Goal: Information Seeking & Learning: Learn about a topic

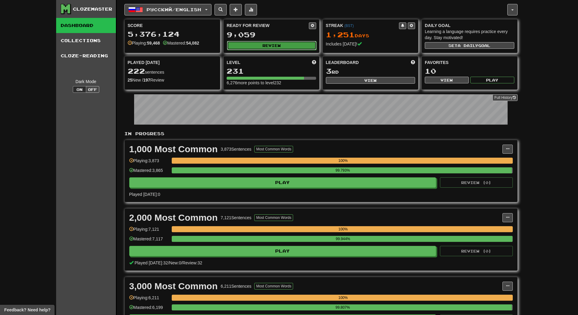
click at [270, 41] on button "Review" at bounding box center [271, 45] width 89 height 9
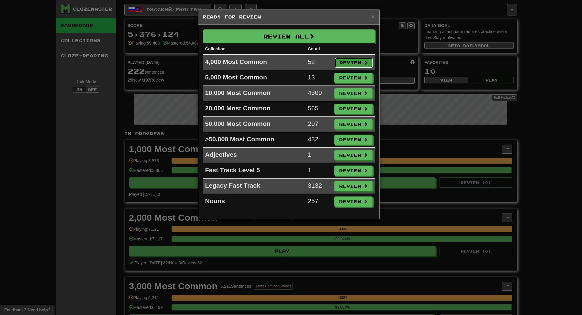
click at [358, 62] on button "Review" at bounding box center [354, 63] width 38 height 10
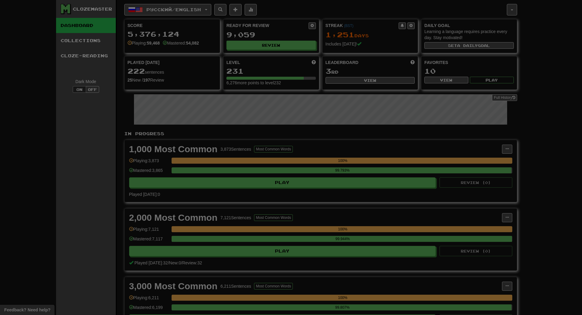
select select "**"
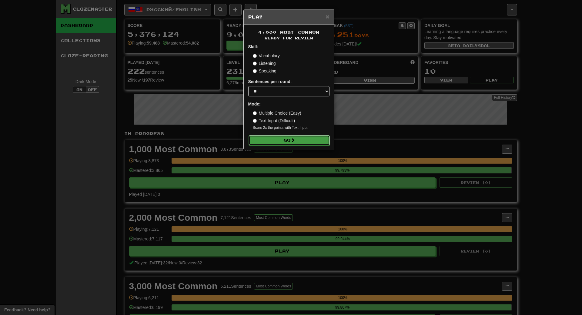
click at [315, 139] on button "Go" at bounding box center [289, 140] width 81 height 10
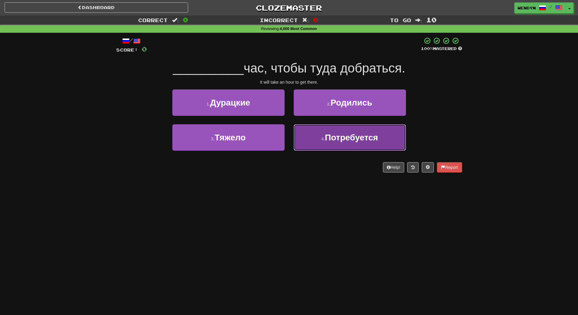
click at [370, 139] on span "Потребуется" at bounding box center [351, 137] width 53 height 9
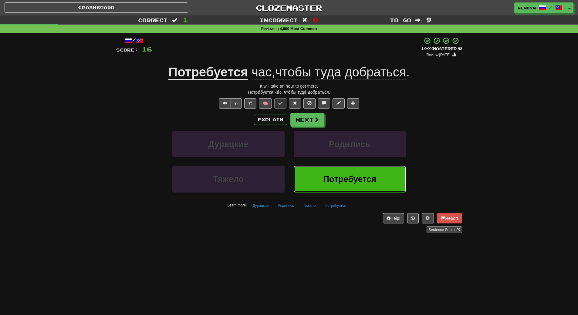
click at [371, 174] on button "Потребуется" at bounding box center [349, 179] width 112 height 26
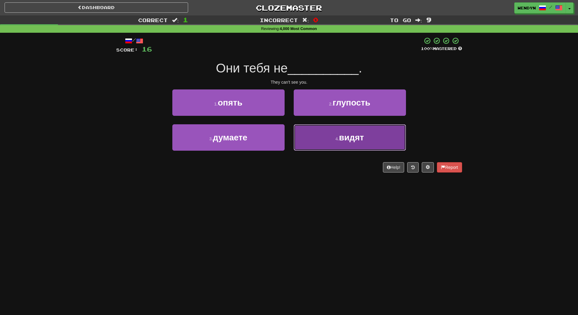
click at [363, 143] on button "4 . видят" at bounding box center [349, 137] width 112 height 26
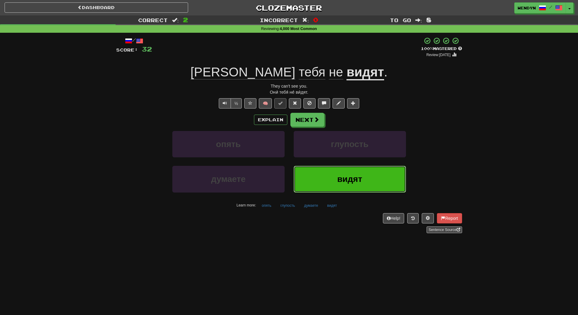
click at [354, 187] on button "видят" at bounding box center [349, 179] width 112 height 26
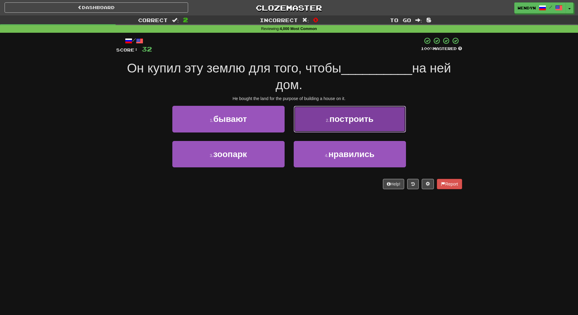
click at [369, 122] on span "построить" at bounding box center [351, 118] width 44 height 9
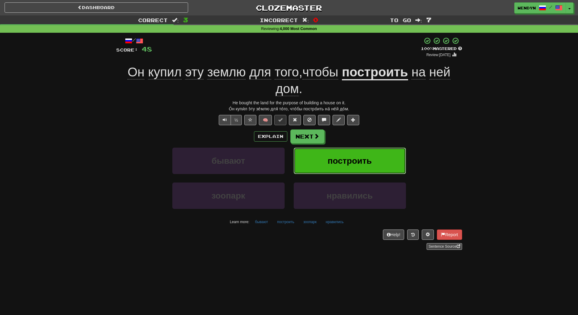
click at [370, 161] on span "построить" at bounding box center [349, 160] width 44 height 9
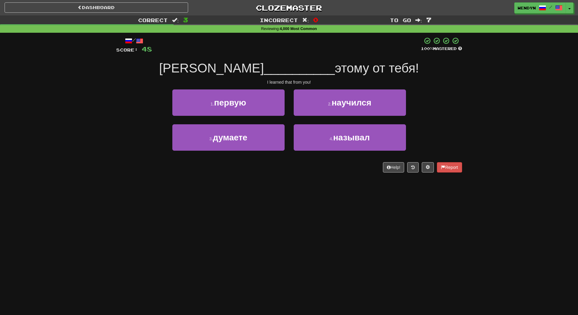
click at [371, 117] on div "2 . научился" at bounding box center [349, 106] width 121 height 35
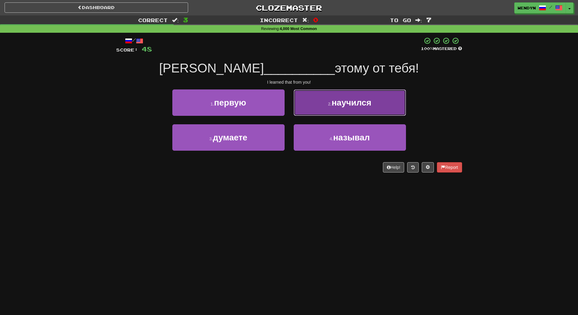
click at [381, 92] on button "2 . научился" at bounding box center [349, 102] width 112 height 26
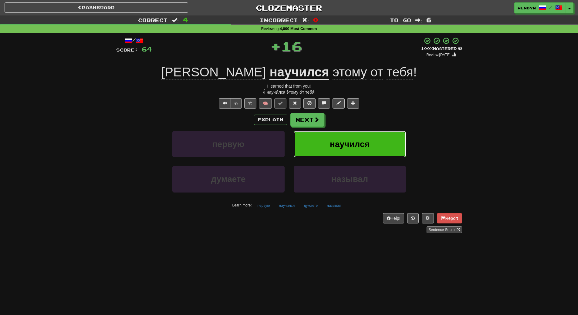
click at [378, 148] on button "научился" at bounding box center [349, 144] width 112 height 26
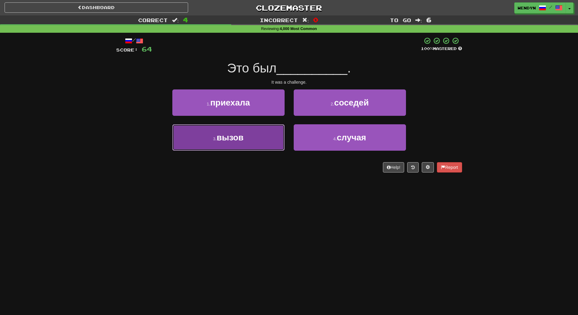
click at [267, 139] on button "3 . вызов" at bounding box center [228, 137] width 112 height 26
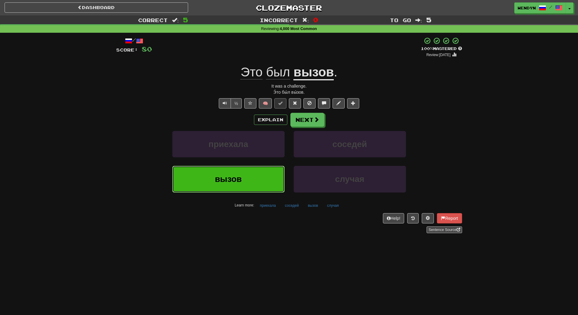
click at [260, 185] on button "вызов" at bounding box center [228, 179] width 112 height 26
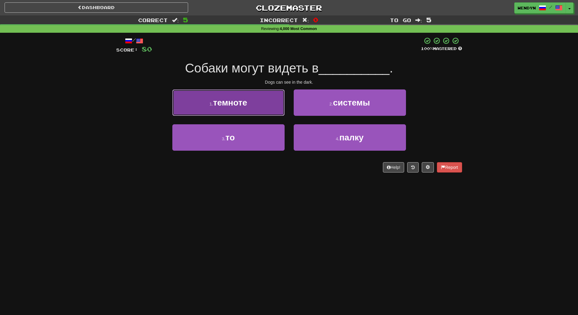
click at [255, 107] on button "1 . темноте" at bounding box center [228, 102] width 112 height 26
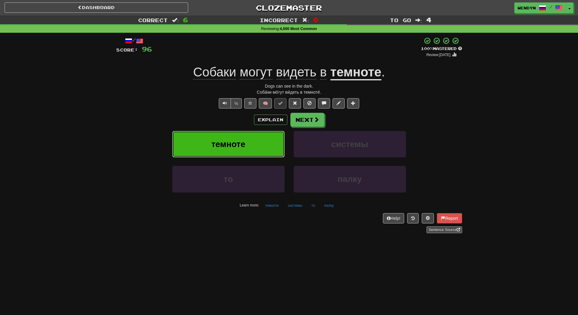
click at [267, 142] on button "темноте" at bounding box center [228, 144] width 112 height 26
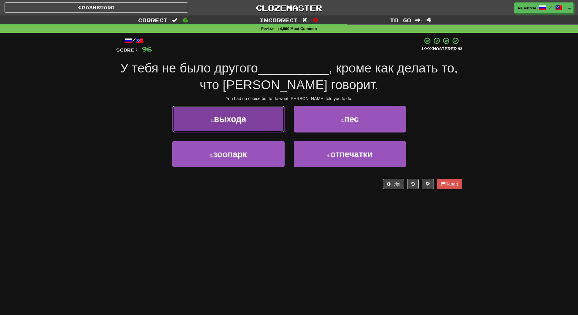
click at [244, 126] on button "1 . выхода" at bounding box center [228, 119] width 112 height 26
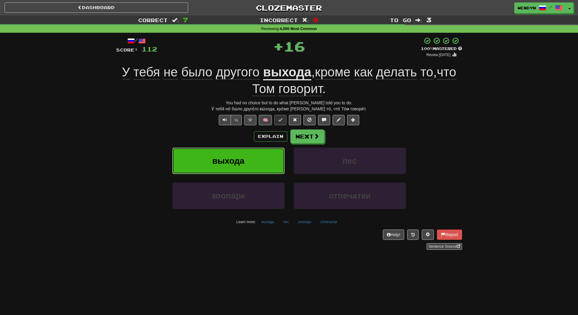
click at [242, 157] on span "выхода" at bounding box center [228, 160] width 32 height 9
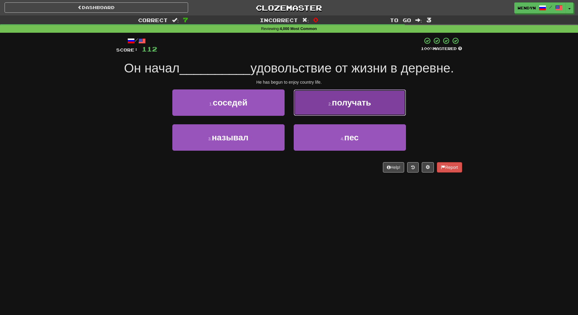
click at [357, 108] on button "2 . получать" at bounding box center [349, 102] width 112 height 26
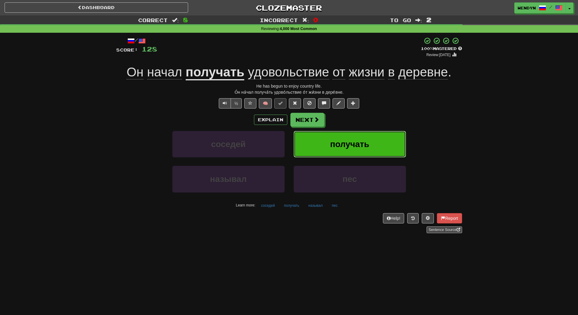
click at [353, 136] on button "получать" at bounding box center [349, 144] width 112 height 26
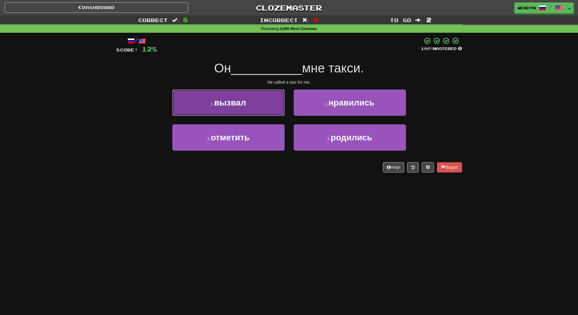
click at [264, 112] on button "1 . вызвал" at bounding box center [228, 102] width 112 height 26
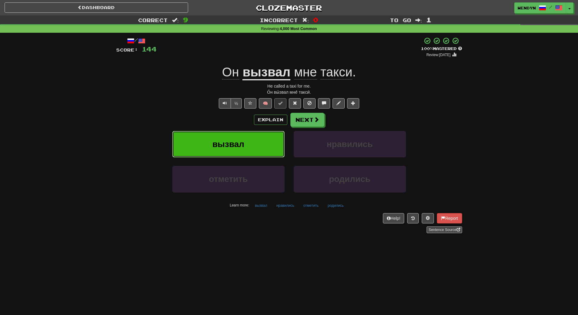
click at [280, 138] on button "вызвал" at bounding box center [228, 144] width 112 height 26
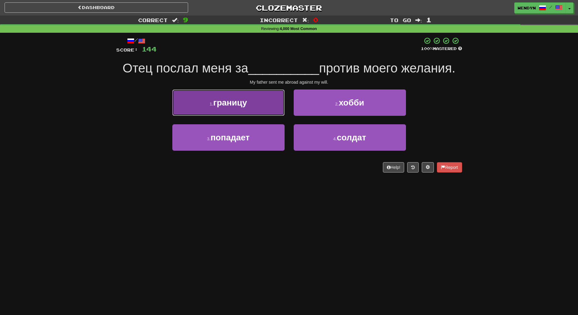
click at [268, 114] on button "1 . границу" at bounding box center [228, 102] width 112 height 26
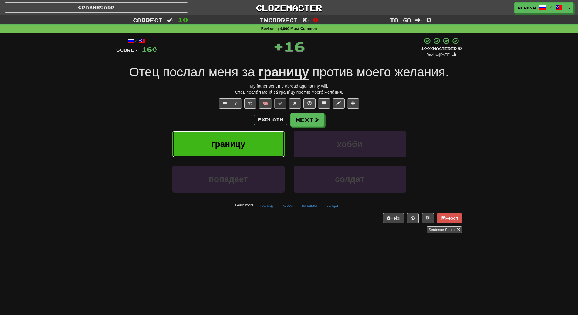
click at [250, 139] on button "границу" at bounding box center [228, 144] width 112 height 26
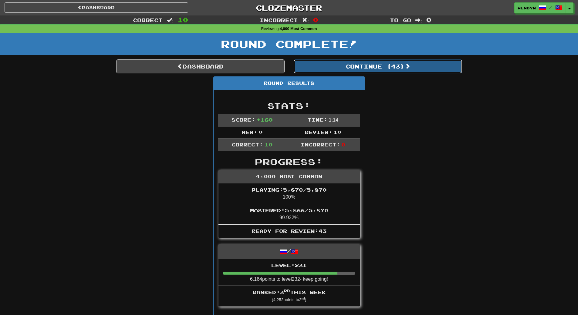
click at [386, 63] on button "Continue ( 43 )" at bounding box center [377, 66] width 168 height 14
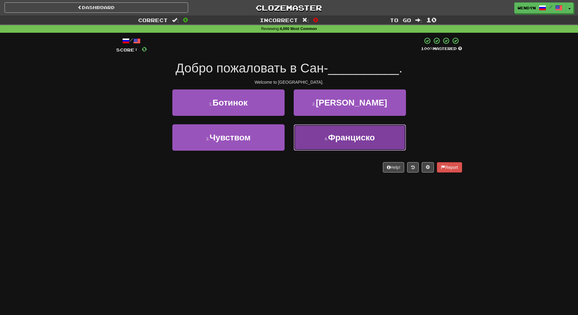
click at [327, 147] on button "4 . Франциско" at bounding box center [349, 137] width 112 height 26
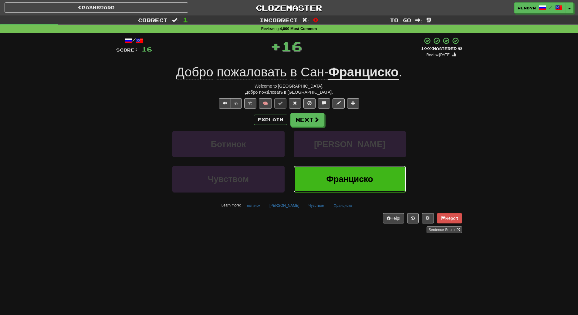
click at [353, 189] on button "Франциско" at bounding box center [349, 179] width 112 height 26
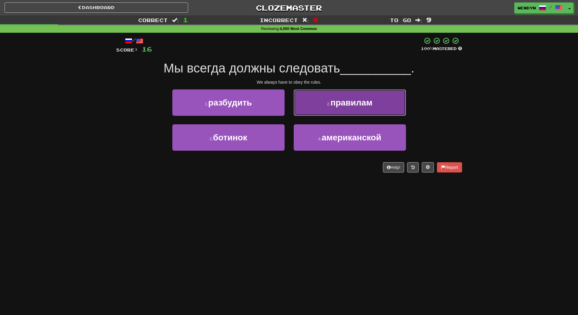
click at [354, 101] on span "правилам" at bounding box center [351, 102] width 42 height 9
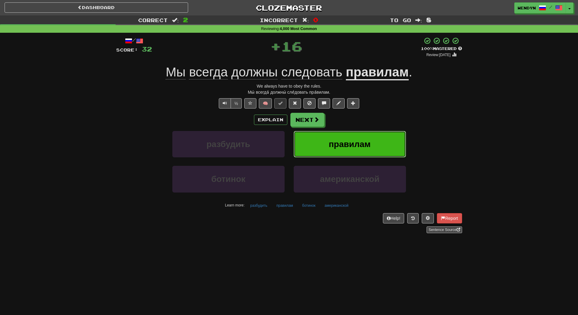
click at [356, 134] on button "правилам" at bounding box center [349, 144] width 112 height 26
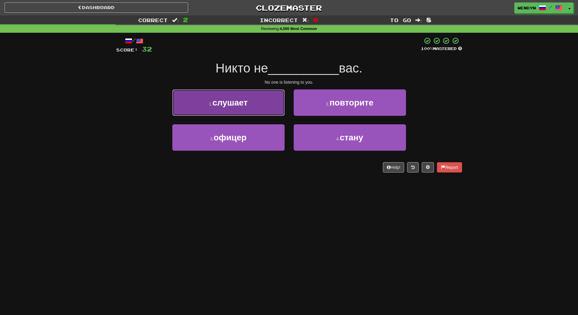
click at [254, 105] on button "1 . слушает" at bounding box center [228, 102] width 112 height 26
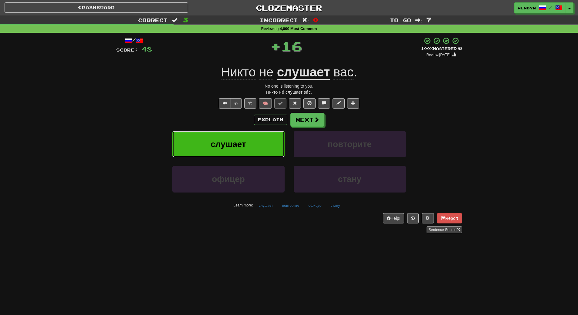
click at [249, 143] on button "слушает" at bounding box center [228, 144] width 112 height 26
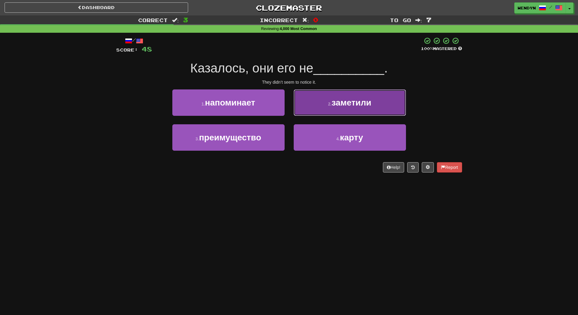
click at [346, 106] on span "заметили" at bounding box center [351, 102] width 40 height 9
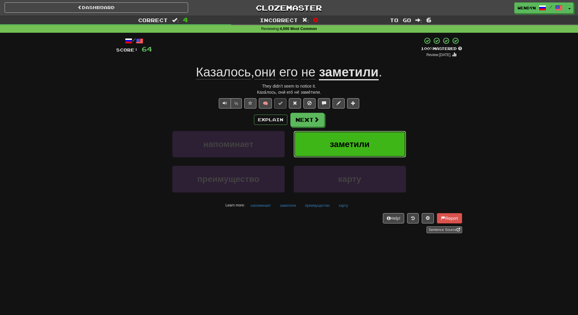
click at [348, 135] on button "заметили" at bounding box center [349, 144] width 112 height 26
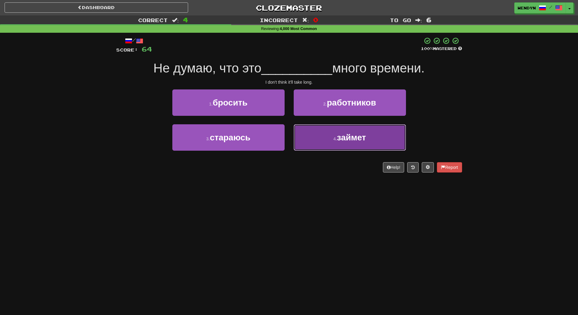
click at [323, 140] on button "4 . займет" at bounding box center [349, 137] width 112 height 26
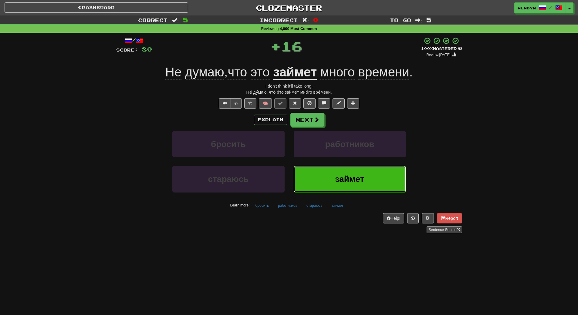
click at [327, 173] on button "займет" at bounding box center [349, 179] width 112 height 26
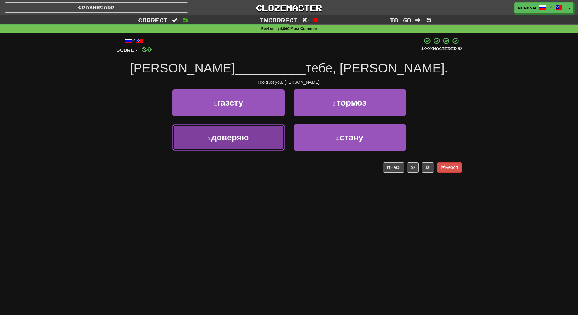
click at [263, 141] on button "3 . доверяю" at bounding box center [228, 137] width 112 height 26
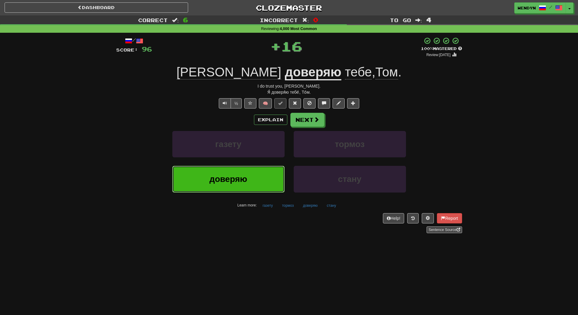
click at [263, 183] on button "доверяю" at bounding box center [228, 179] width 112 height 26
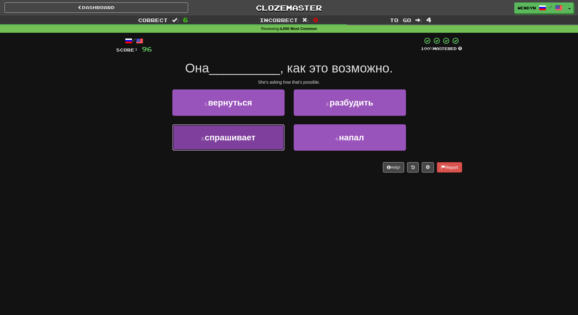
click at [271, 138] on button "3 . спрашивает" at bounding box center [228, 137] width 112 height 26
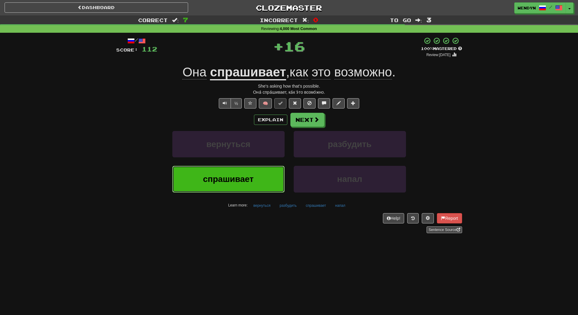
click at [263, 169] on button "спрашивает" at bounding box center [228, 179] width 112 height 26
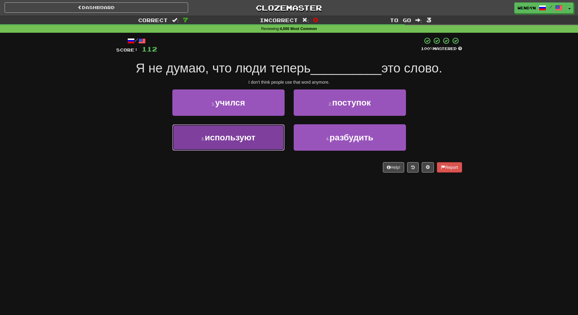
click at [266, 146] on button "3 . используют" at bounding box center [228, 137] width 112 height 26
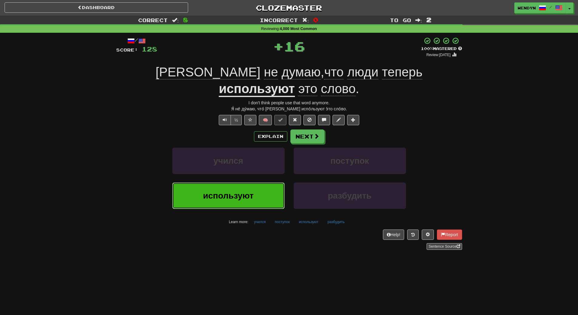
click at [274, 185] on button "используют" at bounding box center [228, 196] width 112 height 26
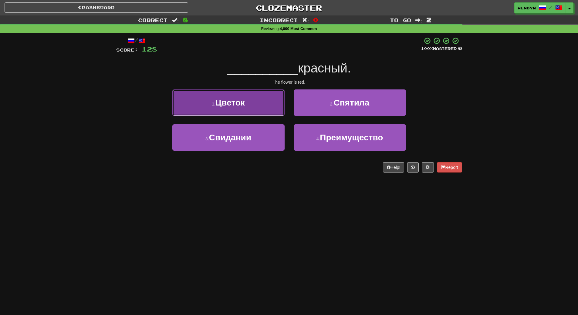
click at [274, 101] on button "1 . Цветок" at bounding box center [228, 102] width 112 height 26
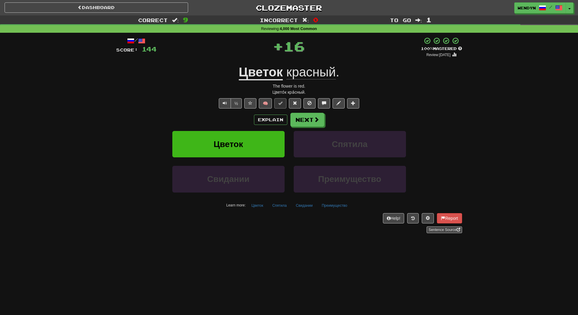
click at [246, 121] on div "Explain Next" at bounding box center [289, 120] width 346 height 14
click at [242, 141] on span "Цветок" at bounding box center [227, 143] width 29 height 9
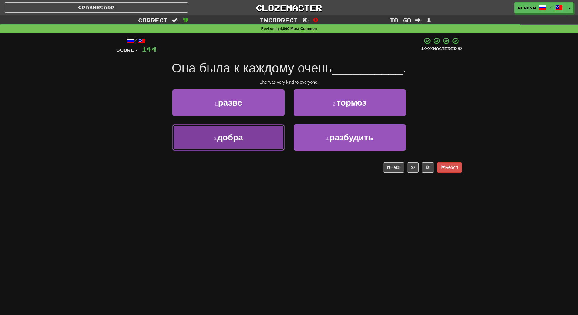
click at [246, 147] on button "3 . добра" at bounding box center [228, 137] width 112 height 26
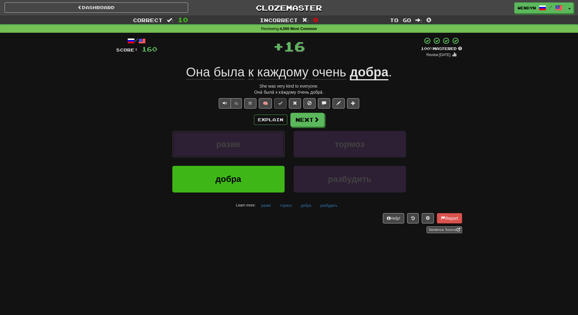
click at [246, 147] on button "разве" at bounding box center [228, 144] width 112 height 26
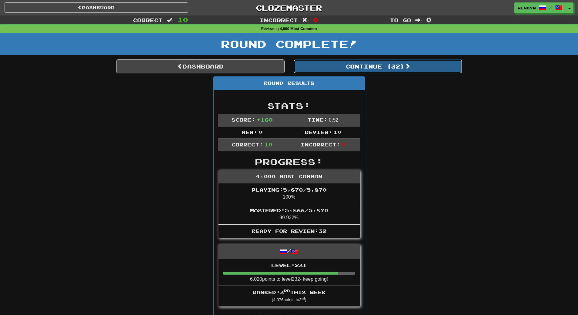
click at [401, 65] on button "Continue ( 32 )" at bounding box center [377, 66] width 168 height 14
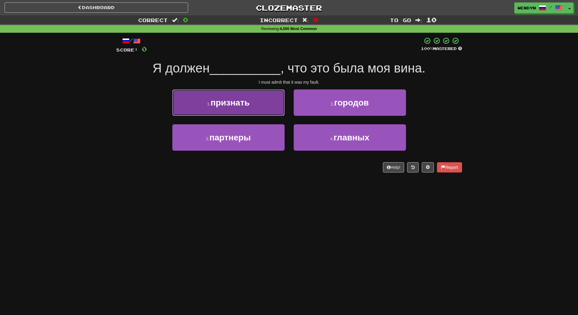
click at [255, 99] on button "1 . признать" at bounding box center [228, 102] width 112 height 26
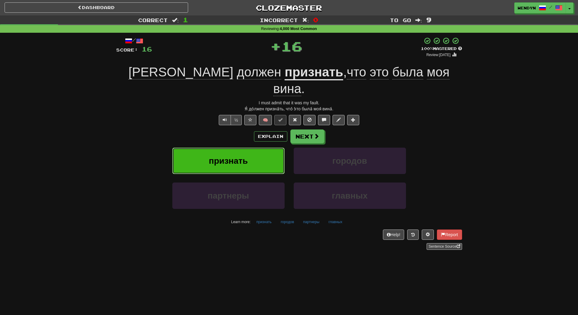
click at [244, 156] on span "признать" at bounding box center [228, 160] width 39 height 9
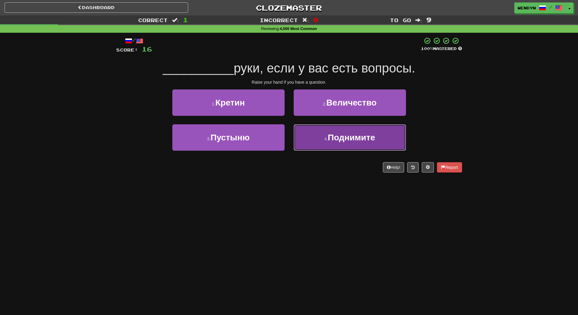
click at [360, 139] on span "Поднимите" at bounding box center [350, 137] width 47 height 9
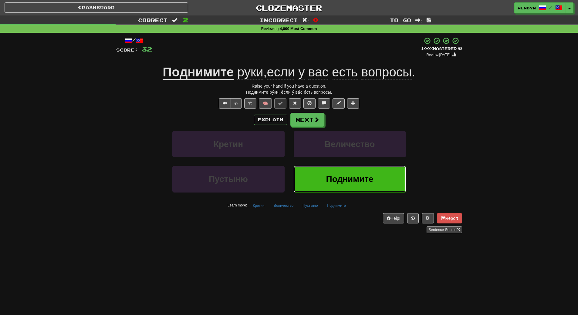
click at [369, 170] on button "Поднимите" at bounding box center [349, 179] width 112 height 26
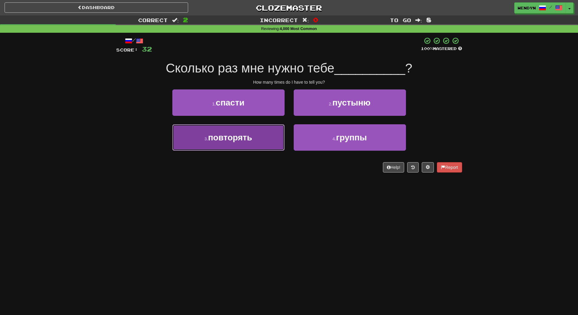
click at [263, 140] on button "3 . повторять" at bounding box center [228, 137] width 112 height 26
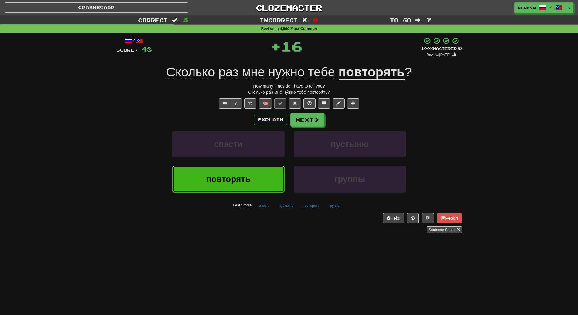
click at [258, 181] on button "повторять" at bounding box center [228, 179] width 112 height 26
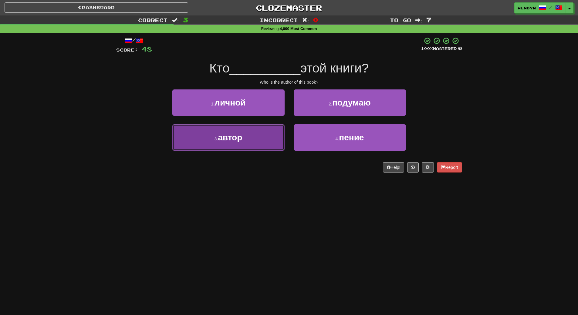
click at [261, 149] on button "3 . автор" at bounding box center [228, 137] width 112 height 26
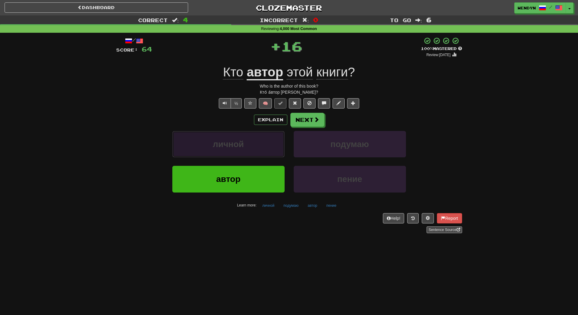
click at [261, 149] on button "личной" at bounding box center [228, 144] width 112 height 26
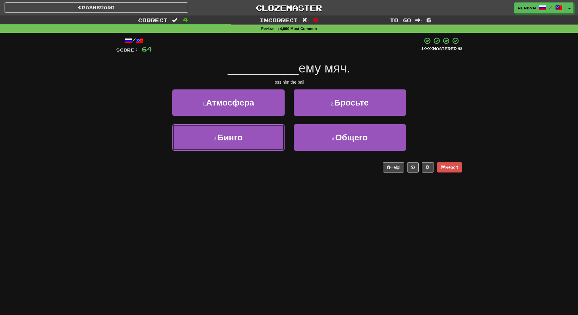
drag, startPoint x: 261, startPoint y: 149, endPoint x: 261, endPoint y: 198, distance: 48.5
click at [261, 198] on div "Dashboard Clozemaster WendyN / Toggle Dropdown Dashboard Leaderboard Activity F…" at bounding box center [289, 157] width 578 height 315
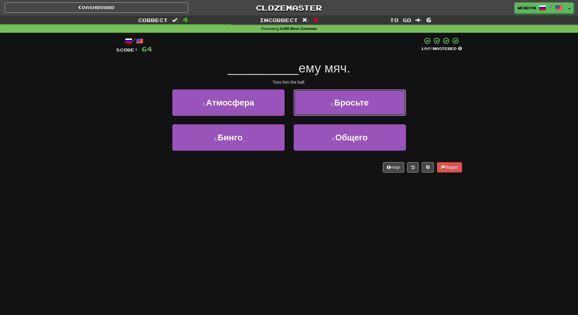
drag, startPoint x: 365, startPoint y: 106, endPoint x: 364, endPoint y: 109, distance: 3.3
click at [365, 106] on span "Бросьте" at bounding box center [351, 102] width 35 height 9
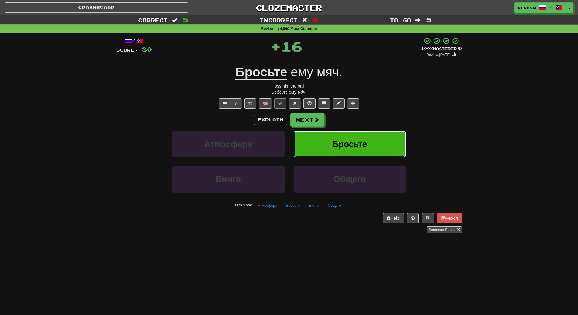
click at [364, 141] on span "Бросьте" at bounding box center [349, 143] width 35 height 9
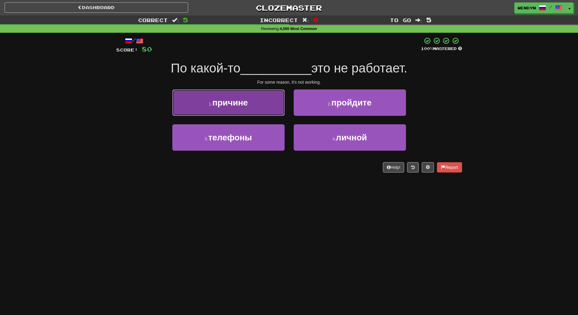
click at [258, 108] on button "1 . причине" at bounding box center [228, 102] width 112 height 26
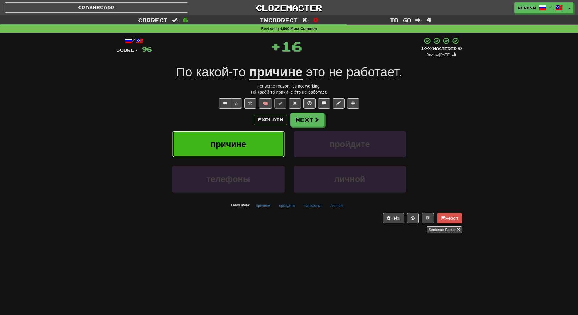
click at [253, 143] on button "причине" at bounding box center [228, 144] width 112 height 26
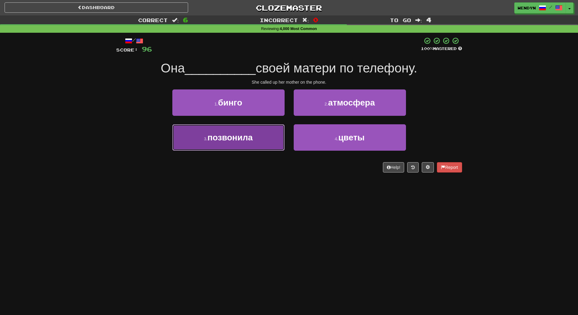
click at [271, 144] on button "3 . позвонила" at bounding box center [228, 137] width 112 height 26
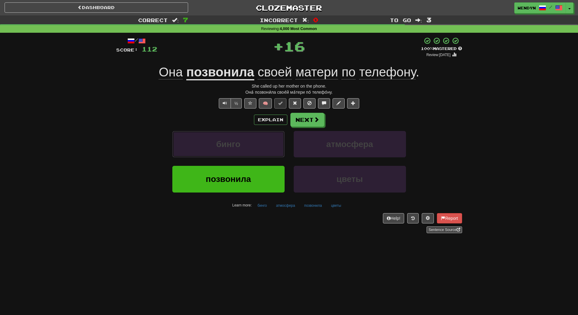
click at [271, 144] on button "бинго" at bounding box center [228, 144] width 112 height 26
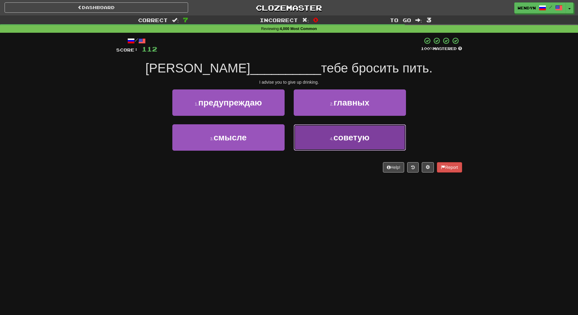
click at [350, 132] on button "4 . советую" at bounding box center [349, 137] width 112 height 26
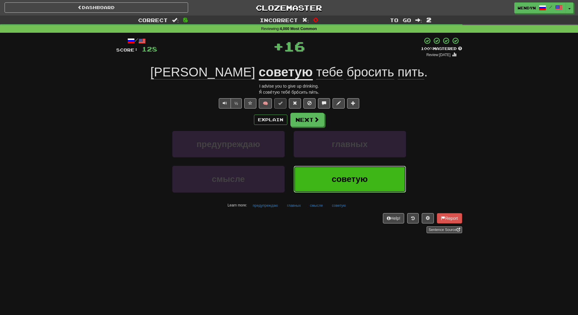
click at [344, 173] on button "советую" at bounding box center [349, 179] width 112 height 26
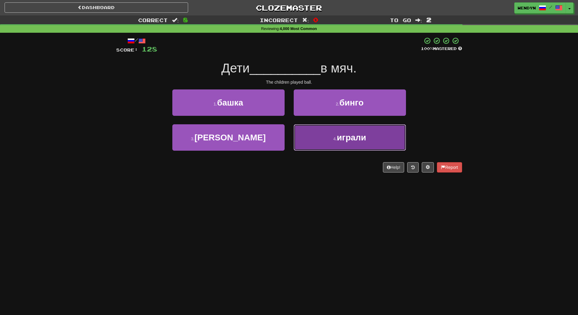
click at [356, 141] on span "играли" at bounding box center [351, 137] width 29 height 9
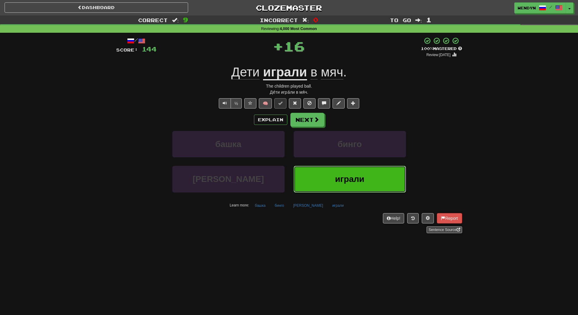
click at [354, 179] on span "играли" at bounding box center [349, 178] width 29 height 9
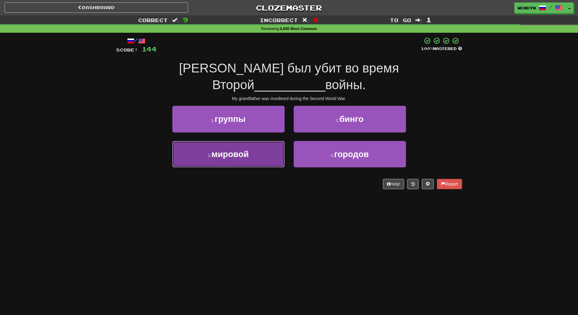
click at [225, 147] on button "3 . мировой" at bounding box center [228, 154] width 112 height 26
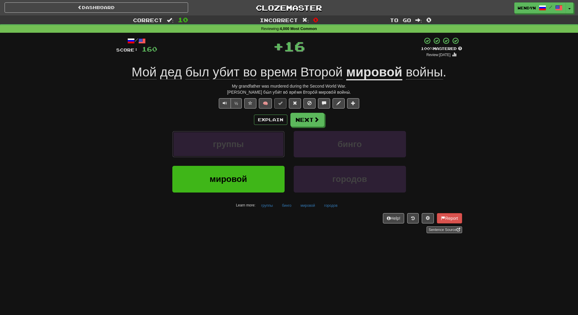
click at [225, 147] on span "группы" at bounding box center [228, 143] width 31 height 9
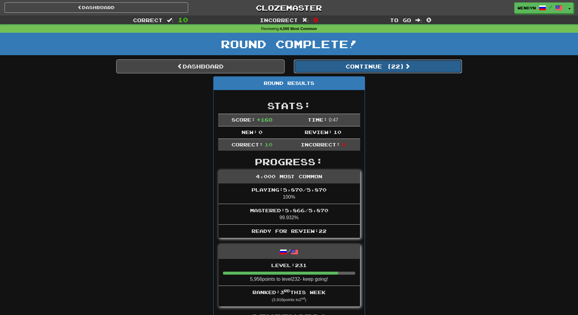
click at [394, 69] on button "Continue ( 22 )" at bounding box center [377, 66] width 168 height 14
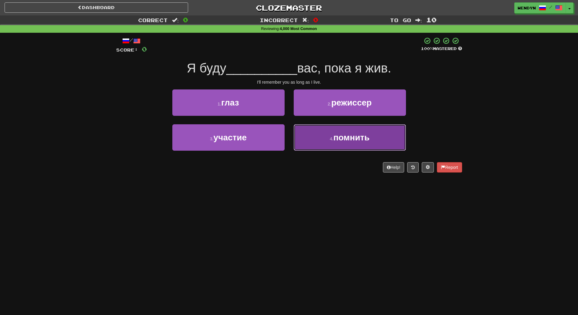
click at [388, 124] on button "4 . помнить" at bounding box center [349, 137] width 112 height 26
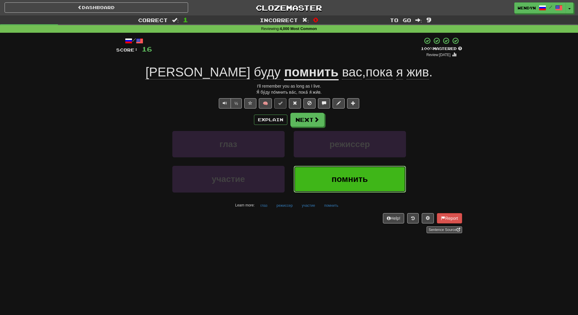
click at [349, 192] on button "помнить" at bounding box center [349, 179] width 112 height 26
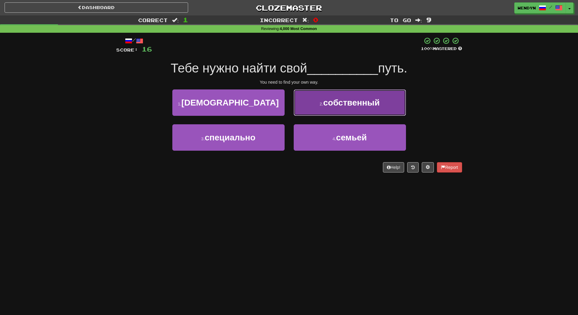
click at [344, 104] on span "собственный" at bounding box center [351, 102] width 56 height 9
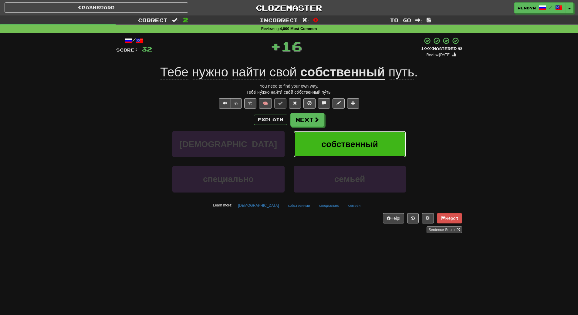
click at [337, 142] on span "собственный" at bounding box center [349, 143] width 56 height 9
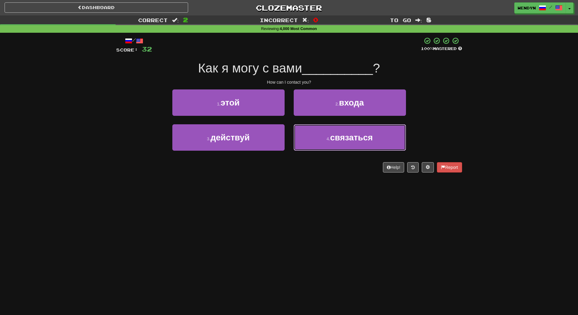
click at [337, 142] on button "4 . связаться" at bounding box center [349, 137] width 112 height 26
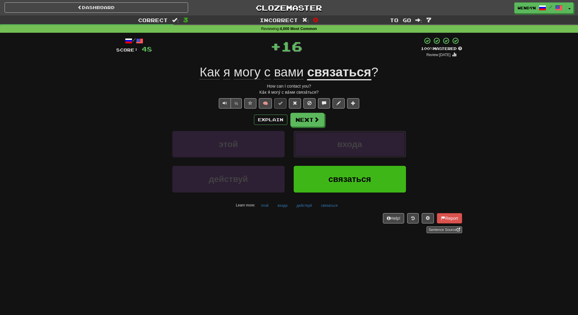
click at [337, 142] on button "входа" at bounding box center [349, 144] width 112 height 26
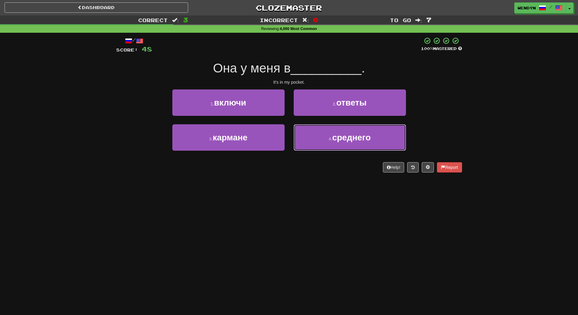
drag, startPoint x: 337, startPoint y: 142, endPoint x: 325, endPoint y: 196, distance: 55.5
click at [325, 196] on div "Dashboard Clozemaster WendyN / Toggle Dropdown Dashboard Leaderboard Activity F…" at bounding box center [289, 157] width 578 height 315
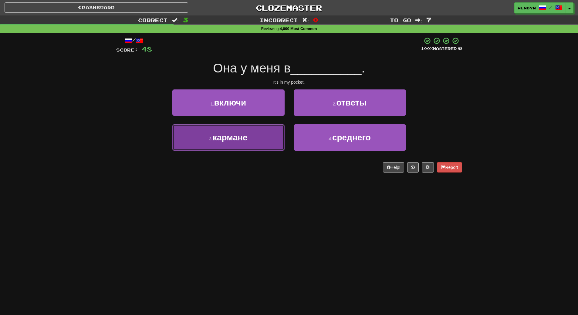
click at [270, 144] on button "3 . кармане" at bounding box center [228, 137] width 112 height 26
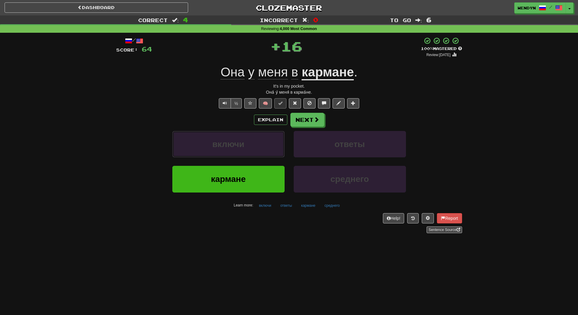
click at [270, 144] on button "включи" at bounding box center [228, 144] width 112 height 26
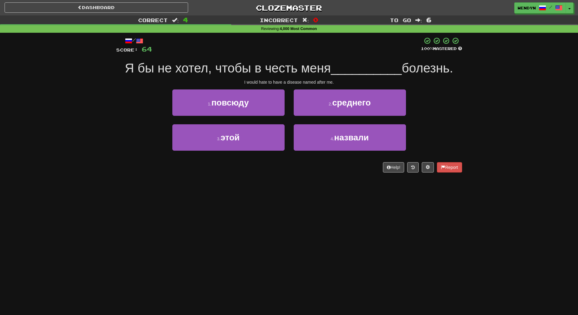
click at [264, 189] on div "Dashboard Clozemaster WendyN / Toggle Dropdown Dashboard Leaderboard Activity F…" at bounding box center [289, 157] width 578 height 315
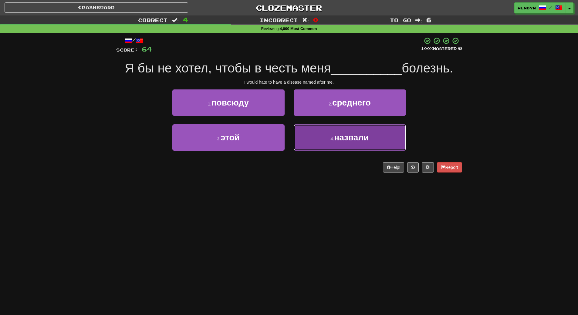
click at [363, 143] on button "4 . назвали" at bounding box center [349, 137] width 112 height 26
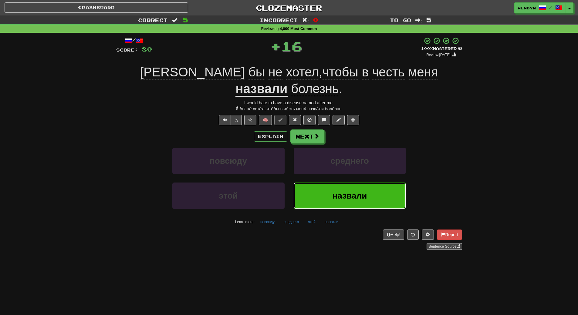
drag, startPoint x: 354, startPoint y: 183, endPoint x: 347, endPoint y: 187, distance: 8.3
click at [354, 191] on span "назвали" at bounding box center [349, 195] width 35 height 9
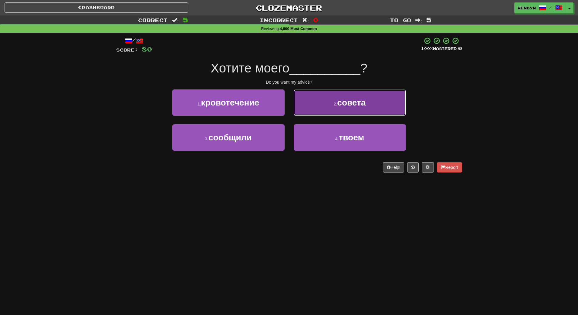
click at [380, 111] on button "2 . совета" at bounding box center [349, 102] width 112 height 26
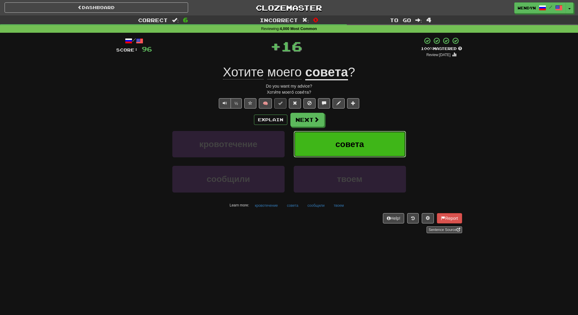
click at [371, 133] on button "совета" at bounding box center [349, 144] width 112 height 26
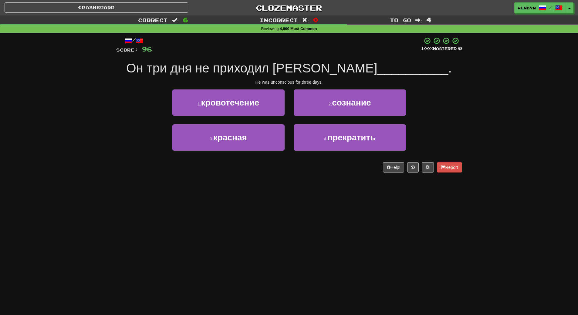
drag, startPoint x: 324, startPoint y: 159, endPoint x: 262, endPoint y: 180, distance: 65.6
click at [262, 180] on div "/ Score: 96 100 % Mastered Он три дня не приходил в __________ . He was unconsc…" at bounding box center [289, 107] width 346 height 148
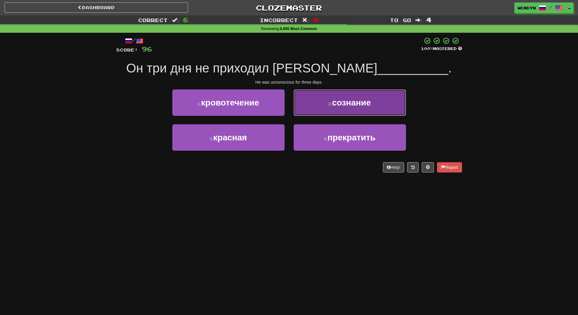
click at [401, 105] on button "2 . сознание" at bounding box center [349, 102] width 112 height 26
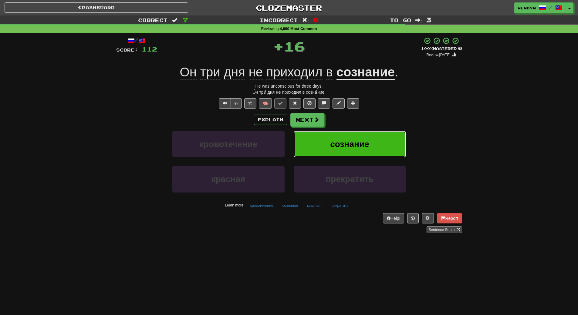
click at [308, 152] on button "сознание" at bounding box center [349, 144] width 112 height 26
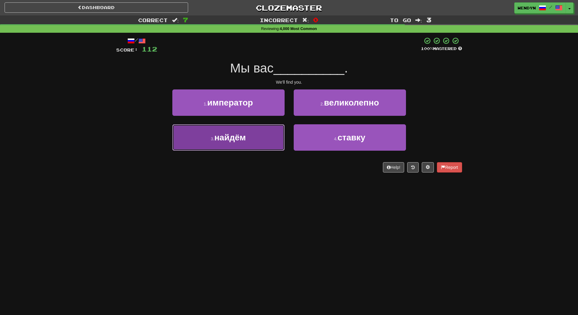
click at [257, 141] on button "3 . найдём" at bounding box center [228, 137] width 112 height 26
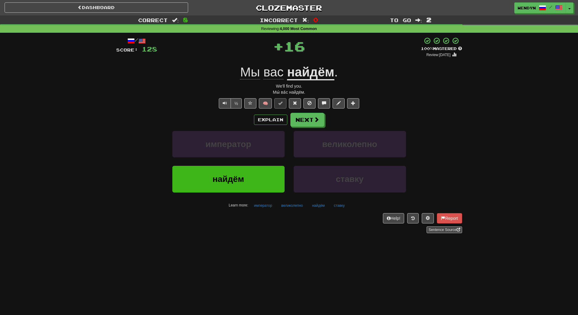
click at [147, 193] on div "найдём ставку" at bounding box center [289, 183] width 364 height 35
click at [192, 179] on button "найдём" at bounding box center [228, 179] width 112 height 26
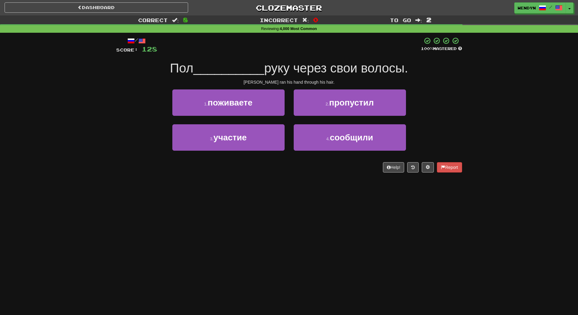
click at [192, 179] on div "/ Score: 128 100 % Mastered Пол __________ руку через свои волосы. Paul ran his…" at bounding box center [289, 107] width 346 height 148
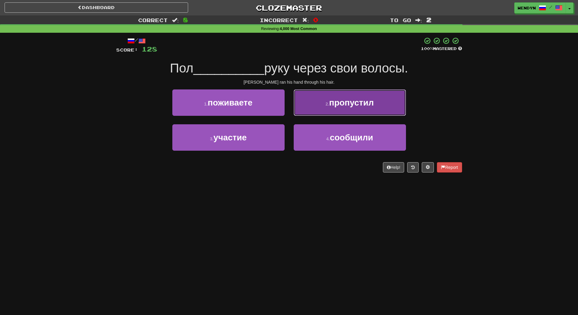
click at [361, 105] on span "пропустил" at bounding box center [351, 102] width 45 height 9
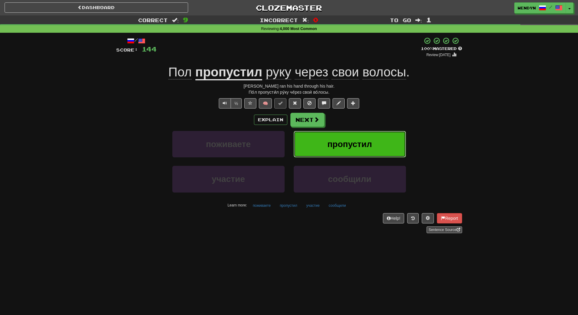
click at [353, 141] on span "пропустил" at bounding box center [349, 143] width 45 height 9
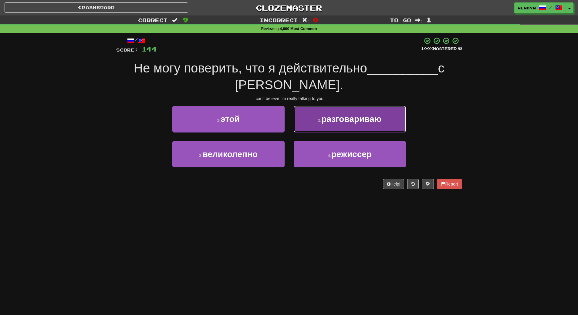
click at [346, 127] on button "2 . разговариваю" at bounding box center [349, 119] width 112 height 26
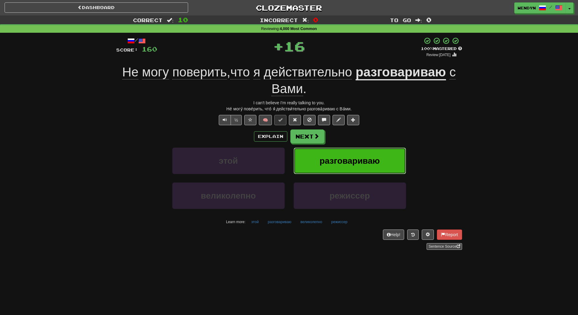
click at [320, 156] on span "разговариваю" at bounding box center [349, 160] width 60 height 9
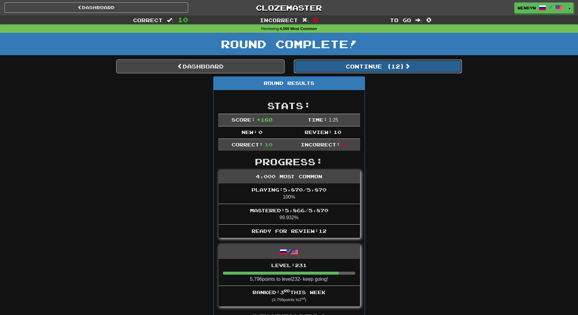
click at [388, 62] on button "Continue ( 12 )" at bounding box center [377, 66] width 168 height 14
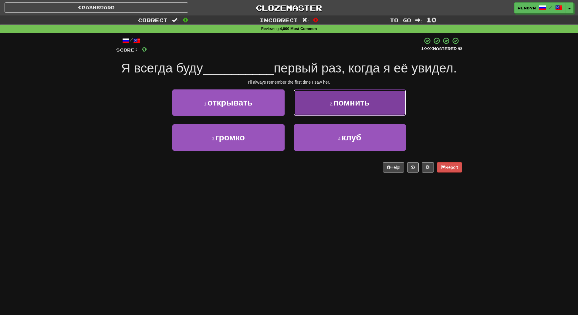
click at [306, 112] on button "2 . помнить" at bounding box center [349, 102] width 112 height 26
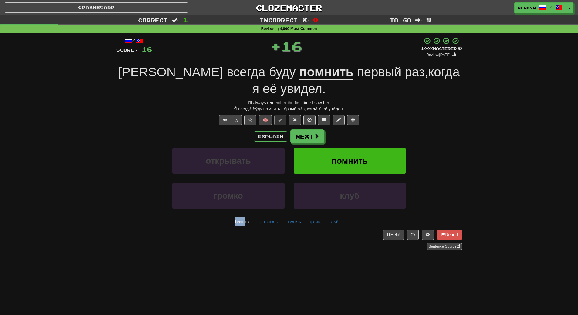
click at [306, 112] on div "/ Score: 16 + 16 100 % Mastered Review: 2026-02-15 Я всегда буду помнить первый…" at bounding box center [289, 143] width 346 height 213
click at [334, 110] on div "/ Score: 16 + 16 100 % Mastered Review: 2026-02-15 Я всегда буду помнить первый…" at bounding box center [289, 143] width 346 height 213
click at [311, 148] on button "помнить" at bounding box center [349, 161] width 112 height 26
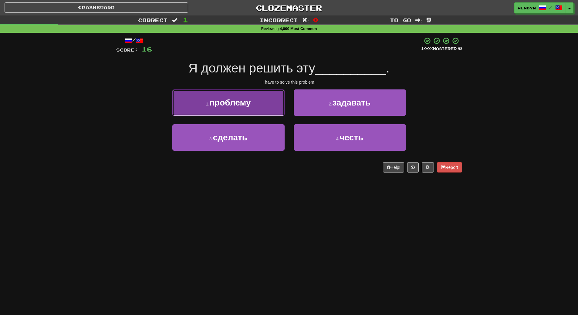
click at [216, 90] on button "1 . проблему" at bounding box center [228, 102] width 112 height 26
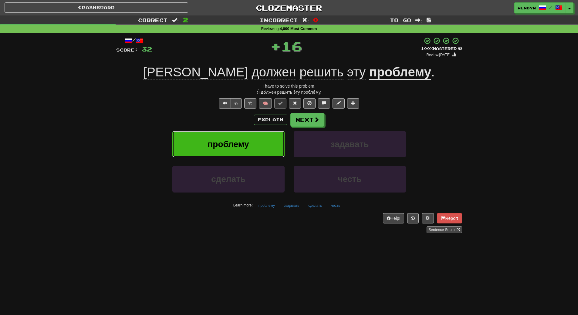
click at [209, 138] on button "проблему" at bounding box center [228, 144] width 112 height 26
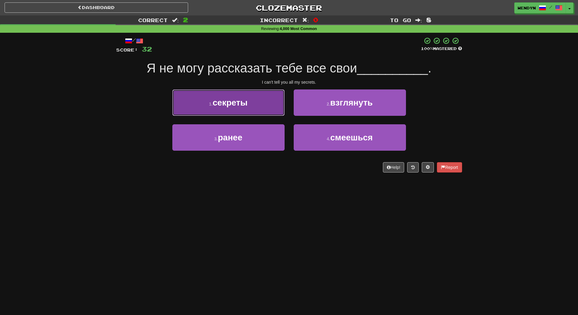
click at [243, 106] on span "секреты" at bounding box center [230, 102] width 35 height 9
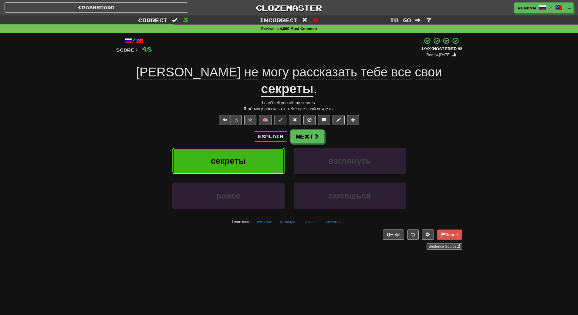
click at [241, 156] on span "секреты" at bounding box center [228, 160] width 35 height 9
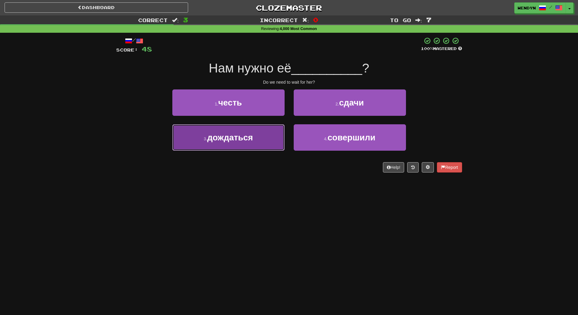
click at [241, 141] on span "дождаться" at bounding box center [230, 137] width 46 height 9
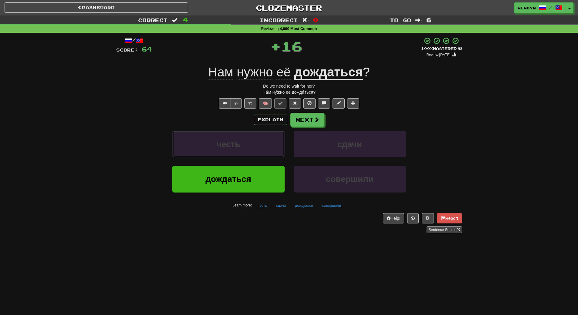
click at [241, 141] on button "честь" at bounding box center [228, 144] width 112 height 26
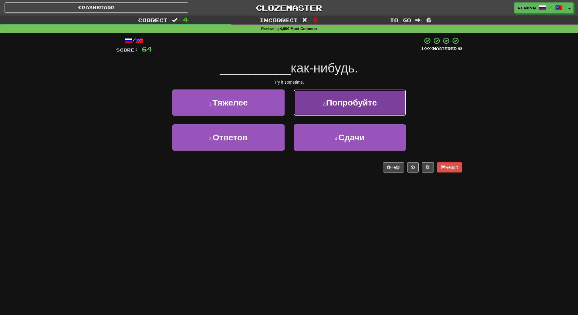
click at [378, 111] on button "2 . Попробуйте" at bounding box center [349, 102] width 112 height 26
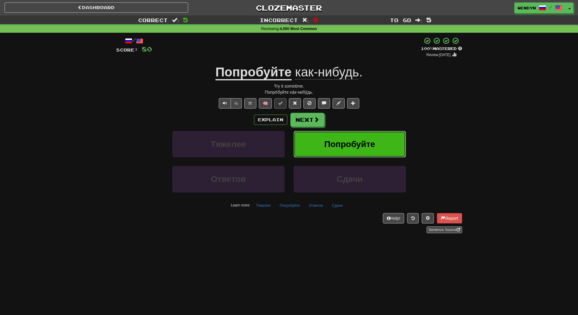
click at [373, 145] on span "Попробуйте" at bounding box center [349, 143] width 51 height 9
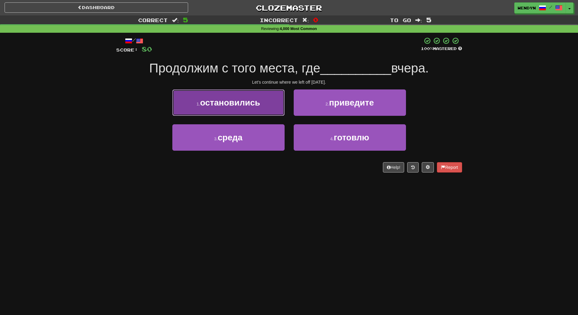
click at [215, 113] on button "1 . остановились" at bounding box center [228, 102] width 112 height 26
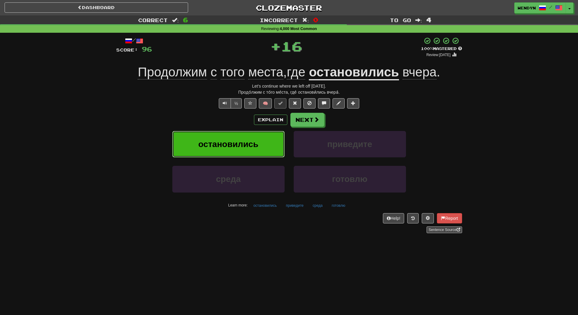
click at [213, 150] on button "остановились" at bounding box center [228, 144] width 112 height 26
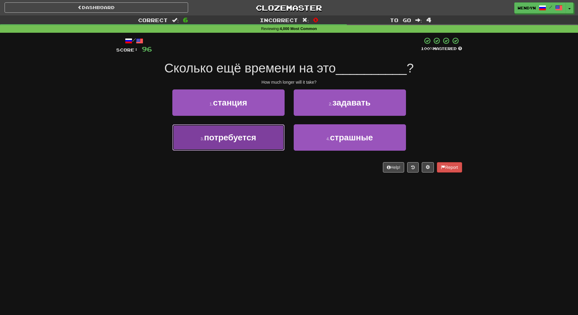
click at [227, 140] on span "потребуется" at bounding box center [230, 137] width 52 height 9
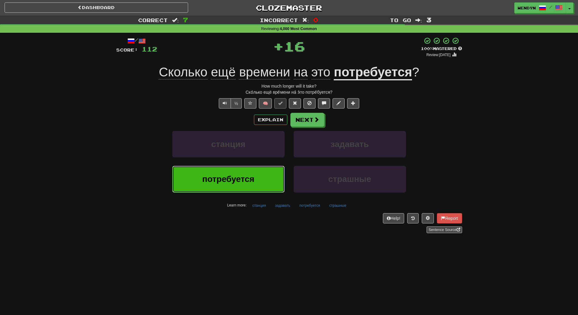
click at [207, 168] on button "потребуется" at bounding box center [228, 179] width 112 height 26
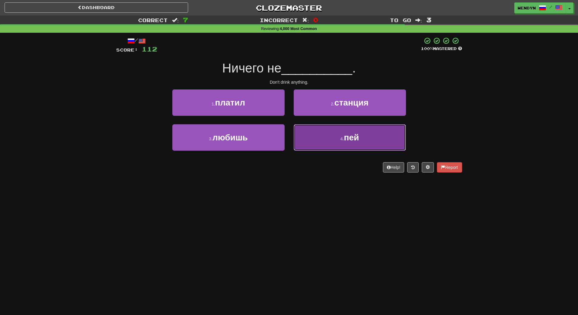
click at [346, 137] on span "пей" at bounding box center [351, 137] width 15 height 9
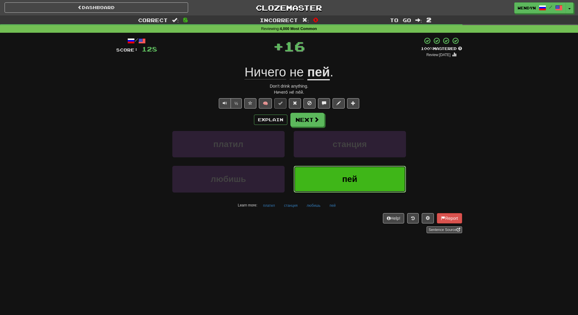
click at [326, 186] on button "пей" at bounding box center [349, 179] width 112 height 26
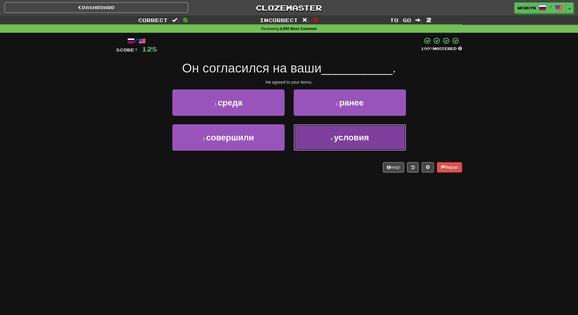
click at [339, 146] on button "4 . условия" at bounding box center [349, 137] width 112 height 26
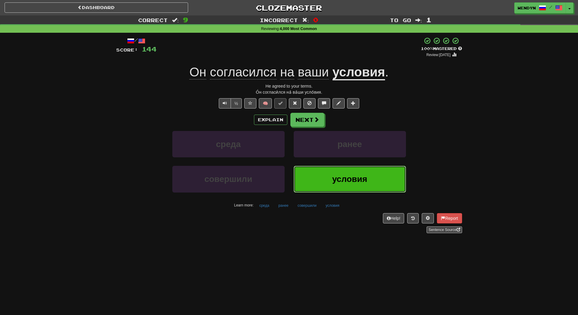
click at [312, 188] on button "условия" at bounding box center [349, 179] width 112 height 26
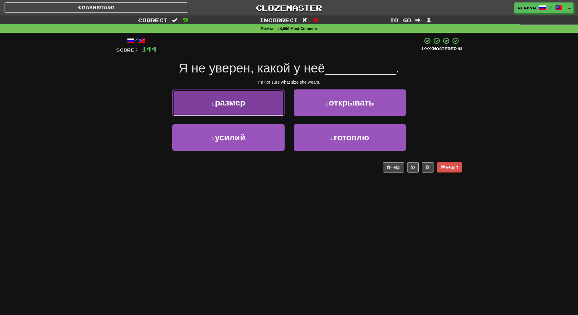
click at [233, 109] on button "1 . размер" at bounding box center [228, 102] width 112 height 26
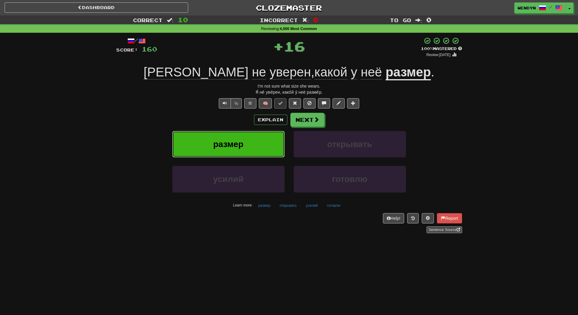
click at [220, 132] on button "размер" at bounding box center [228, 144] width 112 height 26
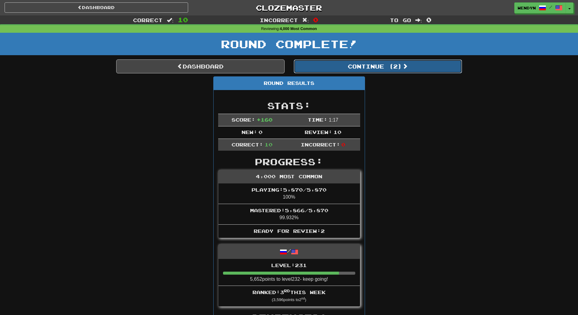
click at [387, 73] on button "Continue ( 2 )" at bounding box center [377, 66] width 168 height 14
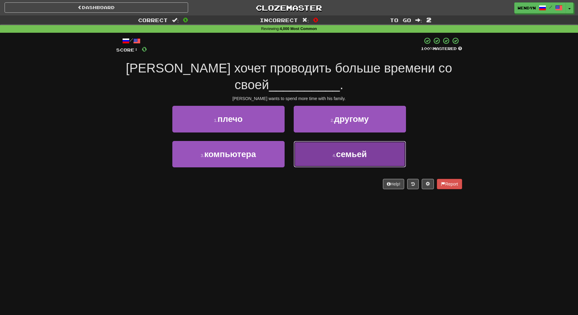
click at [361, 158] on span "семьей" at bounding box center [351, 153] width 31 height 9
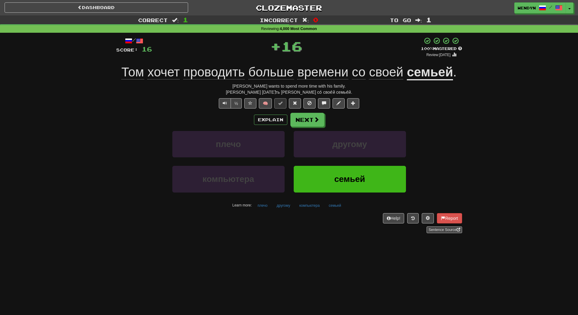
click at [361, 158] on div "другому" at bounding box center [349, 148] width 121 height 35
click at [359, 160] on div "другому" at bounding box center [349, 148] width 121 height 35
click at [353, 179] on span "семьей" at bounding box center [349, 178] width 31 height 9
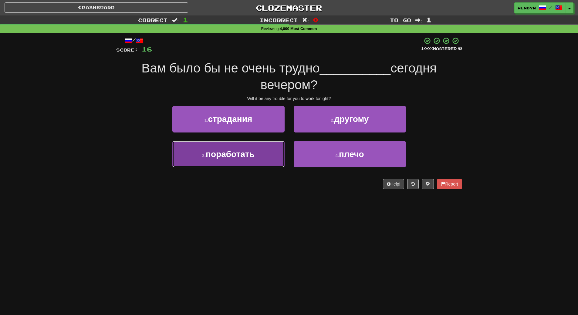
click at [271, 153] on button "3 . поработать" at bounding box center [228, 154] width 112 height 26
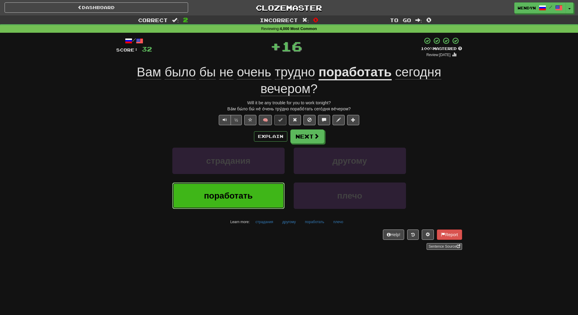
click at [262, 198] on button "поработать" at bounding box center [228, 196] width 112 height 26
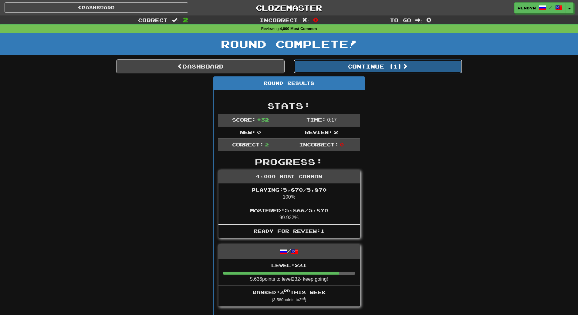
click at [392, 69] on button "Continue ( 1 )" at bounding box center [377, 66] width 168 height 14
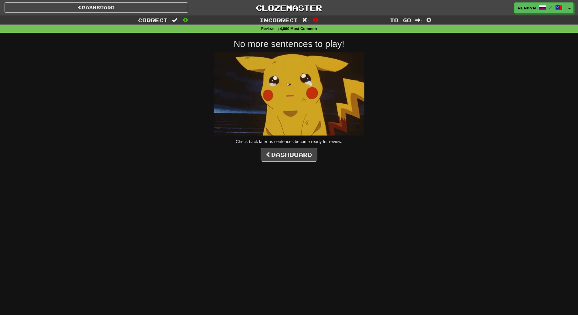
click at [296, 162] on div "Dashboard Clozemaster WendyN / Toggle Dropdown Dashboard Leaderboard Activity F…" at bounding box center [289, 157] width 578 height 315
click at [297, 159] on link "Dashboard" at bounding box center [288, 155] width 57 height 14
click at [298, 158] on link "Dashboard" at bounding box center [288, 155] width 57 height 14
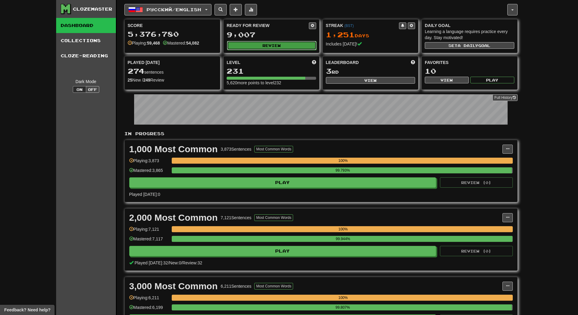
click at [249, 45] on button "Review" at bounding box center [271, 45] width 89 height 9
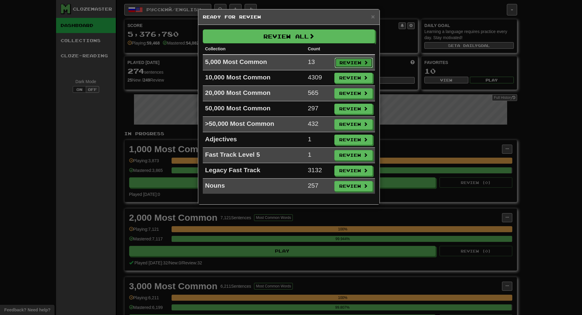
click at [363, 59] on button "Review" at bounding box center [354, 63] width 38 height 10
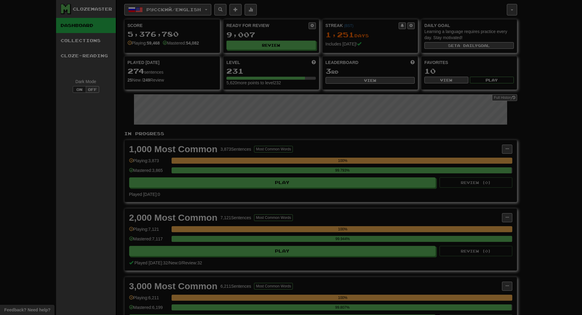
select select "**"
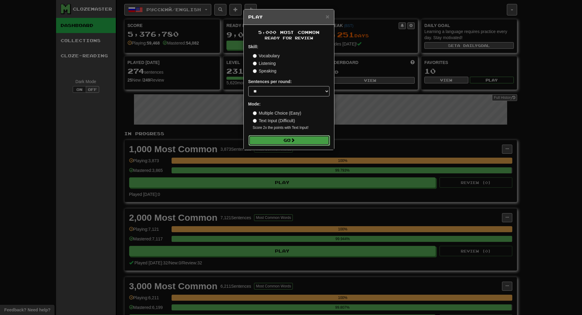
click at [268, 138] on button "Go" at bounding box center [289, 140] width 81 height 10
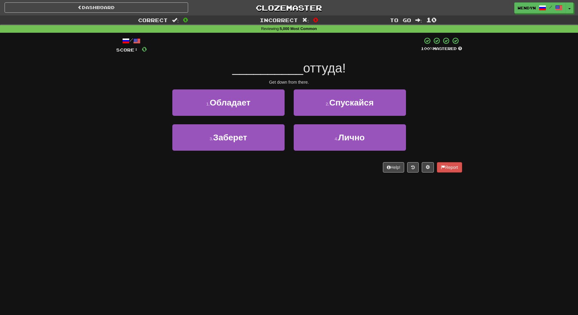
drag, startPoint x: 300, startPoint y: 132, endPoint x: 278, endPoint y: 153, distance: 30.9
click at [237, 188] on div "Dashboard Clozemaster WendyN / Toggle Dropdown Dashboard Leaderboard Activity F…" at bounding box center [289, 157] width 578 height 315
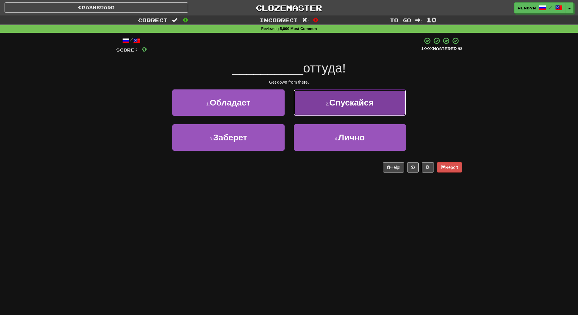
click at [365, 109] on button "2 . Спускайся" at bounding box center [349, 102] width 112 height 26
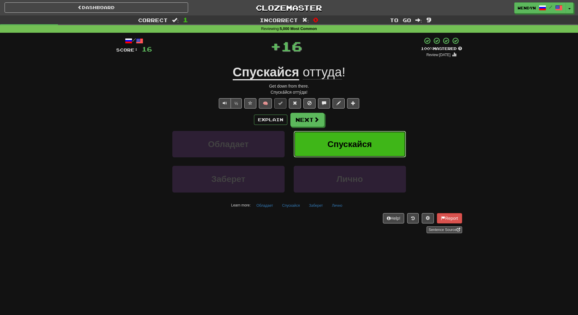
click at [350, 138] on button "Спускайся" at bounding box center [349, 144] width 112 height 26
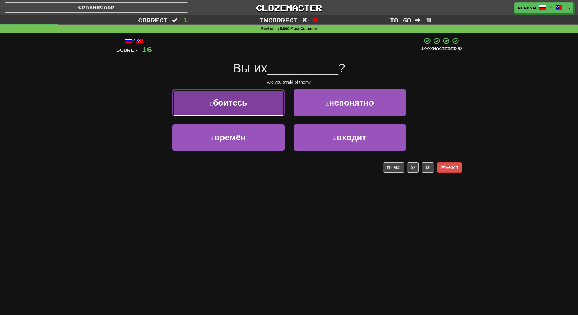
click at [260, 97] on button "1 . боитесь" at bounding box center [228, 102] width 112 height 26
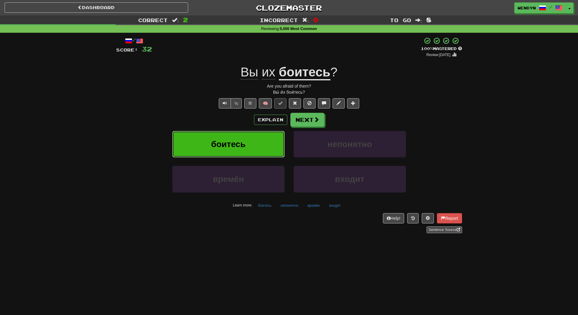
click at [252, 136] on button "боитесь" at bounding box center [228, 144] width 112 height 26
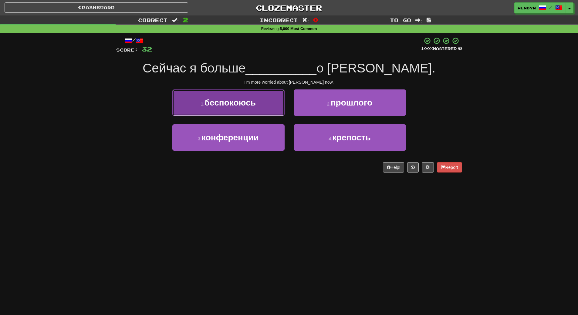
click at [254, 109] on button "1 . беспокоюсь" at bounding box center [228, 102] width 112 height 26
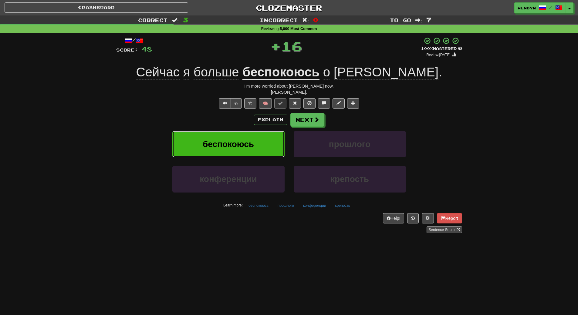
click at [240, 140] on span "беспокоюсь" at bounding box center [228, 143] width 51 height 9
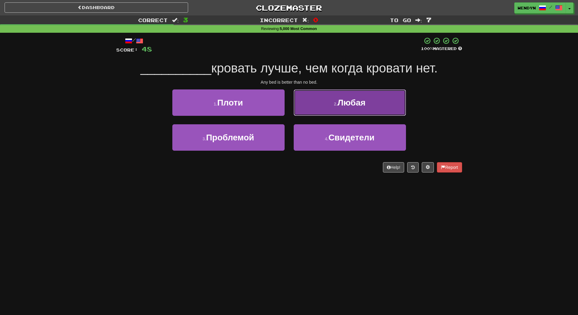
click at [344, 111] on button "2 . Любая" at bounding box center [349, 102] width 112 height 26
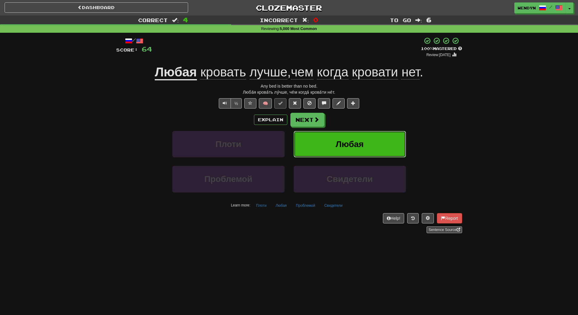
click at [335, 145] on button "Любая" at bounding box center [349, 144] width 112 height 26
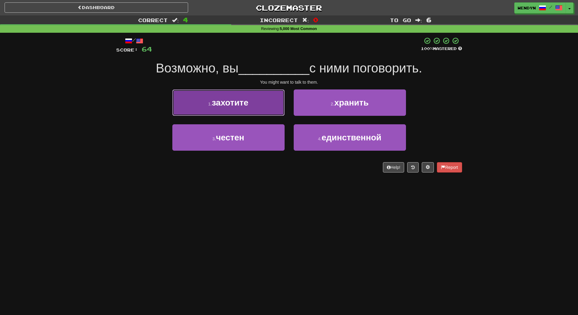
click at [234, 90] on button "1 . захотите" at bounding box center [228, 102] width 112 height 26
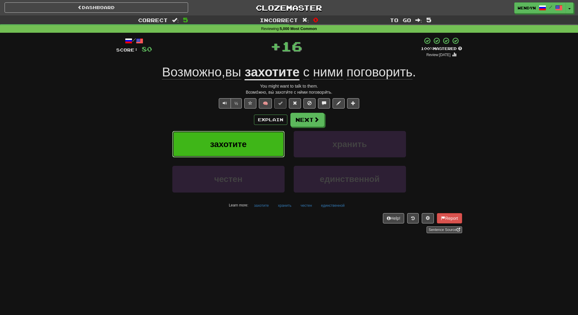
click at [237, 144] on span "захотите" at bounding box center [228, 143] width 37 height 9
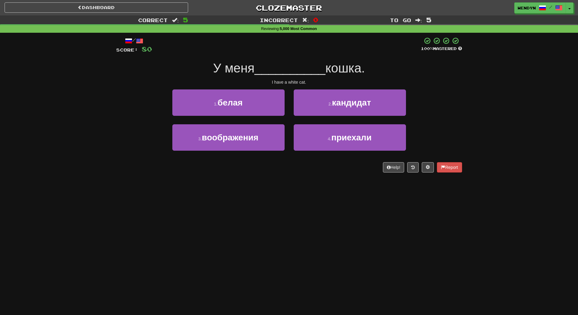
click at [253, 117] on div "1 . белая" at bounding box center [228, 106] width 121 height 35
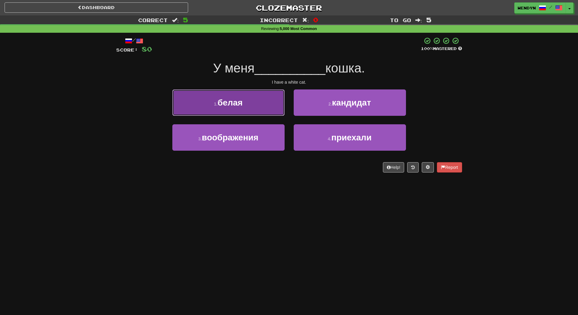
click at [259, 100] on button "1 . белая" at bounding box center [228, 102] width 112 height 26
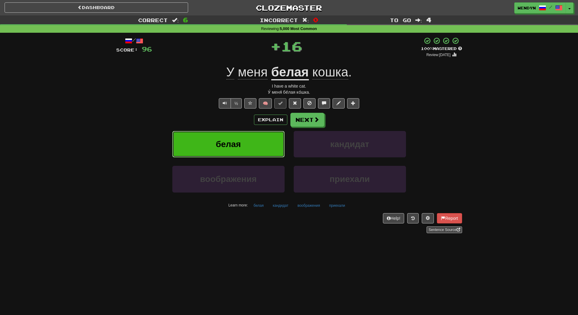
click at [248, 140] on button "белая" at bounding box center [228, 144] width 112 height 26
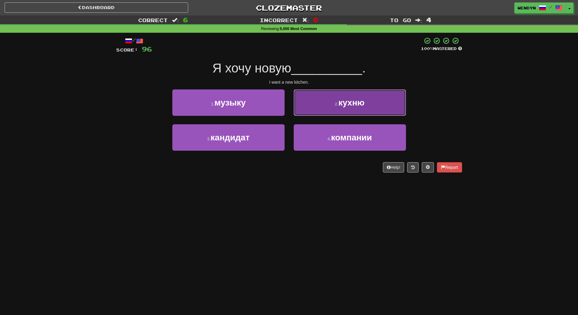
click at [342, 100] on span "кухню" at bounding box center [351, 102] width 26 height 9
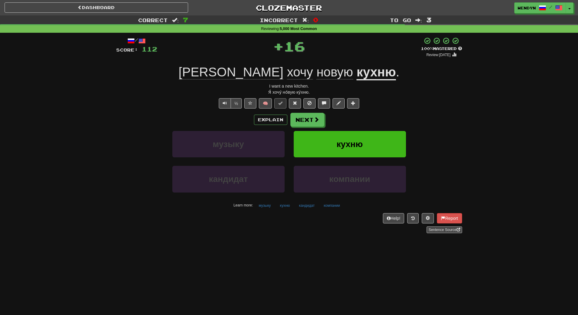
click at [344, 115] on div "Explain Next" at bounding box center [289, 120] width 346 height 14
click at [337, 132] on button "кухню" at bounding box center [349, 144] width 112 height 26
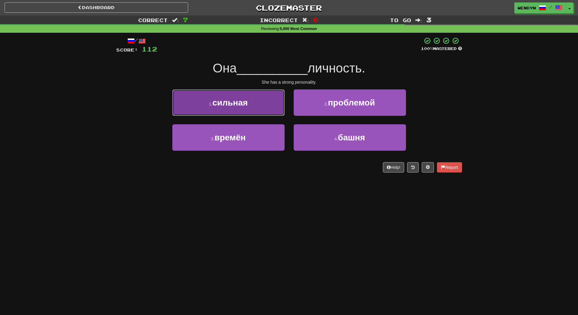
click at [243, 101] on span "сильная" at bounding box center [229, 102] width 35 height 9
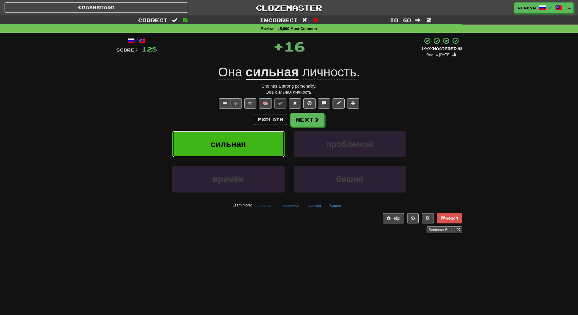
click at [244, 136] on button "сильная" at bounding box center [228, 144] width 112 height 26
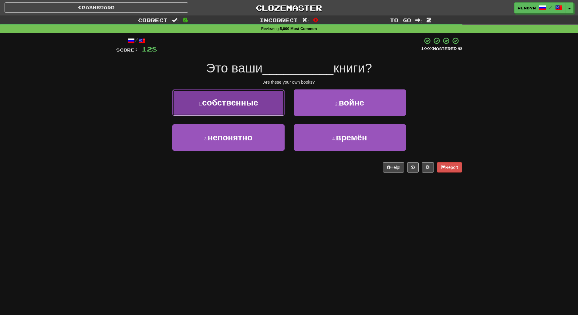
click at [256, 107] on button "1 . собственные" at bounding box center [228, 102] width 112 height 26
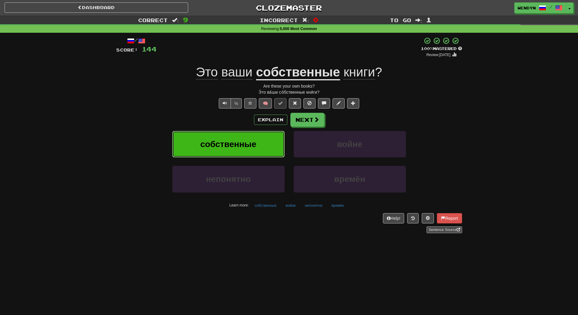
click at [250, 144] on span "собственные" at bounding box center [228, 143] width 56 height 9
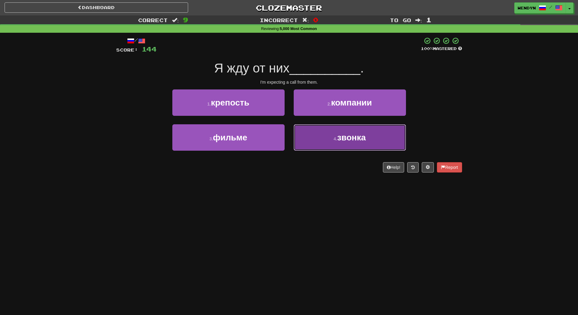
click at [316, 130] on button "4 . звонка" at bounding box center [349, 137] width 112 height 26
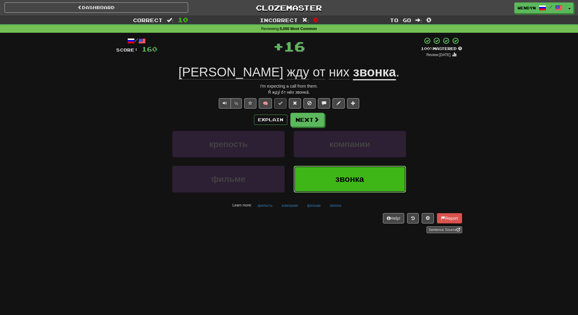
click at [311, 179] on button "звонка" at bounding box center [349, 179] width 112 height 26
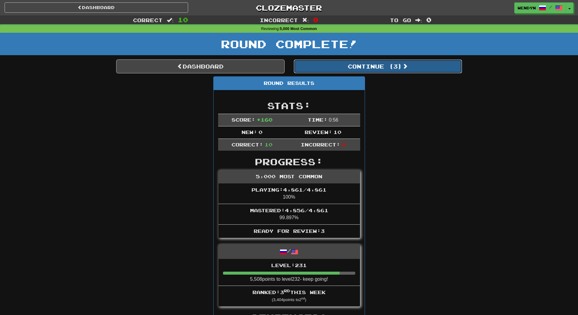
click at [400, 65] on button "Continue ( 3 )" at bounding box center [377, 66] width 168 height 14
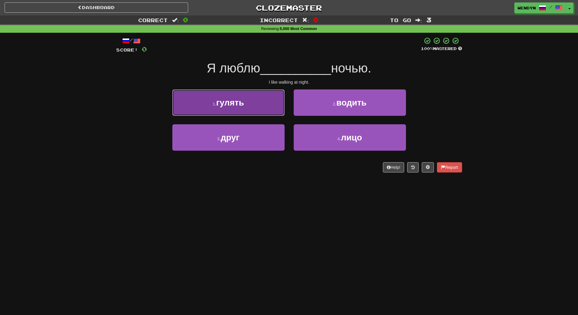
click at [266, 103] on button "1 . гулять" at bounding box center [228, 102] width 112 height 26
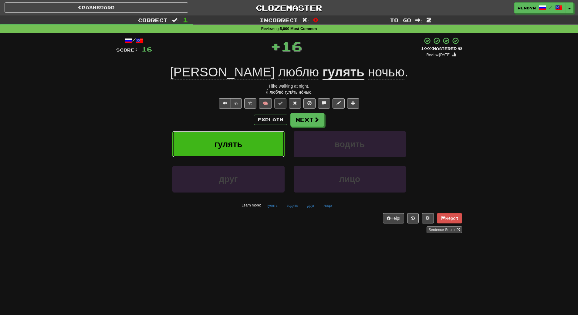
click at [241, 138] on button "гулять" at bounding box center [228, 144] width 112 height 26
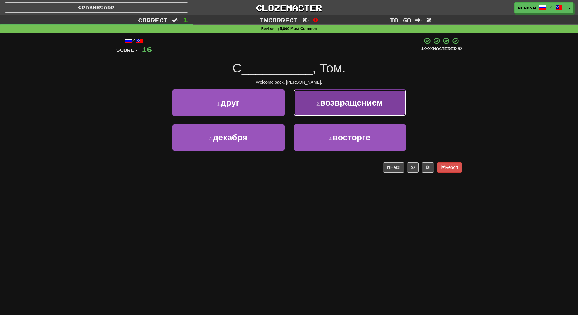
click at [336, 107] on span "возвращением" at bounding box center [351, 102] width 63 height 9
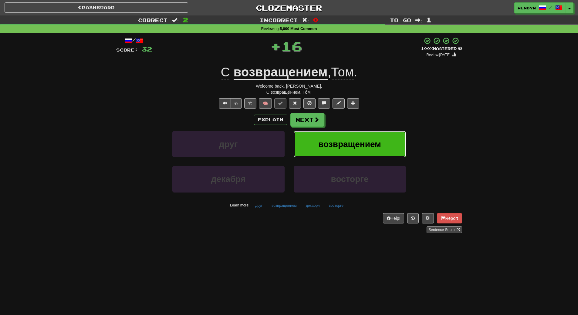
click at [330, 138] on button "возвращением" at bounding box center [349, 144] width 112 height 26
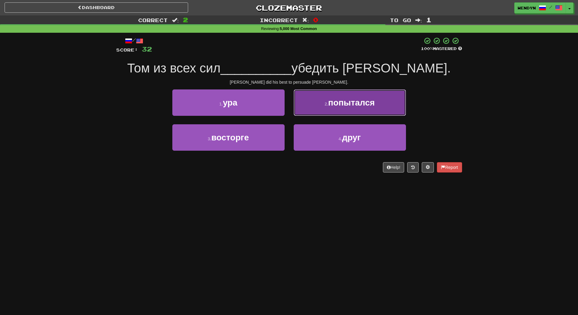
click at [343, 111] on button "2 . попытался" at bounding box center [349, 102] width 112 height 26
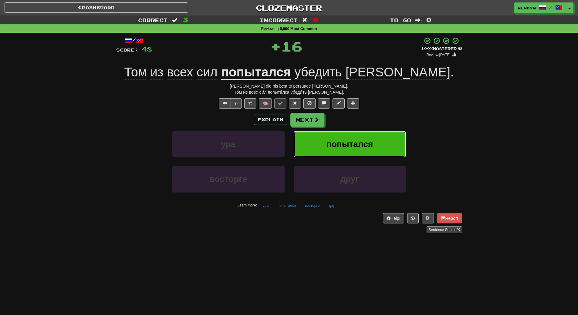
click at [343, 143] on span "попытался" at bounding box center [349, 143] width 46 height 9
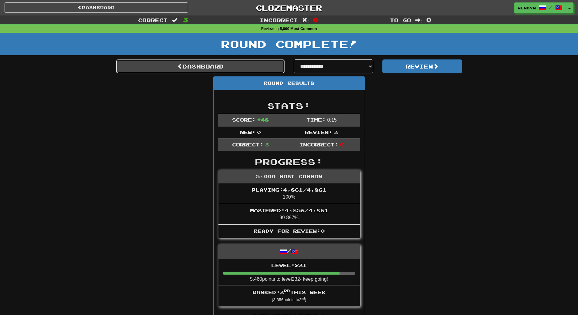
click at [263, 65] on link "Dashboard" at bounding box center [200, 66] width 168 height 14
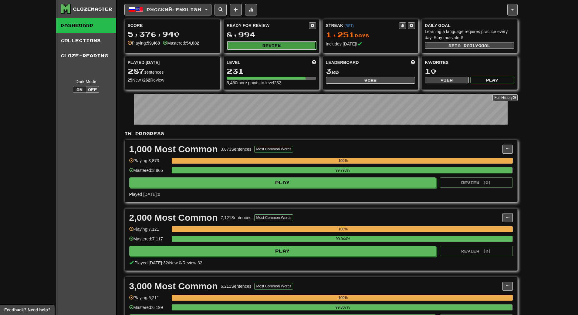
click at [286, 46] on button "Review" at bounding box center [271, 45] width 89 height 9
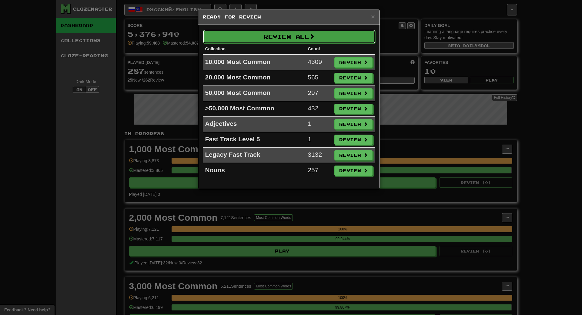
click at [287, 37] on button "Review All" at bounding box center [289, 37] width 172 height 14
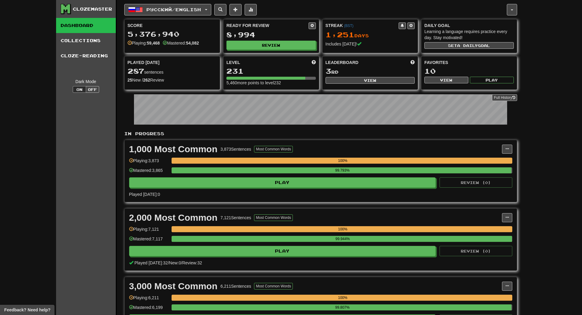
select select "**"
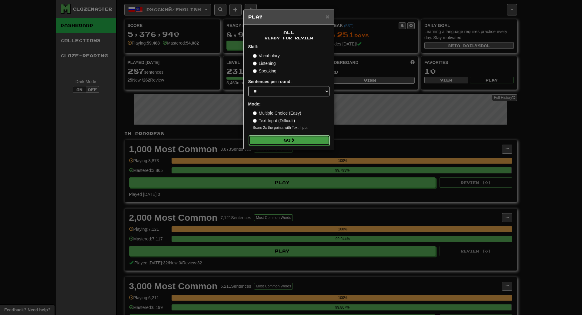
click at [292, 141] on button "Go" at bounding box center [289, 140] width 81 height 10
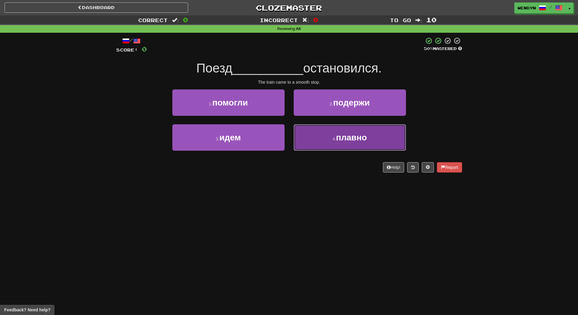
click at [340, 136] on span "плавно" at bounding box center [351, 137] width 31 height 9
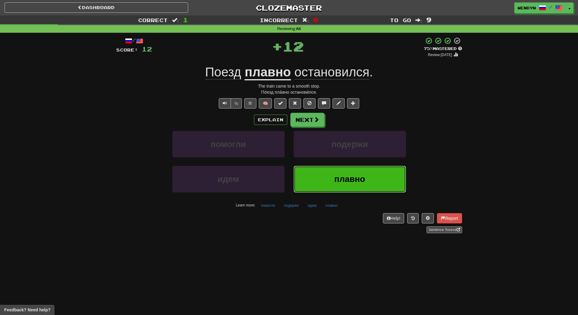
click at [330, 182] on button "плавно" at bounding box center [349, 179] width 112 height 26
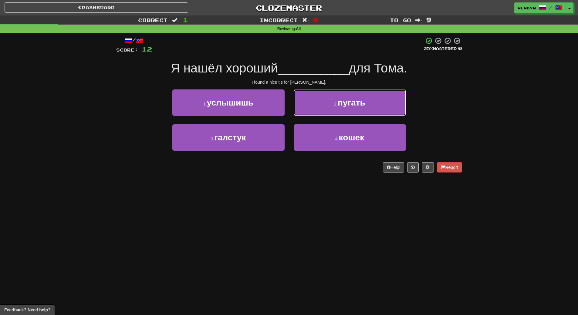
drag, startPoint x: 344, startPoint y: 109, endPoint x: 338, endPoint y: 197, distance: 89.1
click at [338, 197] on div "Dashboard Clozemaster WendyN / Toggle Dropdown Dashboard Leaderboard Activity F…" at bounding box center [289, 157] width 578 height 315
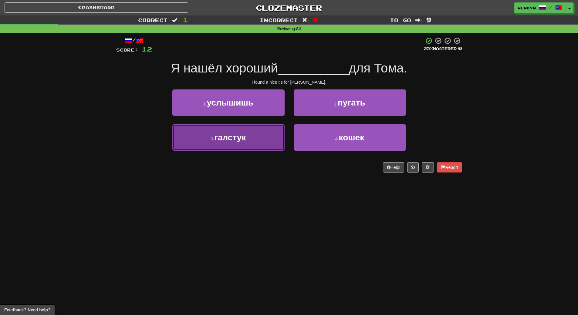
click at [257, 145] on button "3 . галстук" at bounding box center [228, 137] width 112 height 26
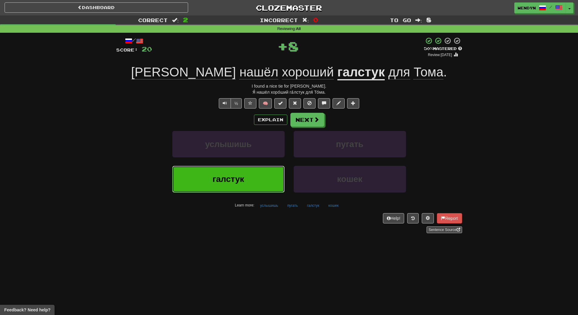
click at [254, 172] on button "галстук" at bounding box center [228, 179] width 112 height 26
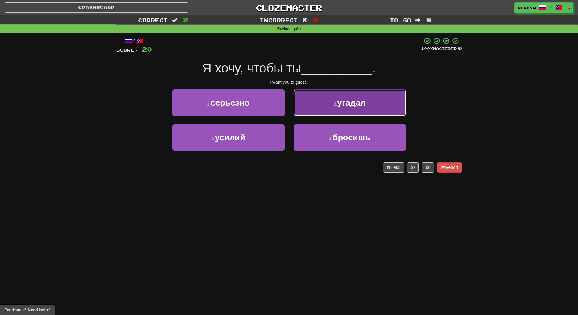
click at [352, 102] on span "угадал" at bounding box center [351, 102] width 29 height 9
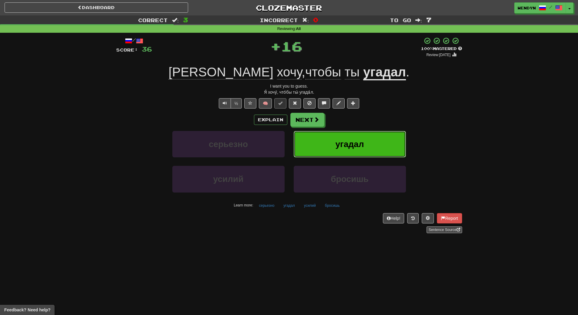
click at [348, 141] on span "угадал" at bounding box center [349, 143] width 29 height 9
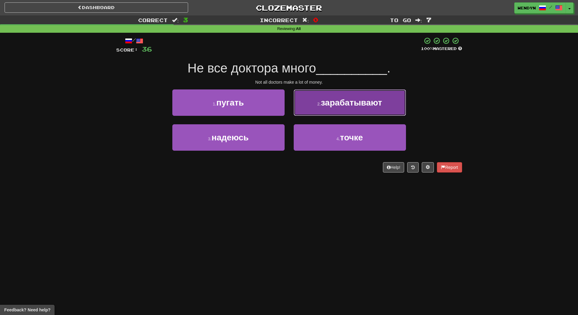
click at [318, 109] on button "2 . зарабатывают" at bounding box center [349, 102] width 112 height 26
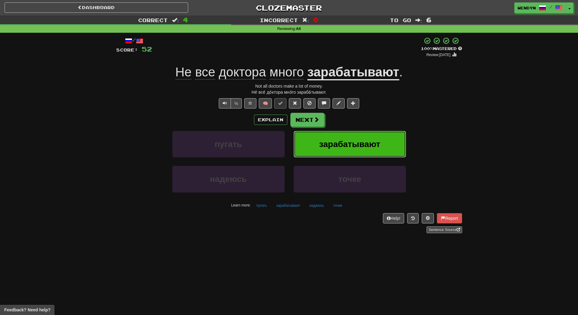
click at [328, 132] on button "зарабатывают" at bounding box center [349, 144] width 112 height 26
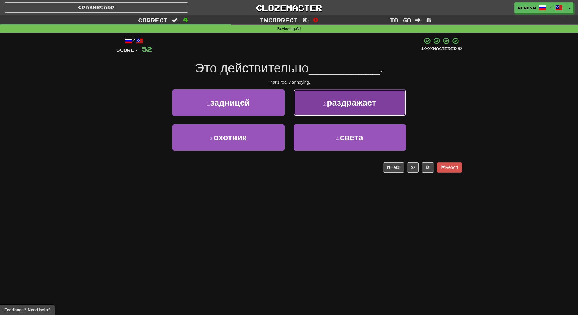
click at [358, 106] on span "раздражает" at bounding box center [351, 102] width 49 height 9
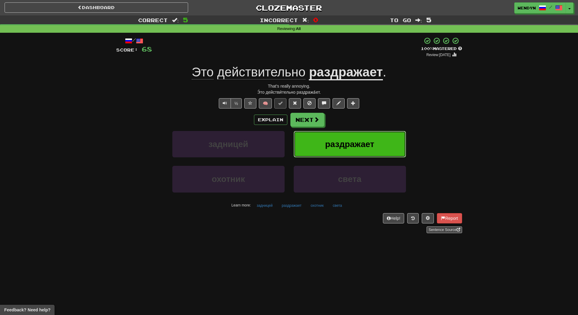
click at [360, 144] on span "раздражает" at bounding box center [349, 143] width 49 height 9
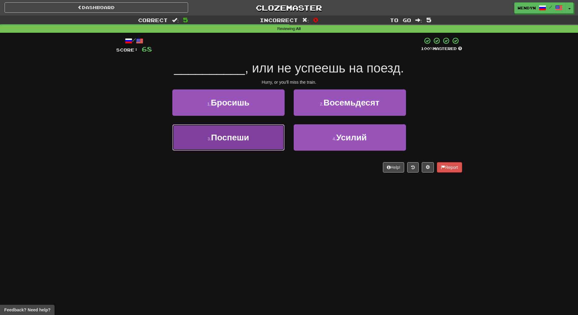
click at [258, 139] on button "3 . Поспеши" at bounding box center [228, 137] width 112 height 26
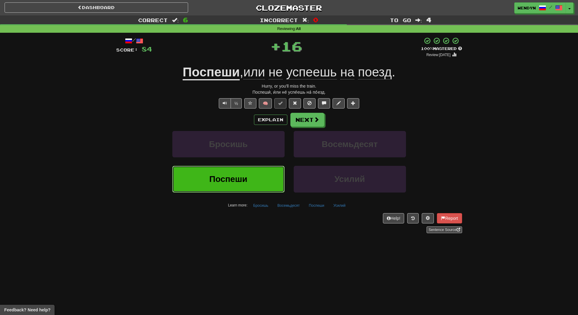
click at [251, 172] on button "Поспеши" at bounding box center [228, 179] width 112 height 26
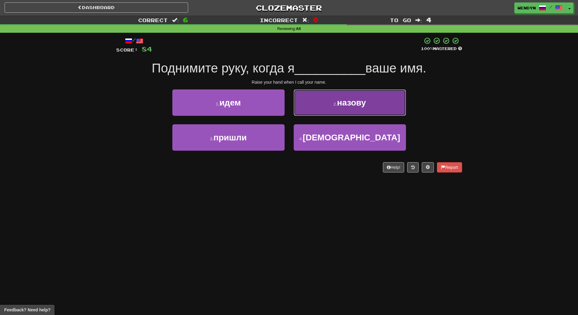
click at [364, 101] on span "назову" at bounding box center [351, 102] width 29 height 9
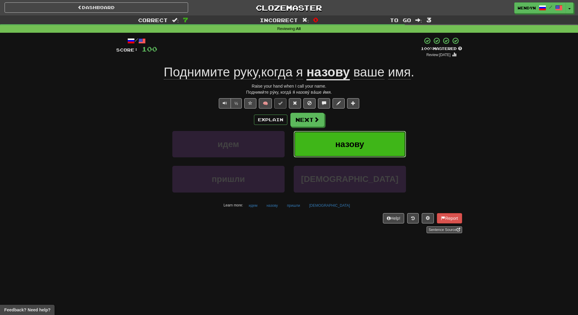
click at [362, 136] on button "назову" at bounding box center [349, 144] width 112 height 26
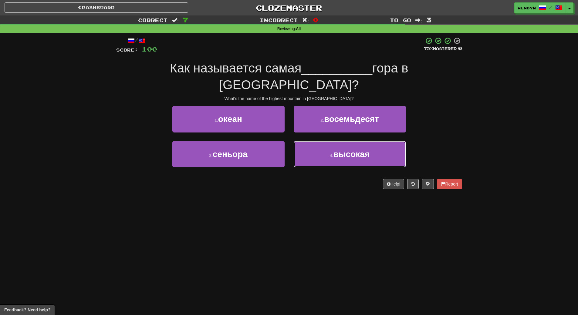
click at [362, 149] on span "высокая" at bounding box center [351, 153] width 36 height 9
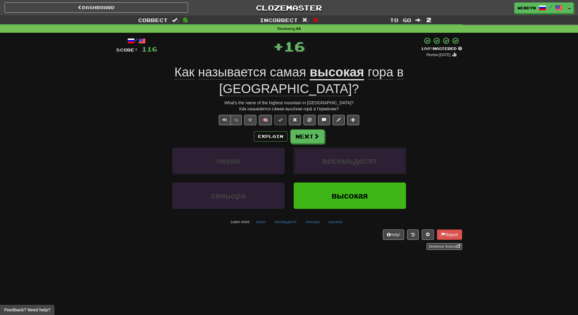
click at [362, 148] on button "восемьдесят" at bounding box center [349, 161] width 112 height 26
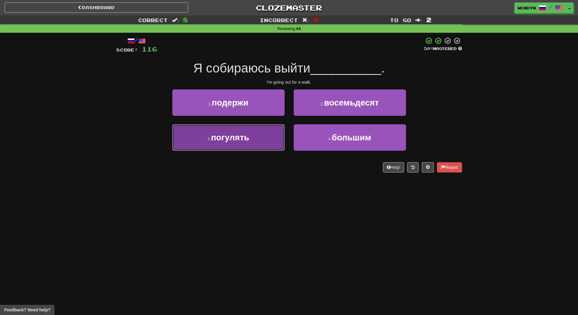
click at [241, 150] on button "3 . погулять" at bounding box center [228, 137] width 112 height 26
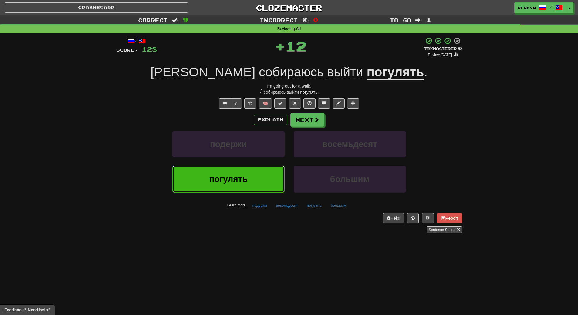
click at [240, 167] on button "погулять" at bounding box center [228, 179] width 112 height 26
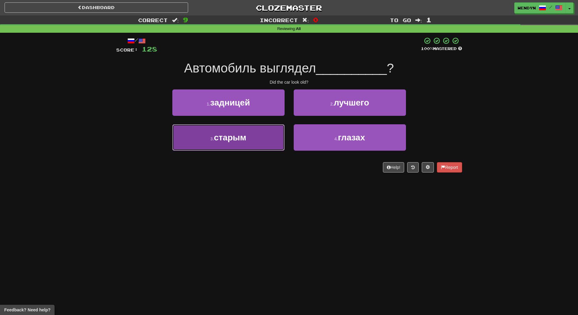
click at [244, 145] on button "3 . старым" at bounding box center [228, 137] width 112 height 26
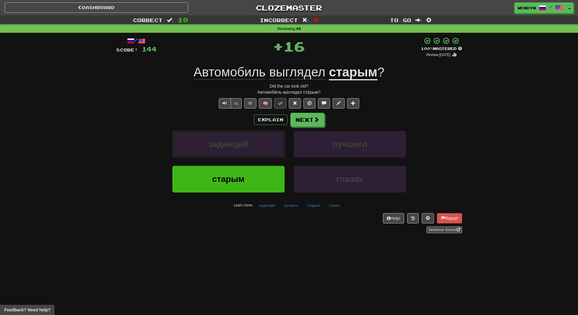
click at [244, 145] on span "задницей" at bounding box center [228, 143] width 40 height 9
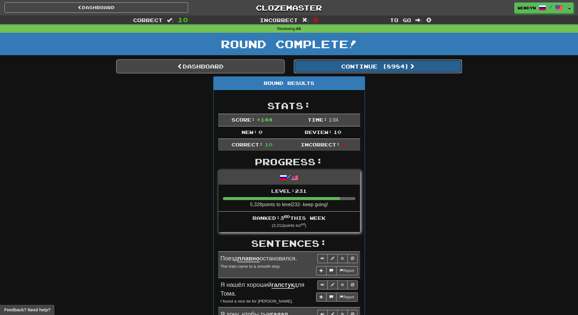
click at [381, 63] on button "Continue ( 8984 )" at bounding box center [377, 66] width 168 height 14
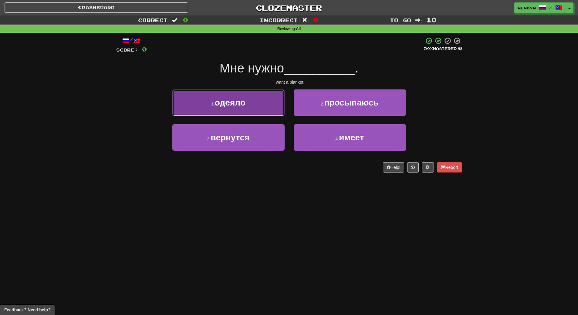
click at [246, 107] on button "1 . одеяло" at bounding box center [228, 102] width 112 height 26
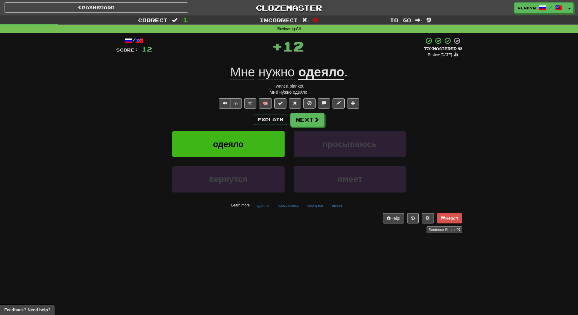
click at [245, 126] on div "Explain Next" at bounding box center [289, 120] width 346 height 14
click at [243, 137] on button "одеяло" at bounding box center [228, 144] width 112 height 26
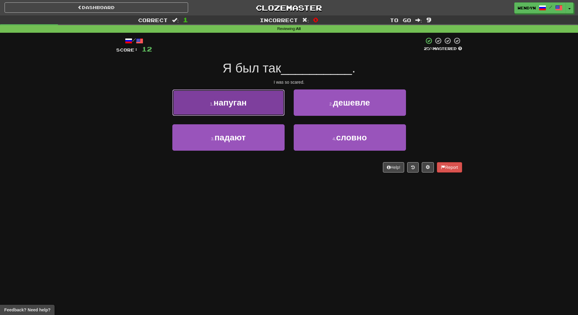
click at [242, 111] on button "1 . напуган" at bounding box center [228, 102] width 112 height 26
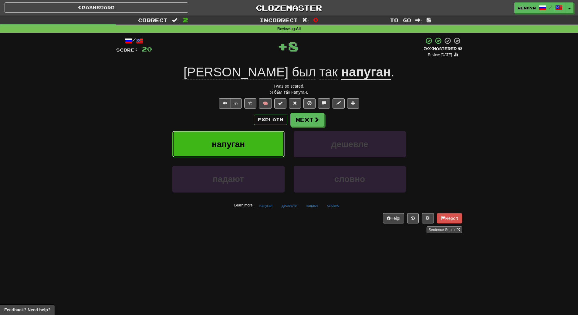
click at [240, 135] on button "напуган" at bounding box center [228, 144] width 112 height 26
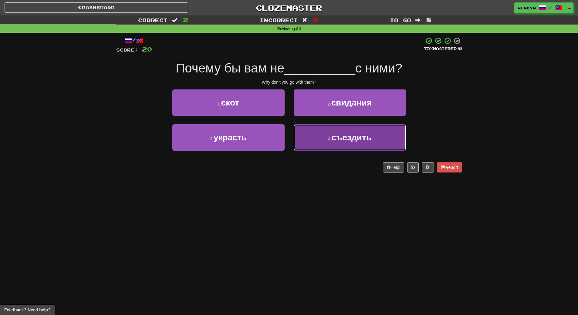
click at [336, 138] on span "съездить" at bounding box center [351, 137] width 40 height 9
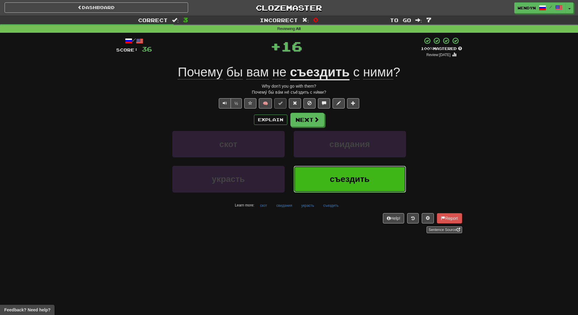
click at [330, 175] on span "съездить" at bounding box center [350, 178] width 40 height 9
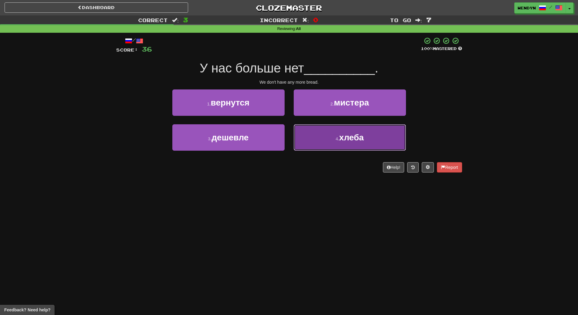
click at [338, 143] on button "4 . хлеба" at bounding box center [349, 137] width 112 height 26
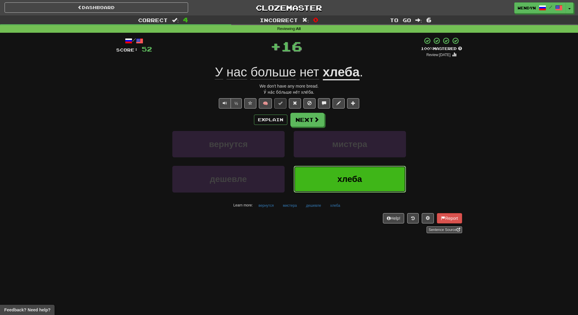
click at [330, 178] on button "хлеба" at bounding box center [349, 179] width 112 height 26
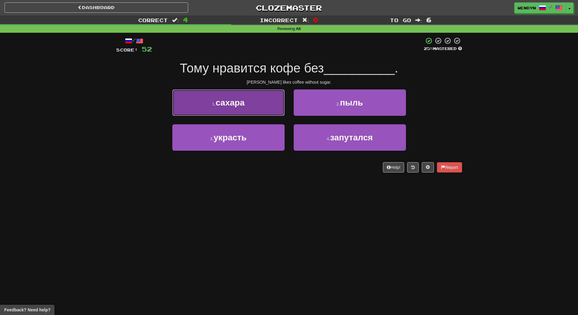
click at [257, 105] on button "1 . сахара" at bounding box center [228, 102] width 112 height 26
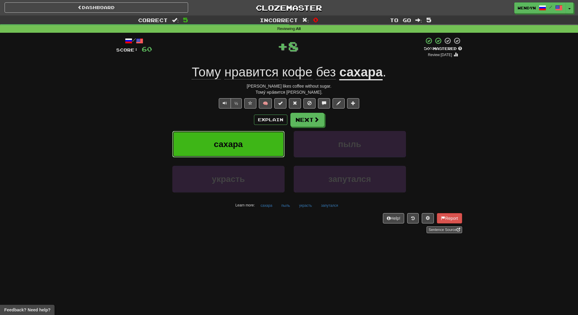
click at [257, 148] on button "сахара" at bounding box center [228, 144] width 112 height 26
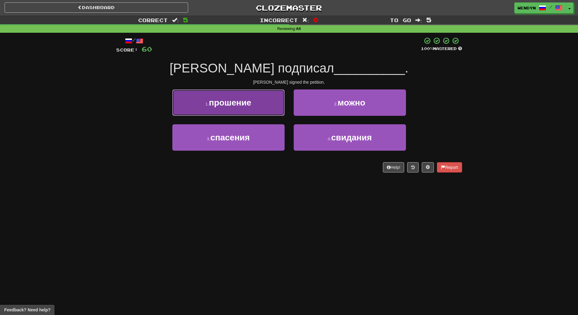
click at [248, 106] on span "прошение" at bounding box center [230, 102] width 42 height 9
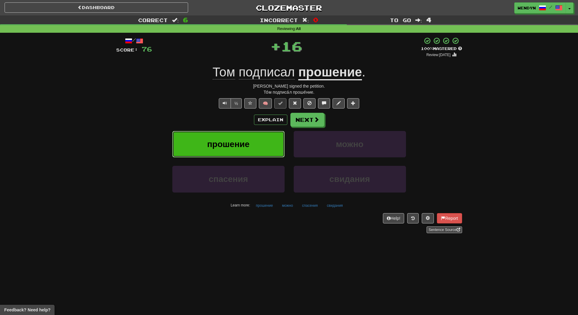
click at [250, 151] on button "прошение" at bounding box center [228, 144] width 112 height 26
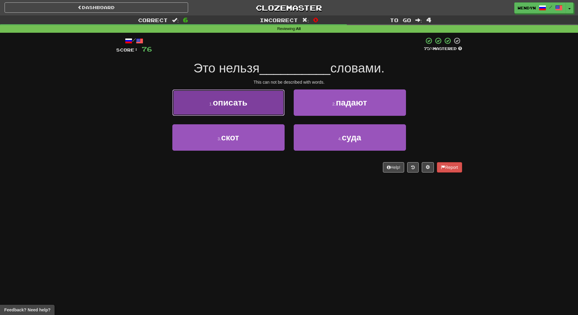
click at [244, 112] on button "1 . описать" at bounding box center [228, 102] width 112 height 26
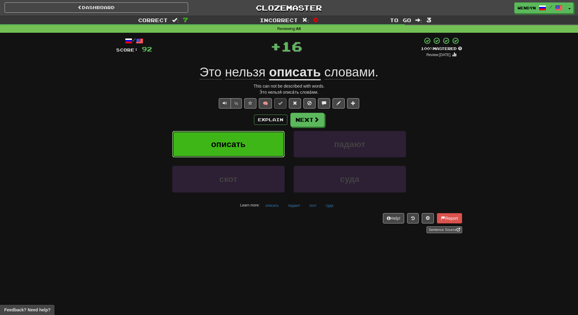
click at [245, 138] on button "описать" at bounding box center [228, 144] width 112 height 26
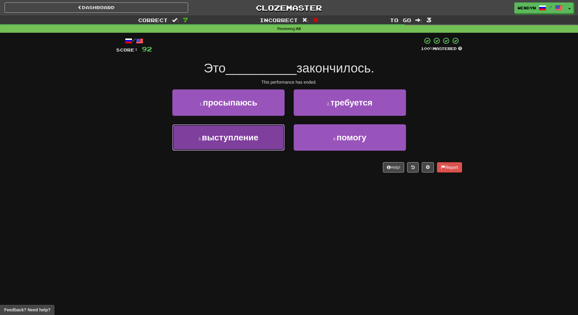
click at [245, 145] on button "3 . выступление" at bounding box center [228, 137] width 112 height 26
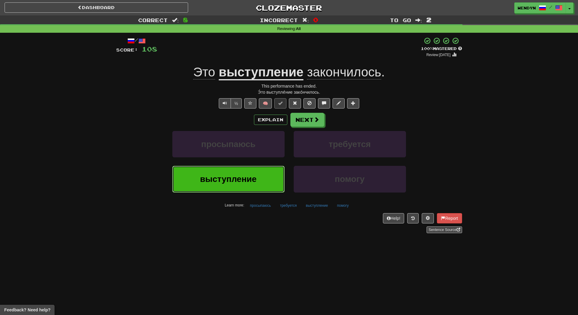
click at [241, 170] on button "выступление" at bounding box center [228, 179] width 112 height 26
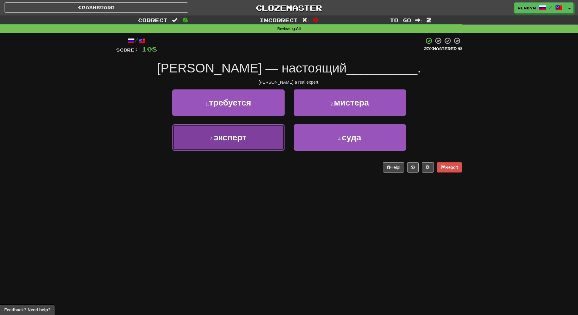
click at [242, 141] on span "эксперт" at bounding box center [230, 137] width 33 height 9
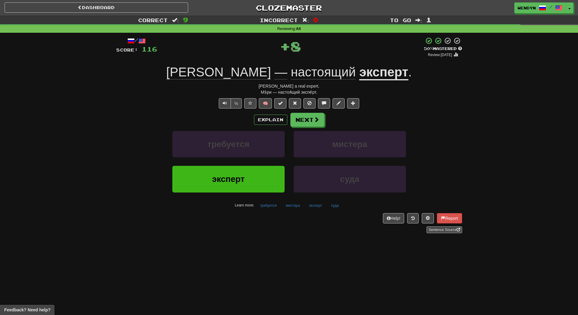
click at [240, 161] on div "требуется" at bounding box center [228, 148] width 121 height 35
click at [238, 177] on span "эксперт" at bounding box center [228, 178] width 33 height 9
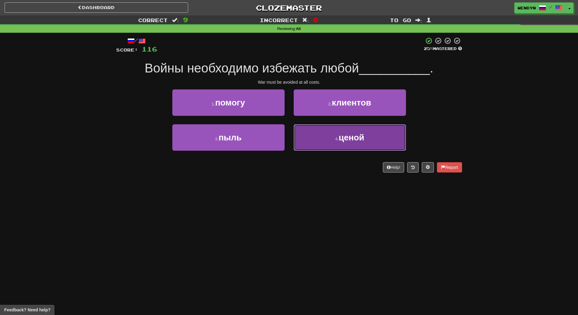
click at [332, 150] on button "4 . ценой" at bounding box center [349, 137] width 112 height 26
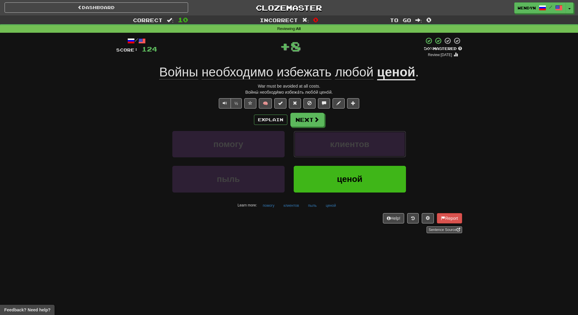
click at [332, 150] on button "клиентов" at bounding box center [349, 144] width 112 height 26
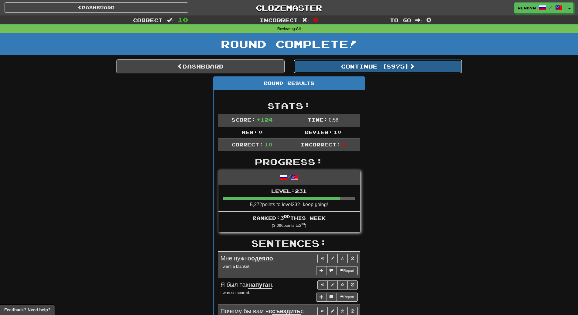
click at [393, 67] on button "Continue ( 8975 )" at bounding box center [377, 66] width 168 height 14
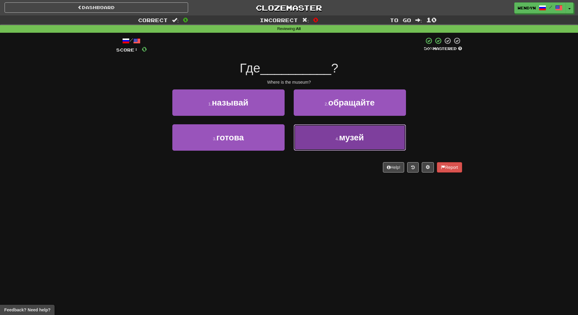
click at [322, 137] on button "4 . музей" at bounding box center [349, 137] width 112 height 26
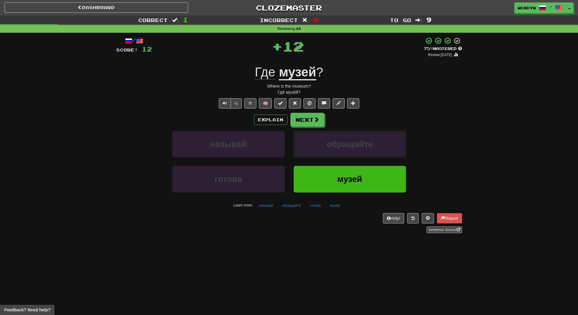
click at [322, 137] on button "обращайте" at bounding box center [349, 144] width 112 height 26
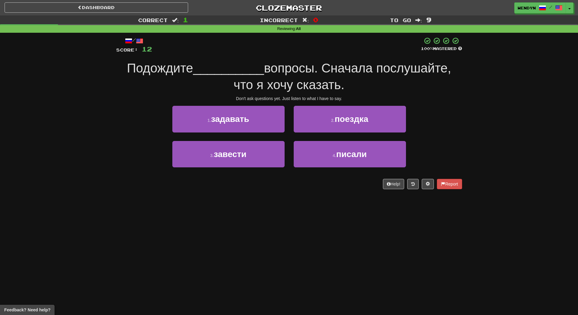
drag, startPoint x: 322, startPoint y: 137, endPoint x: 287, endPoint y: 203, distance: 74.2
click at [287, 203] on div "Dashboard Clozemaster WendyN / Toggle Dropdown Dashboard Leaderboard Activity F…" at bounding box center [289, 157] width 578 height 315
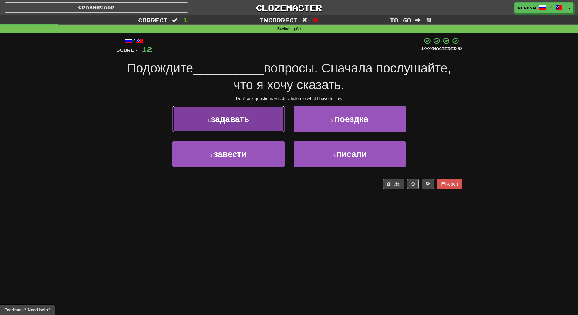
drag, startPoint x: 267, startPoint y: 124, endPoint x: 260, endPoint y: 120, distance: 6.9
click at [260, 120] on button "1 . задавать" at bounding box center [228, 119] width 112 height 26
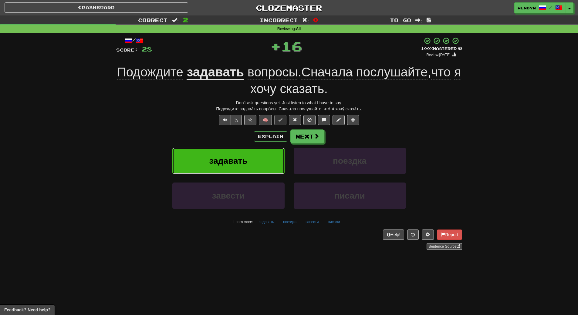
click at [252, 153] on button "задавать" at bounding box center [228, 161] width 112 height 26
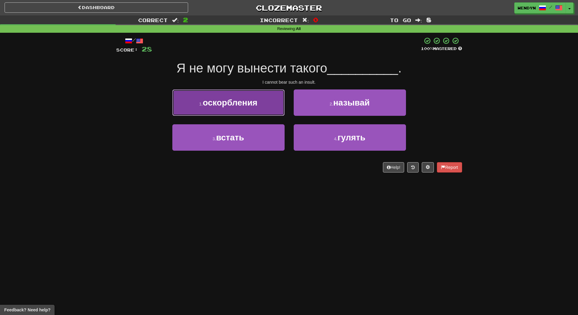
click at [254, 111] on button "1 . оскорбления" at bounding box center [228, 102] width 112 height 26
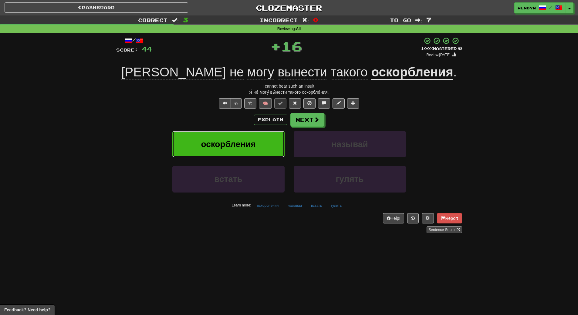
click at [250, 150] on button "оскорбления" at bounding box center [228, 144] width 112 height 26
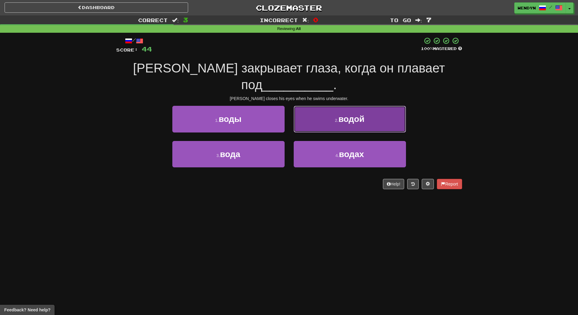
click at [343, 114] on span "водой" at bounding box center [351, 118] width 26 height 9
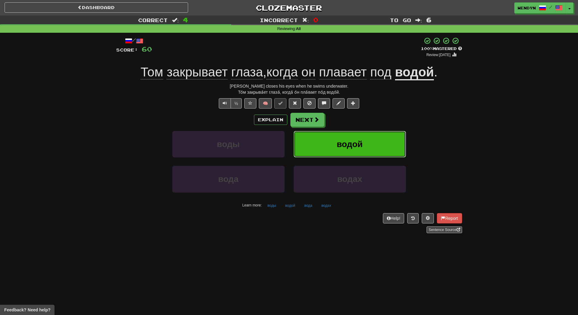
click at [342, 137] on button "водой" at bounding box center [349, 144] width 112 height 26
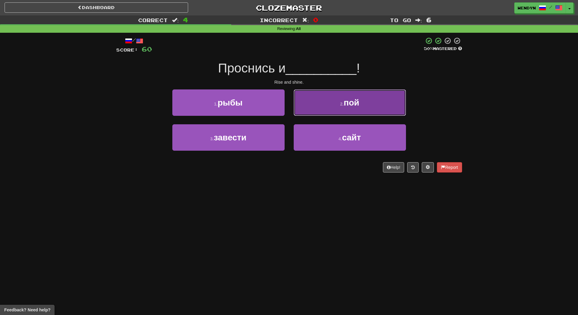
click at [352, 103] on span "пой" at bounding box center [351, 102] width 15 height 9
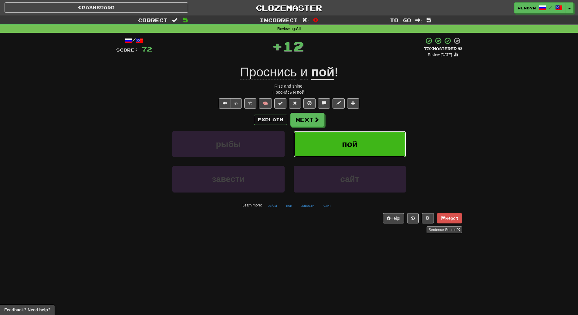
click at [352, 142] on span "пой" at bounding box center [349, 143] width 15 height 9
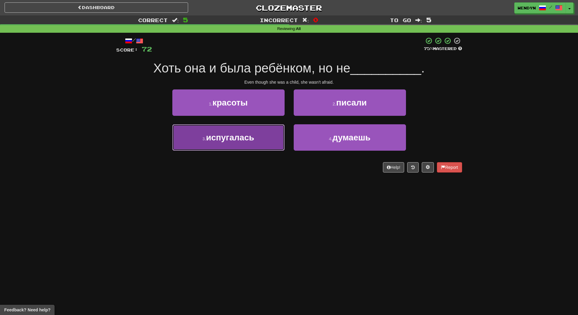
click at [259, 148] on button "3 . испугалась" at bounding box center [228, 137] width 112 height 26
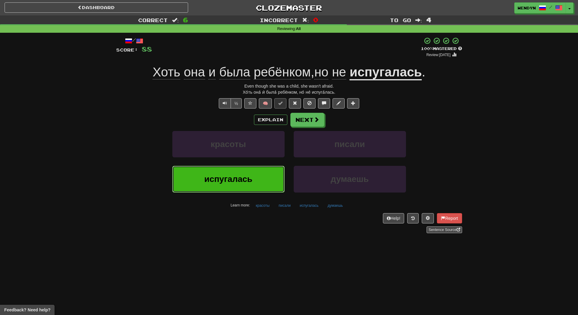
click at [257, 171] on button "испугалась" at bounding box center [228, 179] width 112 height 26
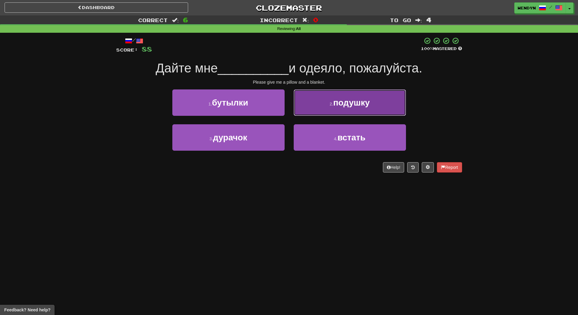
click at [362, 107] on span "подушку" at bounding box center [351, 102] width 36 height 9
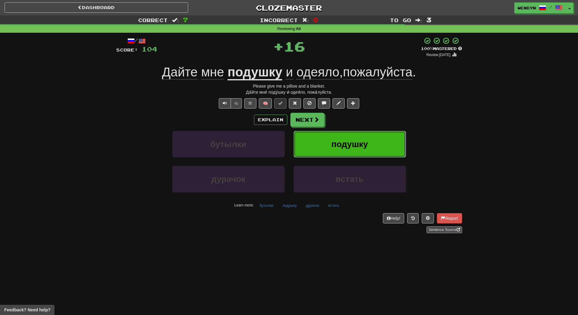
click at [350, 147] on span "подушку" at bounding box center [349, 143] width 36 height 9
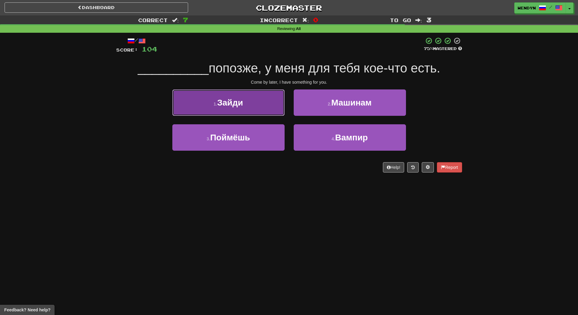
click at [247, 103] on button "1 . Зайди" at bounding box center [228, 102] width 112 height 26
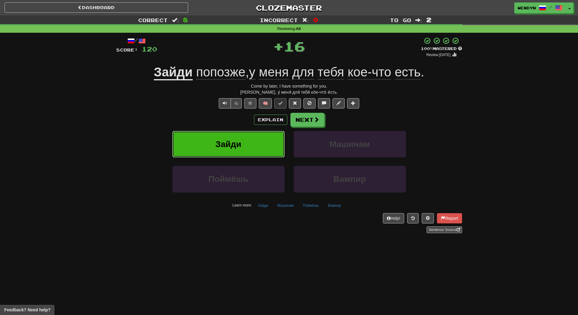
click at [247, 147] on button "Зайди" at bounding box center [228, 144] width 112 height 26
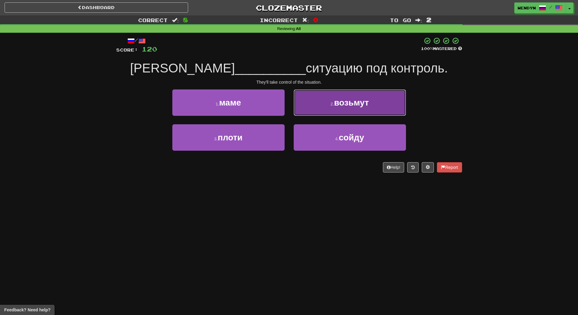
click at [351, 110] on button "2 . возьмут" at bounding box center [349, 102] width 112 height 26
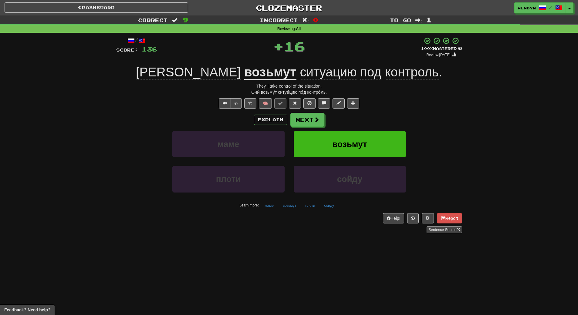
click at [351, 110] on div "/ Score: 136 + 16 100 % Mastered Review: 2026-02-15 Они возьмут ситуацию под ко…" at bounding box center [289, 135] width 346 height 196
click at [349, 139] on span "возьмут" at bounding box center [349, 143] width 35 height 9
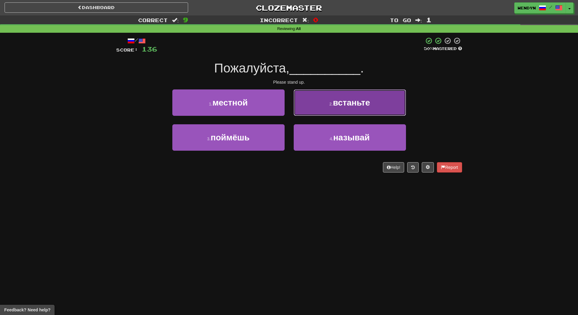
click at [352, 109] on button "2 . встаньте" at bounding box center [349, 102] width 112 height 26
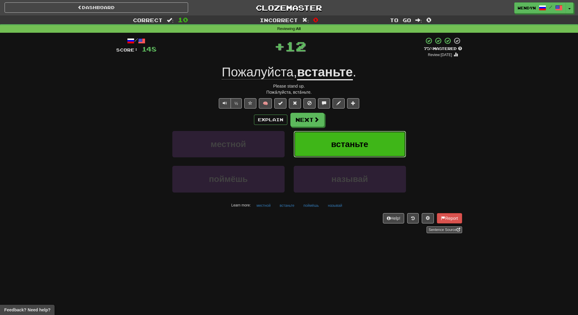
click at [350, 133] on button "встаньте" at bounding box center [349, 144] width 112 height 26
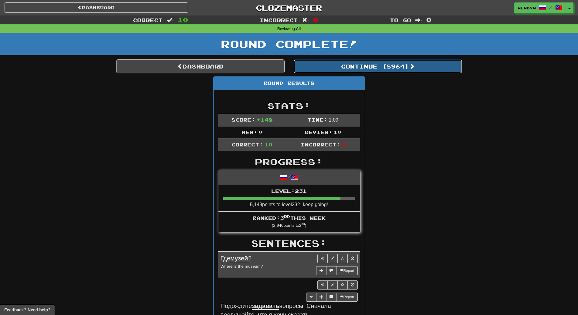
click at [371, 70] on button "Continue ( 8964 )" at bounding box center [377, 66] width 168 height 14
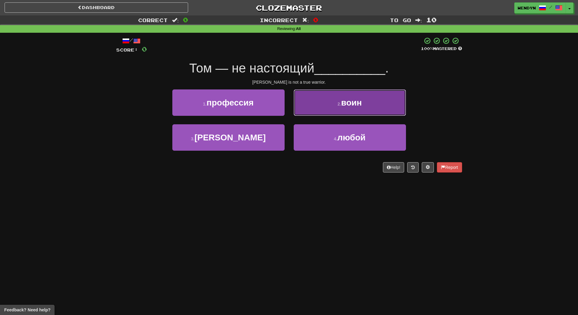
click at [364, 101] on button "2 . воин" at bounding box center [349, 102] width 112 height 26
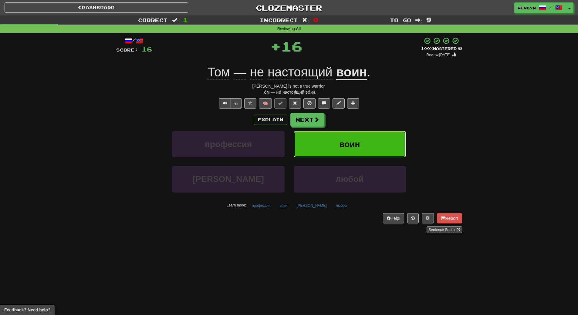
click at [366, 150] on button "воин" at bounding box center [349, 144] width 112 height 26
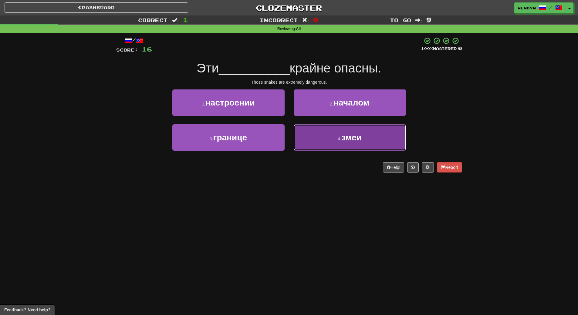
click at [367, 143] on button "4 . змеи" at bounding box center [349, 137] width 112 height 26
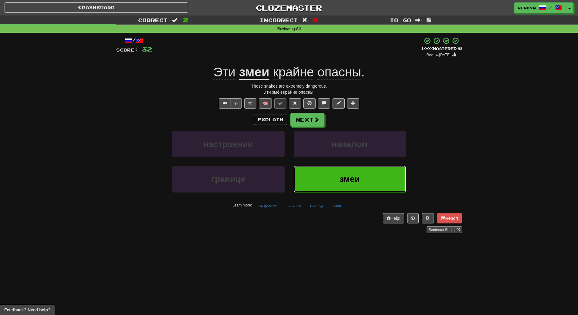
click at [365, 169] on button "змеи" at bounding box center [349, 179] width 112 height 26
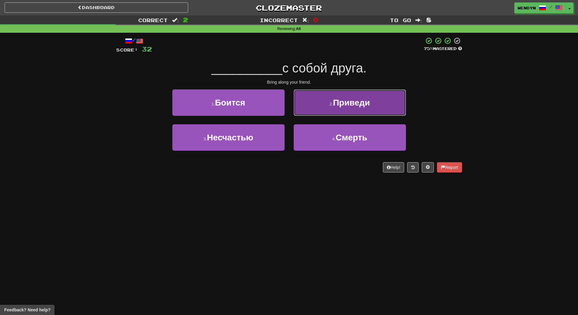
click at [374, 109] on button "2 . Приведи" at bounding box center [349, 102] width 112 height 26
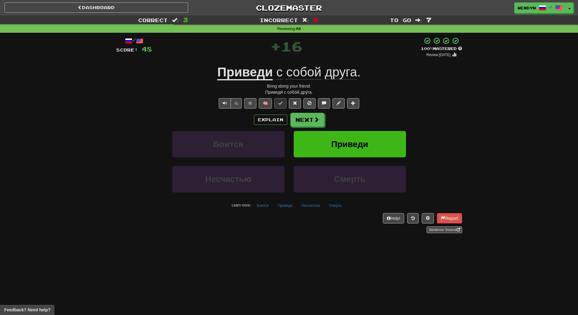
click at [371, 130] on div "Explain Next Боится Приведи Несчастью Смерть Learn more: Боится Приведи Несчаст…" at bounding box center [289, 161] width 346 height 97
click at [369, 143] on button "Приведи" at bounding box center [349, 144] width 112 height 26
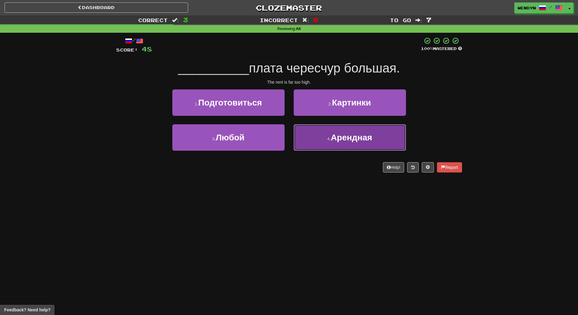
click at [334, 151] on button "4 . Арендная" at bounding box center [349, 137] width 112 height 26
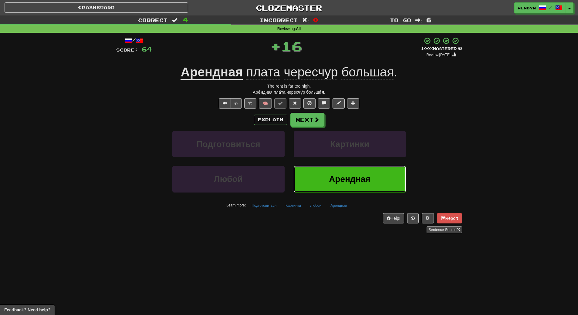
click at [332, 176] on span "Арендная" at bounding box center [349, 178] width 41 height 9
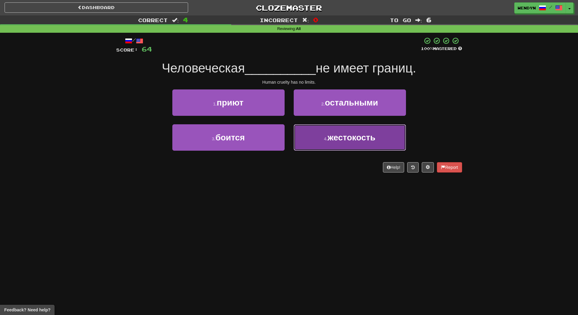
click at [350, 146] on button "4 . жестокость" at bounding box center [349, 137] width 112 height 26
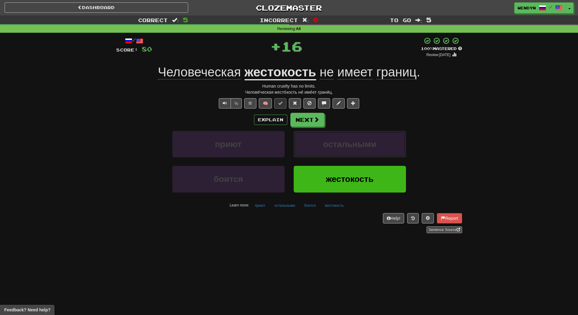
click at [350, 146] on span "остальными" at bounding box center [349, 143] width 53 height 9
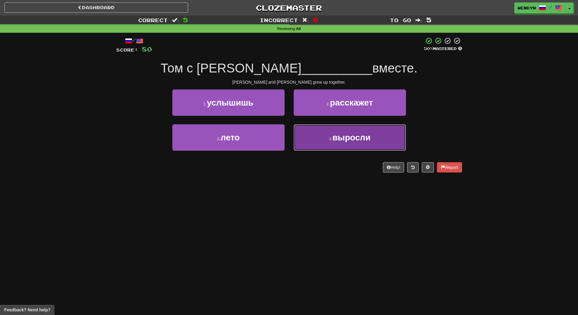
click at [348, 142] on span "выросли" at bounding box center [351, 137] width 38 height 9
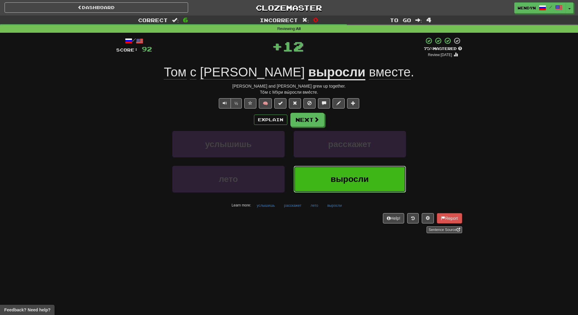
click at [332, 172] on button "выросли" at bounding box center [349, 179] width 112 height 26
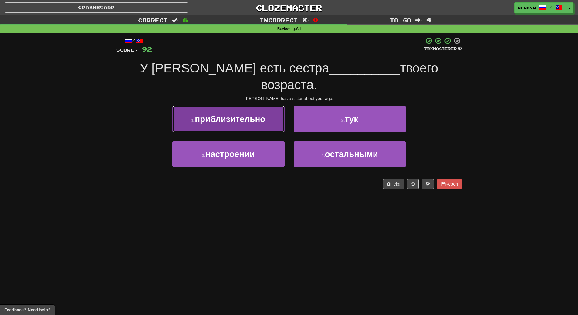
click at [257, 114] on span "приблизительно" at bounding box center [230, 118] width 70 height 9
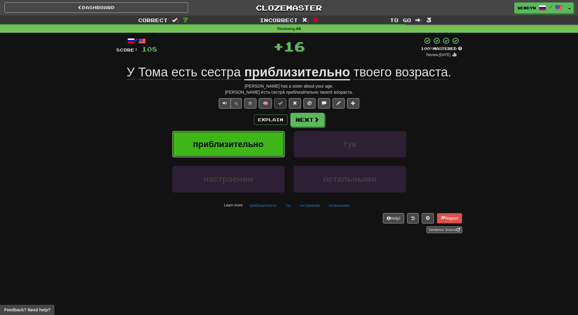
click at [258, 135] on button "приблизительно" at bounding box center [228, 144] width 112 height 26
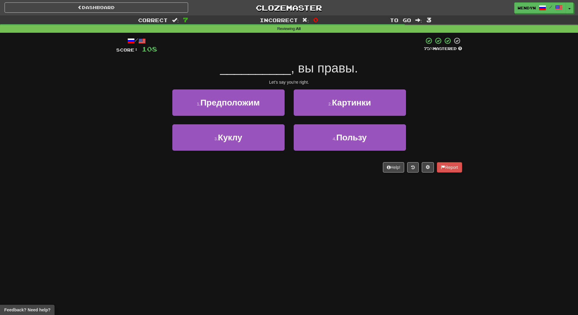
click at [260, 116] on div "1 . Предположим" at bounding box center [228, 106] width 121 height 35
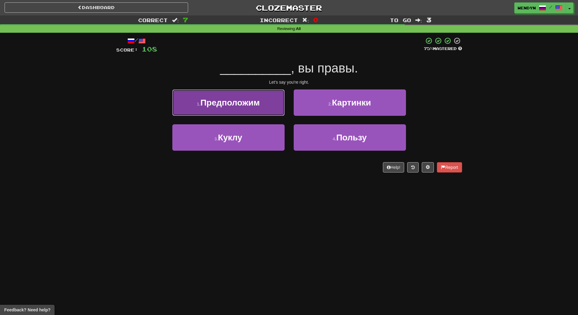
click at [261, 105] on button "1 . Предположим" at bounding box center [228, 102] width 112 height 26
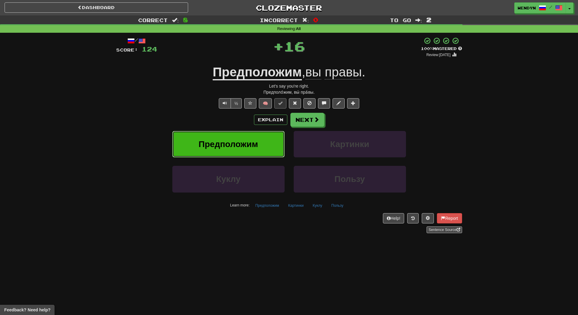
click at [260, 132] on button "Предположим" at bounding box center [228, 144] width 112 height 26
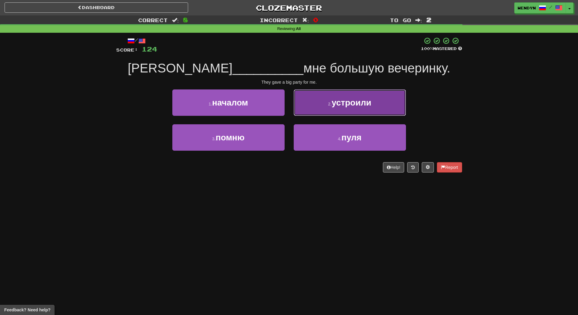
click at [372, 99] on button "2 . устроили" at bounding box center [349, 102] width 112 height 26
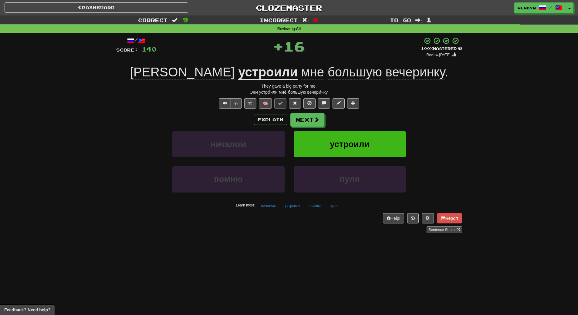
click at [372, 99] on div "½ 🧠" at bounding box center [289, 103] width 346 height 10
click at [367, 133] on button "устроили" at bounding box center [349, 144] width 112 height 26
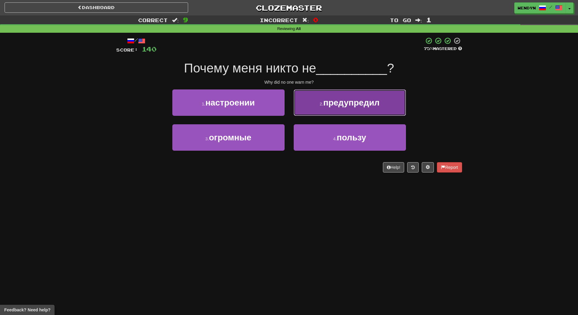
click at [361, 105] on span "предупредил" at bounding box center [351, 102] width 56 height 9
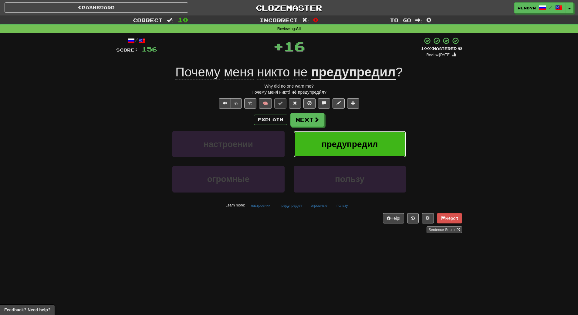
click at [349, 140] on span "предупредил" at bounding box center [349, 143] width 56 height 9
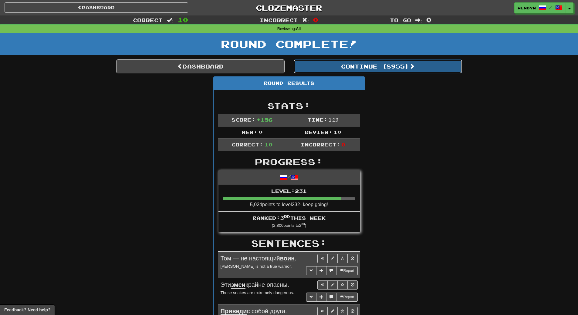
click at [366, 65] on button "Continue ( 8955 )" at bounding box center [377, 66] width 168 height 14
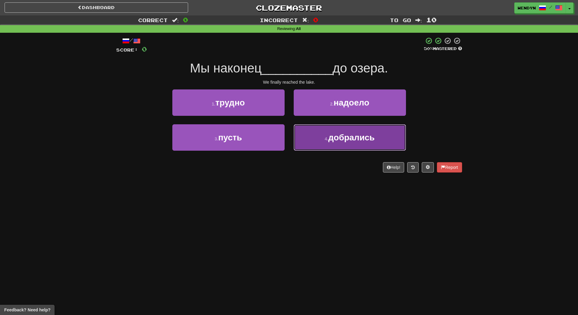
click at [365, 135] on span "добрались" at bounding box center [351, 137] width 46 height 9
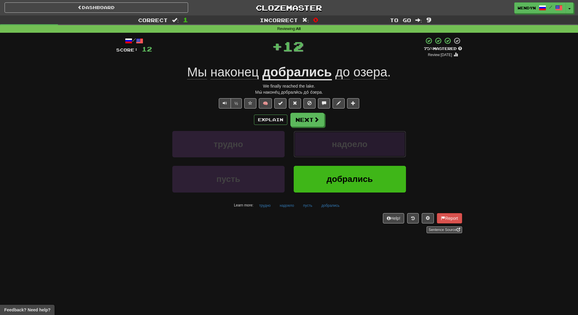
click at [365, 135] on button "надоело" at bounding box center [349, 144] width 112 height 26
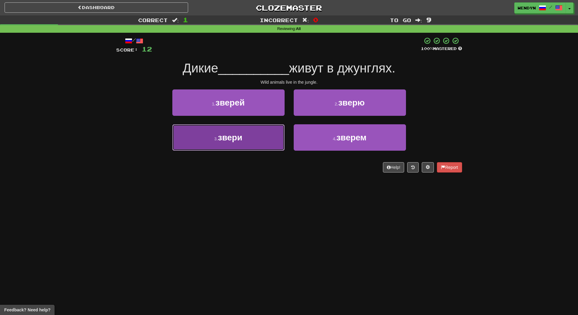
click at [269, 146] on button "3 . звери" at bounding box center [228, 137] width 112 height 26
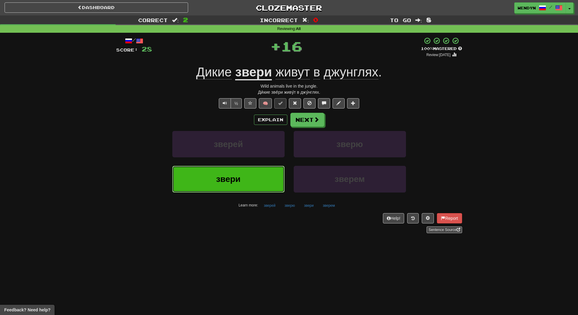
click at [268, 177] on button "звери" at bounding box center [228, 179] width 112 height 26
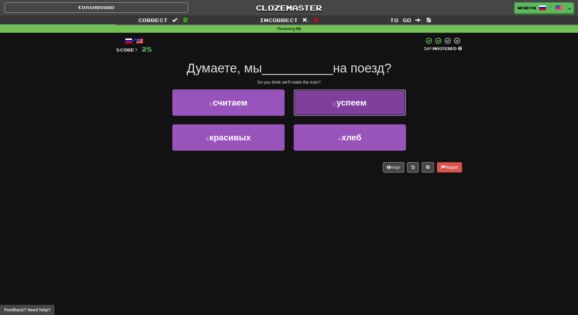
click at [367, 110] on button "2 . успеем" at bounding box center [349, 102] width 112 height 26
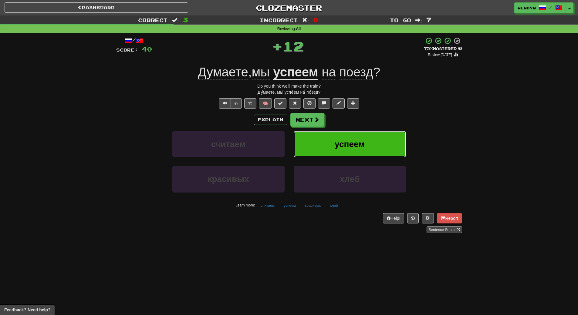
click at [361, 140] on span "успеем" at bounding box center [349, 143] width 30 height 9
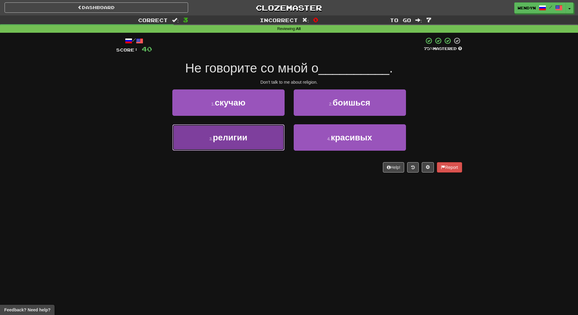
click at [278, 143] on button "3 . религии" at bounding box center [228, 137] width 112 height 26
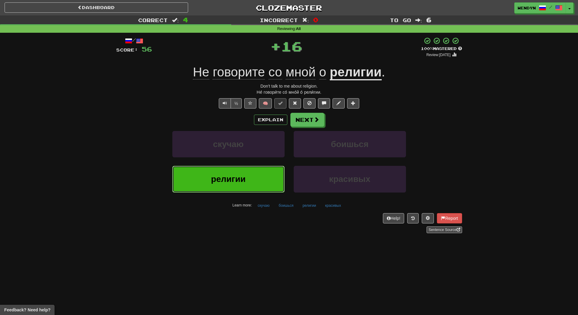
click at [275, 180] on button "религии" at bounding box center [228, 179] width 112 height 26
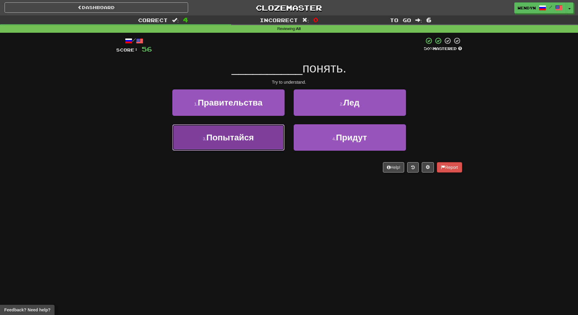
click at [267, 136] on button "3 . Попытайся" at bounding box center [228, 137] width 112 height 26
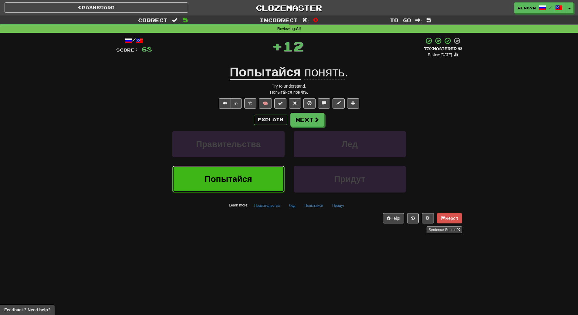
click at [266, 169] on button "Попытайся" at bounding box center [228, 179] width 112 height 26
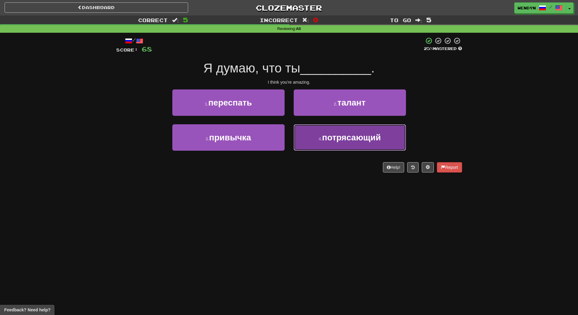
click at [401, 147] on button "4 . потрясающий" at bounding box center [349, 137] width 112 height 26
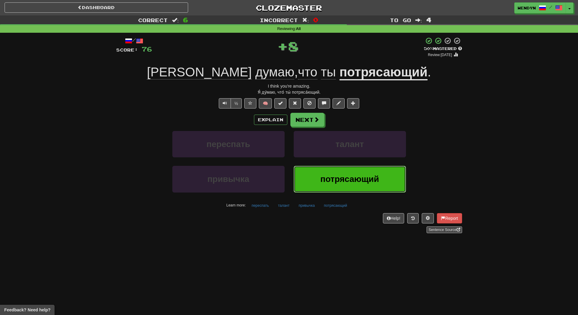
click at [380, 177] on button "потрясающий" at bounding box center [349, 179] width 112 height 26
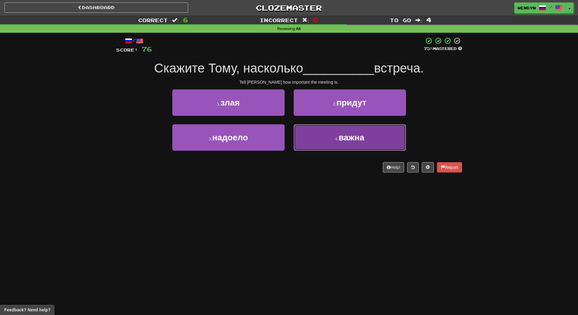
click at [360, 133] on span "важна" at bounding box center [351, 137] width 26 height 9
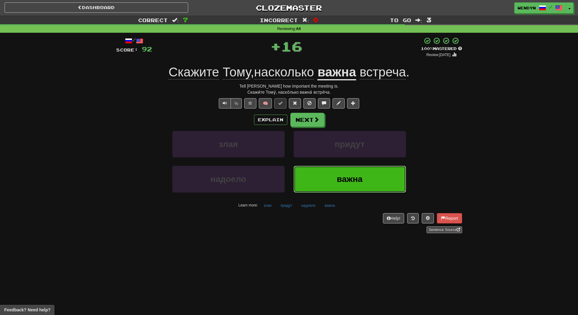
click at [357, 166] on button "важна" at bounding box center [349, 179] width 112 height 26
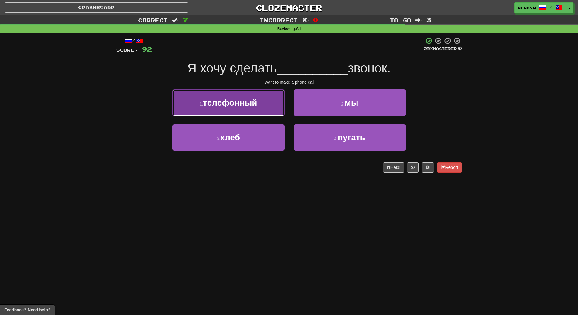
click at [245, 108] on button "1 . телефонный" at bounding box center [228, 102] width 112 height 26
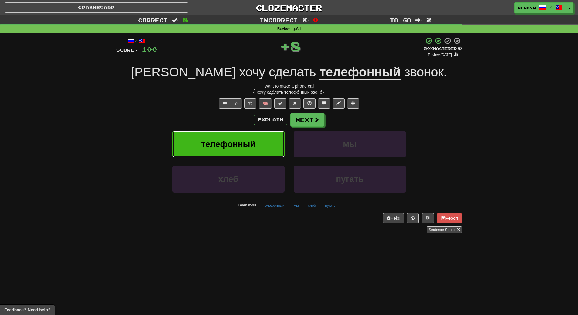
click at [245, 132] on button "телефонный" at bounding box center [228, 144] width 112 height 26
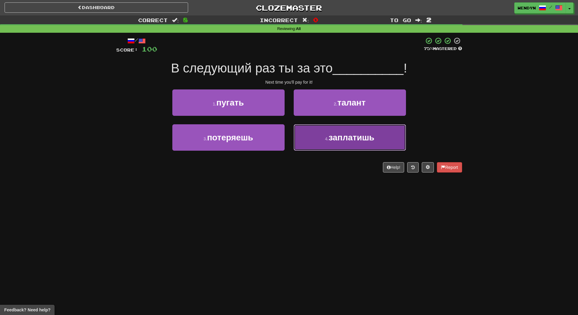
click at [332, 140] on span "заплатишь" at bounding box center [351, 137] width 46 height 9
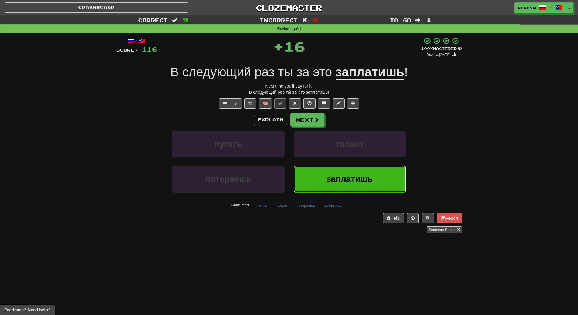
click at [329, 174] on button "заплатишь" at bounding box center [349, 179] width 112 height 26
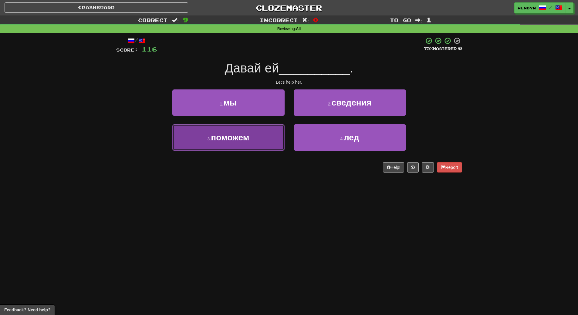
click at [272, 140] on button "3 . поможем" at bounding box center [228, 137] width 112 height 26
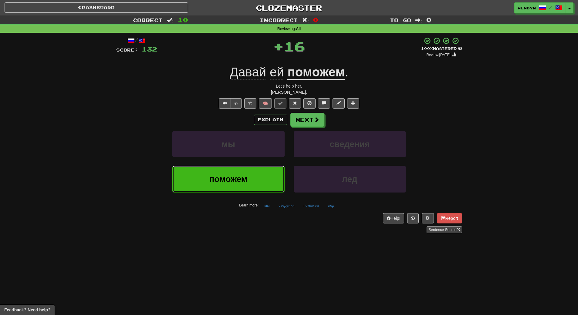
click at [272, 166] on button "поможем" at bounding box center [228, 179] width 112 height 26
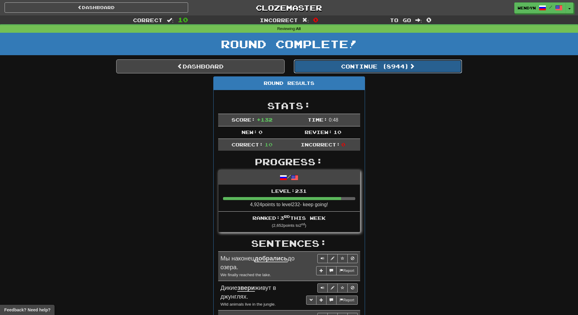
click at [394, 64] on button "Continue ( 8944 )" at bounding box center [377, 66] width 168 height 14
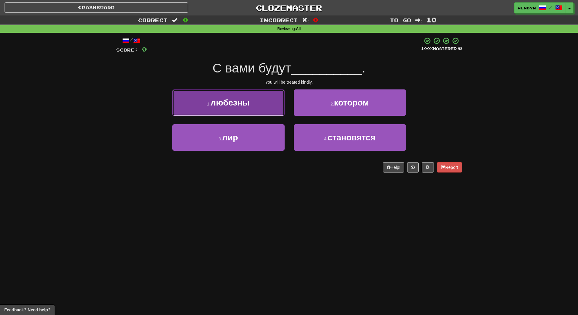
click at [246, 110] on button "1 . любезны" at bounding box center [228, 102] width 112 height 26
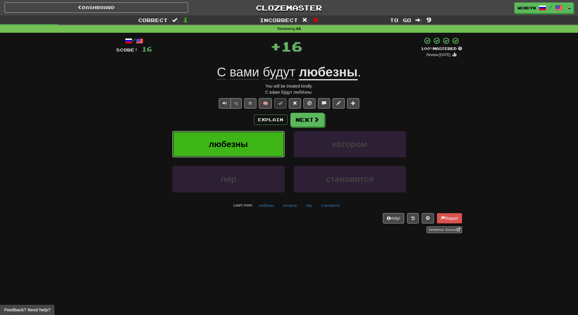
click at [238, 150] on button "любезны" at bounding box center [228, 144] width 112 height 26
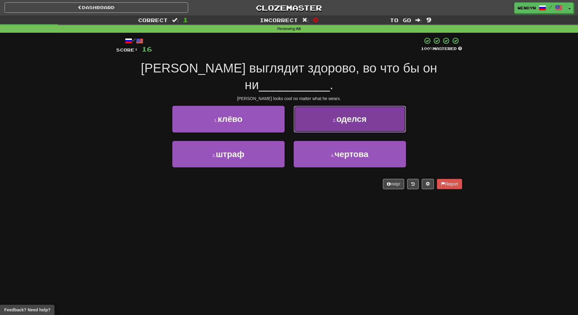
click at [356, 112] on button "2 . оделся" at bounding box center [349, 119] width 112 height 26
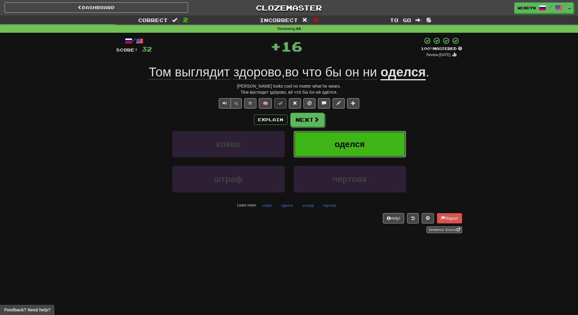
click at [352, 137] on button "оделся" at bounding box center [349, 144] width 112 height 26
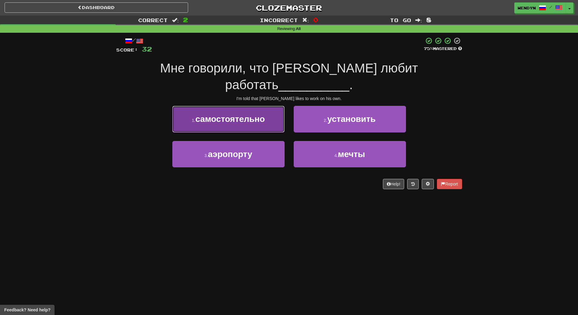
click at [234, 114] on span "самостоятельно" at bounding box center [229, 118] width 69 height 9
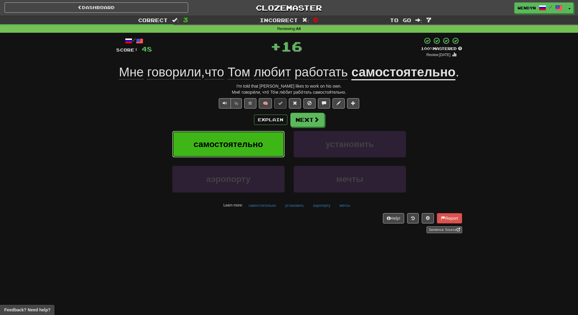
click at [234, 131] on button "самостоятельно" at bounding box center [228, 144] width 112 height 26
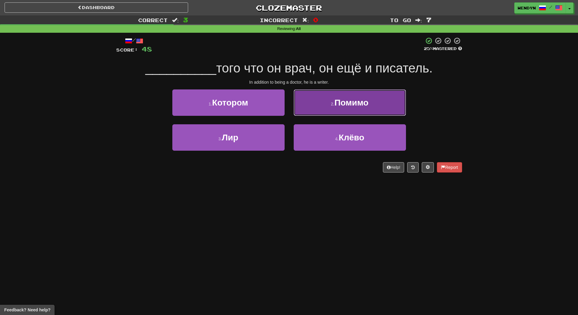
click at [369, 107] on button "2 . Помимо" at bounding box center [349, 102] width 112 height 26
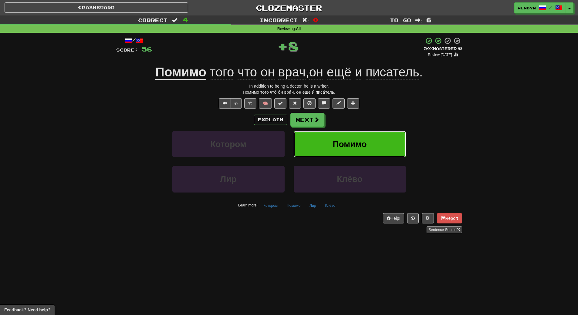
click at [364, 136] on button "Помимо" at bounding box center [349, 144] width 112 height 26
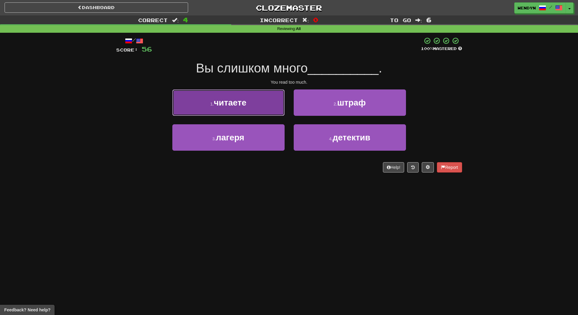
click at [233, 104] on span "читаете" at bounding box center [230, 102] width 32 height 9
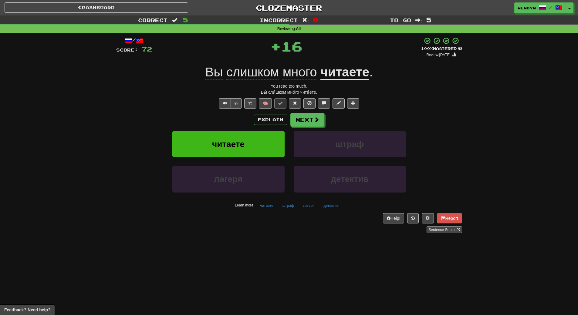
click at [229, 125] on div "Explain Next" at bounding box center [289, 120] width 346 height 14
click at [224, 146] on span "читаете" at bounding box center [228, 143] width 32 height 9
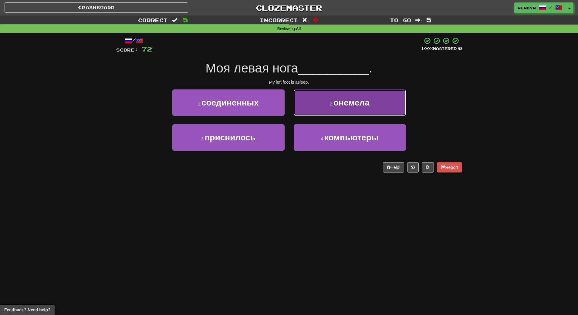
click at [364, 108] on button "2 . онемела" at bounding box center [349, 102] width 112 height 26
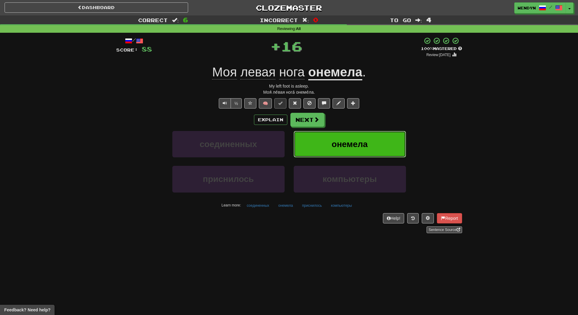
click at [352, 133] on button "онемела" at bounding box center [349, 144] width 112 height 26
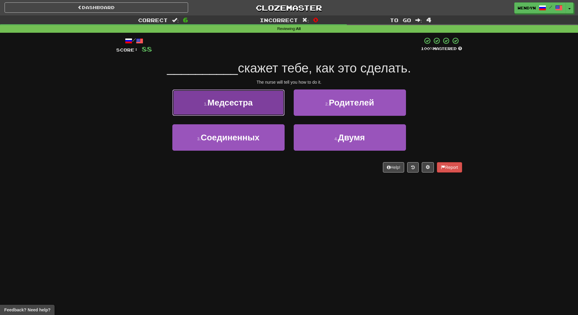
click at [253, 104] on span "Медсестра" at bounding box center [229, 102] width 45 height 9
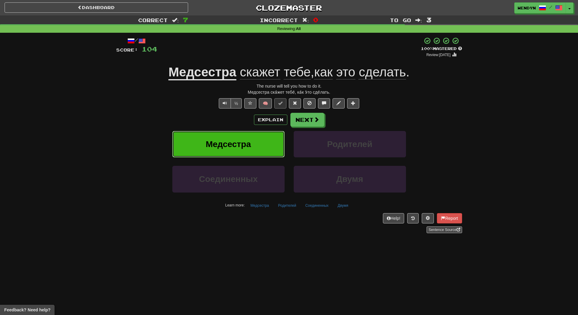
click at [259, 148] on button "Медсестра" at bounding box center [228, 144] width 112 height 26
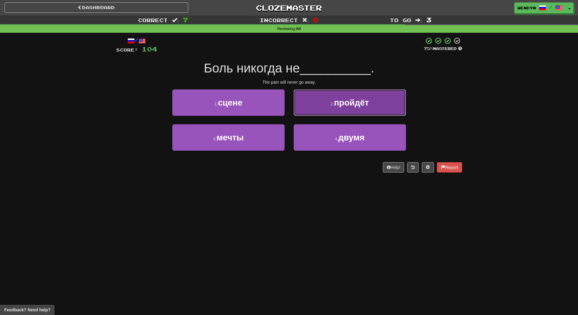
click at [356, 106] on span "пройдёт" at bounding box center [351, 102] width 35 height 9
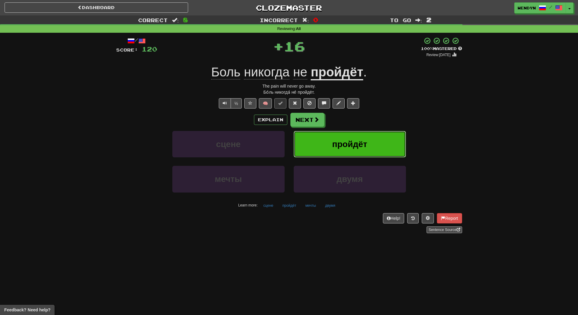
click at [356, 145] on span "пройдёт" at bounding box center [349, 143] width 35 height 9
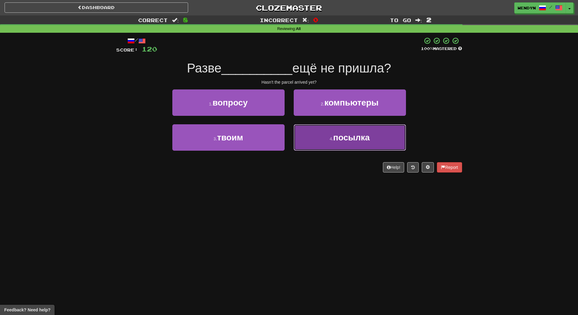
click at [339, 138] on span "посылка" at bounding box center [351, 137] width 37 height 9
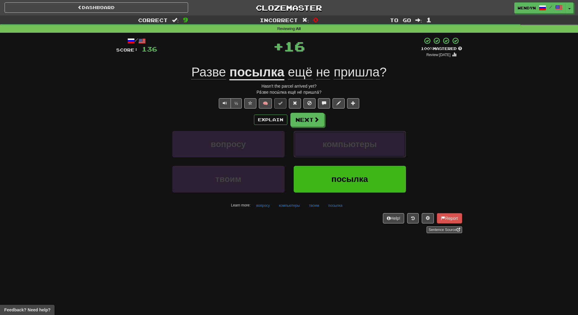
click at [339, 138] on button "компьютеры" at bounding box center [349, 144] width 112 height 26
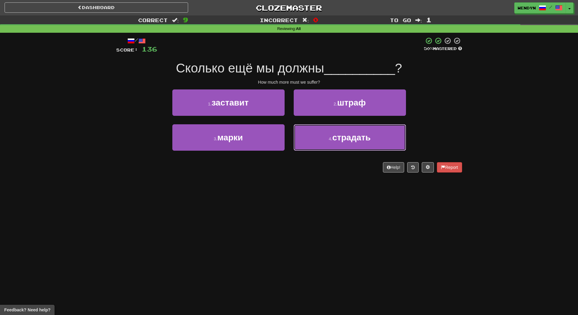
drag, startPoint x: 339, startPoint y: 138, endPoint x: 335, endPoint y: 174, distance: 36.3
click at [335, 174] on div "/ Score: 136 50 % Mastered Сколько ещё мы должны __________ ? How much more mus…" at bounding box center [289, 107] width 346 height 148
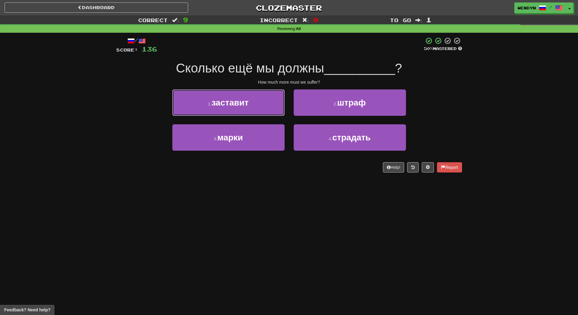
drag, startPoint x: 246, startPoint y: 102, endPoint x: 250, endPoint y: 206, distance: 103.1
click at [250, 206] on div "Dashboard Clozemaster WendyN / Toggle Dropdown Dashboard Leaderboard Activity F…" at bounding box center [289, 157] width 578 height 315
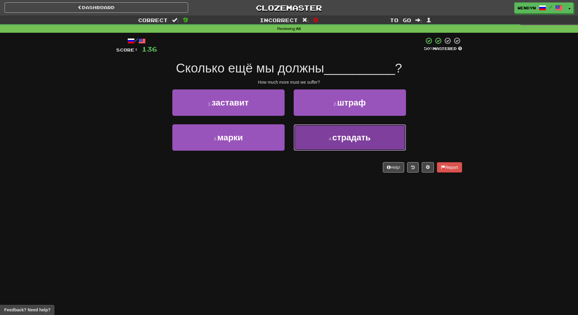
click at [348, 143] on button "4 . страдать" at bounding box center [349, 137] width 112 height 26
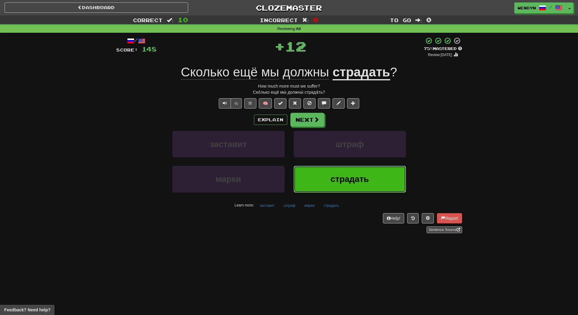
click at [341, 174] on button "страдать" at bounding box center [349, 179] width 112 height 26
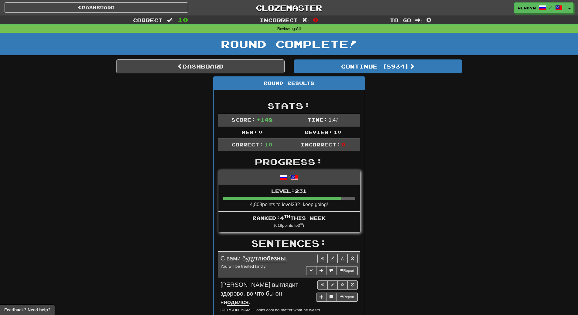
click at [414, 134] on div "Round Results Stats: Score: + 148 Time: 1 : 47 New: 0 Review: 10 Correct: 10 In…" at bounding box center [289, 318] width 346 height 484
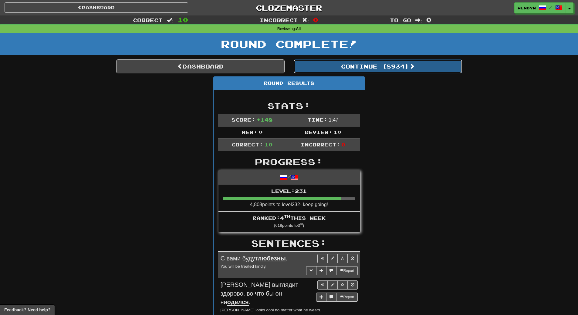
click at [411, 69] on button "Continue ( 8934 )" at bounding box center [377, 66] width 168 height 14
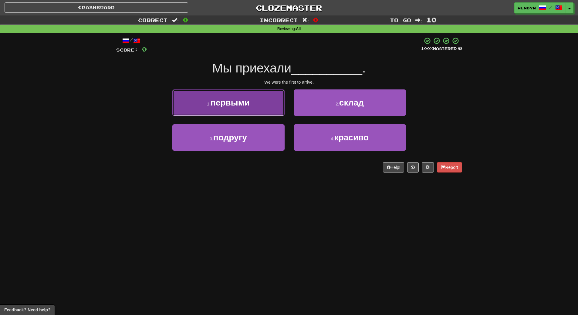
click at [234, 108] on button "1 . первыми" at bounding box center [228, 102] width 112 height 26
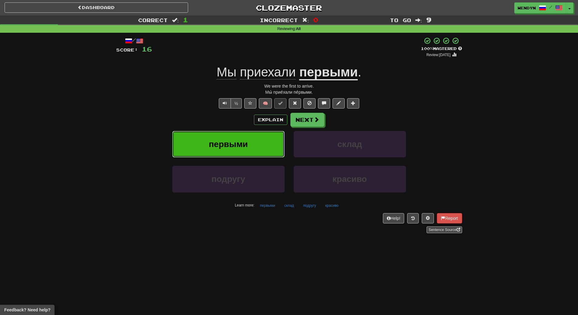
click at [233, 145] on span "первыми" at bounding box center [228, 143] width 39 height 9
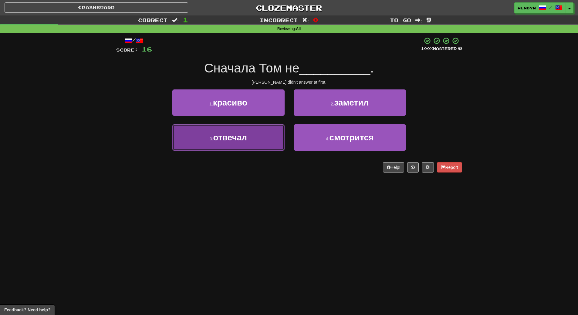
click at [263, 146] on button "3 . отвечал" at bounding box center [228, 137] width 112 height 26
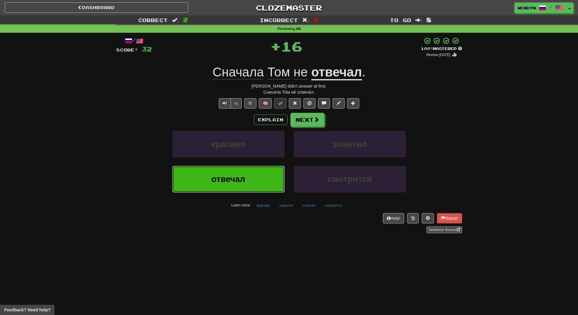
click at [257, 173] on button "отвечал" at bounding box center [228, 179] width 112 height 26
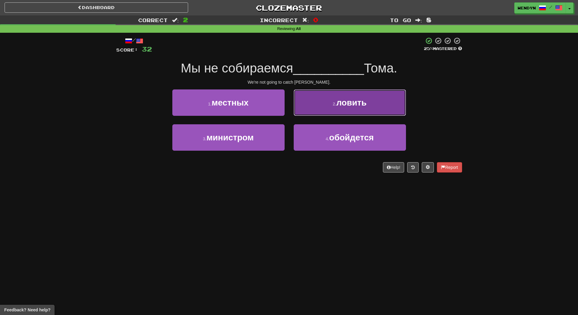
click at [368, 107] on button "2 . ловить" at bounding box center [349, 102] width 112 height 26
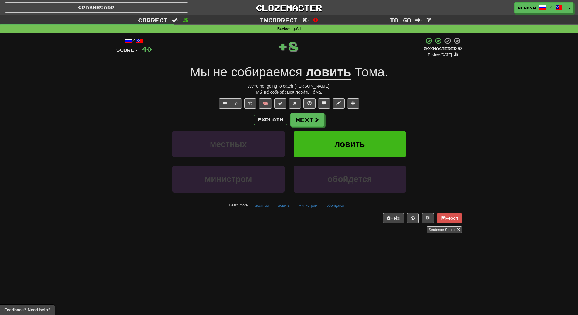
click at [369, 129] on div "Explain Next местных ловить министром обойдется Learn more: местных ловить мини…" at bounding box center [289, 161] width 346 height 97
click at [368, 138] on button "ловить" at bounding box center [349, 144] width 112 height 26
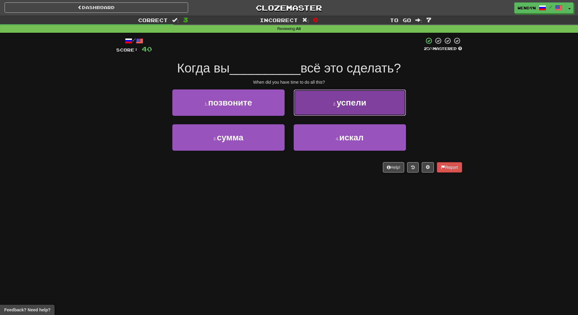
click at [364, 107] on span "успели" at bounding box center [351, 102] width 30 height 9
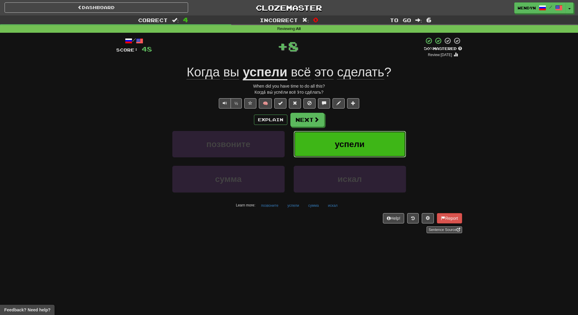
click at [364, 139] on button "успели" at bounding box center [349, 144] width 112 height 26
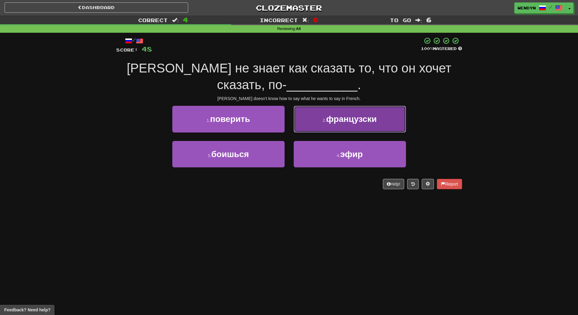
click at [353, 112] on button "2 . французски" at bounding box center [349, 119] width 112 height 26
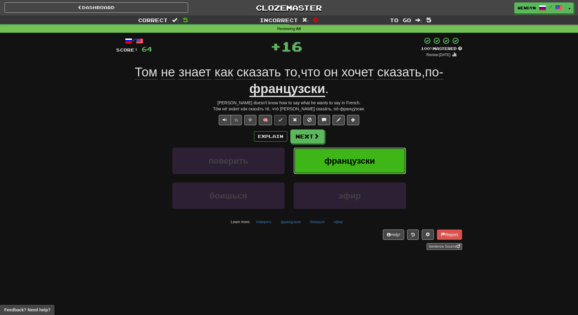
click at [356, 162] on span "французски" at bounding box center [349, 160] width 51 height 9
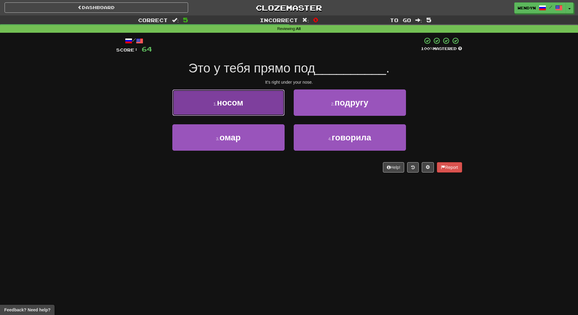
click at [240, 99] on span "носом" at bounding box center [230, 102] width 26 height 9
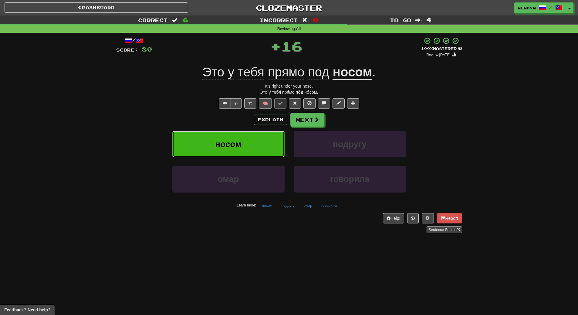
click at [239, 139] on button "носом" at bounding box center [228, 144] width 112 height 26
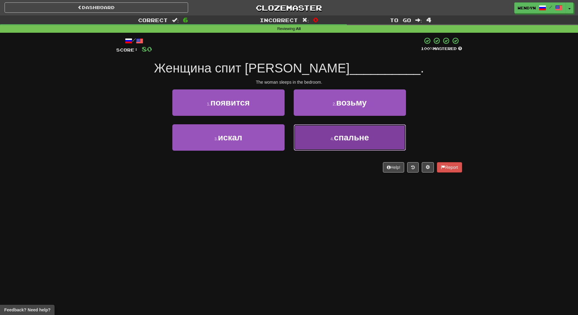
click at [361, 146] on button "4 . спальне" at bounding box center [349, 137] width 112 height 26
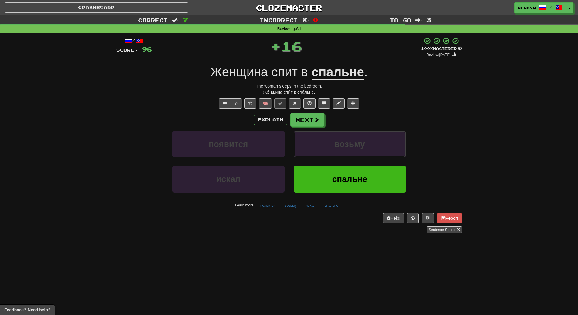
click at [361, 146] on span "возьму" at bounding box center [349, 143] width 31 height 9
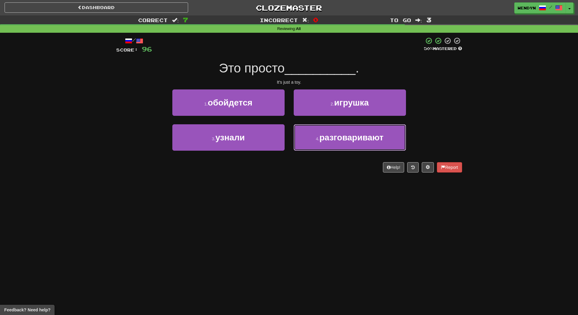
drag, startPoint x: 361, startPoint y: 146, endPoint x: 352, endPoint y: 184, distance: 39.0
click at [352, 184] on div "Dashboard Clozemaster WendyN / Toggle Dropdown Dashboard Leaderboard Activity F…" at bounding box center [289, 157] width 578 height 315
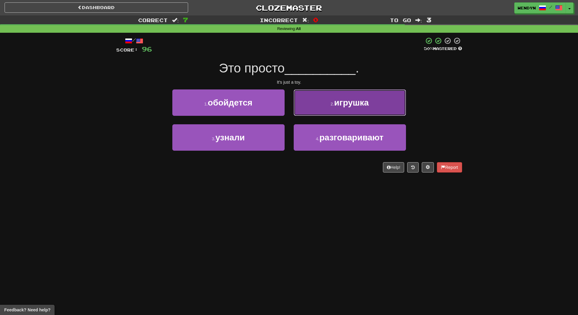
click at [359, 101] on span "игрушка" at bounding box center [351, 102] width 35 height 9
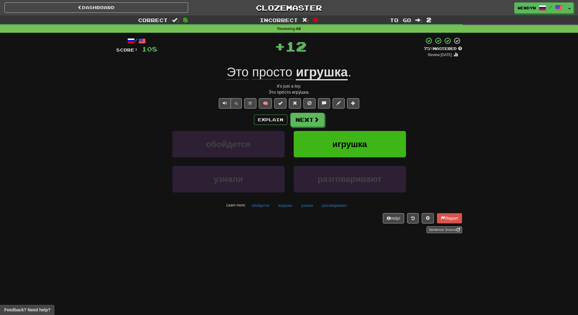
drag, startPoint x: 368, startPoint y: 92, endPoint x: 365, endPoint y: 107, distance: 14.8
click at [367, 94] on div "Э́то про́сто игру́шка." at bounding box center [289, 92] width 346 height 6
click at [360, 157] on button "игрушка" at bounding box center [349, 144] width 112 height 26
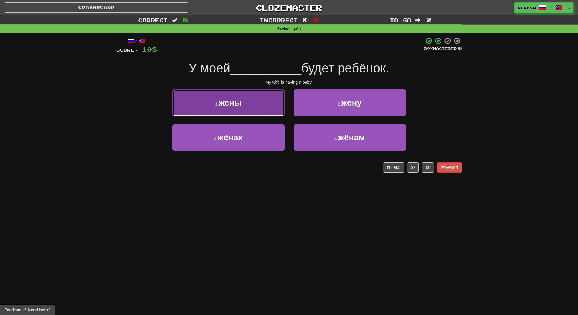
click at [243, 101] on button "1 . жены" at bounding box center [228, 102] width 112 height 26
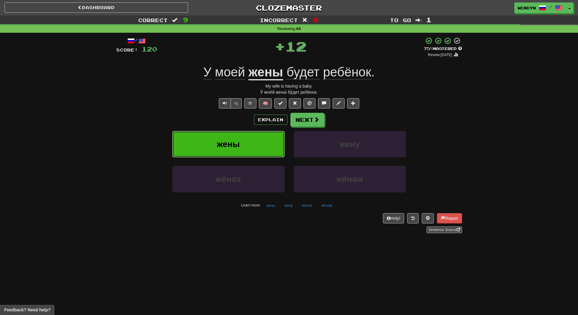
click at [247, 134] on button "жены" at bounding box center [228, 144] width 112 height 26
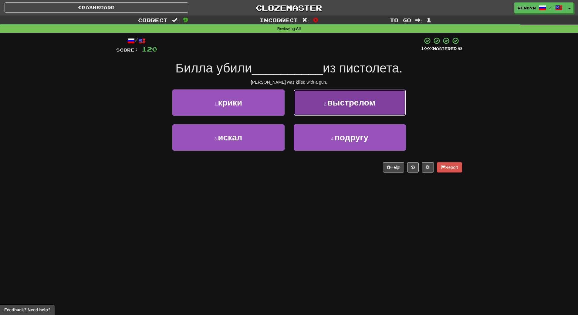
click at [345, 107] on button "2 . выстрелом" at bounding box center [349, 102] width 112 height 26
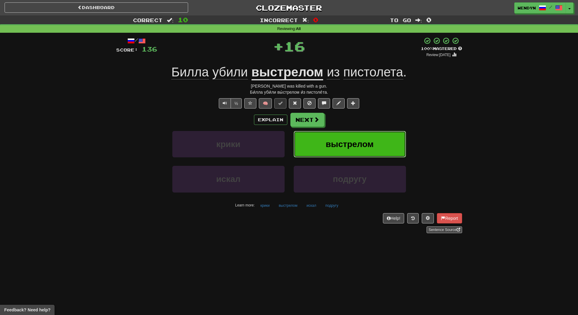
click at [347, 142] on span "выстрелом" at bounding box center [350, 143] width 48 height 9
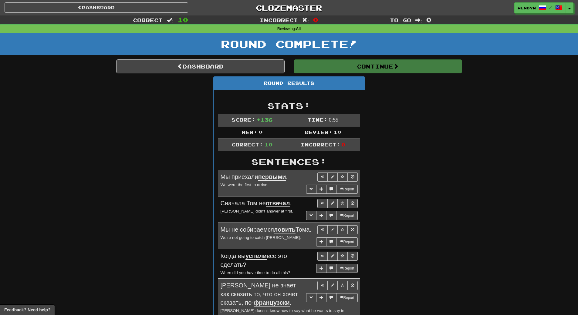
click at [420, 126] on div "Round Results Stats: Score: + 136 Time: 0 : 55 New: 0 Review: 10 Correct: 10 In…" at bounding box center [289, 273] width 346 height 395
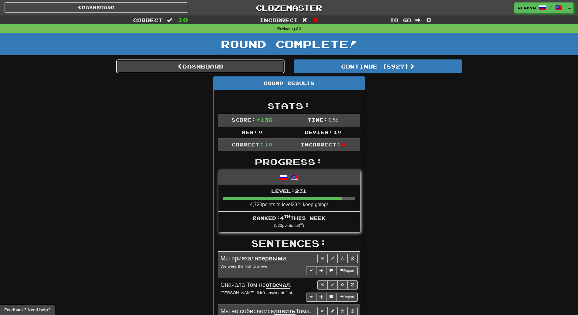
click at [270, 66] on link "Dashboard" at bounding box center [200, 66] width 168 height 14
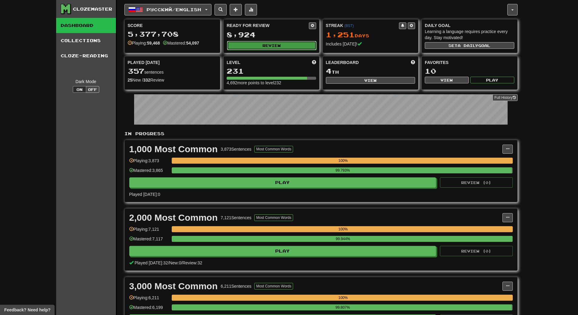
click at [280, 49] on button "Review" at bounding box center [271, 45] width 89 height 9
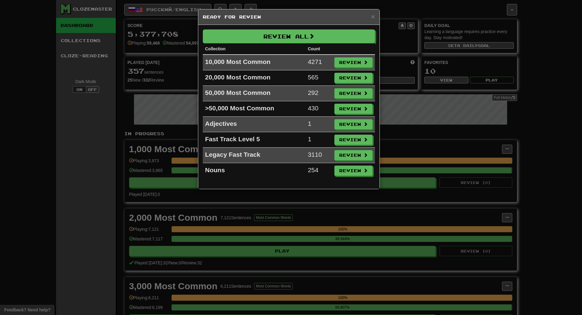
click at [0, 151] on div "× Ready for Review Review All Collection Count 10,000 Most Common 4271 Review 2…" at bounding box center [291, 157] width 582 height 315
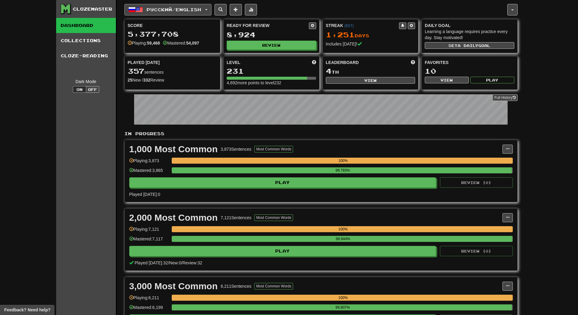
click at [176, 7] on span "Русский / English" at bounding box center [173, 9] width 55 height 5
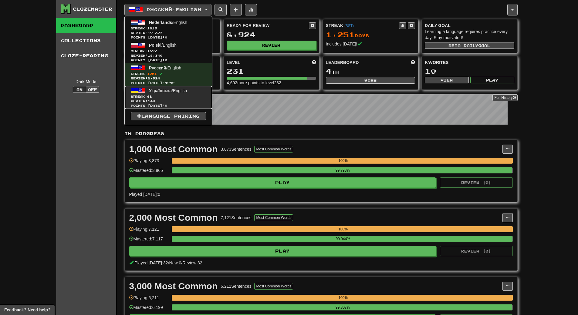
click at [172, 93] on link "Українська / English Streak: 68 Review: 140 Points today: 0" at bounding box center [168, 97] width 87 height 23
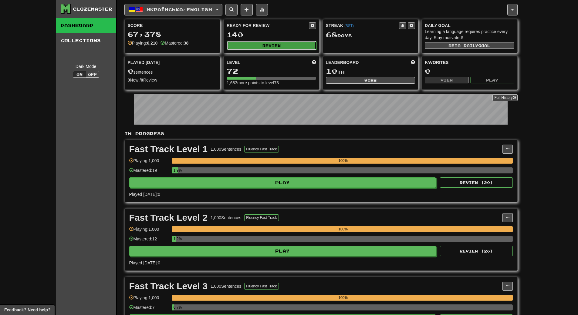
click at [276, 44] on button "Review" at bounding box center [271, 45] width 89 height 9
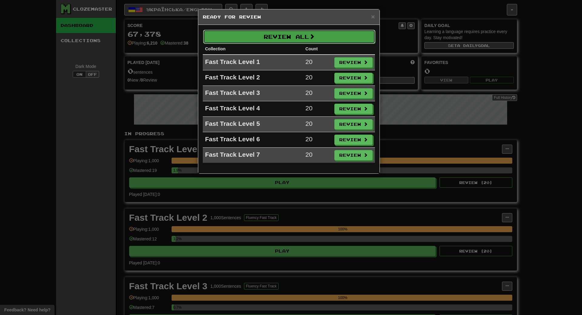
click at [278, 38] on button "Review All" at bounding box center [289, 37] width 172 height 14
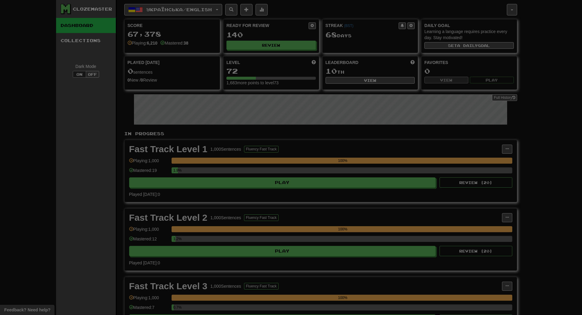
select select "**"
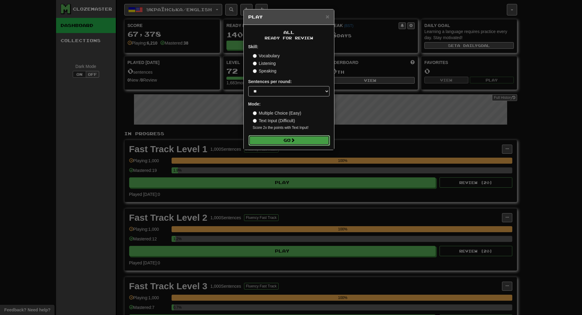
click at [282, 140] on button "Go" at bounding box center [289, 140] width 81 height 10
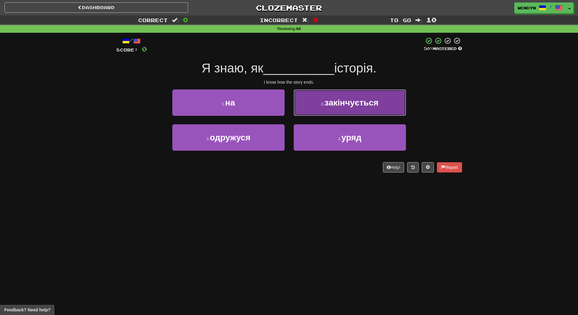
click at [350, 106] on span "закінчується" at bounding box center [351, 102] width 54 height 9
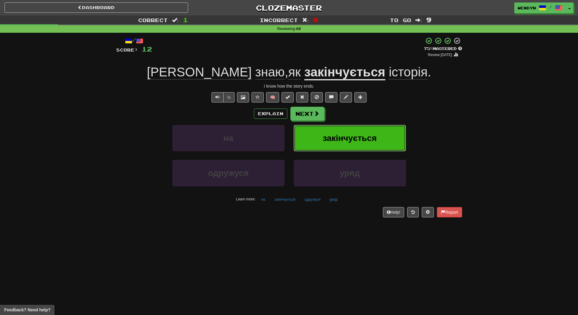
click at [350, 145] on button "закінчується" at bounding box center [349, 138] width 112 height 26
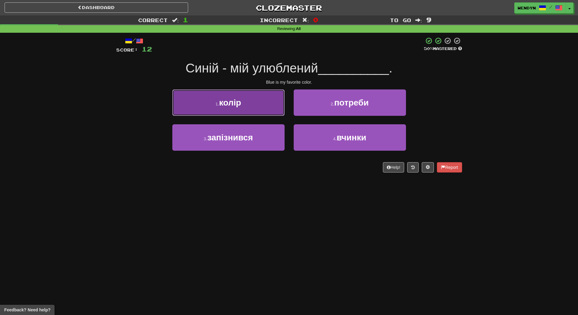
click at [257, 109] on button "1 . колір" at bounding box center [228, 102] width 112 height 26
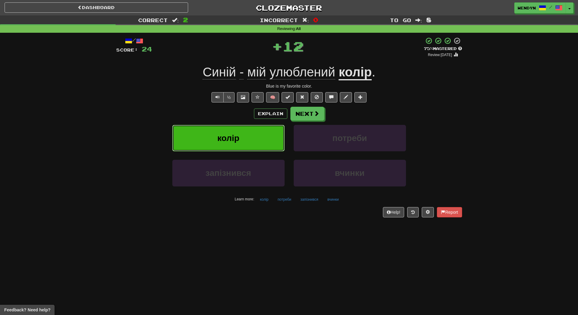
click at [243, 149] on button "колір" at bounding box center [228, 138] width 112 height 26
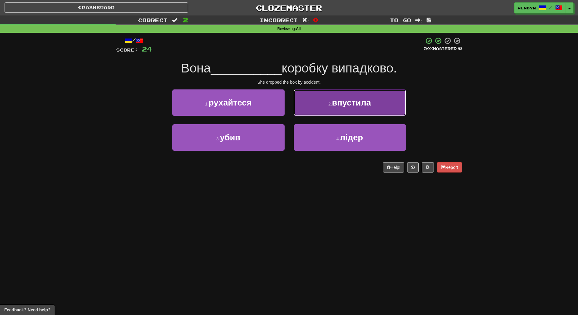
click at [359, 110] on button "2 . впустила" at bounding box center [349, 102] width 112 height 26
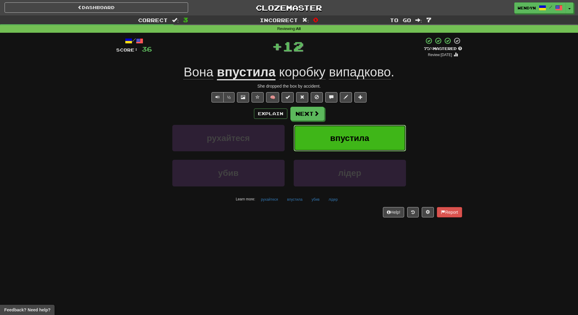
click at [356, 139] on span "впустила" at bounding box center [349, 137] width 39 height 9
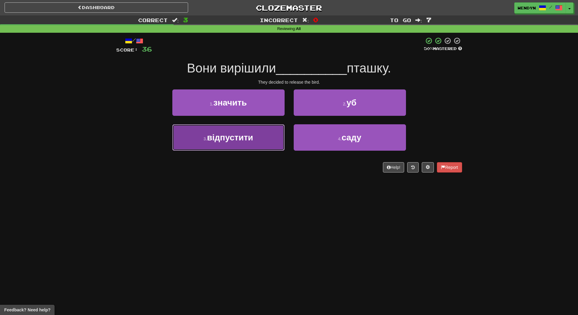
click at [260, 144] on button "3 . відпустити" at bounding box center [228, 137] width 112 height 26
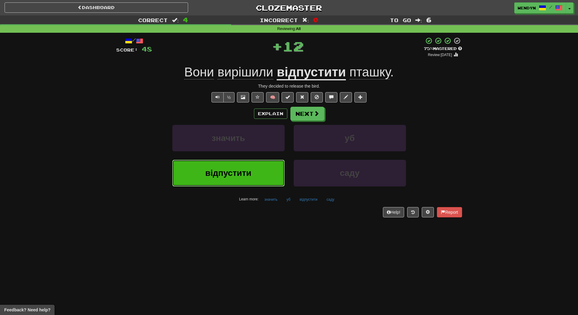
click at [255, 173] on button "відпустити" at bounding box center [228, 173] width 112 height 26
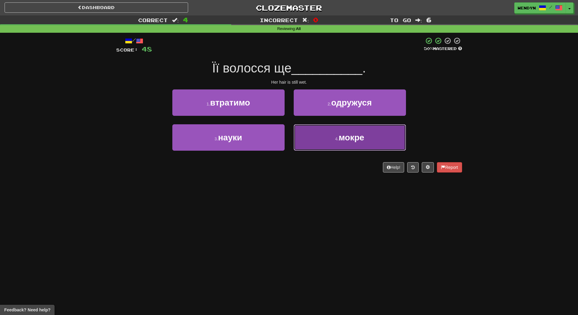
click at [337, 146] on button "4 . мокре" at bounding box center [349, 137] width 112 height 26
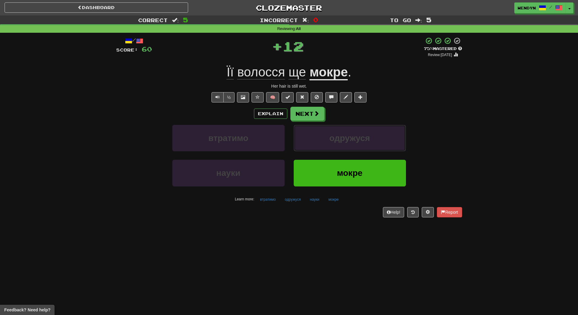
click at [337, 146] on button "одружуся" at bounding box center [349, 138] width 112 height 26
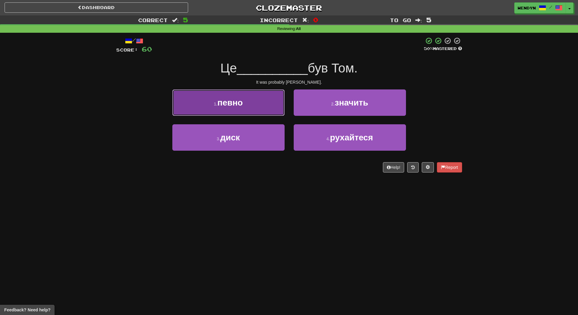
click at [230, 106] on span "певно" at bounding box center [229, 102] width 25 height 9
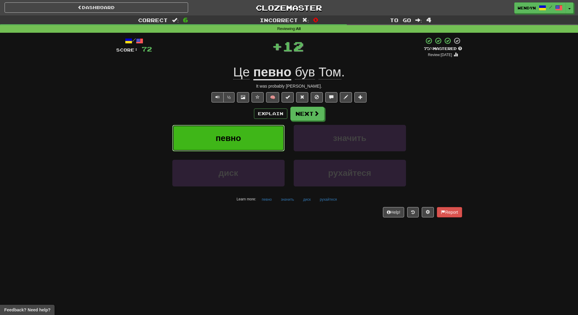
click at [232, 134] on span "певно" at bounding box center [228, 137] width 25 height 9
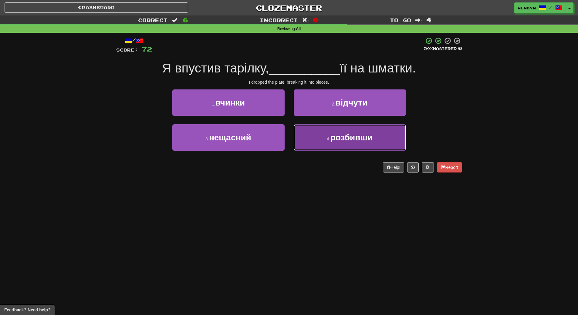
click at [341, 145] on button "4 . розбивши" at bounding box center [349, 137] width 112 height 26
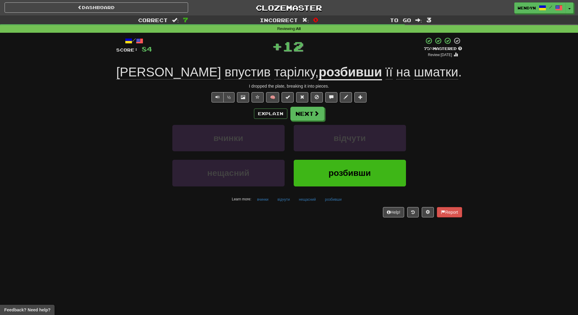
click at [337, 156] on div "відчути" at bounding box center [349, 142] width 121 height 35
click at [339, 169] on span "розбивши" at bounding box center [349, 172] width 42 height 9
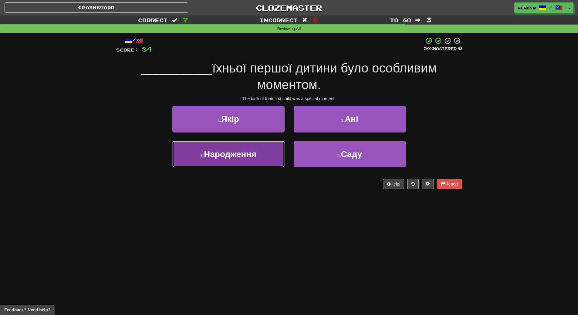
click at [265, 163] on button "3 . Народження" at bounding box center [228, 154] width 112 height 26
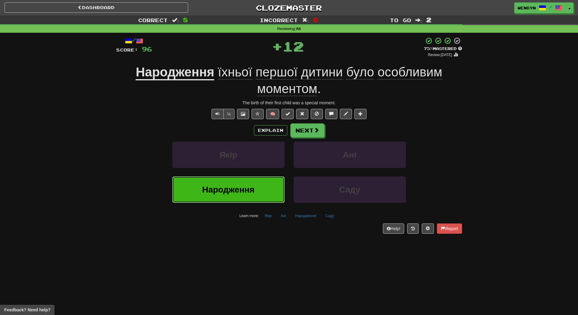
click at [254, 190] on button "Народження" at bounding box center [228, 189] width 112 height 26
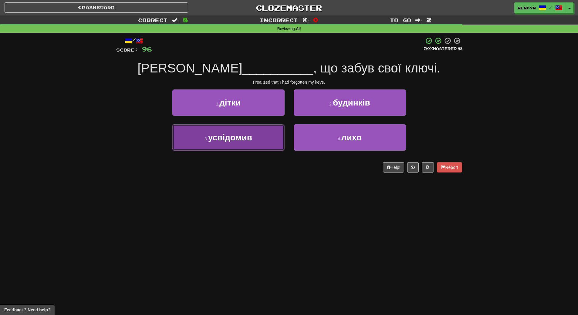
click at [240, 147] on button "3 . усвідомив" at bounding box center [228, 137] width 112 height 26
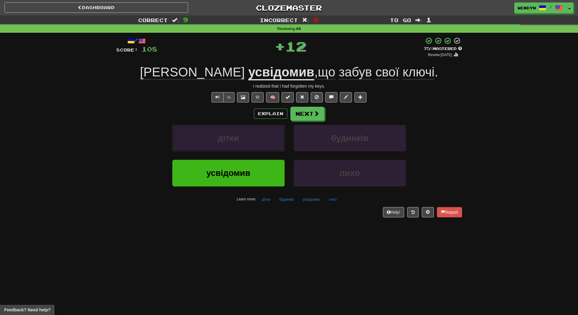
click at [240, 147] on button "дітки" at bounding box center [228, 138] width 112 height 26
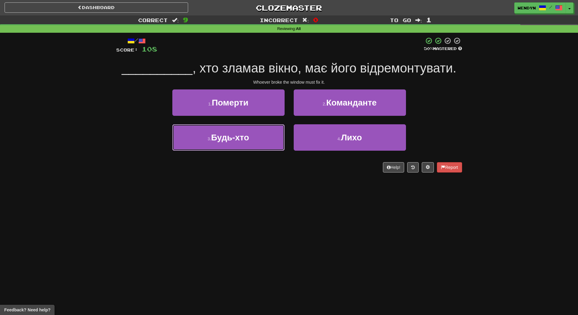
click at [240, 147] on button "3 . Будь-хто" at bounding box center [228, 137] width 112 height 26
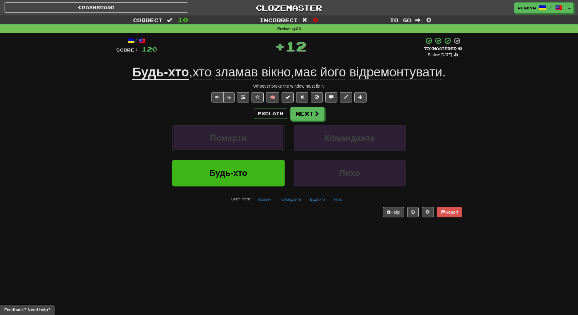
click at [240, 147] on button "Померти" at bounding box center [228, 138] width 112 height 26
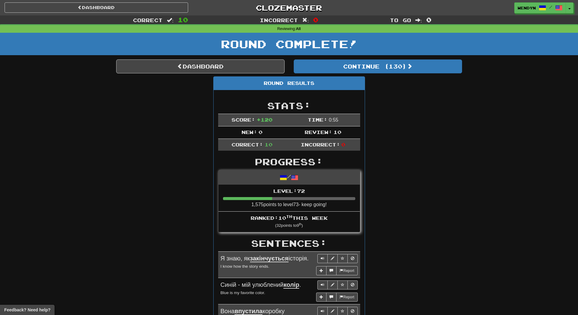
click at [404, 122] on div "Round Results Stats: Score: + 120 Time: 0 : 55 New: 0 Review: 10 Correct: 10 In…" at bounding box center [289, 313] width 346 height 475
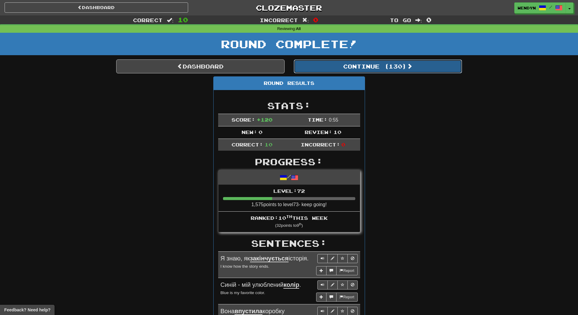
click at [394, 66] on button "Continue ( 130 )" at bounding box center [377, 66] width 168 height 14
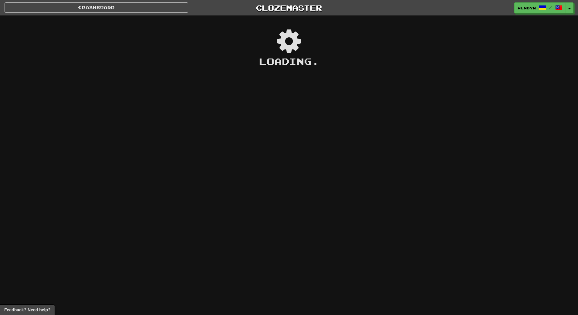
drag, startPoint x: 153, startPoint y: 233, endPoint x: 340, endPoint y: 210, distance: 187.8
click at [340, 210] on div "Dashboard Clozemaster WendyN / Toggle Dropdown Dashboard Leaderboard Activity F…" at bounding box center [289, 157] width 578 height 315
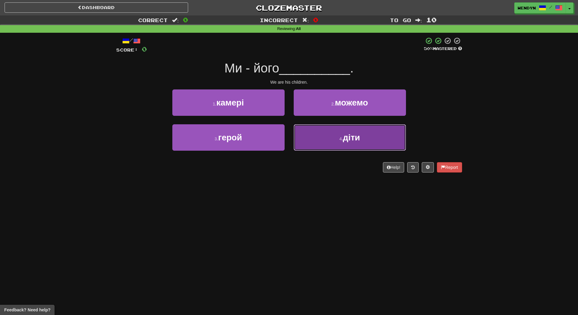
click at [346, 146] on button "4 . діти" at bounding box center [349, 137] width 112 height 26
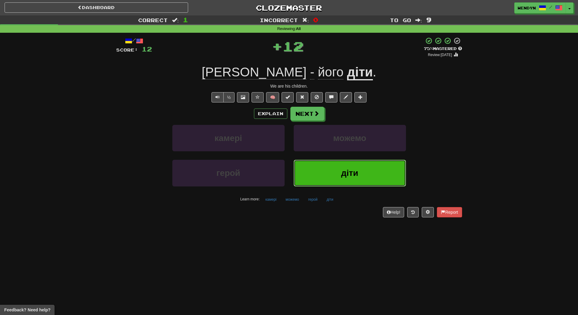
click at [345, 166] on button "діти" at bounding box center [349, 173] width 112 height 26
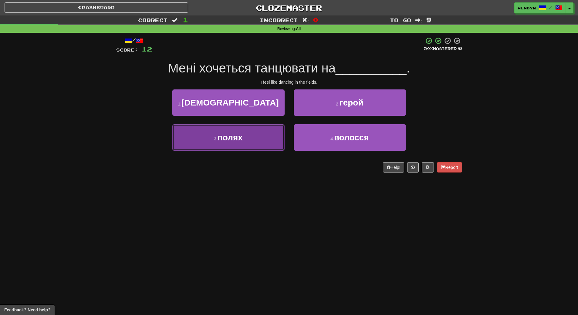
click at [262, 148] on button "3 . полях" at bounding box center [228, 137] width 112 height 26
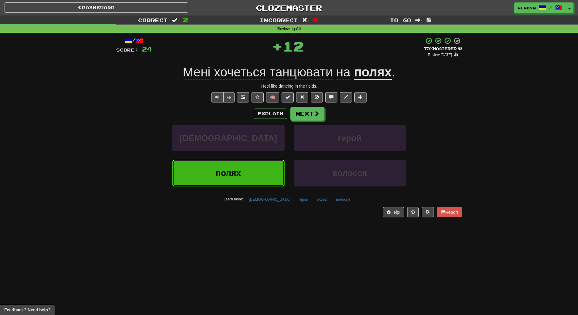
click at [258, 164] on button "полях" at bounding box center [228, 173] width 112 height 26
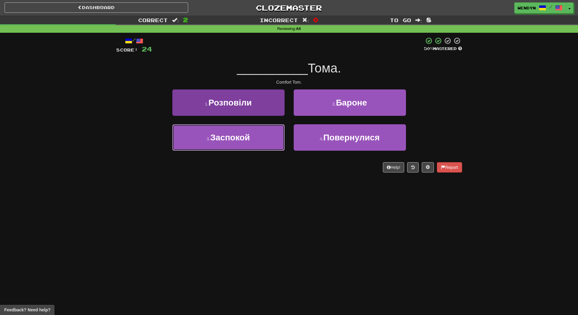
click at [231, 129] on button "3 . Заспокой" at bounding box center [228, 137] width 112 height 26
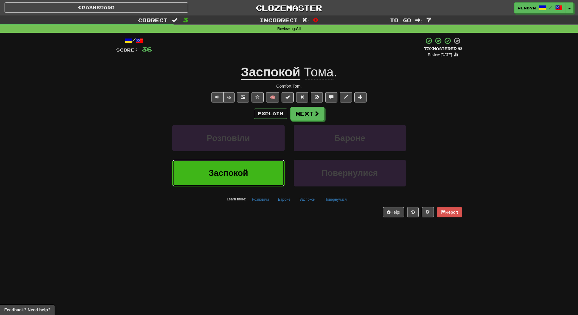
click at [230, 174] on span "Заспокой" at bounding box center [228, 172] width 40 height 9
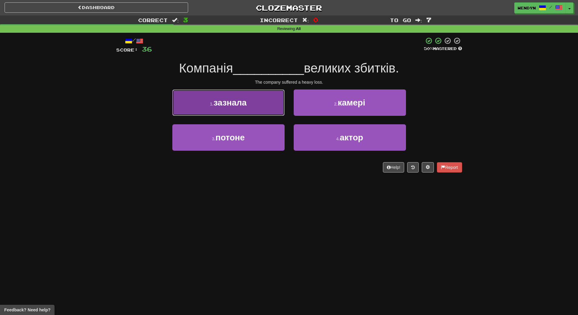
click at [253, 105] on button "1 . зазнала" at bounding box center [228, 102] width 112 height 26
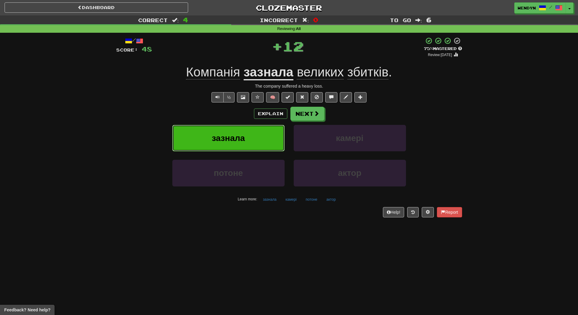
click at [250, 129] on button "зазнала" at bounding box center [228, 138] width 112 height 26
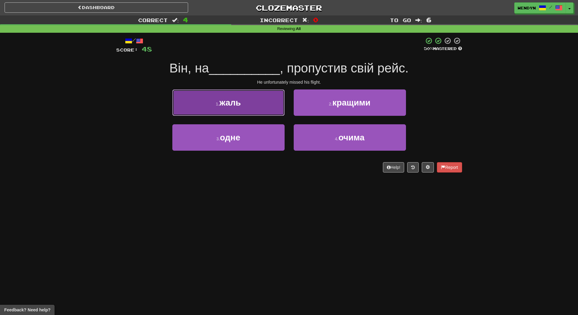
click at [254, 105] on button "1 . жаль" at bounding box center [228, 102] width 112 height 26
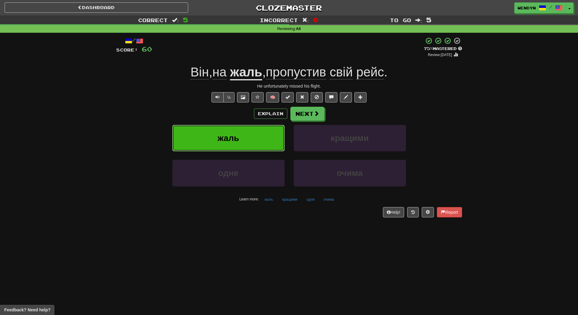
click at [249, 133] on button "жаль" at bounding box center [228, 138] width 112 height 26
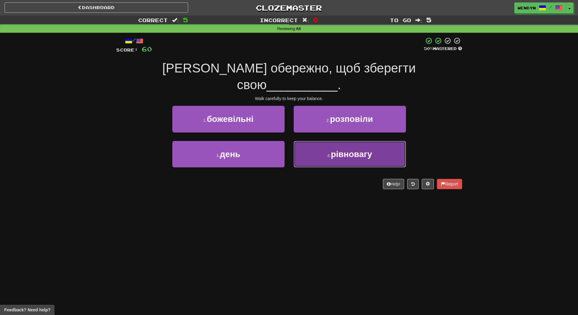
click at [335, 141] on button "4 . рівновагу" at bounding box center [349, 154] width 112 height 26
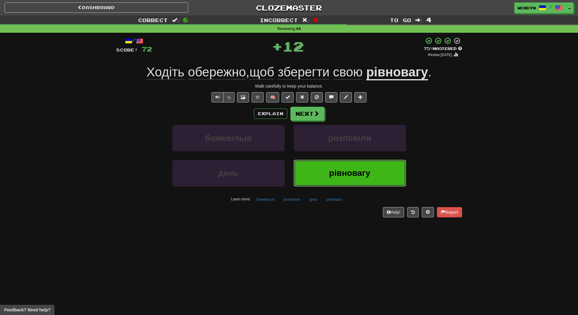
click at [334, 180] on button "рівновагу" at bounding box center [349, 173] width 112 height 26
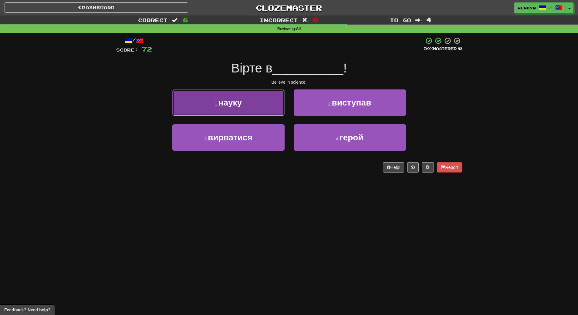
click at [243, 102] on button "1 . науку" at bounding box center [228, 102] width 112 height 26
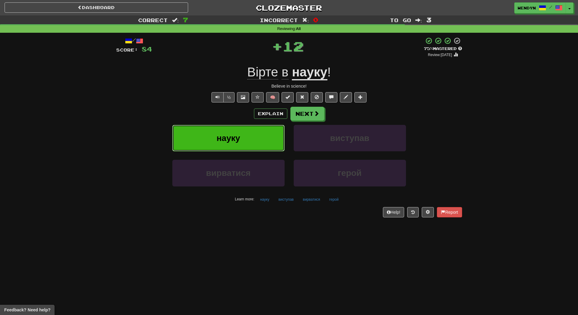
click at [240, 137] on span "науку" at bounding box center [228, 137] width 24 height 9
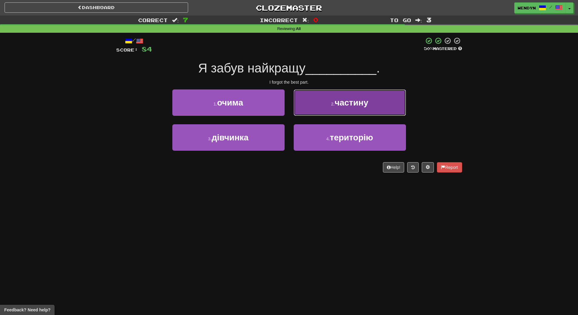
click at [337, 105] on span "частину" at bounding box center [351, 102] width 34 height 9
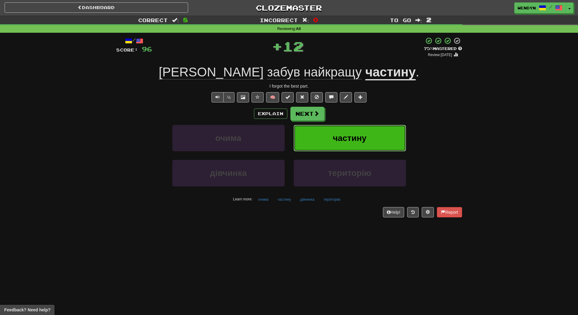
click at [339, 126] on button "частину" at bounding box center [349, 138] width 112 height 26
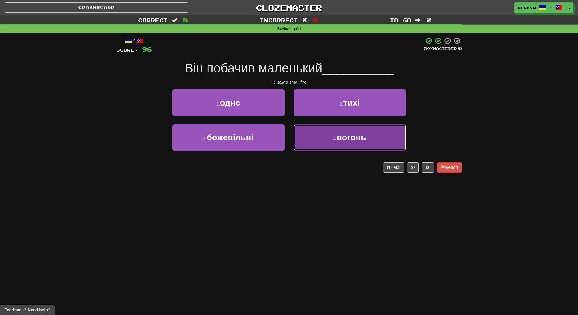
click at [338, 139] on span "вогонь" at bounding box center [351, 137] width 29 height 9
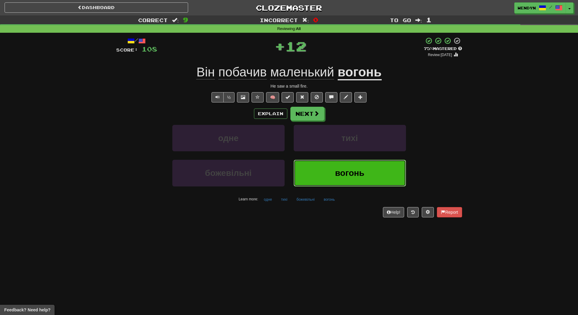
click at [337, 167] on button "вогонь" at bounding box center [349, 173] width 112 height 26
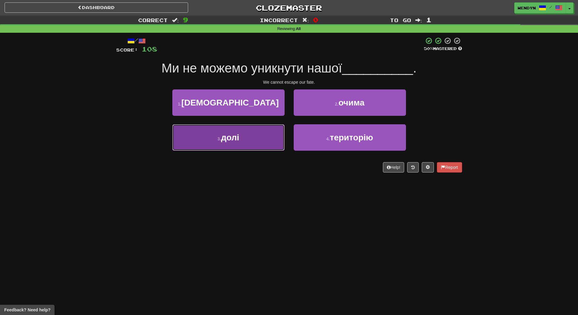
click at [258, 140] on button "3 . долі" at bounding box center [228, 137] width 112 height 26
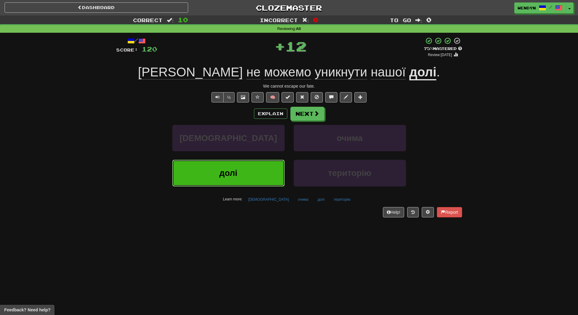
click at [241, 175] on button "долі" at bounding box center [228, 173] width 112 height 26
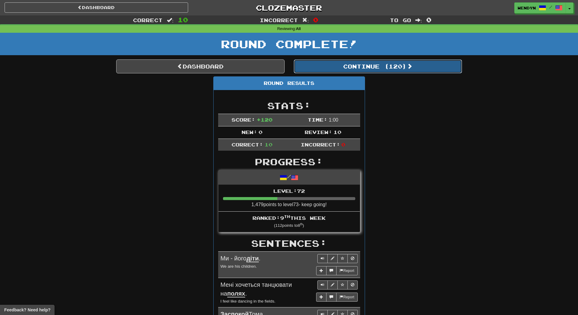
click at [387, 67] on button "Continue ( 120 )" at bounding box center [377, 66] width 168 height 14
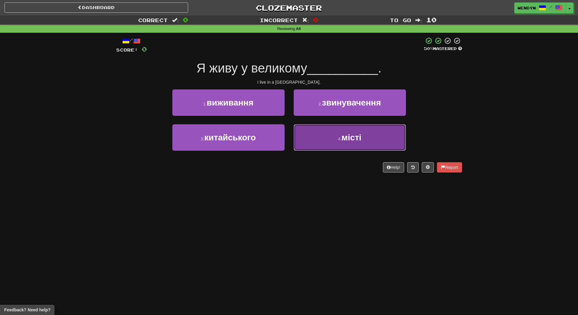
click at [344, 147] on button "4 . місті" at bounding box center [349, 137] width 112 height 26
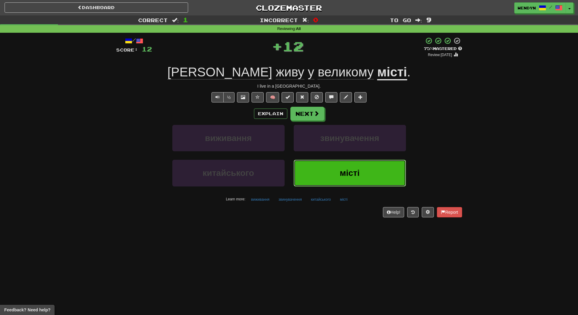
click at [320, 174] on button "місті" at bounding box center [349, 173] width 112 height 26
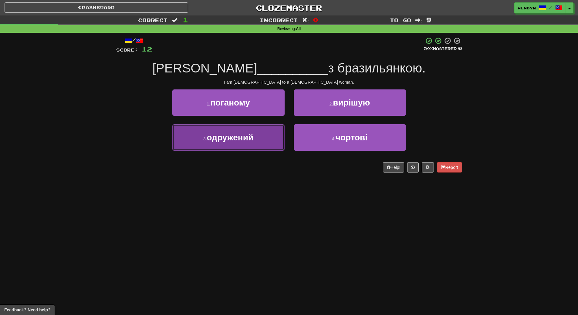
click at [243, 138] on span "одружений" at bounding box center [230, 137] width 47 height 9
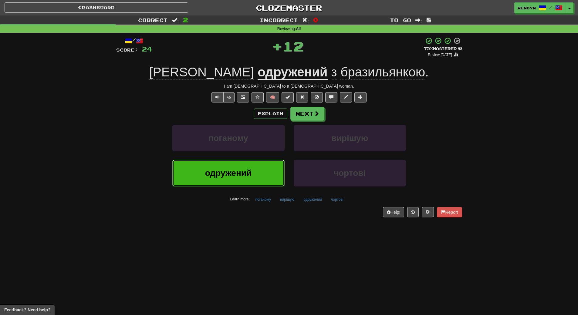
click at [230, 164] on button "одружений" at bounding box center [228, 173] width 112 height 26
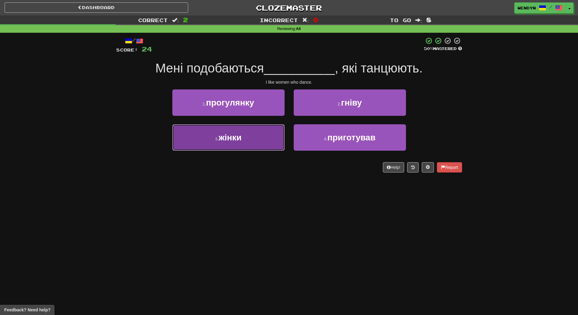
click at [232, 131] on button "3 . жінки" at bounding box center [228, 137] width 112 height 26
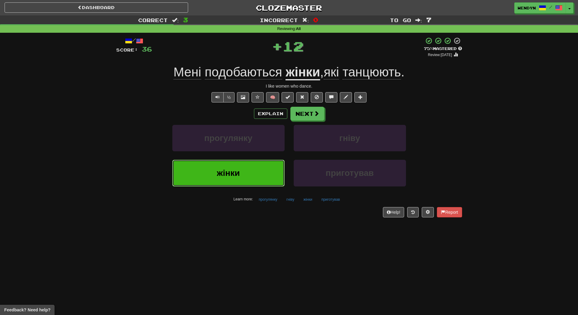
click at [228, 164] on button "жінки" at bounding box center [228, 173] width 112 height 26
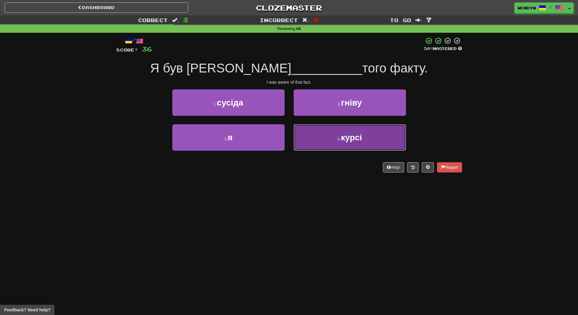
click at [319, 141] on button "4 . курсі" at bounding box center [349, 137] width 112 height 26
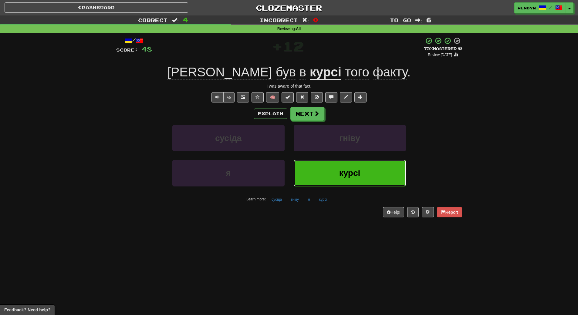
click at [320, 165] on button "курсі" at bounding box center [349, 173] width 112 height 26
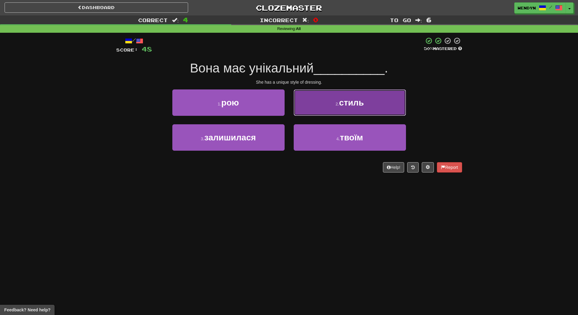
click at [367, 102] on button "2 . стиль" at bounding box center [349, 102] width 112 height 26
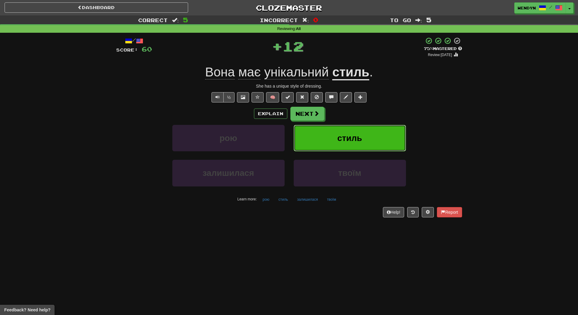
click at [360, 128] on button "стиль" at bounding box center [349, 138] width 112 height 26
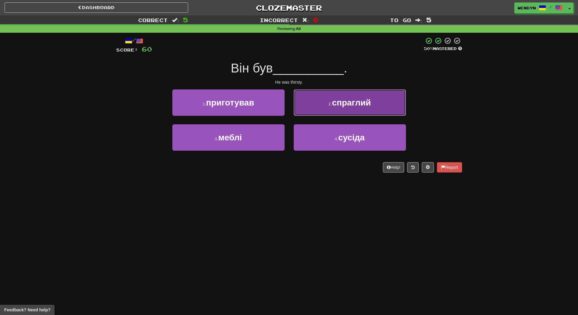
click at [379, 107] on button "2 . спраглий" at bounding box center [349, 102] width 112 height 26
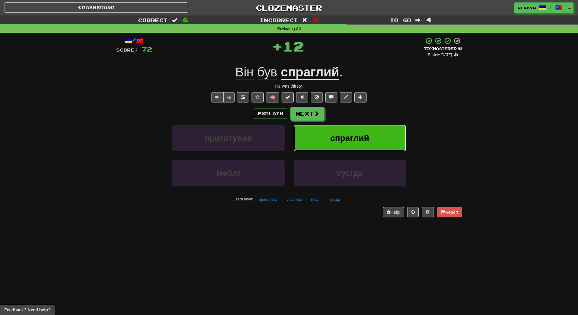
click at [374, 136] on button "спраглий" at bounding box center [349, 138] width 112 height 26
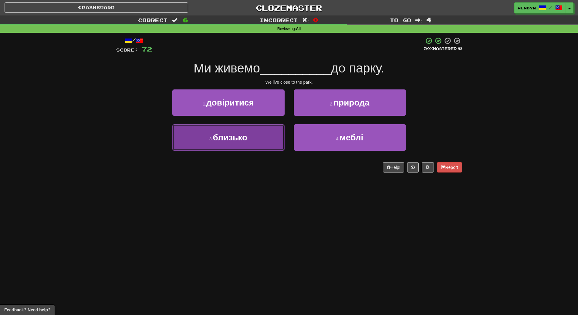
click at [261, 147] on button "3 . близько" at bounding box center [228, 137] width 112 height 26
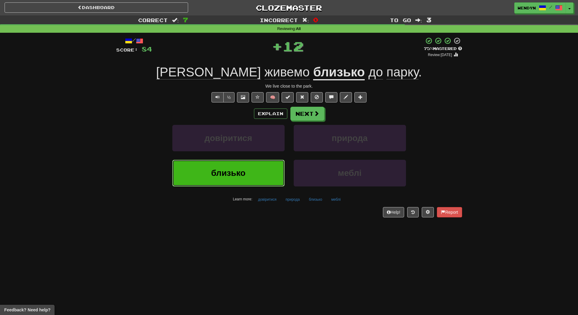
click at [251, 168] on button "близько" at bounding box center [228, 173] width 112 height 26
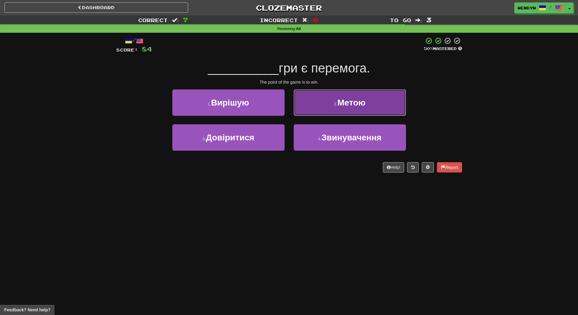
click at [365, 102] on span "Метою" at bounding box center [351, 102] width 28 height 9
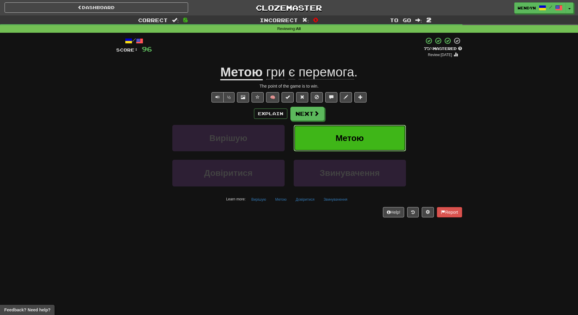
click at [350, 140] on span "Метою" at bounding box center [349, 137] width 28 height 9
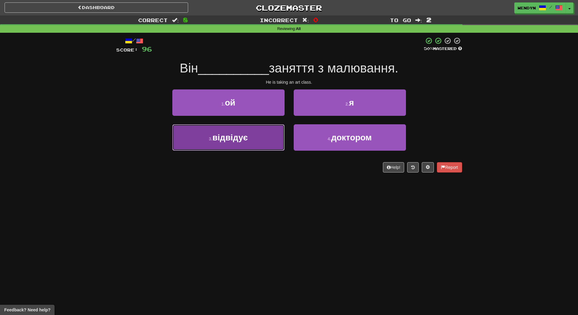
click at [271, 142] on button "3 . відвідує" at bounding box center [228, 137] width 112 height 26
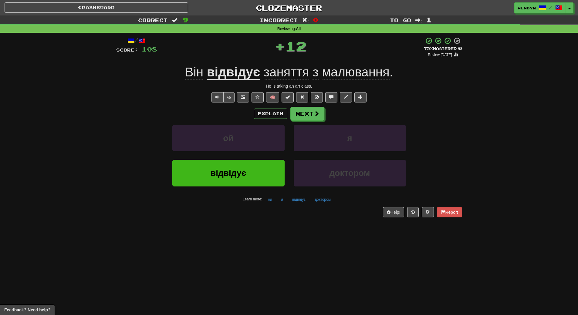
drag, startPoint x: 271, startPoint y: 143, endPoint x: 140, endPoint y: 171, distance: 133.7
click at [138, 172] on div "відвідує доктором" at bounding box center [289, 177] width 364 height 35
click at [233, 170] on span "відвідує" at bounding box center [227, 172] width 35 height 9
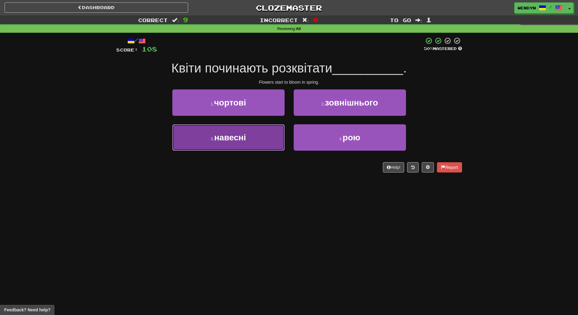
click at [243, 139] on span "навесні" at bounding box center [230, 137] width 32 height 9
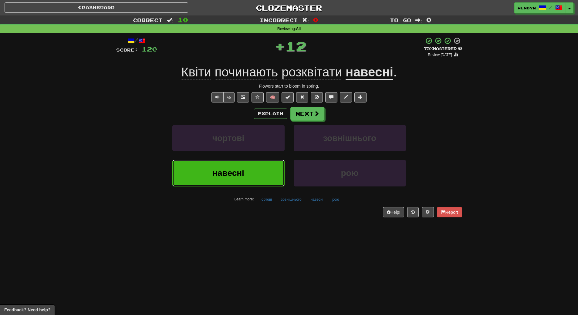
click at [224, 170] on span "навесні" at bounding box center [228, 172] width 32 height 9
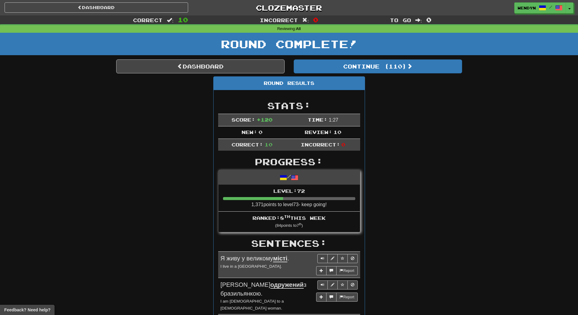
click at [447, 96] on div "Round Results Stats: Score: + 120 Time: 1 : 27 New: 0 Review: 10 Correct: 10 In…" at bounding box center [289, 315] width 346 height 479
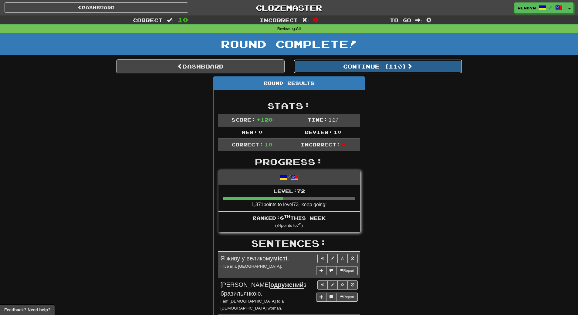
click at [394, 63] on button "Continue ( 110 )" at bounding box center [377, 66] width 168 height 14
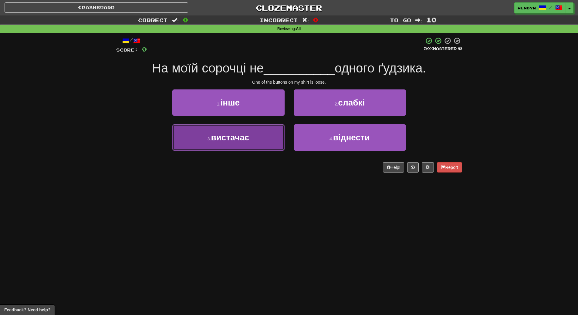
click at [271, 145] on button "3 . вистачає" at bounding box center [228, 137] width 112 height 26
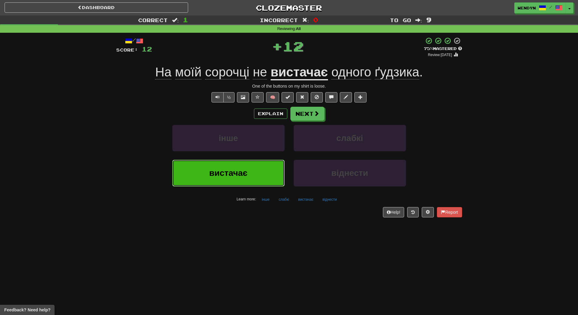
click at [258, 175] on button "вистачає" at bounding box center [228, 173] width 112 height 26
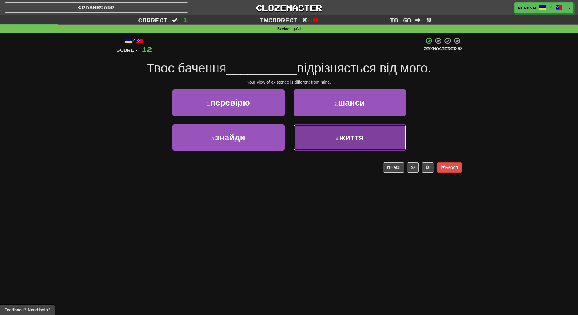
click at [320, 149] on button "4 . життя" at bounding box center [349, 137] width 112 height 26
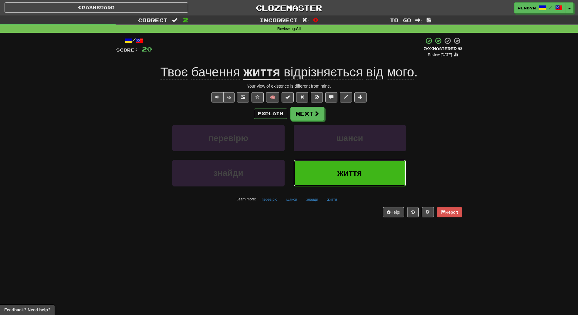
click at [320, 176] on button "життя" at bounding box center [349, 173] width 112 height 26
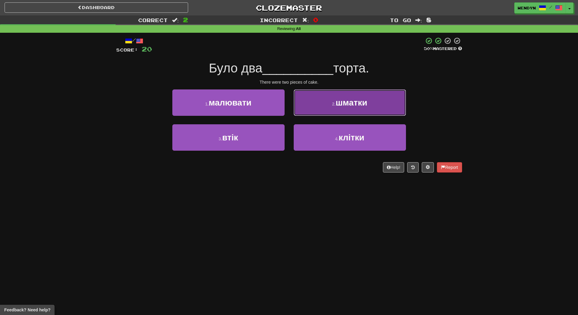
click at [370, 97] on button "2 . шматки" at bounding box center [349, 102] width 112 height 26
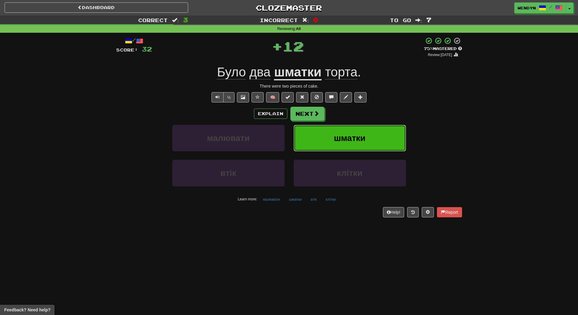
click at [374, 128] on button "шматки" at bounding box center [349, 138] width 112 height 26
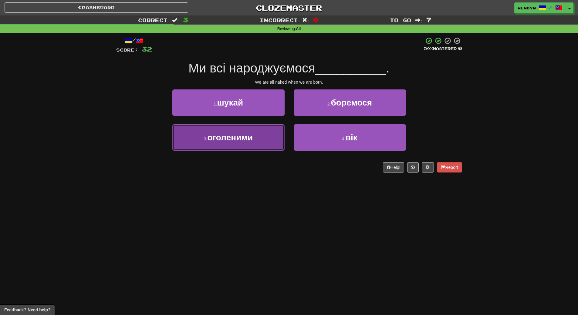
click at [268, 133] on button "3 . оголеними" at bounding box center [228, 137] width 112 height 26
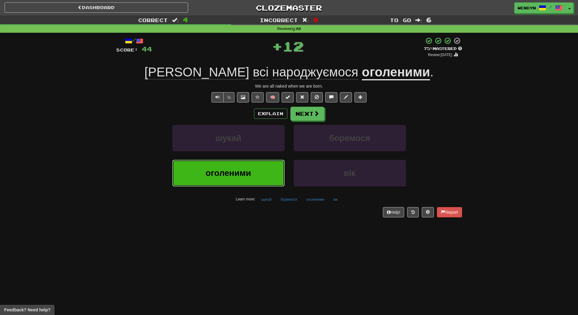
click at [253, 173] on button "оголеними" at bounding box center [228, 173] width 112 height 26
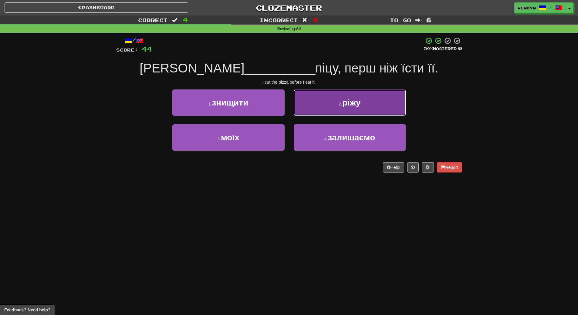
click at [347, 109] on button "2 . ріжу" at bounding box center [349, 102] width 112 height 26
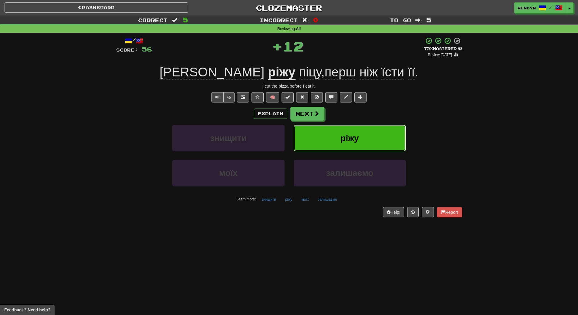
click at [357, 140] on span "ріжу" at bounding box center [349, 137] width 18 height 9
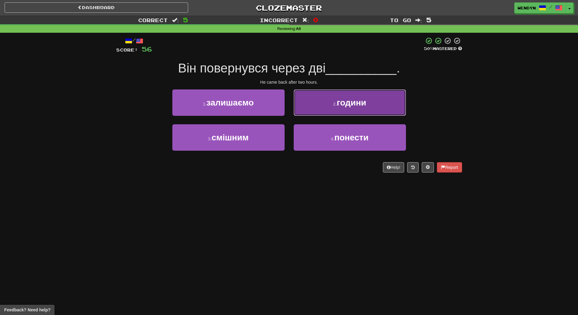
click at [365, 112] on button "2 . години" at bounding box center [349, 102] width 112 height 26
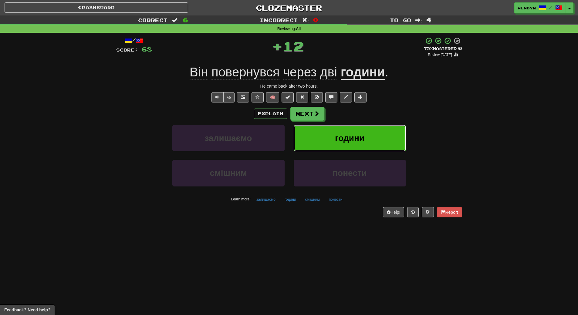
click at [362, 142] on span "години" at bounding box center [349, 137] width 29 height 9
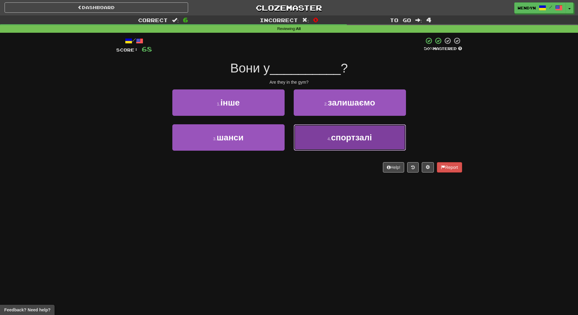
click at [361, 146] on button "4 . спортзалі" at bounding box center [349, 137] width 112 height 26
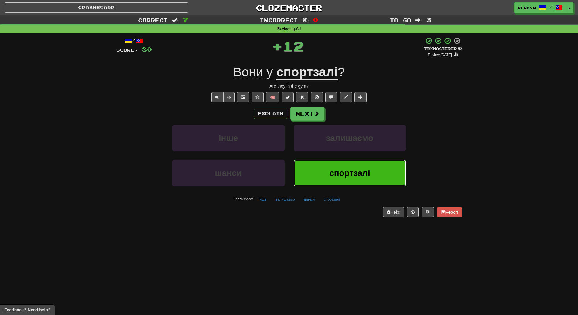
click at [355, 171] on span "спортзалі" at bounding box center [349, 172] width 41 height 9
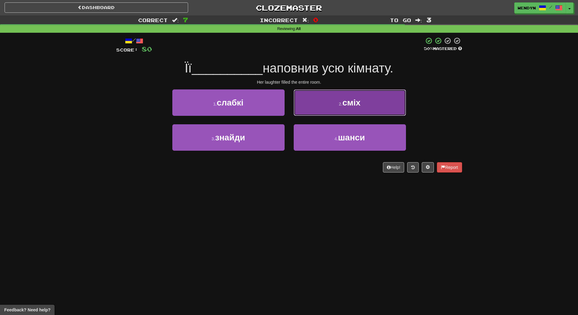
click at [368, 104] on button "2 . сміх" at bounding box center [349, 102] width 112 height 26
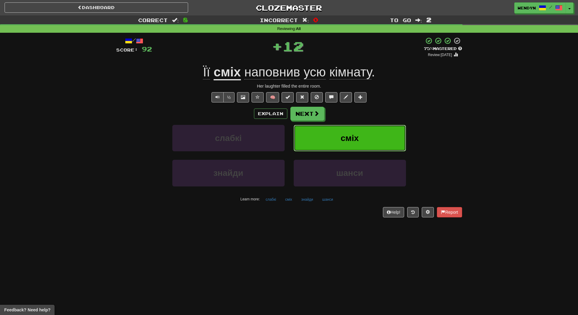
click at [364, 129] on button "сміх" at bounding box center [349, 138] width 112 height 26
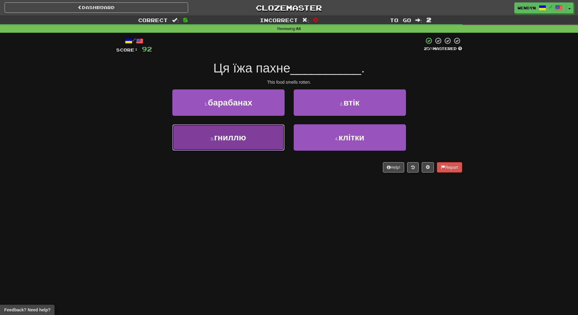
click at [261, 144] on button "3 . гниллю" at bounding box center [228, 137] width 112 height 26
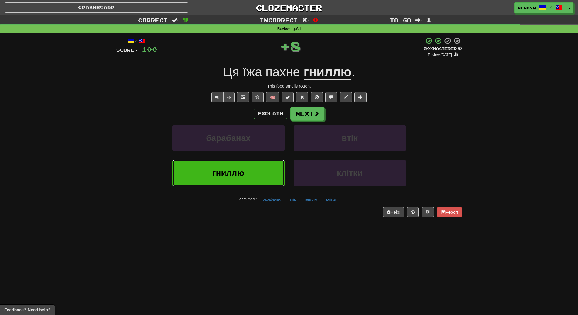
click at [259, 174] on button "гниллю" at bounding box center [228, 173] width 112 height 26
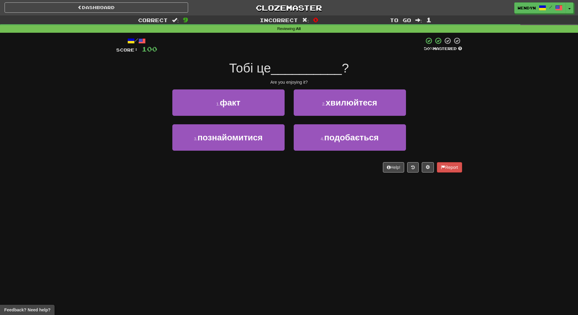
click at [318, 153] on div "4 . подобається" at bounding box center [349, 141] width 121 height 35
drag, startPoint x: 323, startPoint y: 143, endPoint x: 329, endPoint y: 121, distance: 22.8
click at [324, 143] on button "4 . подобається" at bounding box center [349, 137] width 112 height 26
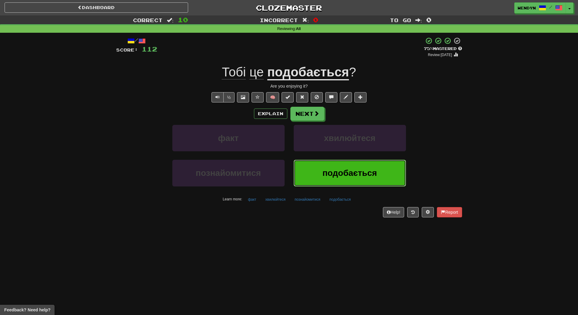
click at [336, 177] on span "подобається" at bounding box center [349, 172] width 55 height 9
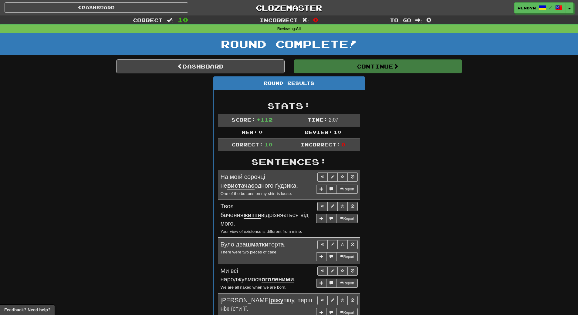
click at [383, 140] on div "Round Results Stats: Score: + 112 Time: 2 : 0 7 New: 0 Review: 10 Correct: 10 I…" at bounding box center [289, 271] width 346 height 391
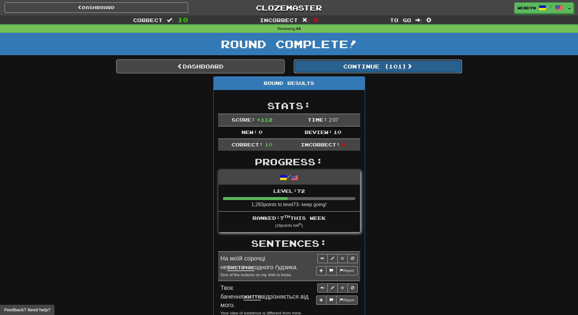
click at [395, 69] on button "Continue ( 101 )" at bounding box center [377, 66] width 168 height 14
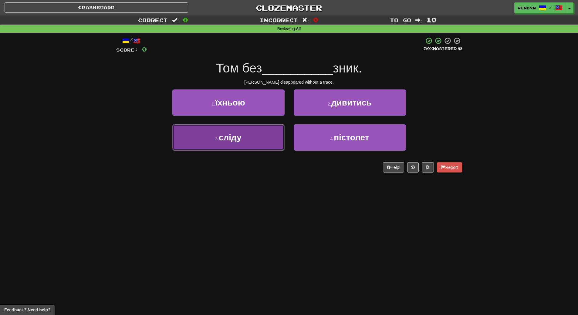
click at [244, 141] on button "3 . сліду" at bounding box center [228, 137] width 112 height 26
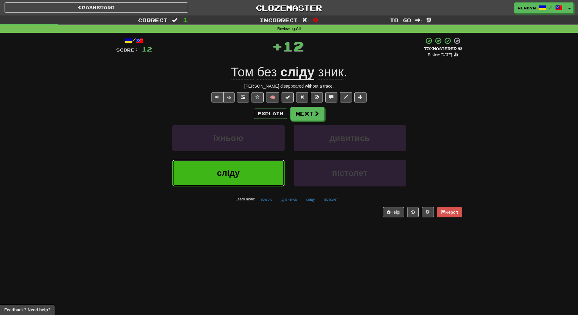
click at [239, 164] on button "сліду" at bounding box center [228, 173] width 112 height 26
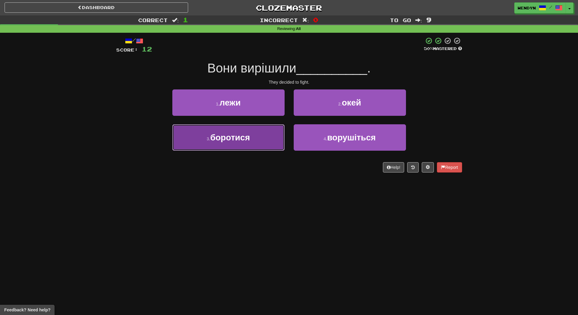
click at [223, 147] on button "3 . боротися" at bounding box center [228, 137] width 112 height 26
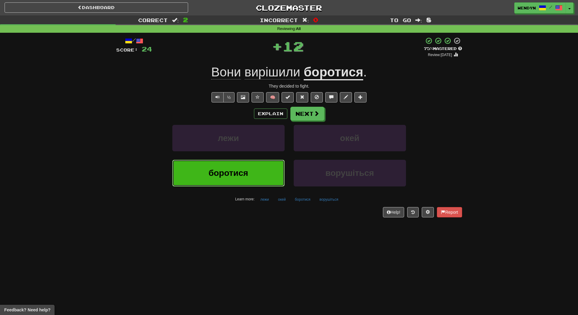
click at [220, 165] on button "боротися" at bounding box center [228, 173] width 112 height 26
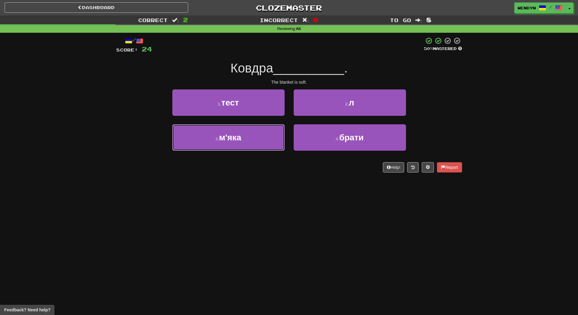
drag, startPoint x: 224, startPoint y: 136, endPoint x: 219, endPoint y: 155, distance: 18.8
click at [223, 137] on span "м'яка" at bounding box center [230, 137] width 22 height 9
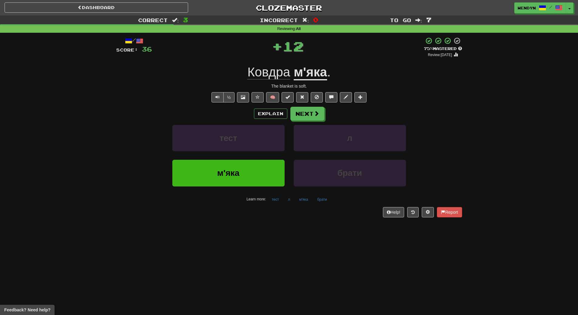
click at [219, 158] on div "тест" at bounding box center [228, 142] width 121 height 35
click at [217, 173] on span "м'яка" at bounding box center [228, 172] width 22 height 9
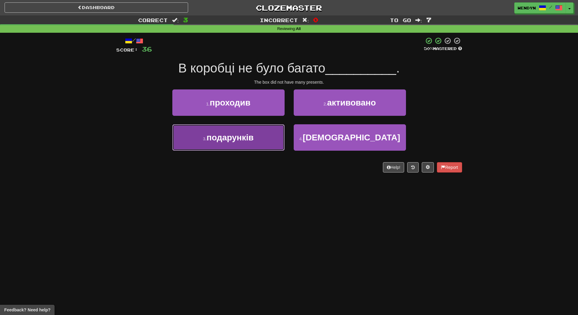
click at [231, 145] on button "3 . подарунків" at bounding box center [228, 137] width 112 height 26
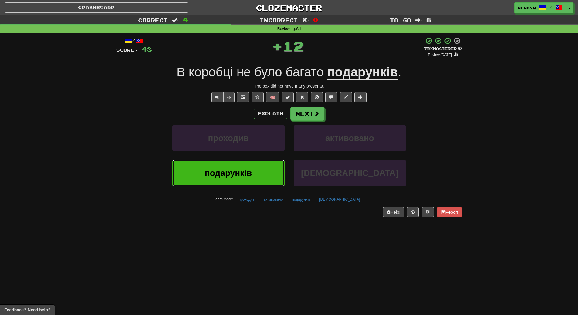
click at [226, 170] on span "подарунків" at bounding box center [228, 172] width 47 height 9
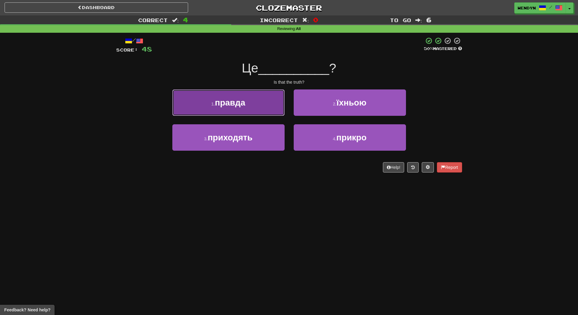
click at [247, 104] on button "1 . правда" at bounding box center [228, 102] width 112 height 26
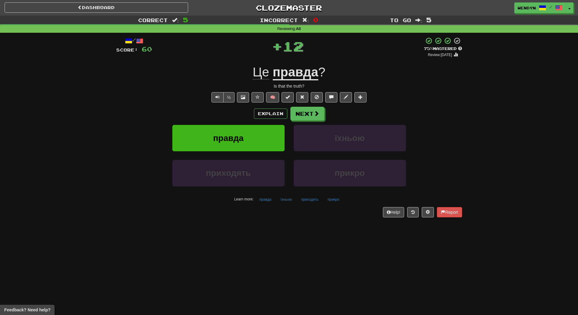
click at [245, 121] on div "Explain Next правда їхньою приходять прикро Learn more: правда їхньою приходять…" at bounding box center [289, 155] width 346 height 97
click at [244, 133] on button "правда" at bounding box center [228, 138] width 112 height 26
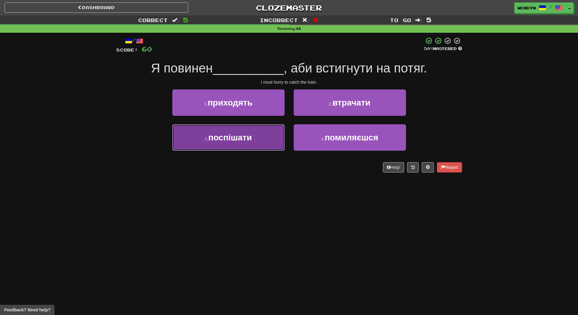
click at [243, 143] on button "3 . поспішати" at bounding box center [228, 137] width 112 height 26
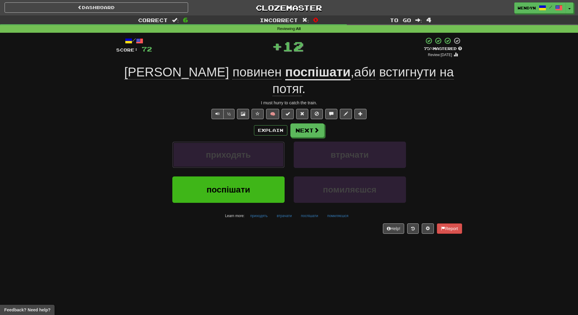
click at [243, 143] on button "приходять" at bounding box center [228, 155] width 112 height 26
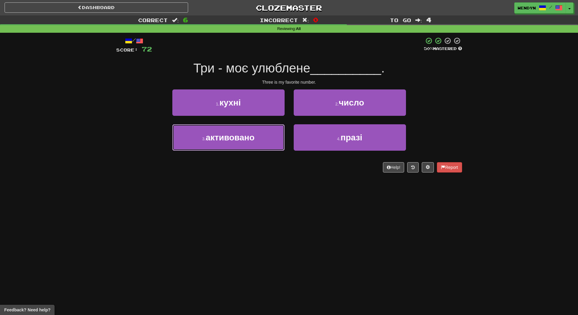
drag, startPoint x: 243, startPoint y: 143, endPoint x: 233, endPoint y: 191, distance: 48.9
click at [233, 191] on div "Dashboard Clozemaster WendyN / Toggle Dropdown Dashboard Leaderboard Activity F…" at bounding box center [289, 157] width 578 height 315
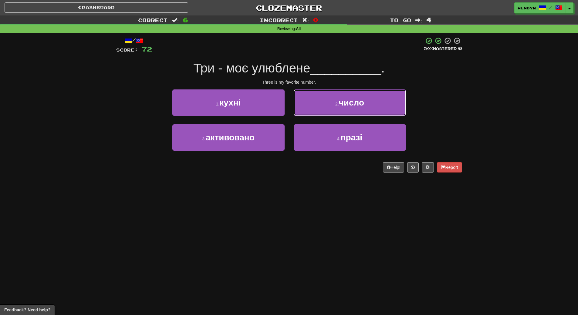
drag, startPoint x: 354, startPoint y: 97, endPoint x: 353, endPoint y: 104, distance: 6.5
click at [353, 99] on button "2 . число" at bounding box center [349, 102] width 112 height 26
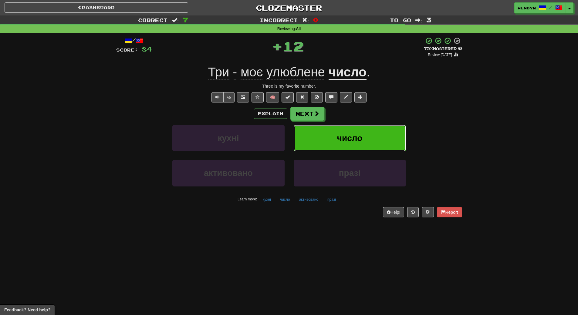
drag, startPoint x: 351, startPoint y: 129, endPoint x: 347, endPoint y: 133, distance: 5.8
click at [347, 133] on button "число" at bounding box center [349, 138] width 112 height 26
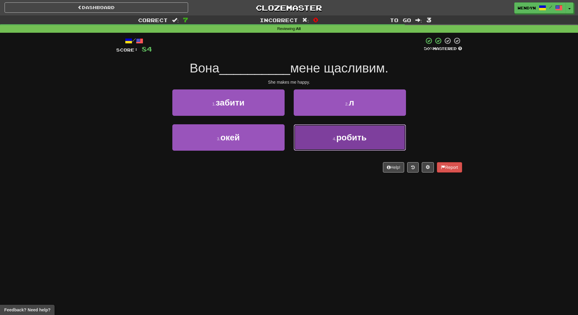
click at [331, 141] on button "4 . робить" at bounding box center [349, 137] width 112 height 26
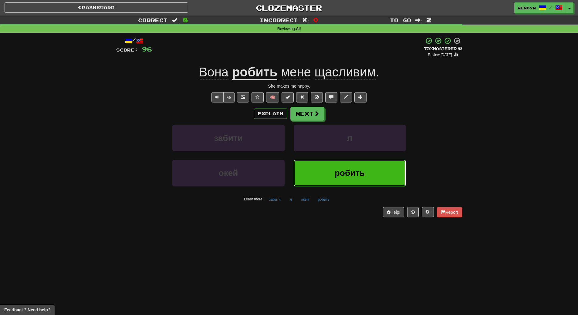
click at [326, 173] on button "робить" at bounding box center [349, 173] width 112 height 26
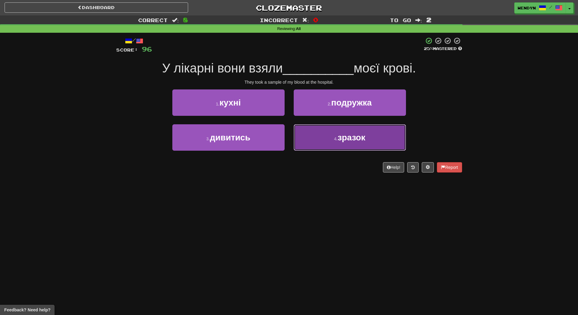
click at [354, 145] on button "4 . зразок" at bounding box center [349, 137] width 112 height 26
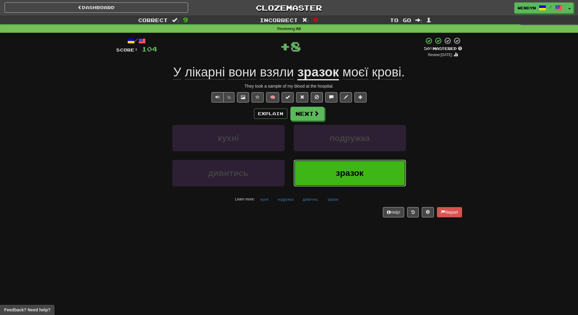
click at [354, 181] on button "зразок" at bounding box center [349, 173] width 112 height 26
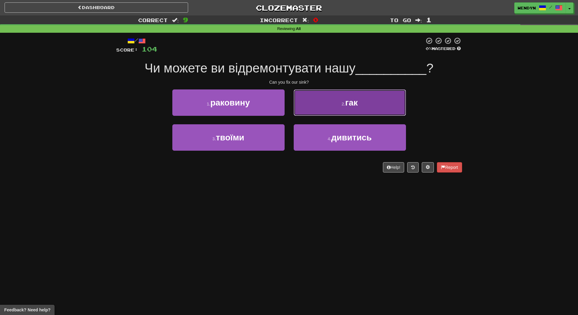
click at [362, 112] on button "2 . гак" at bounding box center [349, 102] width 112 height 26
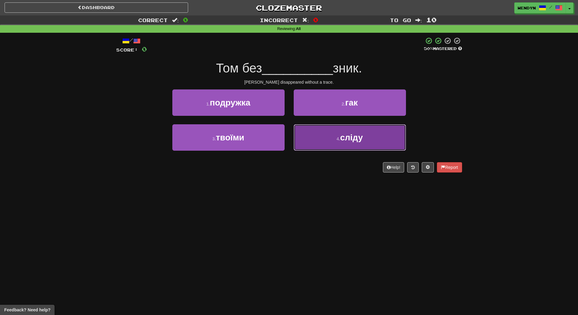
click at [333, 139] on button "4 . сліду" at bounding box center [349, 137] width 112 height 26
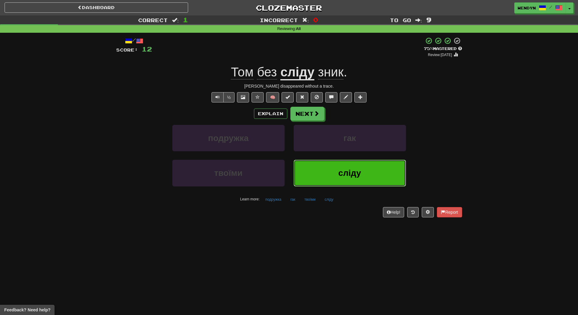
click at [332, 169] on button "сліду" at bounding box center [349, 173] width 112 height 26
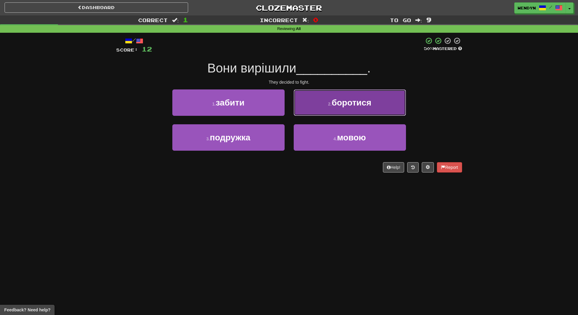
click at [346, 113] on button "2 . боротися" at bounding box center [349, 102] width 112 height 26
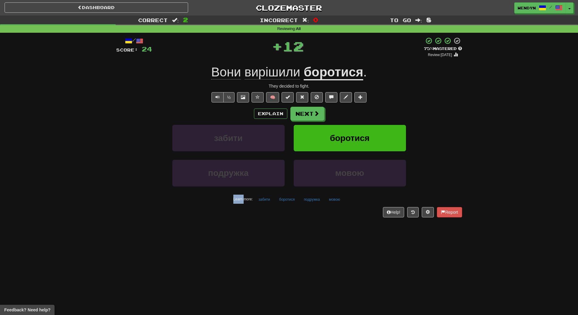
click at [346, 113] on div "Explain Next" at bounding box center [289, 114] width 346 height 14
click at [340, 140] on span "боротися" at bounding box center [350, 137] width 40 height 9
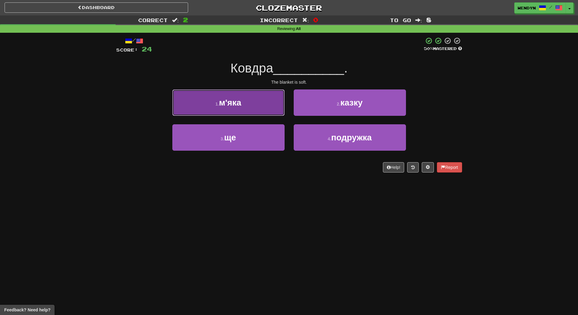
click at [236, 106] on span "м'яка" at bounding box center [230, 102] width 22 height 9
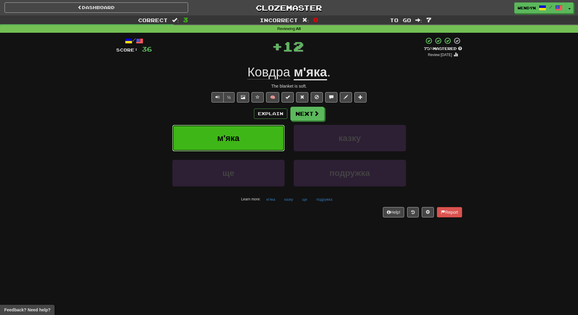
click at [234, 137] on span "м'яка" at bounding box center [228, 137] width 22 height 9
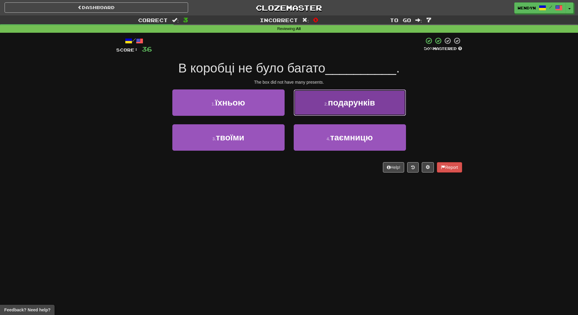
click at [357, 107] on span "подарунків" at bounding box center [351, 102] width 47 height 9
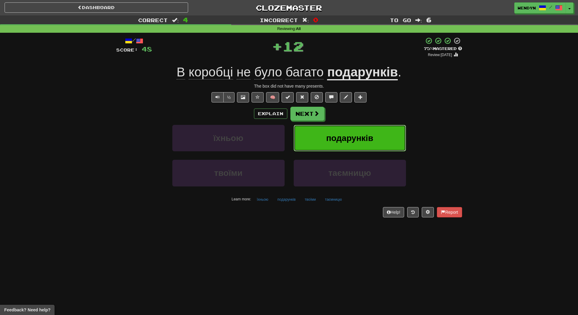
click at [371, 138] on span "подарунків" at bounding box center [349, 137] width 47 height 9
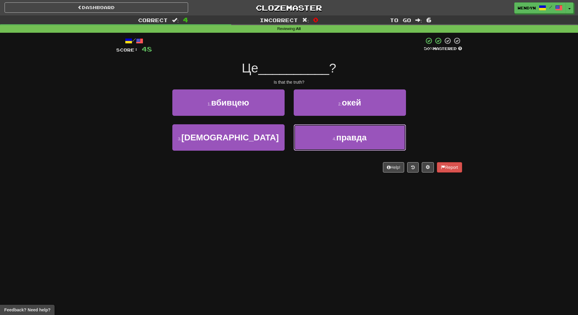
click at [371, 138] on button "4 . правда" at bounding box center [349, 137] width 112 height 26
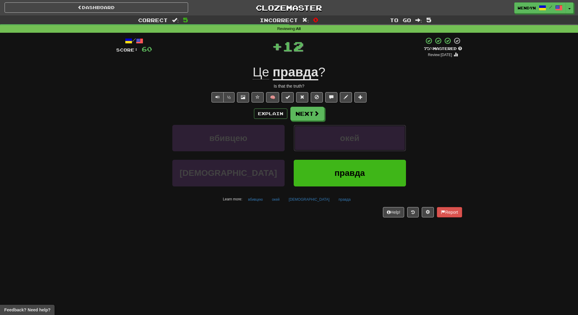
click at [371, 138] on button "окей" at bounding box center [349, 138] width 112 height 26
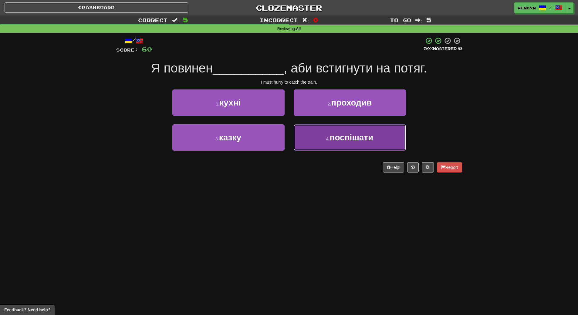
click at [341, 149] on button "4 . поспішати" at bounding box center [349, 137] width 112 height 26
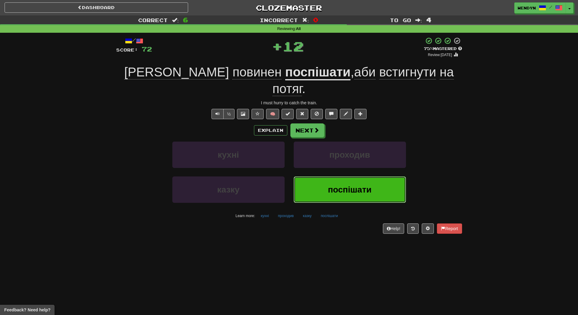
click at [338, 185] on span "поспішати" at bounding box center [350, 189] width 44 height 9
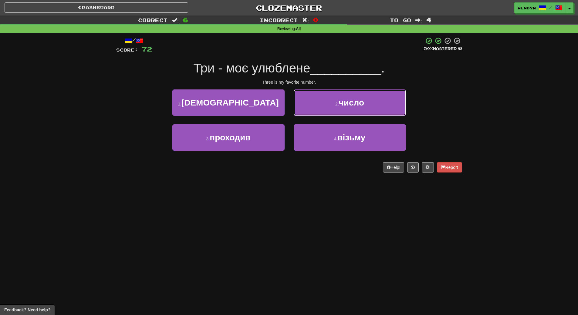
drag, startPoint x: 349, startPoint y: 97, endPoint x: 347, endPoint y: 105, distance: 7.9
click at [347, 101] on button "2 . число" at bounding box center [349, 102] width 112 height 26
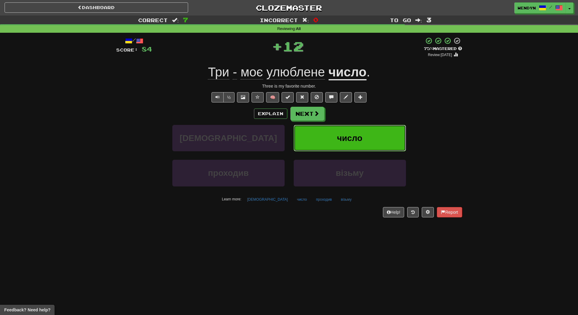
click at [347, 134] on span "число" at bounding box center [349, 137] width 25 height 9
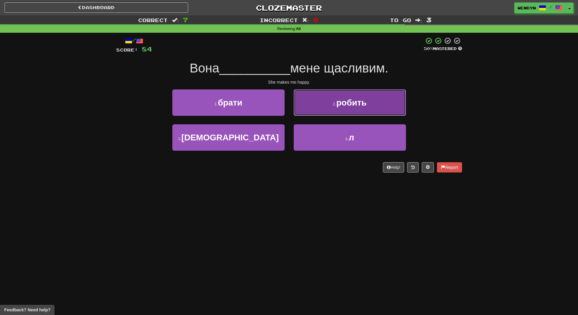
click at [353, 107] on span "робить" at bounding box center [351, 102] width 30 height 9
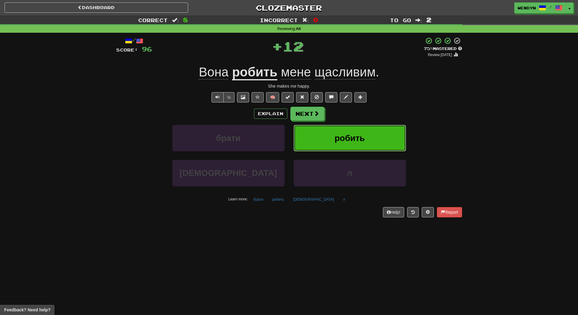
click at [352, 134] on span "робить" at bounding box center [349, 137] width 30 height 9
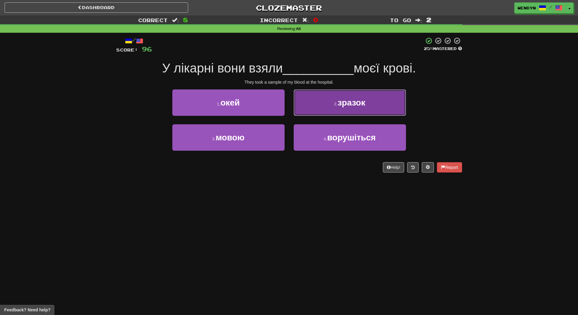
click at [356, 103] on span "зразок" at bounding box center [351, 102] width 28 height 9
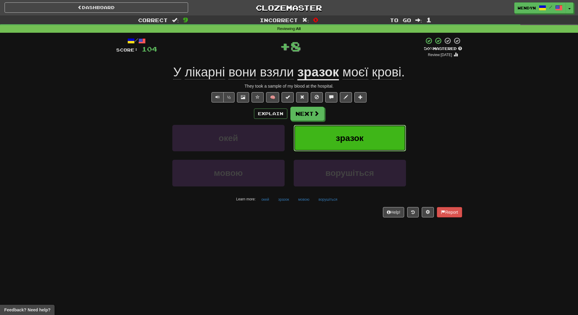
click at [354, 133] on button "зразок" at bounding box center [349, 138] width 112 height 26
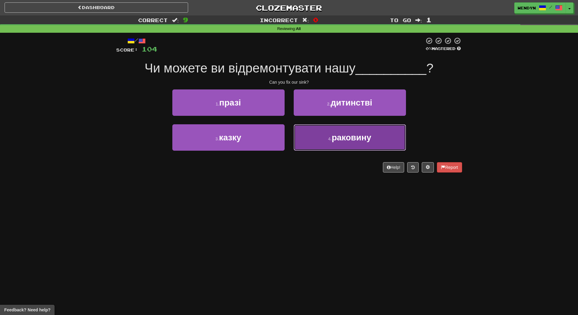
click at [350, 137] on span "раковину" at bounding box center [350, 137] width 39 height 9
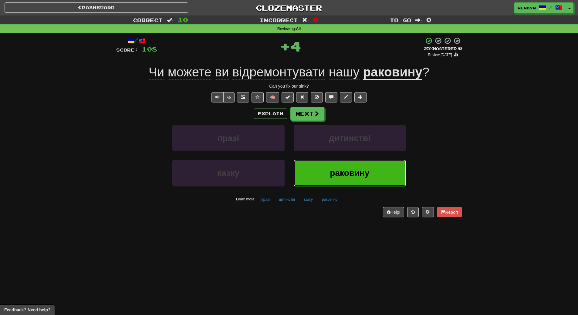
click at [346, 171] on span "раковину" at bounding box center [349, 172] width 39 height 9
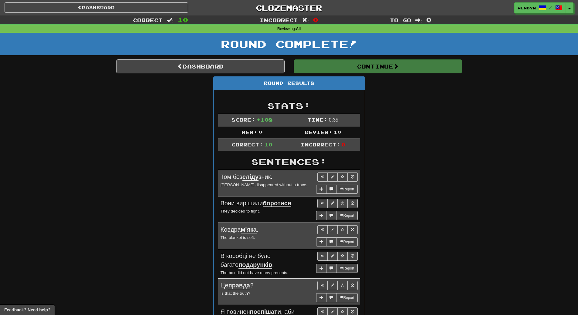
click at [374, 68] on button "Continue" at bounding box center [377, 66] width 168 height 14
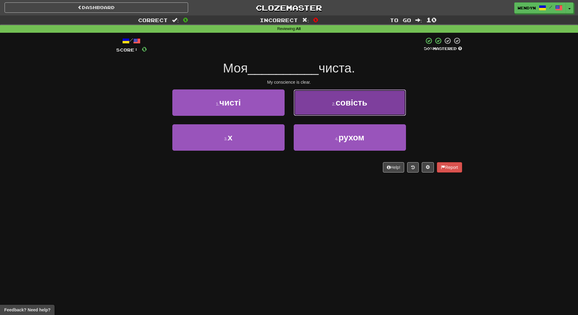
click at [373, 97] on button "2 . совість" at bounding box center [349, 102] width 112 height 26
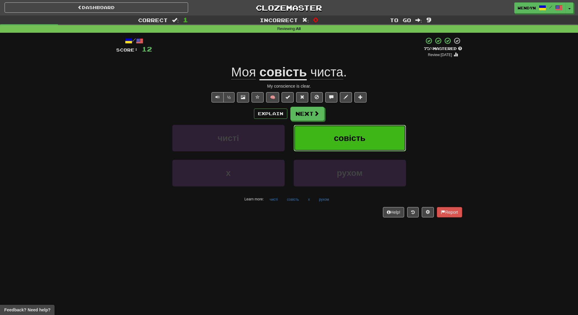
click at [368, 147] on button "совість" at bounding box center [349, 138] width 112 height 26
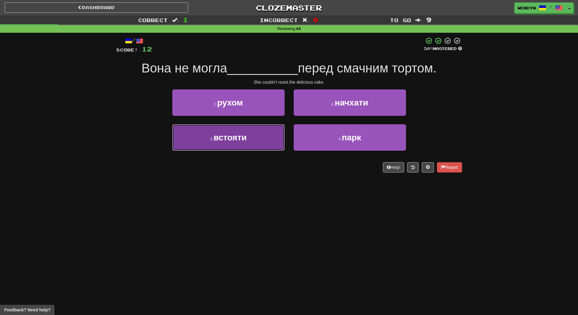
click at [233, 148] on button "3 . встояти" at bounding box center [228, 137] width 112 height 26
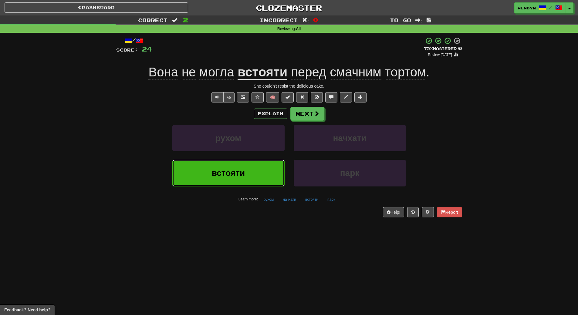
click at [262, 176] on button "встояти" at bounding box center [228, 173] width 112 height 26
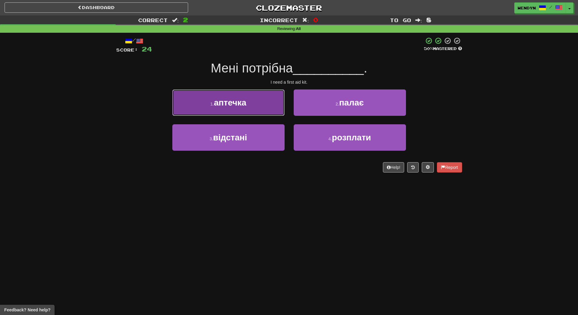
click at [240, 108] on button "1 . аптечка" at bounding box center [228, 102] width 112 height 26
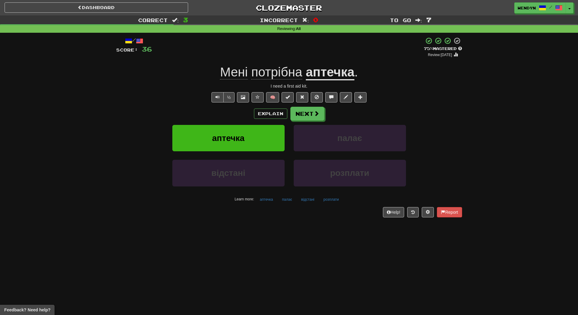
click at [221, 124] on div "Explain Next аптечка палає відстані розплати Learn more: аптечка палає відстані…" at bounding box center [289, 155] width 346 height 97
click at [221, 145] on button "аптечка" at bounding box center [228, 138] width 112 height 26
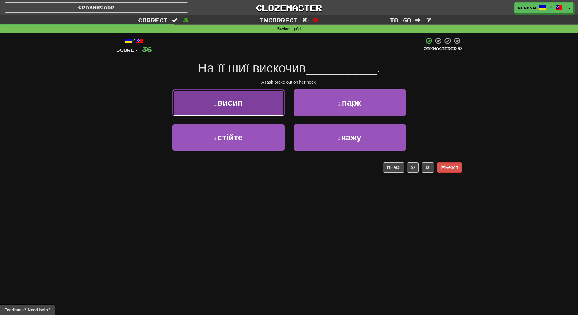
click at [248, 103] on button "1 . висип" at bounding box center [228, 102] width 112 height 26
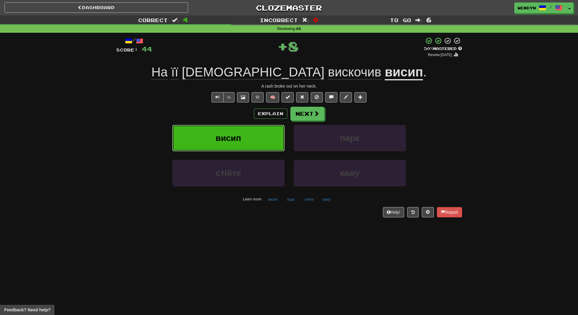
click at [252, 130] on button "висип" at bounding box center [228, 138] width 112 height 26
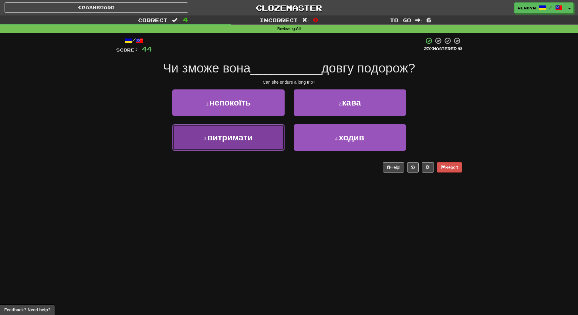
click at [234, 145] on button "3 . витримати" at bounding box center [228, 137] width 112 height 26
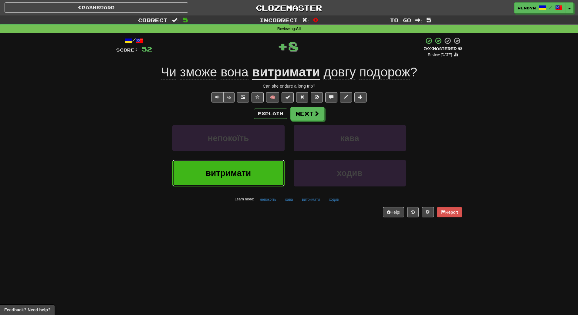
click at [226, 164] on button "витримати" at bounding box center [228, 173] width 112 height 26
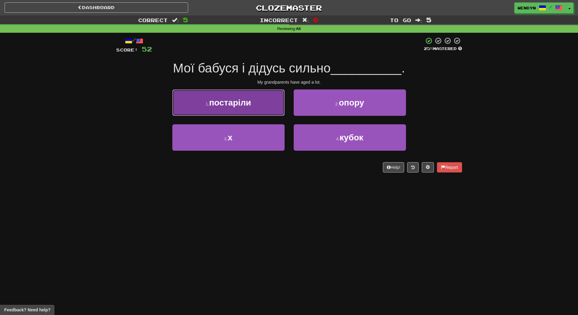
click at [252, 107] on button "1 . постаріли" at bounding box center [228, 102] width 112 height 26
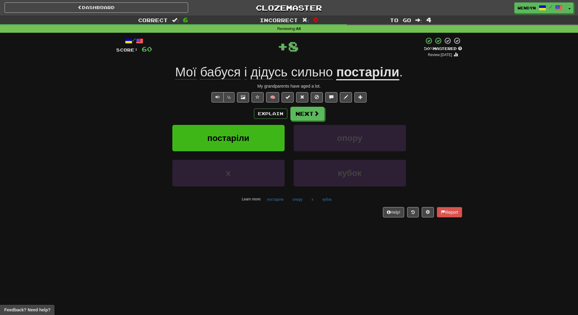
click at [222, 237] on div "Dashboard Clozemaster WendyN / Toggle Dropdown Dashboard Leaderboard Activity F…" at bounding box center [289, 157] width 578 height 315
click at [221, 131] on button "постаріли" at bounding box center [228, 138] width 112 height 26
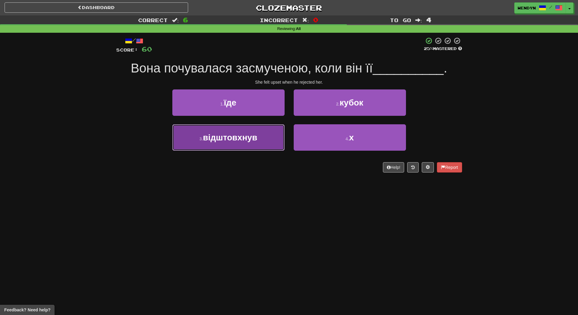
click at [233, 144] on button "3 . відштовхнув" at bounding box center [228, 137] width 112 height 26
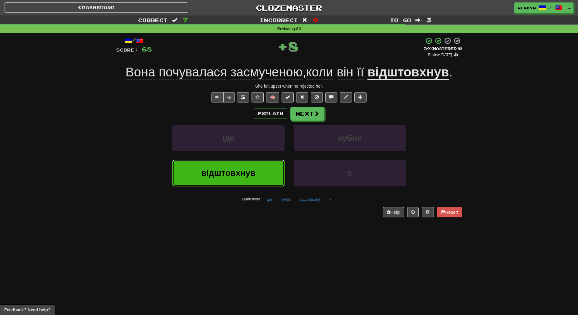
click at [233, 180] on button "відштовхнув" at bounding box center [228, 173] width 112 height 26
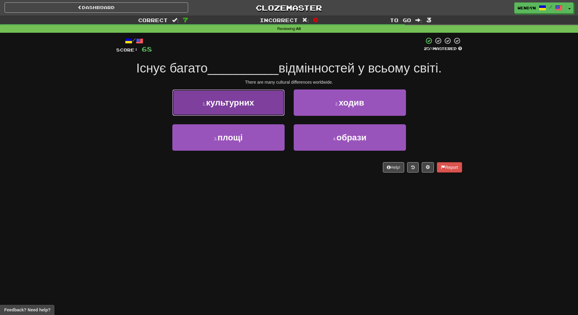
click at [237, 110] on button "1 . культурних" at bounding box center [228, 102] width 112 height 26
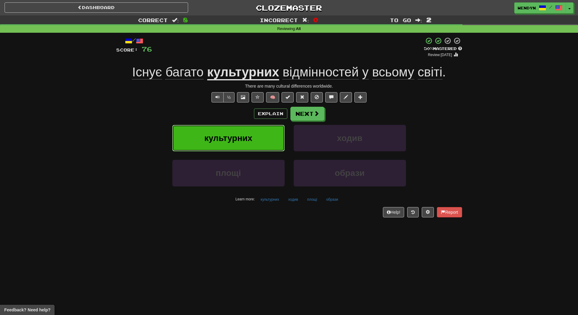
click at [235, 131] on button "культурних" at bounding box center [228, 138] width 112 height 26
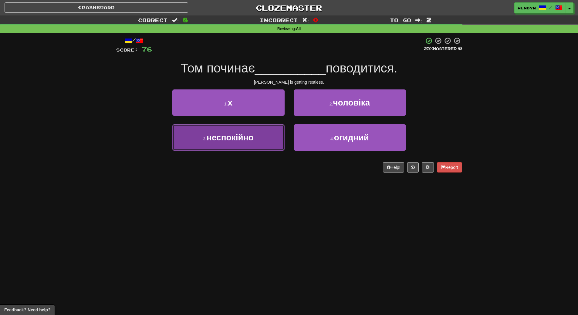
click at [223, 141] on span "неспокійно" at bounding box center [229, 137] width 47 height 9
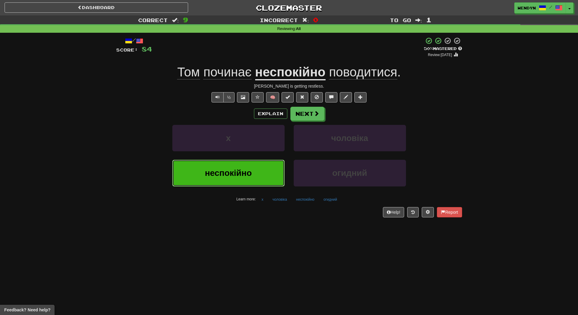
click at [231, 164] on button "неспокійно" at bounding box center [228, 173] width 112 height 26
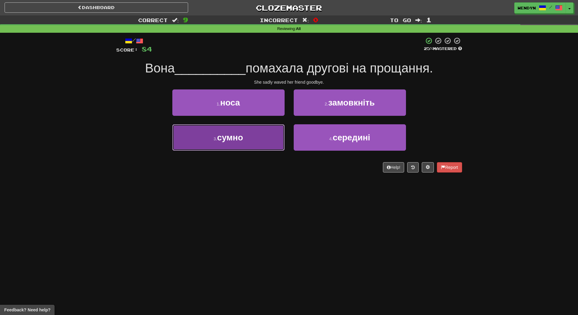
click at [251, 143] on button "3 . [GEOGRAPHIC_DATA]" at bounding box center [228, 137] width 112 height 26
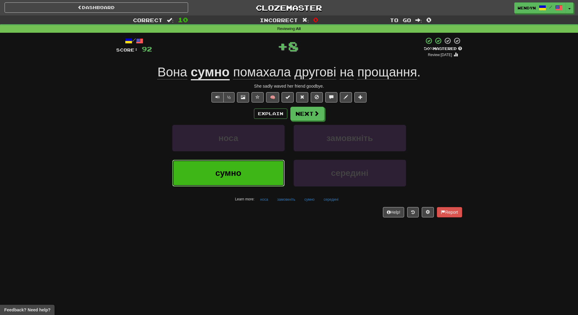
click at [250, 180] on button "сумно" at bounding box center [228, 173] width 112 height 26
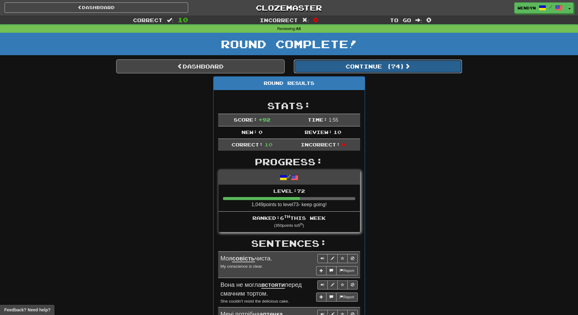
click at [401, 69] on button "Continue ( 74 )" at bounding box center [377, 66] width 168 height 14
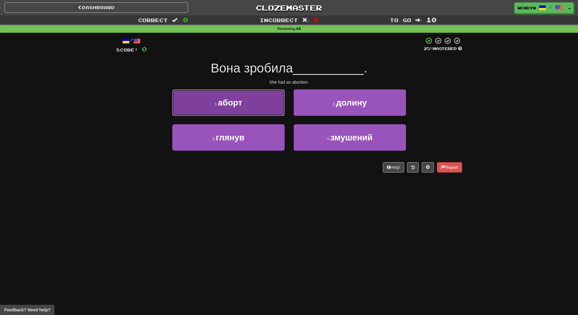
click at [256, 109] on button "1 . аборт" at bounding box center [228, 102] width 112 height 26
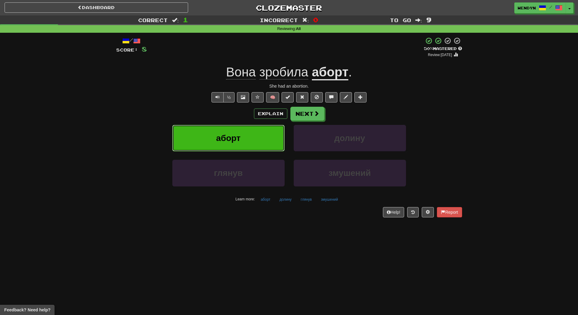
click at [244, 141] on button "аборт" at bounding box center [228, 138] width 112 height 26
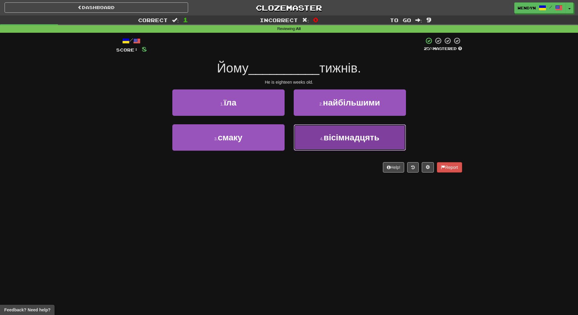
click at [387, 135] on button "4 . вісімнадцять" at bounding box center [349, 137] width 112 height 26
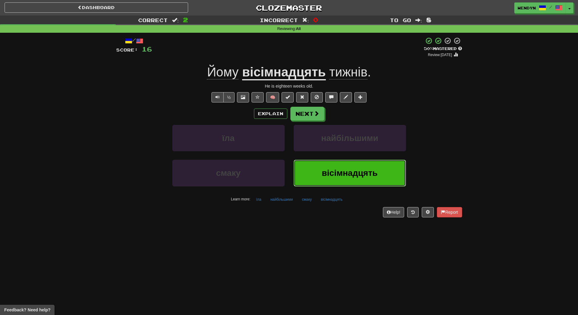
click at [356, 179] on button "вісімнадцять" at bounding box center [349, 173] width 112 height 26
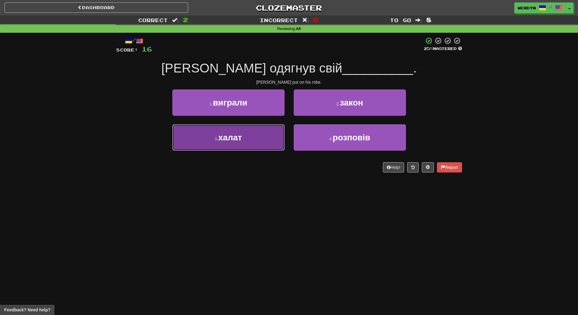
click at [250, 135] on button "3 . [GEOGRAPHIC_DATA]" at bounding box center [228, 137] width 112 height 26
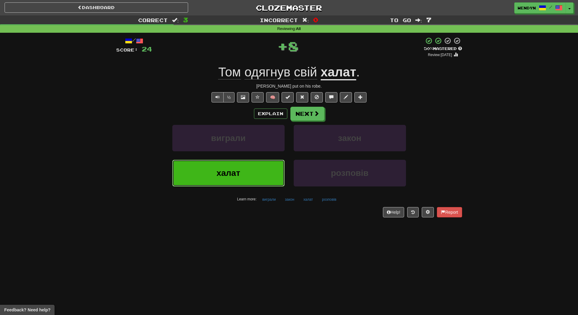
click at [243, 173] on button "халат" at bounding box center [228, 173] width 112 height 26
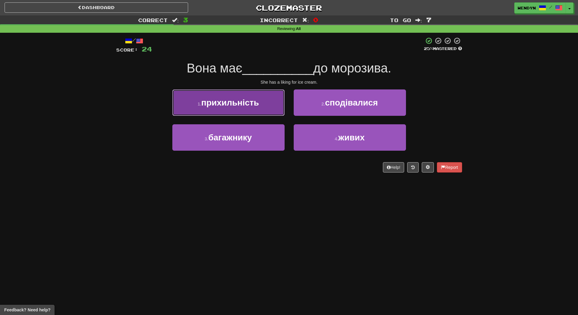
click at [237, 102] on span "прихильність" at bounding box center [230, 102] width 58 height 9
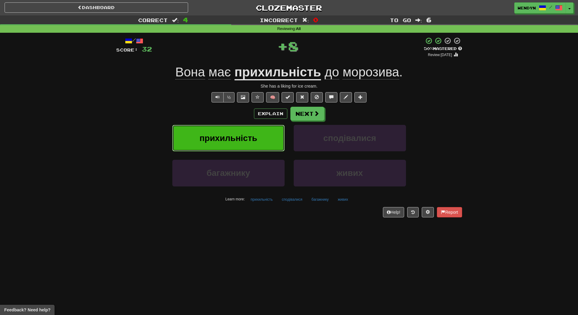
click at [233, 131] on button "прихильність" at bounding box center [228, 138] width 112 height 26
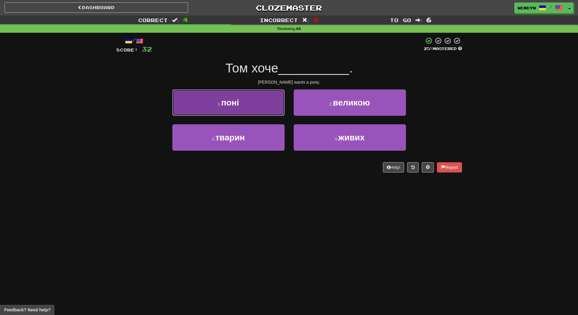
click at [228, 110] on button "1 . поні" at bounding box center [228, 102] width 112 height 26
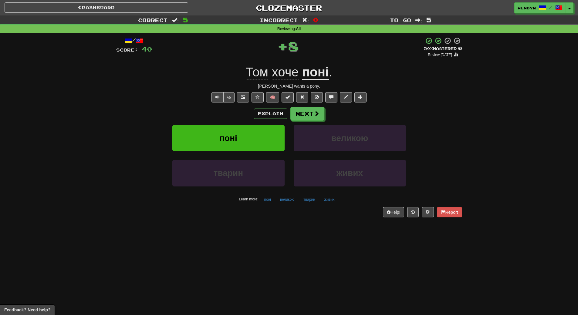
click at [228, 110] on div "Explain Next" at bounding box center [289, 114] width 346 height 14
click at [222, 127] on button "поні" at bounding box center [228, 138] width 112 height 26
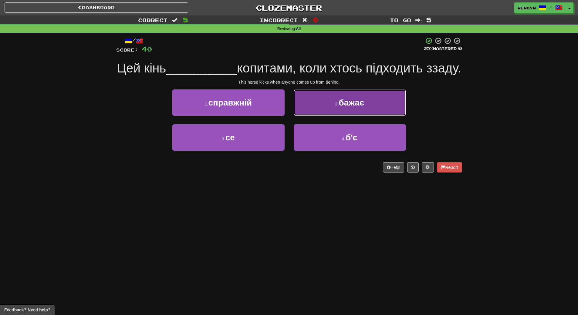
drag, startPoint x: 395, startPoint y: 119, endPoint x: 396, endPoint y: 87, distance: 32.1
click at [395, 116] on button "2 . бажає" at bounding box center [349, 102] width 112 height 26
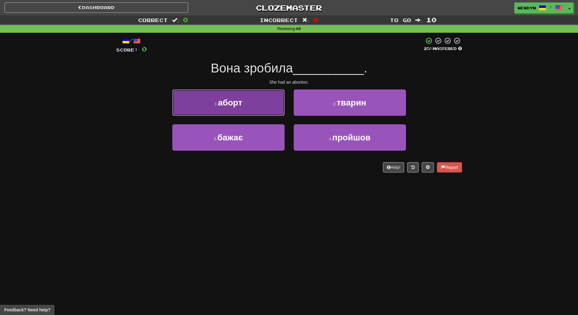
click at [263, 110] on button "1 . аборт" at bounding box center [228, 102] width 112 height 26
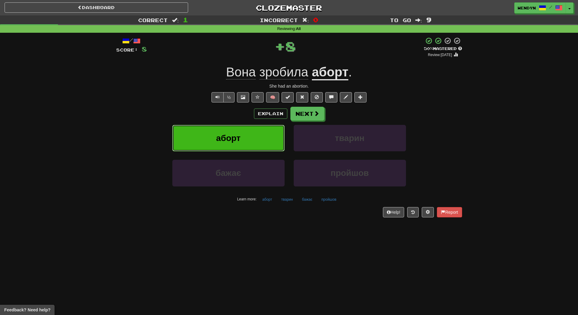
click at [257, 132] on button "аборт" at bounding box center [228, 138] width 112 height 26
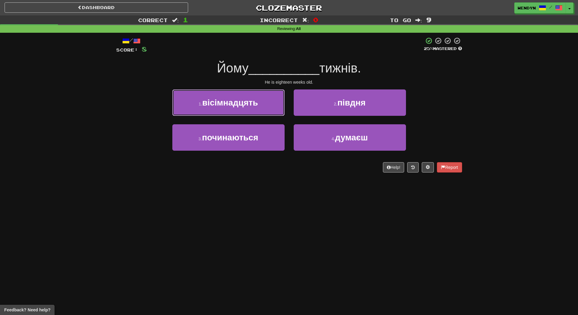
drag, startPoint x: 260, startPoint y: 99, endPoint x: 258, endPoint y: 104, distance: 5.3
click at [259, 100] on button "1 . вісімнадцять" at bounding box center [228, 102] width 112 height 26
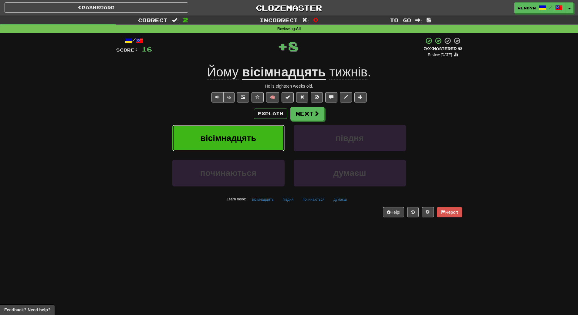
click at [256, 132] on button "вісімнадцять" at bounding box center [228, 138] width 112 height 26
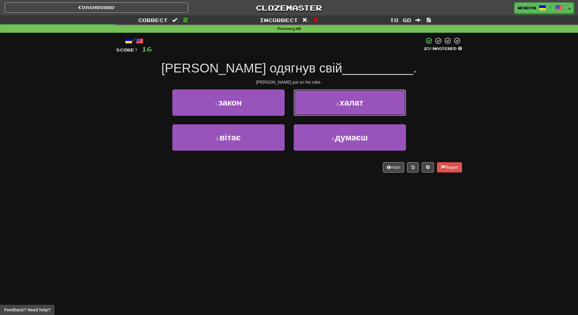
drag, startPoint x: 368, startPoint y: 100, endPoint x: 367, endPoint y: 106, distance: 5.7
click at [367, 103] on button "2 . халат" at bounding box center [349, 102] width 112 height 26
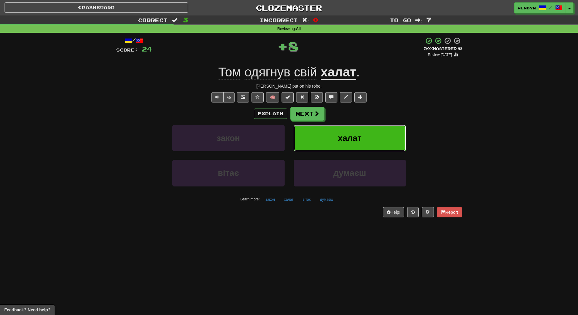
click at [363, 130] on button "халат" at bounding box center [349, 138] width 112 height 26
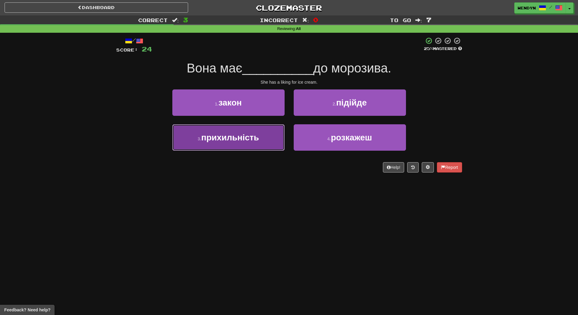
click at [253, 146] on button "3 . прихильність" at bounding box center [228, 137] width 112 height 26
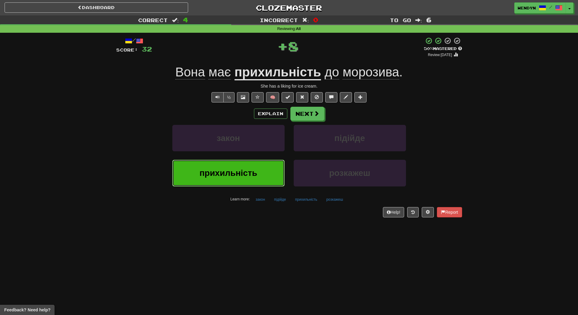
click at [247, 173] on span "прихильність" at bounding box center [228, 172] width 58 height 9
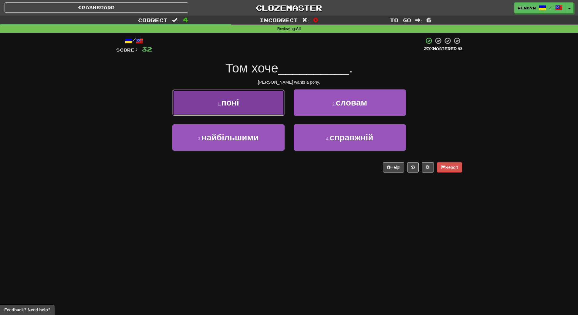
click at [246, 99] on button "1 . поні" at bounding box center [228, 102] width 112 height 26
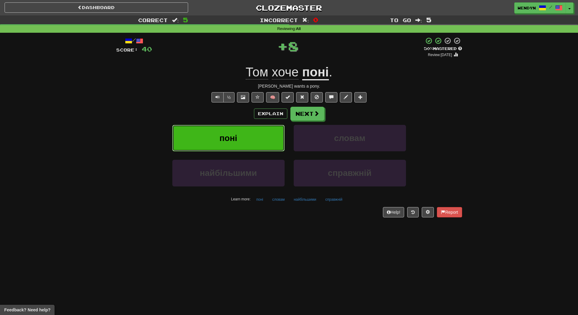
click at [242, 146] on button "поні" at bounding box center [228, 138] width 112 height 26
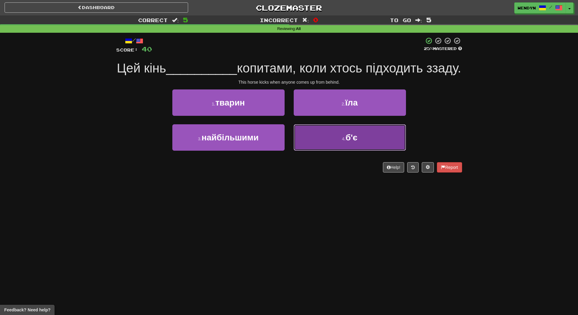
click at [348, 142] on span "б'є" at bounding box center [351, 137] width 12 height 9
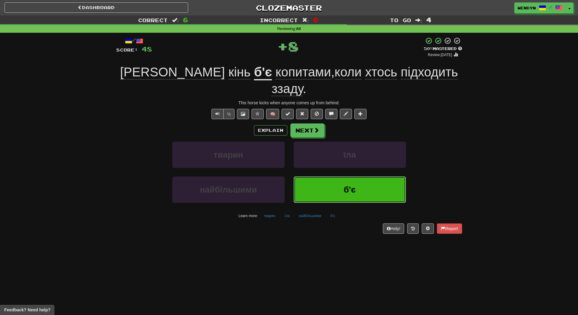
click at [351, 185] on span "б'є" at bounding box center [350, 189] width 12 height 9
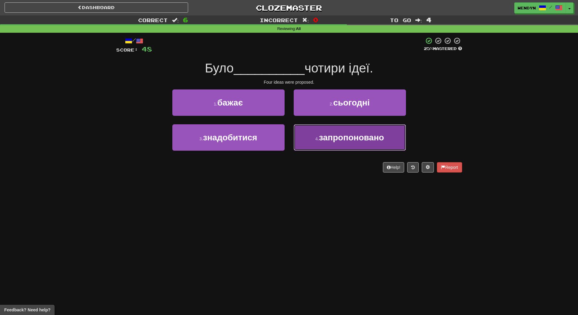
drag, startPoint x: 347, startPoint y: 145, endPoint x: 343, endPoint y: 166, distance: 21.8
click at [347, 146] on button "4 . запропоновано" at bounding box center [349, 137] width 112 height 26
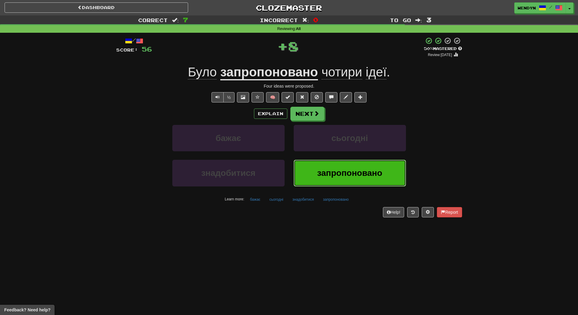
drag, startPoint x: 343, startPoint y: 177, endPoint x: 322, endPoint y: 211, distance: 39.8
click at [337, 184] on button "запропоновано" at bounding box center [349, 173] width 112 height 26
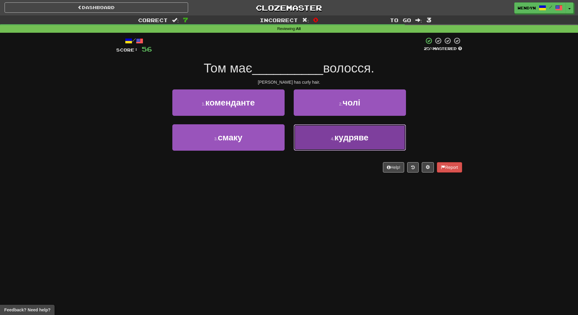
drag, startPoint x: 355, startPoint y: 132, endPoint x: 356, endPoint y: 181, distance: 48.5
click at [355, 134] on span "кудряве" at bounding box center [351, 137] width 34 height 9
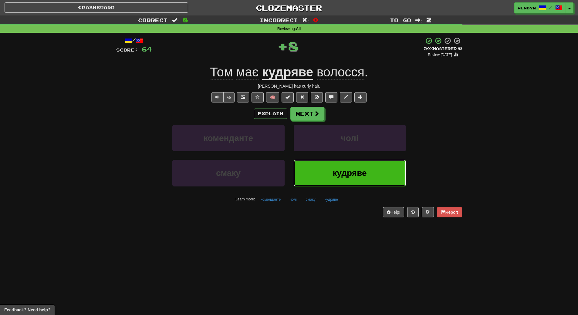
click at [355, 184] on button "кудряве" at bounding box center [349, 173] width 112 height 26
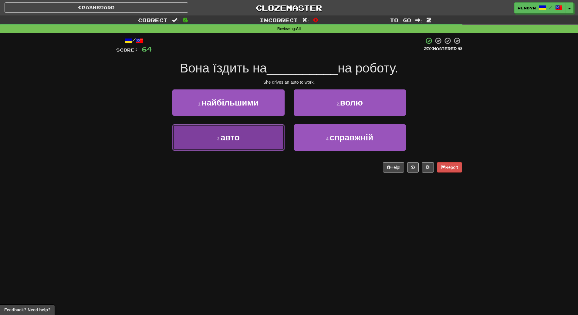
click at [228, 146] on button "3 . авто" at bounding box center [228, 137] width 112 height 26
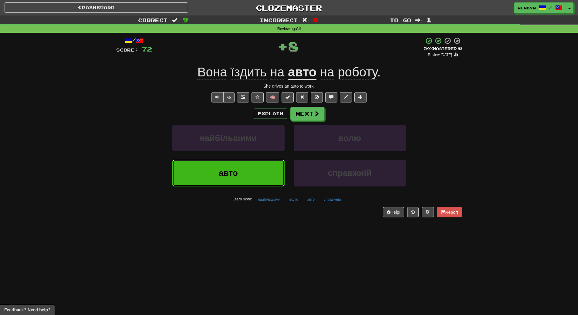
click at [219, 179] on button "авто" at bounding box center [228, 173] width 112 height 26
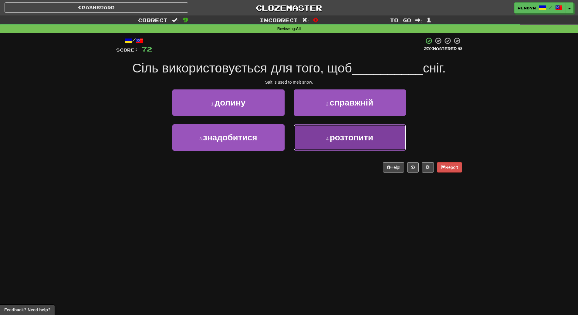
click at [330, 145] on button "4 . розтопити" at bounding box center [349, 137] width 112 height 26
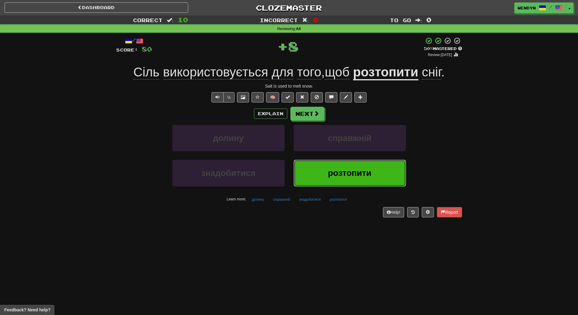
click at [327, 167] on button "розтопити" at bounding box center [349, 173] width 112 height 26
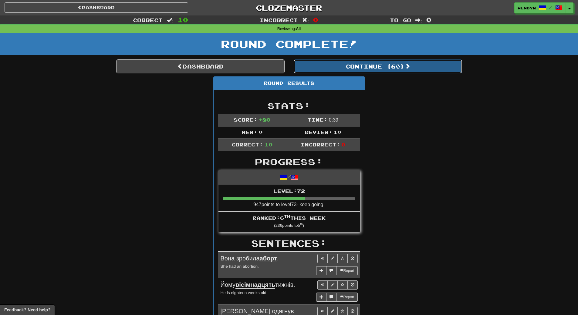
click at [401, 66] on button "Continue ( 60 )" at bounding box center [377, 66] width 168 height 14
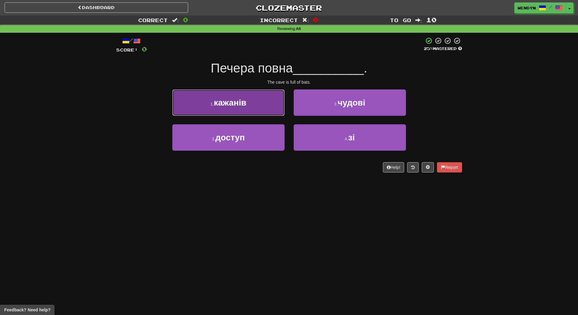
click at [243, 110] on button "1 . кажанів" at bounding box center [228, 102] width 112 height 26
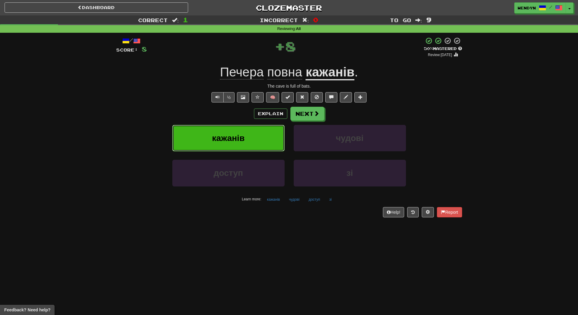
click at [236, 132] on button "кажанів" at bounding box center [228, 138] width 112 height 26
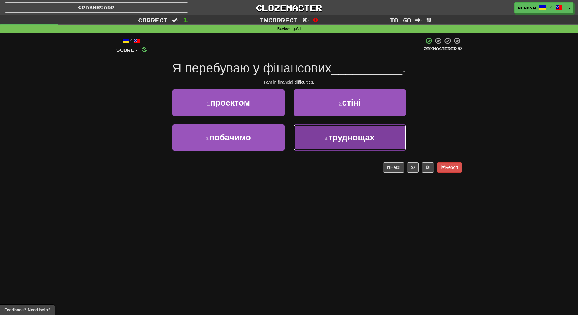
click at [382, 142] on button "4 . труднощах" at bounding box center [349, 137] width 112 height 26
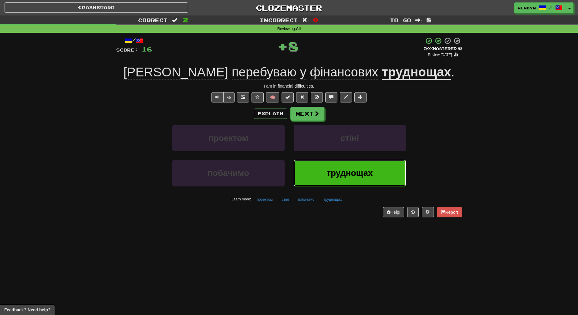
click at [329, 176] on span "труднощах" at bounding box center [349, 172] width 46 height 9
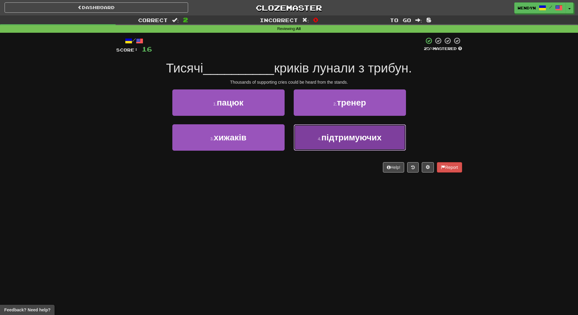
click at [333, 149] on button "4 . підтримуючих" at bounding box center [349, 137] width 112 height 26
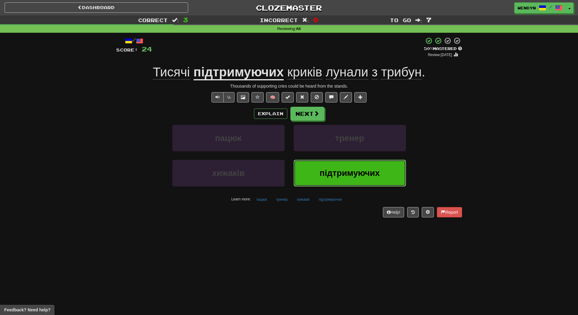
click at [328, 169] on span "підтримуючих" at bounding box center [349, 172] width 60 height 9
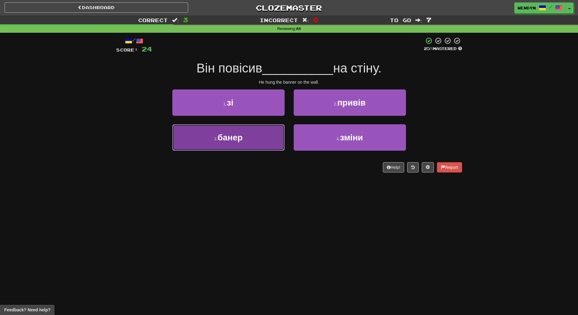
click at [242, 138] on span "банер" at bounding box center [229, 137] width 25 height 9
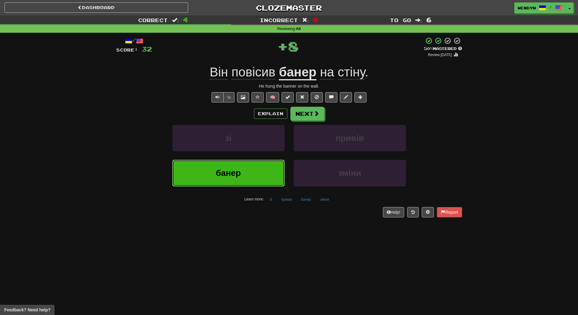
click at [233, 176] on span "банер" at bounding box center [228, 172] width 25 height 9
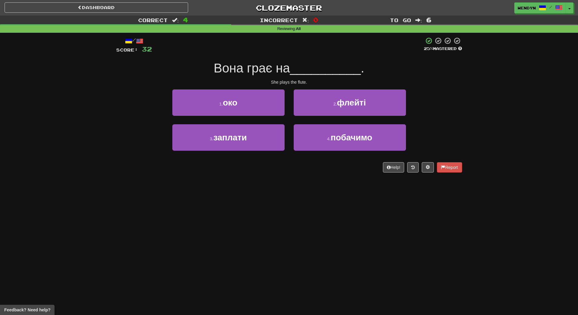
drag, startPoint x: 233, startPoint y: 176, endPoint x: 378, endPoint y: 173, distance: 145.3
click at [419, 249] on div "Dashboard Clozemaster WendyN / Toggle Dropdown Dashboard Leaderboard Activity F…" at bounding box center [289, 157] width 578 height 315
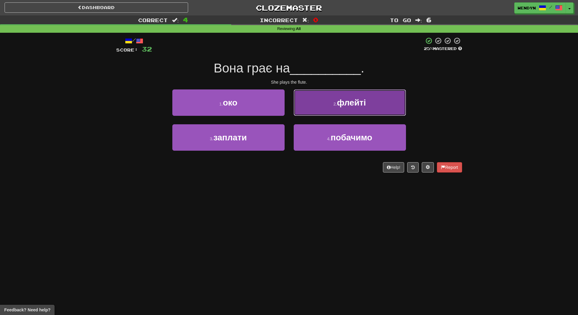
click at [347, 101] on span "флейті" at bounding box center [351, 102] width 29 height 9
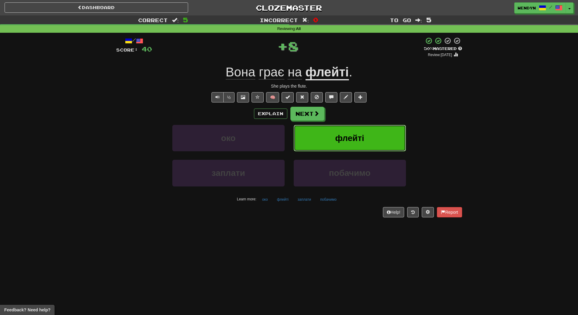
click at [344, 143] on span "флейті" at bounding box center [349, 137] width 29 height 9
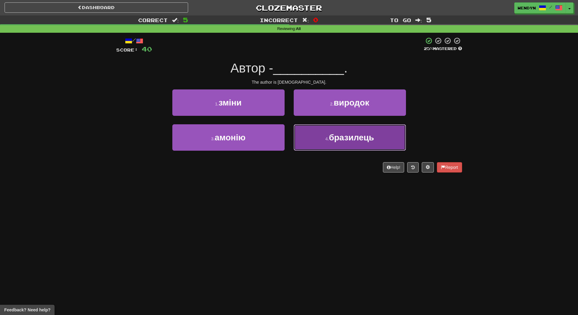
click at [339, 141] on span "бразилець" at bounding box center [351, 137] width 45 height 9
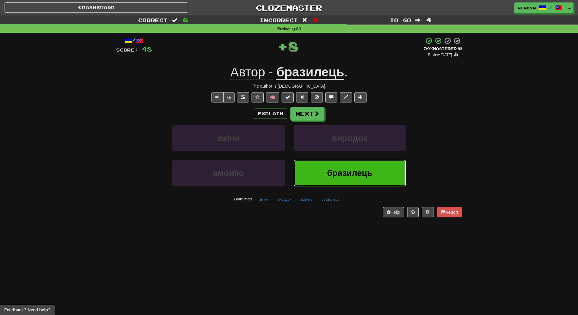
click at [336, 169] on span "бразилець" at bounding box center [349, 172] width 45 height 9
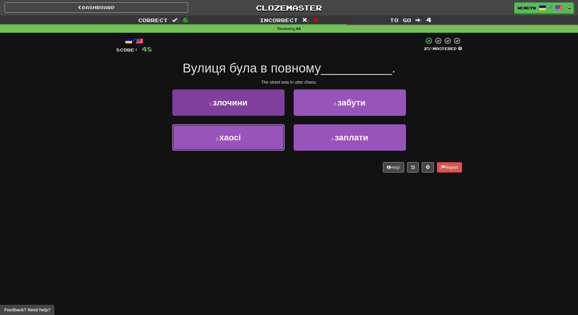
click at [261, 148] on button "3 . хаосі" at bounding box center [228, 137] width 112 height 26
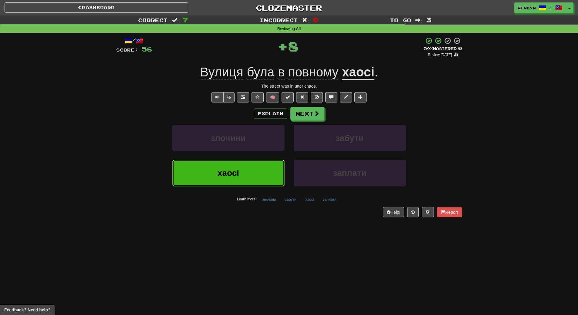
drag, startPoint x: 258, startPoint y: 173, endPoint x: 257, endPoint y: 182, distance: 9.1
click at [258, 173] on button "хаосі" at bounding box center [228, 173] width 112 height 26
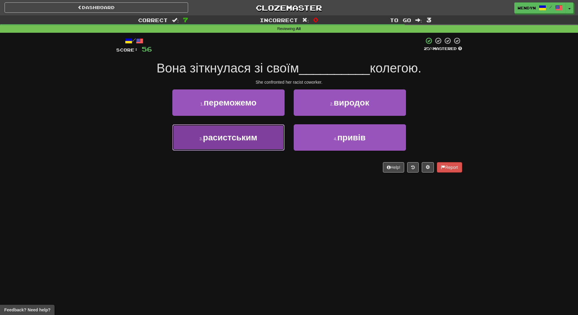
click at [244, 145] on button "3 . расистським" at bounding box center [228, 137] width 112 height 26
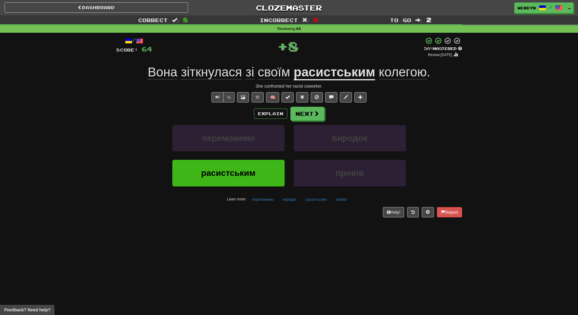
click at [236, 223] on div "/ Score: 64 + 8 50 % Mastered Review: 2025-08-29 Вона зіткнулася зі своїм расис…" at bounding box center [289, 129] width 346 height 193
click at [239, 180] on button "расистським" at bounding box center [228, 173] width 112 height 26
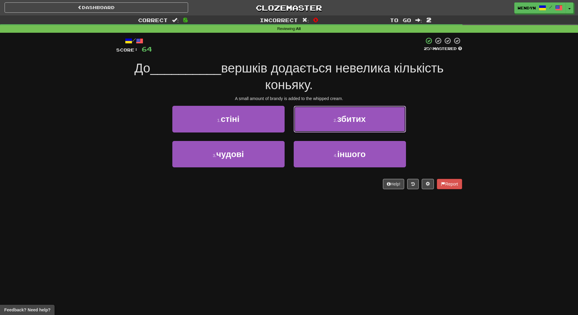
drag, startPoint x: 368, startPoint y: 115, endPoint x: 374, endPoint y: 82, distance: 33.2
click at [368, 114] on button "2 . збитих" at bounding box center [349, 119] width 112 height 26
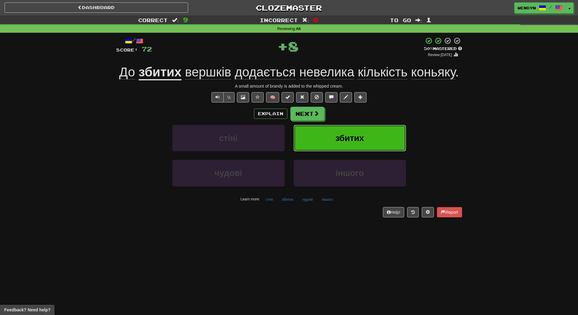
click at [381, 135] on button "збитих" at bounding box center [349, 138] width 112 height 26
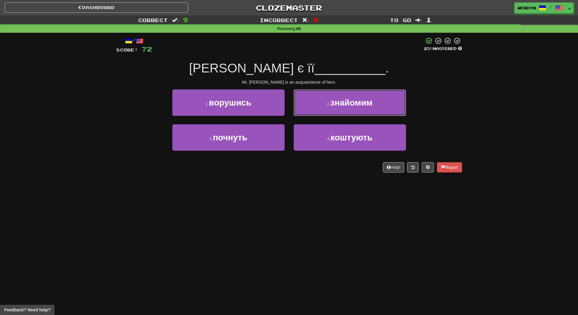
drag, startPoint x: 353, startPoint y: 95, endPoint x: 358, endPoint y: 123, distance: 28.3
click at [353, 96] on button "2 . знайомим" at bounding box center [349, 102] width 112 height 26
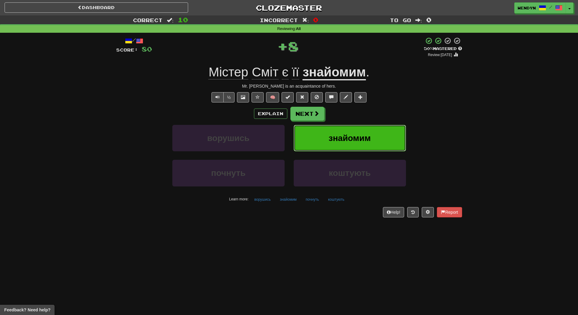
drag, startPoint x: 359, startPoint y: 141, endPoint x: 341, endPoint y: 157, distance: 24.3
click at [355, 146] on button "знайомим" at bounding box center [349, 138] width 112 height 26
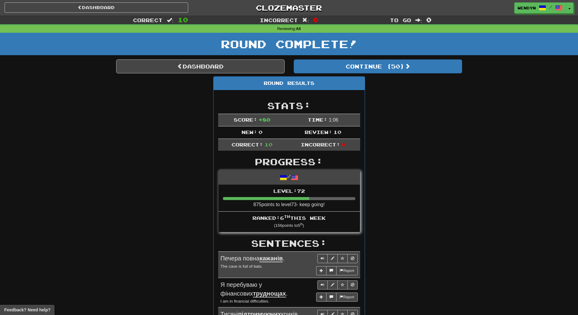
drag, startPoint x: 385, startPoint y: 83, endPoint x: 471, endPoint y: 260, distance: 196.9
click at [471, 260] on div "Correct : 10 Incorrect : 0 To go : 0 Reviewing : All Round Complete! Dashboard …" at bounding box center [289, 291] width 578 height 552
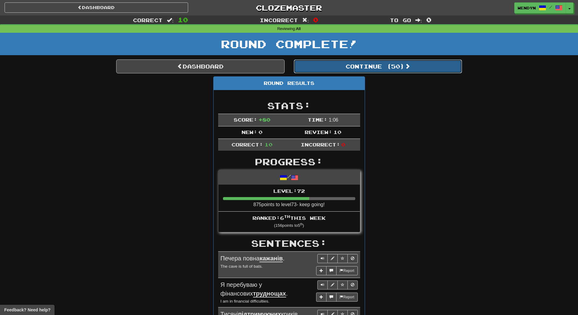
click at [400, 62] on button "Continue ( 50 )" at bounding box center [377, 66] width 168 height 14
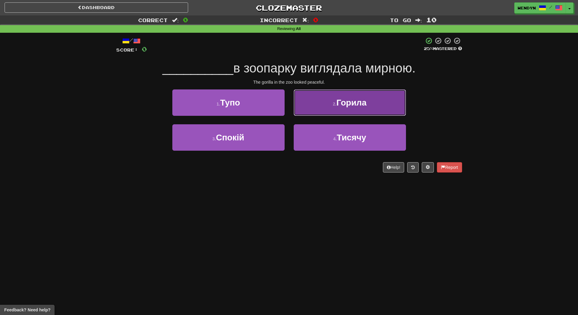
click at [372, 100] on button "2 . Горила" at bounding box center [349, 102] width 112 height 26
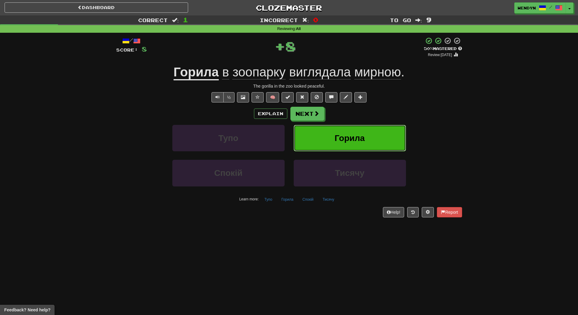
click at [360, 127] on button "Горила" at bounding box center [349, 138] width 112 height 26
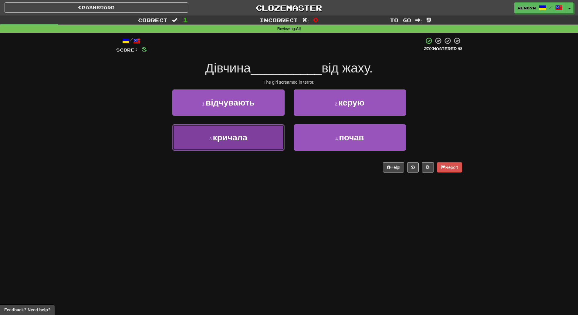
click at [232, 139] on span "кричала" at bounding box center [230, 137] width 35 height 9
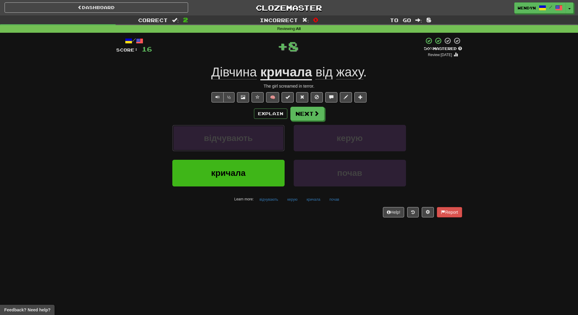
click at [232, 139] on span "відчувають" at bounding box center [228, 137] width 49 height 9
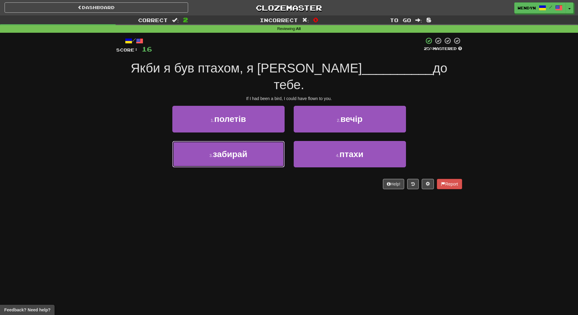
drag, startPoint x: 232, startPoint y: 139, endPoint x: 230, endPoint y: 203, distance: 64.3
click at [229, 203] on div "Dashboard Clozemaster WendyN / Toggle Dropdown Dashboard Leaderboard Activity F…" at bounding box center [289, 157] width 578 height 315
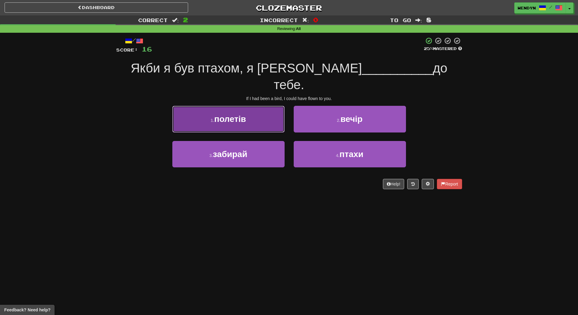
click at [238, 110] on button "1 . полетів" at bounding box center [228, 119] width 112 height 26
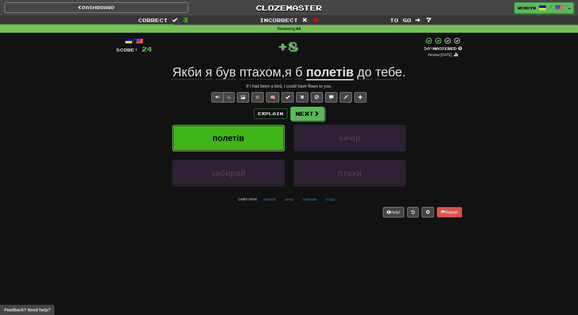
click at [234, 144] on button "полетів" at bounding box center [228, 138] width 112 height 26
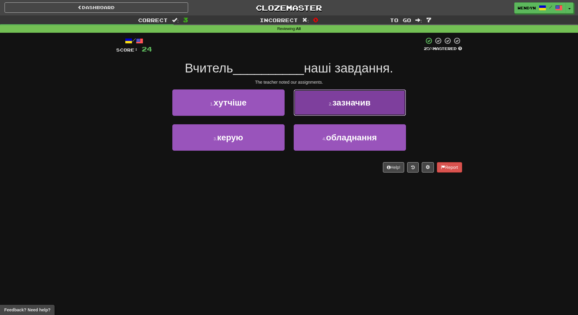
click at [344, 107] on span "зазначив" at bounding box center [351, 102] width 38 height 9
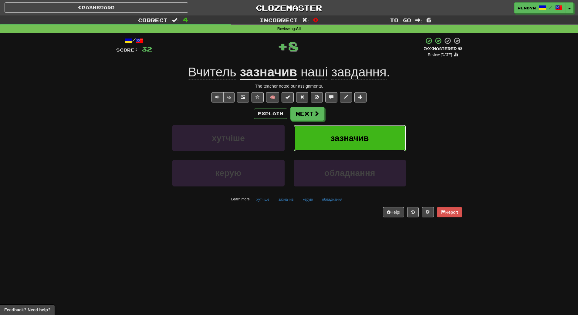
click at [344, 133] on span "зазначив" at bounding box center [349, 137] width 38 height 9
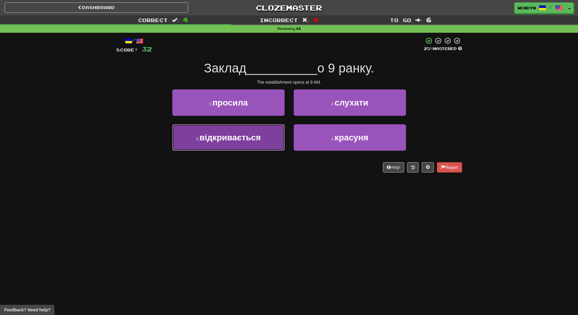
click at [258, 145] on button "3 . відкривається" at bounding box center [228, 137] width 112 height 26
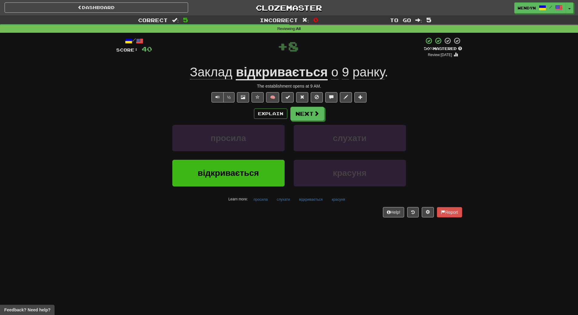
drag, startPoint x: 242, startPoint y: 61, endPoint x: 213, endPoint y: 251, distance: 192.3
click at [213, 251] on div "Dashboard Clozemaster WendyN / Toggle Dropdown Dashboard Leaderboard Activity F…" at bounding box center [289, 157] width 578 height 315
click at [223, 177] on span "відкривається" at bounding box center [228, 172] width 61 height 9
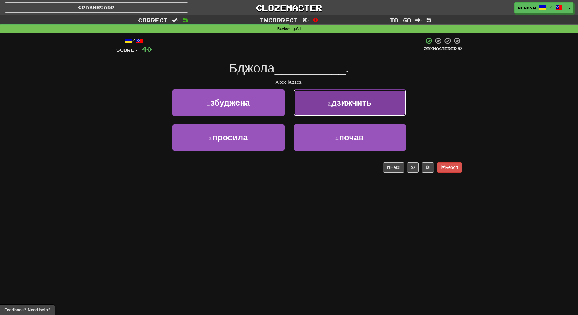
click at [370, 99] on span "дзижчить" at bounding box center [351, 102] width 40 height 9
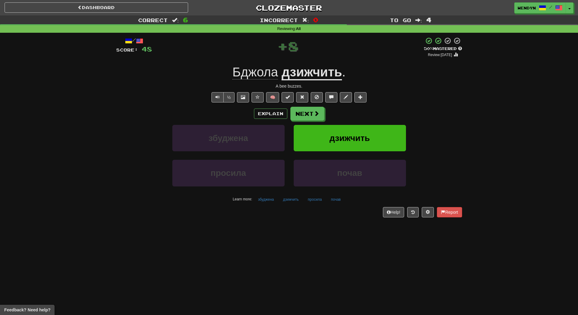
drag, startPoint x: 376, startPoint y: 59, endPoint x: 553, endPoint y: 66, distance: 177.8
click at [554, 65] on div "Correct : 6 Incorrect : 0 To go : 4 Reviewing : All / Score: 48 + 8 50 % Master…" at bounding box center [289, 120] width 578 height 210
click at [363, 129] on button "дзижчить" at bounding box center [349, 138] width 112 height 26
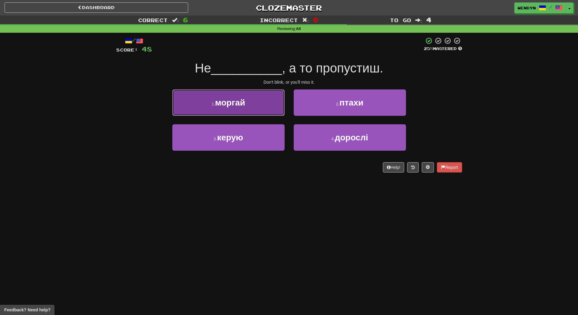
click at [247, 109] on button "1 . моргай" at bounding box center [228, 102] width 112 height 26
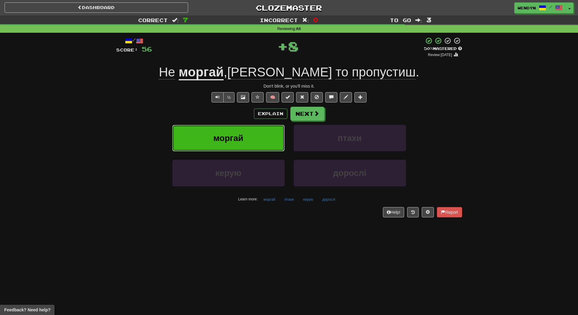
click at [242, 131] on button "моргай" at bounding box center [228, 138] width 112 height 26
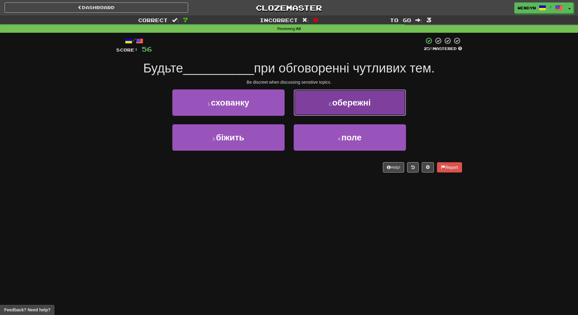
click at [356, 101] on span "обережні" at bounding box center [351, 102] width 39 height 9
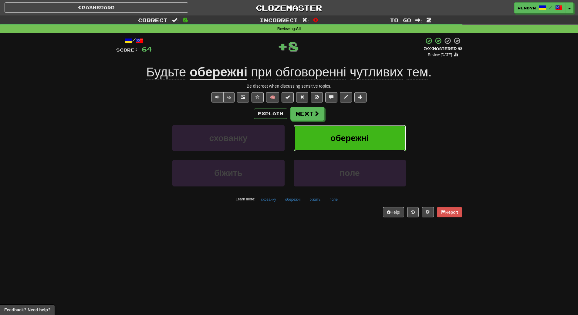
click at [354, 132] on button "обережні" at bounding box center [349, 138] width 112 height 26
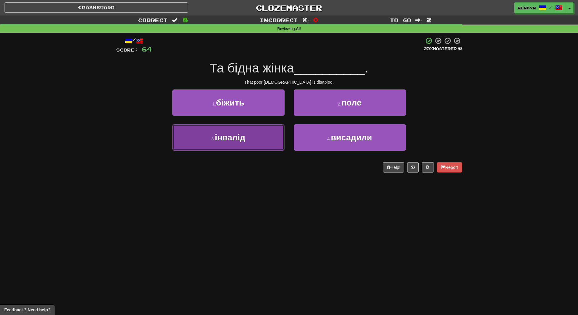
click at [262, 137] on button "3 . інвалід" at bounding box center [228, 137] width 112 height 26
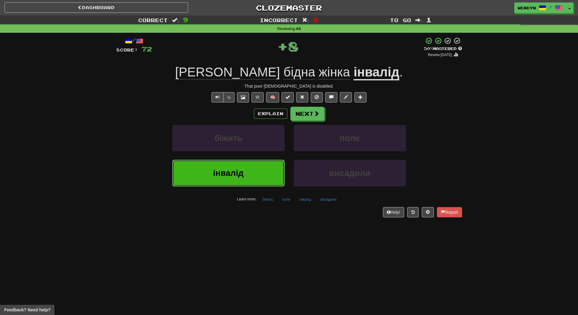
click at [260, 169] on button "інвалід" at bounding box center [228, 173] width 112 height 26
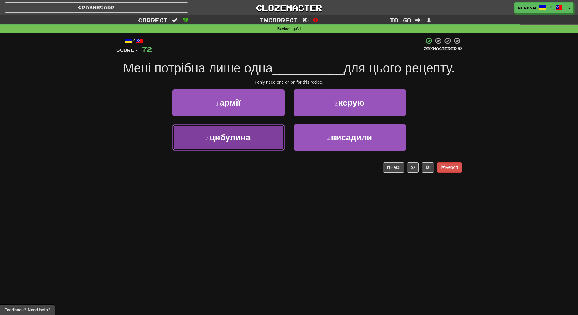
click at [268, 142] on button "3 . цибулина" at bounding box center [228, 137] width 112 height 26
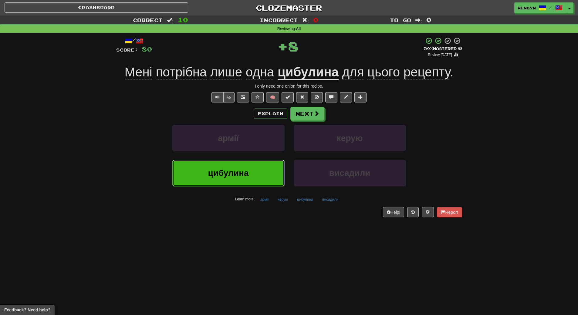
click at [265, 168] on button "цибулина" at bounding box center [228, 173] width 112 height 26
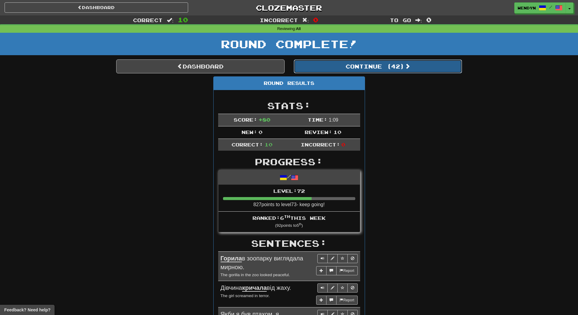
click at [406, 72] on button "Continue ( 42 )" at bounding box center [377, 66] width 168 height 14
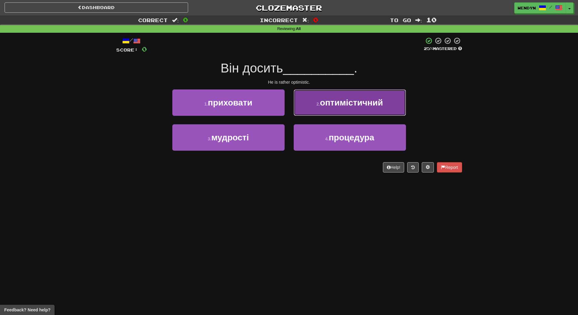
click at [347, 112] on button "2 . оптимістичний" at bounding box center [349, 102] width 112 height 26
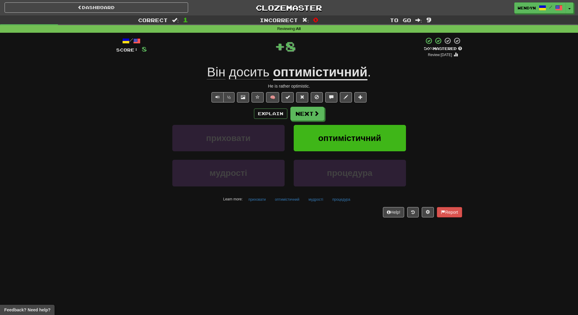
click at [347, 112] on div "Explain Next" at bounding box center [289, 114] width 346 height 14
click at [341, 143] on button "оптимістичний" at bounding box center [349, 138] width 112 height 26
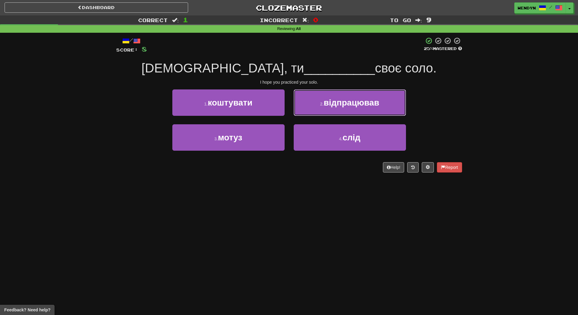
drag, startPoint x: 369, startPoint y: 101, endPoint x: 370, endPoint y: 95, distance: 6.2
click at [369, 100] on span "відпрацював" at bounding box center [351, 102] width 55 height 9
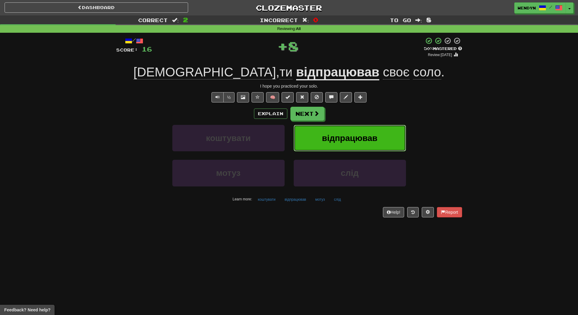
click at [364, 136] on span "відпрацював" at bounding box center [349, 137] width 55 height 9
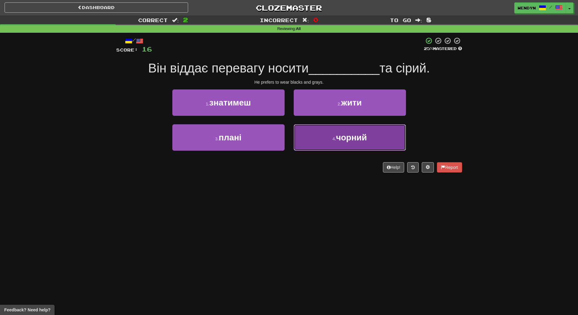
click at [343, 143] on button "4 . чорний" at bounding box center [349, 137] width 112 height 26
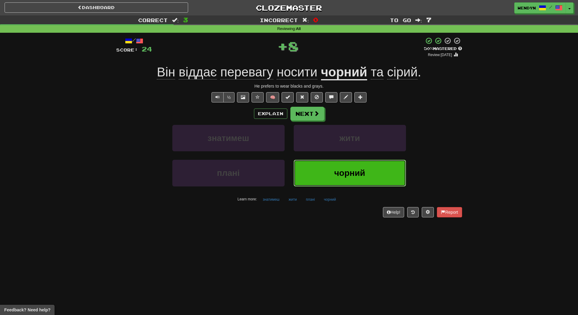
click at [338, 166] on button "чорний" at bounding box center [349, 173] width 112 height 26
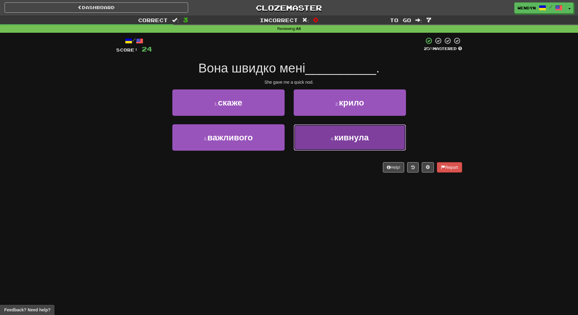
click at [340, 146] on button "4 . кивнула" at bounding box center [349, 137] width 112 height 26
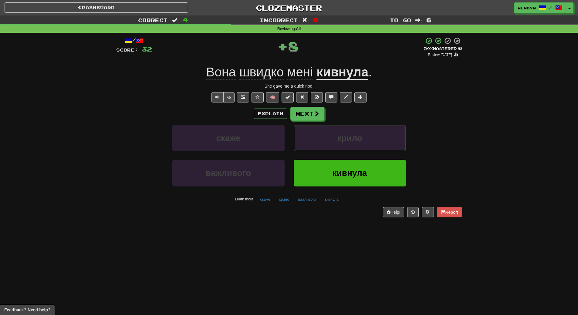
click at [340, 146] on button "крило" at bounding box center [349, 138] width 112 height 26
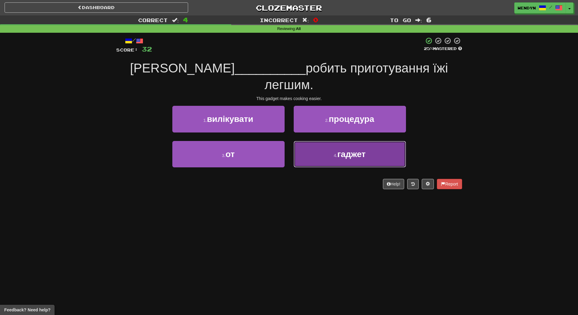
click at [342, 149] on span "гаджет" at bounding box center [351, 153] width 28 height 9
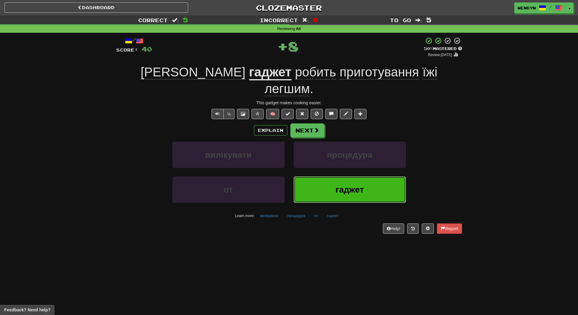
click at [336, 185] on span "гаджет" at bounding box center [349, 189] width 28 height 9
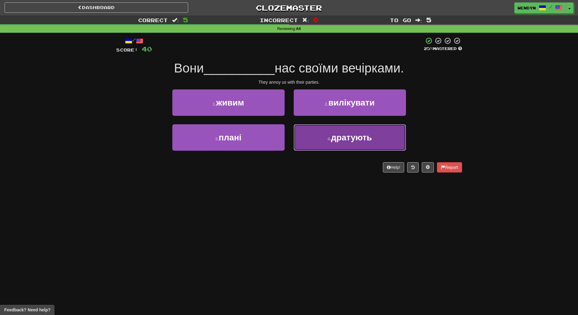
click at [342, 143] on button "4 . дратують" at bounding box center [349, 137] width 112 height 26
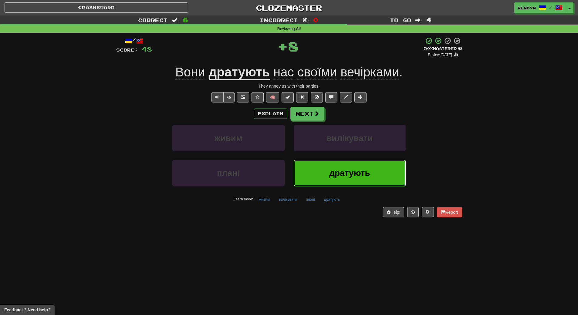
click at [340, 172] on span "дратують" at bounding box center [349, 172] width 41 height 9
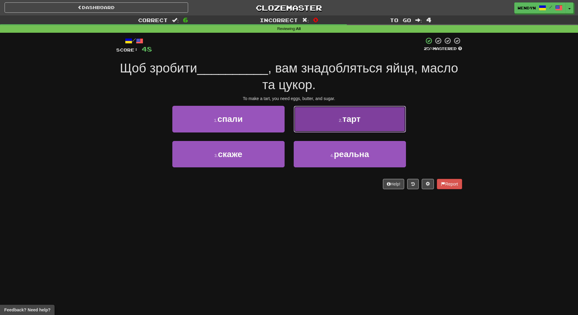
click at [350, 124] on span "тарт" at bounding box center [351, 118] width 18 height 9
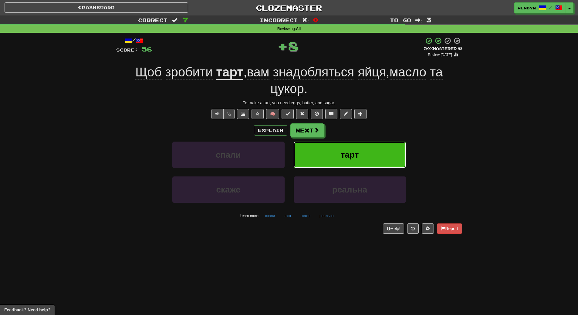
click at [348, 145] on button "тарт" at bounding box center [349, 155] width 112 height 26
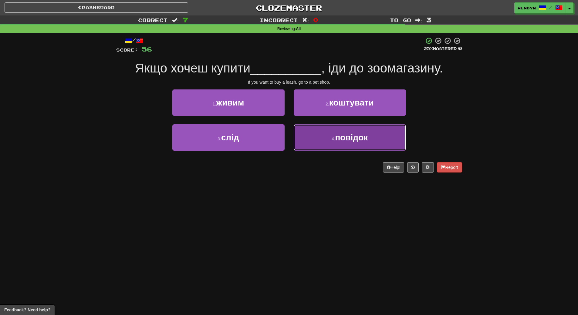
click at [357, 135] on span "повідок" at bounding box center [351, 137] width 33 height 9
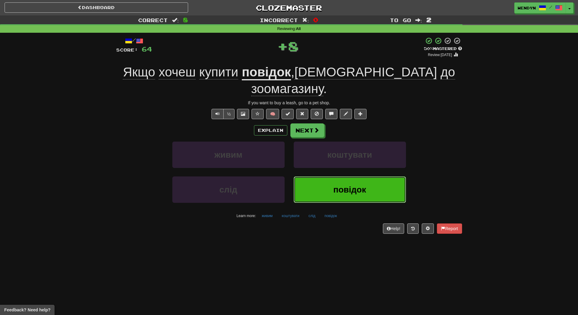
click at [352, 185] on span "повідок" at bounding box center [349, 189] width 33 height 9
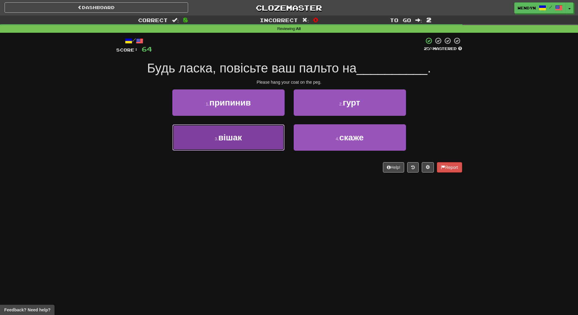
click at [265, 145] on button "3 . вішак" at bounding box center [228, 137] width 112 height 26
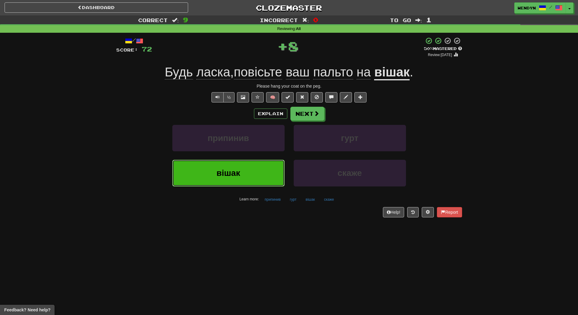
click at [255, 170] on button "вішак" at bounding box center [228, 173] width 112 height 26
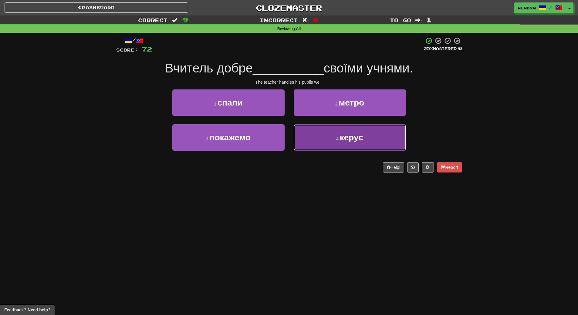
click at [349, 142] on span "керує" at bounding box center [351, 137] width 23 height 9
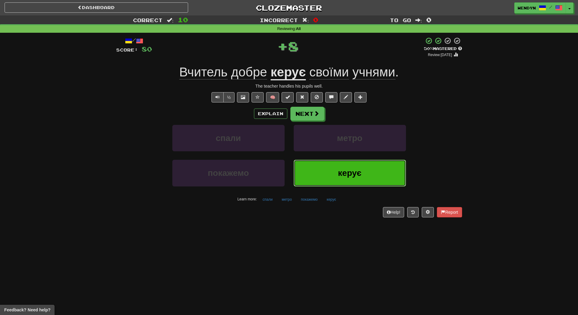
click at [345, 180] on button "керує" at bounding box center [349, 173] width 112 height 26
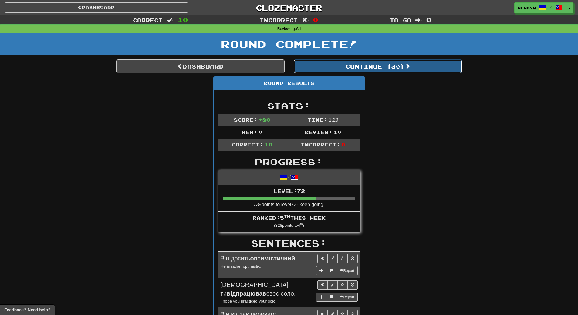
click at [402, 72] on button "Continue ( 30 )" at bounding box center [377, 66] width 168 height 14
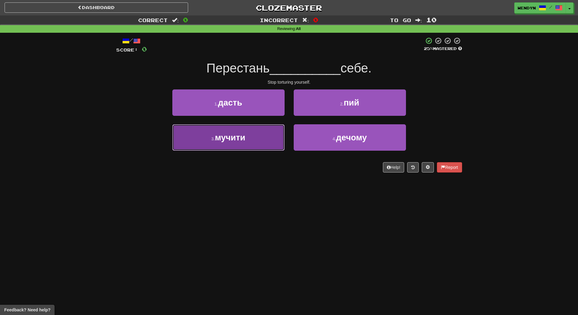
click at [269, 139] on button "3 . мучити" at bounding box center [228, 137] width 112 height 26
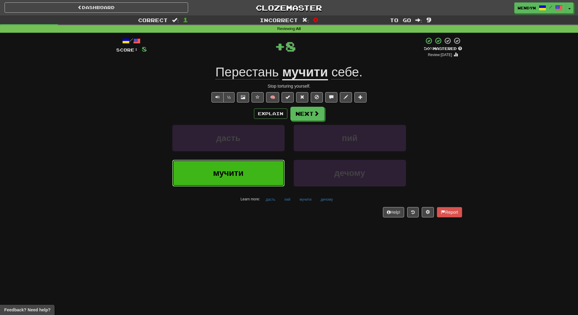
click at [260, 184] on button "мучити" at bounding box center [228, 173] width 112 height 26
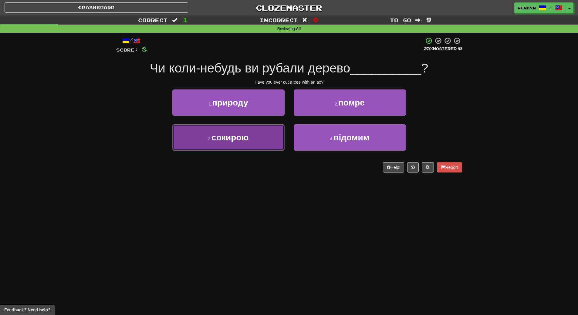
click at [256, 146] on button "3 . сокирою" at bounding box center [228, 137] width 112 height 26
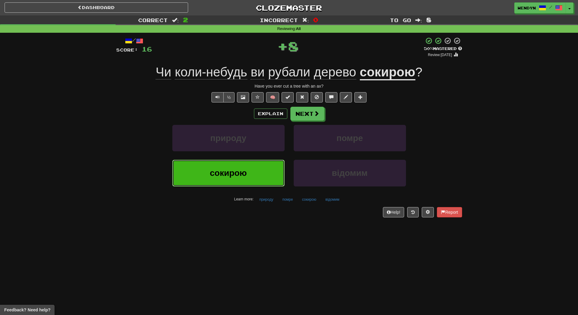
click at [250, 174] on button "сокирою" at bounding box center [228, 173] width 112 height 26
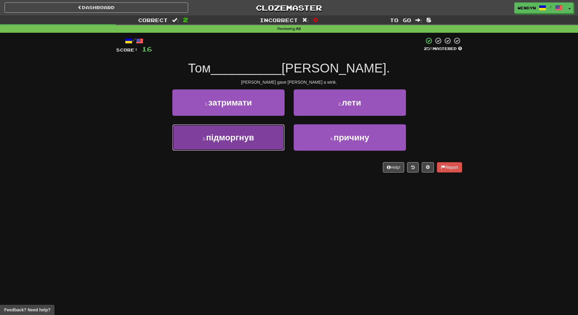
click at [257, 147] on button "3 . підморгнув" at bounding box center [228, 137] width 112 height 26
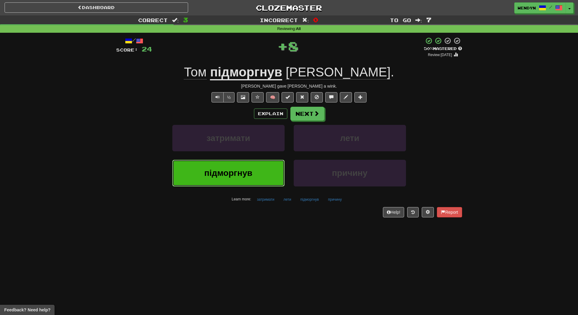
click at [253, 179] on button "підморгнув" at bounding box center [228, 173] width 112 height 26
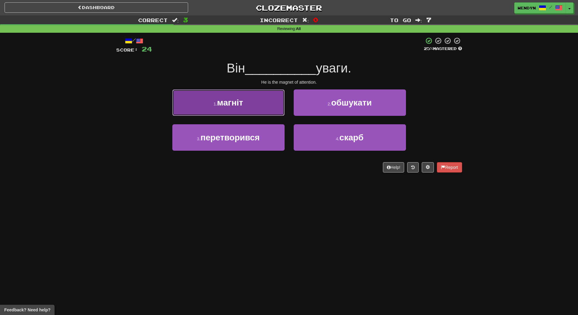
click at [250, 102] on button "1 . магніт" at bounding box center [228, 102] width 112 height 26
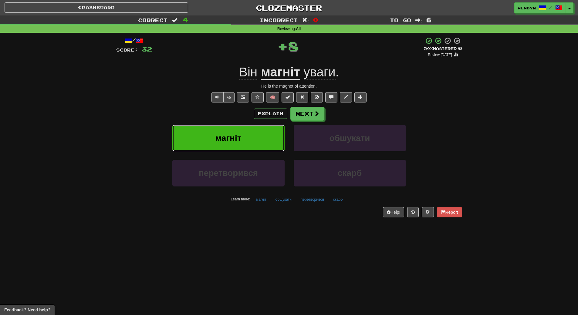
click at [249, 128] on button "магніт" at bounding box center [228, 138] width 112 height 26
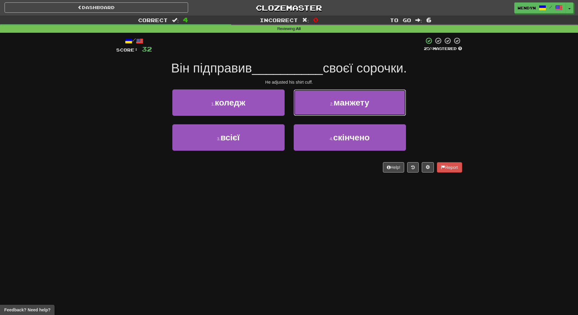
drag, startPoint x: 368, startPoint y: 104, endPoint x: 369, endPoint y: 97, distance: 7.1
click at [368, 104] on span "манжету" at bounding box center [352, 102] width 36 height 9
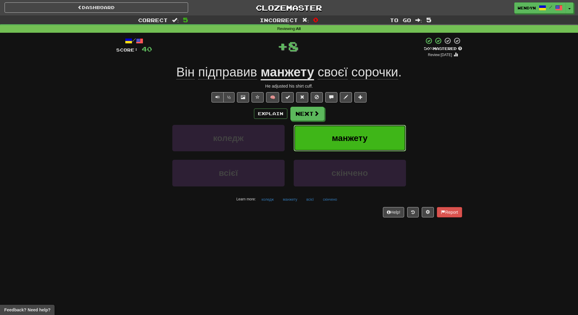
click at [365, 134] on span "манжету" at bounding box center [350, 137] width 36 height 9
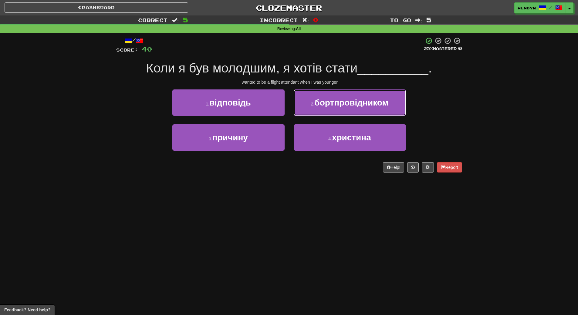
click at [372, 101] on span "бортпровідником" at bounding box center [351, 102] width 74 height 9
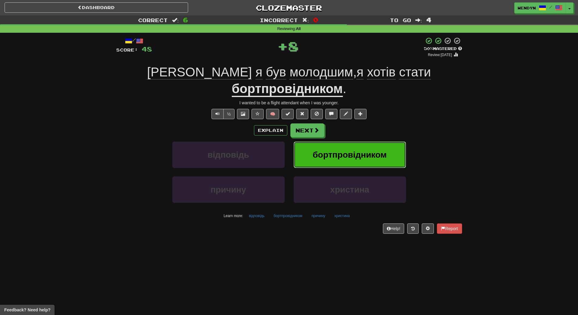
click at [366, 150] on span "бортпровідником" at bounding box center [350, 154] width 74 height 9
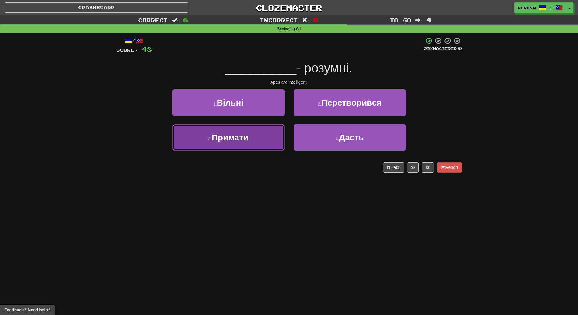
click at [261, 145] on button "3 . Примати" at bounding box center [228, 137] width 112 height 26
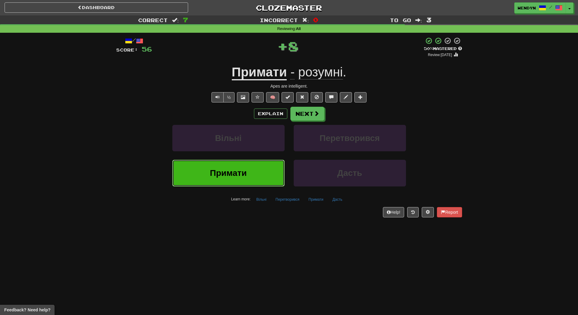
click at [246, 170] on span "Примати" at bounding box center [228, 172] width 37 height 9
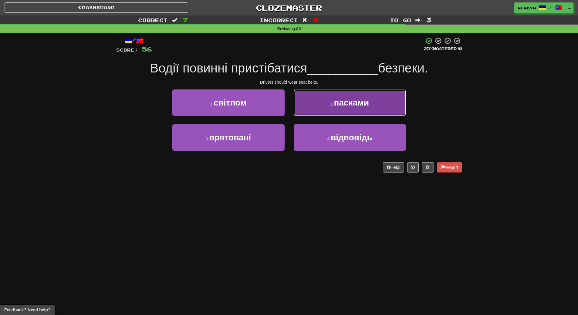
drag, startPoint x: 381, startPoint y: 99, endPoint x: 381, endPoint y: 59, distance: 40.3
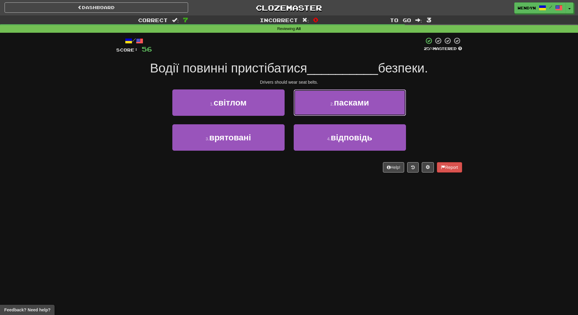
click at [381, 99] on button "2 . пасками" at bounding box center [349, 102] width 112 height 26
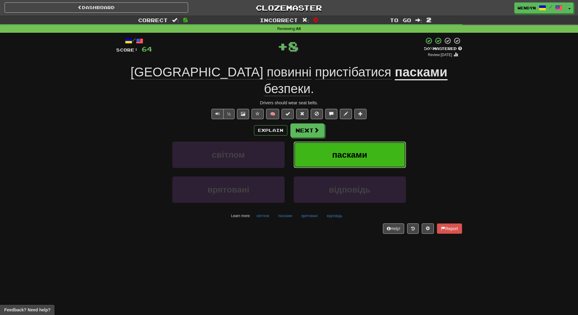
click at [371, 142] on button "пасками" at bounding box center [349, 155] width 112 height 26
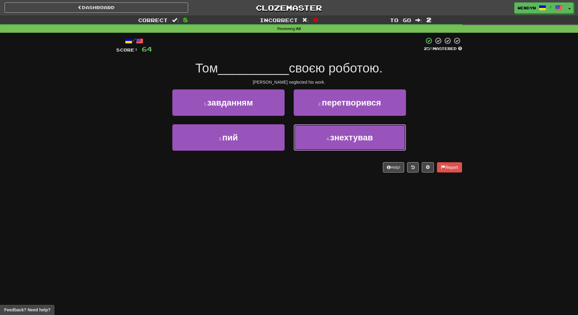
click at [371, 142] on span "знехтував" at bounding box center [351, 137] width 43 height 9
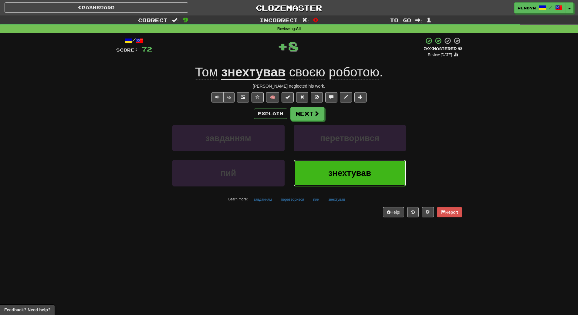
click at [350, 163] on button "знехтував" at bounding box center [349, 173] width 112 height 26
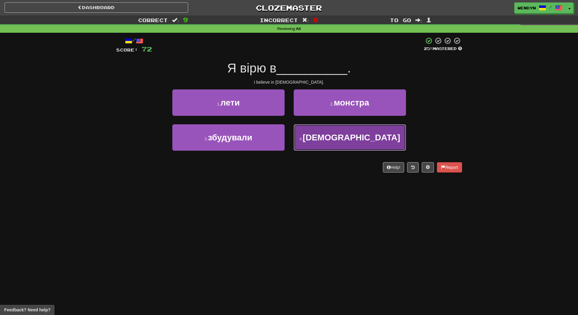
drag, startPoint x: 350, startPoint y: 140, endPoint x: 347, endPoint y: 161, distance: 21.1
click at [350, 141] on span "християнство" at bounding box center [351, 137] width 97 height 9
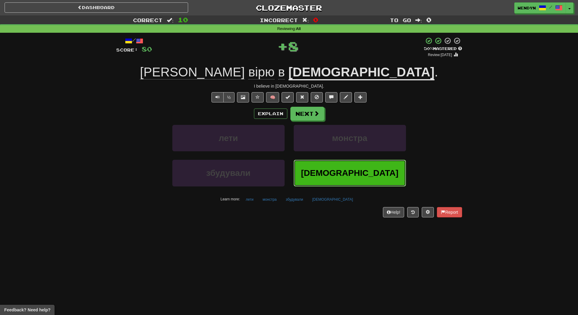
click at [346, 166] on button "християнство" at bounding box center [349, 173] width 112 height 26
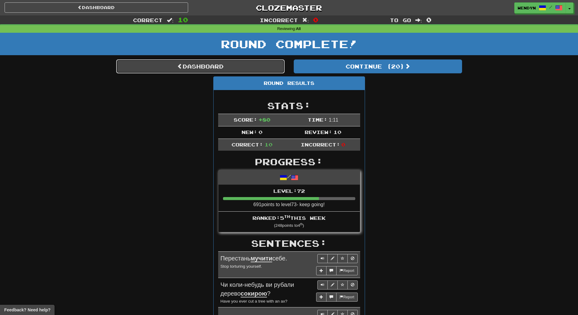
click at [265, 70] on link "Dashboard" at bounding box center [200, 66] width 168 height 14
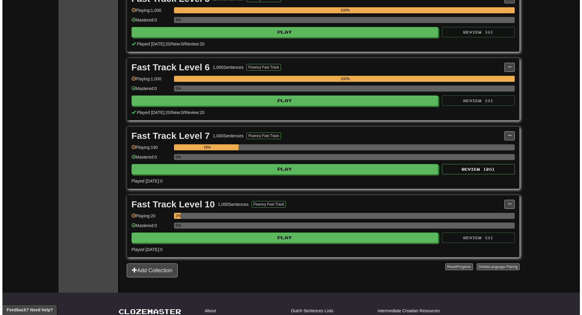
scroll to position [455, 0]
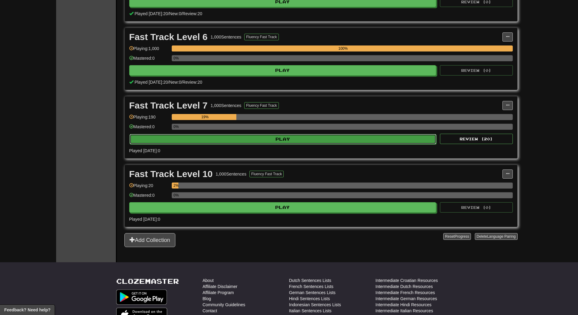
click at [277, 139] on button "Play" at bounding box center [282, 139] width 307 height 10
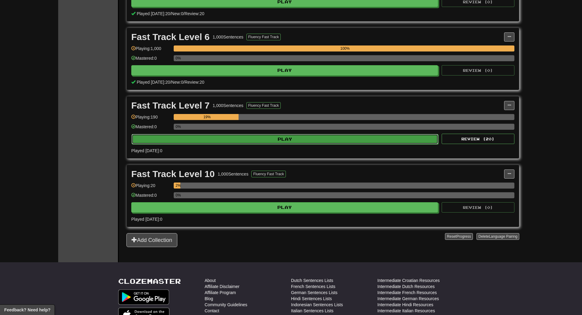
select select "**"
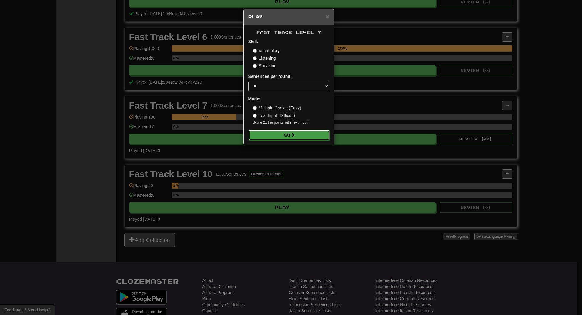
click at [289, 134] on button "Go" at bounding box center [289, 135] width 81 height 10
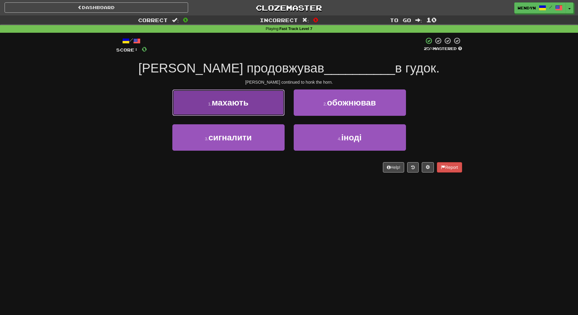
click at [250, 109] on button "1 . махають" at bounding box center [228, 102] width 112 height 26
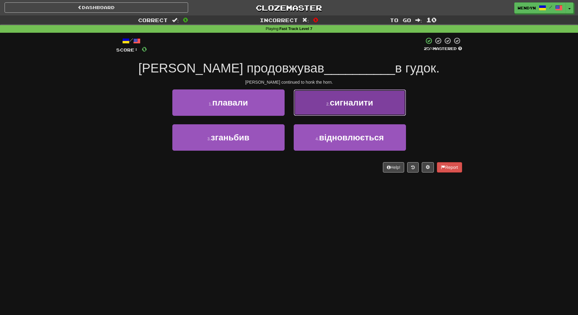
click at [379, 106] on button "2 . сигналити" at bounding box center [349, 102] width 112 height 26
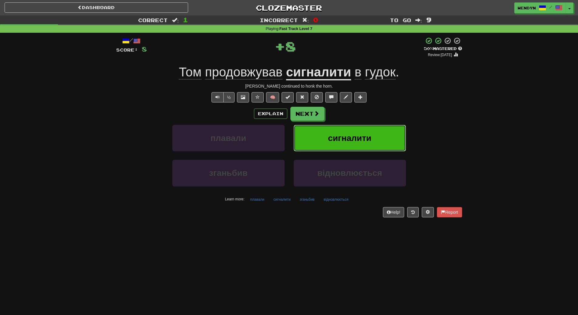
click at [374, 135] on button "сигналити" at bounding box center [349, 138] width 112 height 26
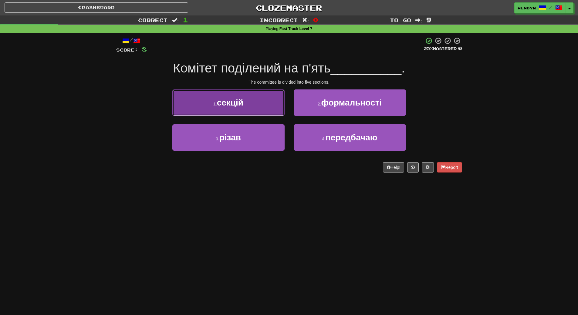
click at [259, 109] on button "1 . секцій" at bounding box center [228, 102] width 112 height 26
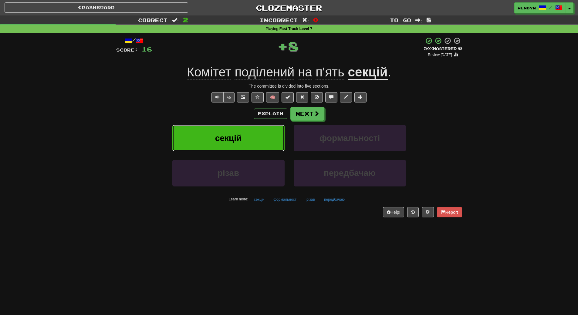
click at [255, 133] on button "секцій" at bounding box center [228, 138] width 112 height 26
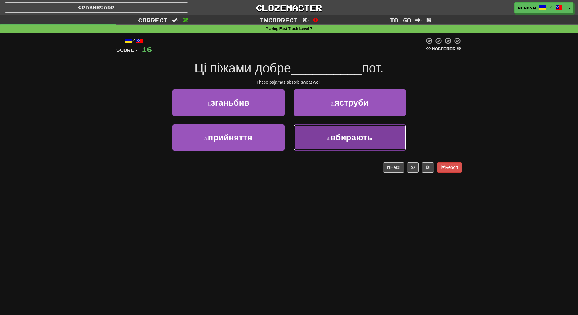
click at [363, 144] on button "4 . вбирають" at bounding box center [349, 137] width 112 height 26
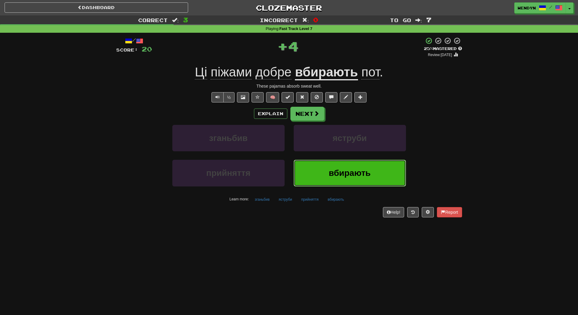
click at [360, 175] on span "вбирають" at bounding box center [349, 172] width 42 height 9
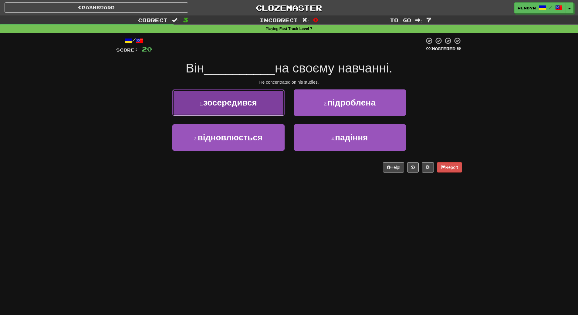
click at [250, 108] on button "1 . зосередився" at bounding box center [228, 102] width 112 height 26
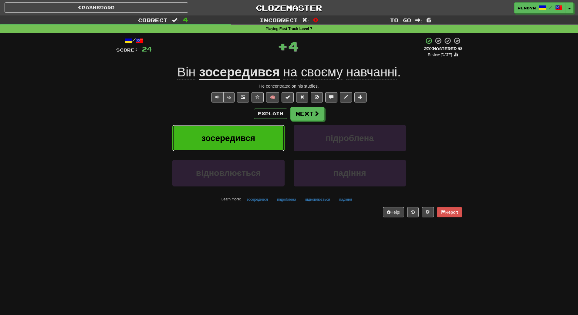
click at [248, 131] on button "зосередився" at bounding box center [228, 138] width 112 height 26
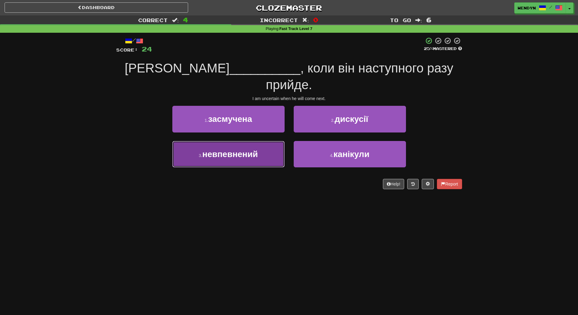
click at [249, 144] on button "3 . невпевнений" at bounding box center [228, 154] width 112 height 26
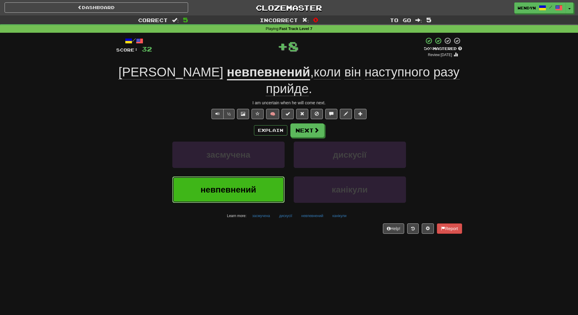
click at [247, 176] on button "невпевнений" at bounding box center [228, 189] width 112 height 26
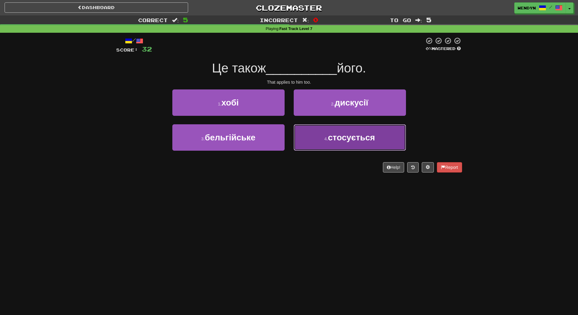
click at [343, 145] on button "4 . стосується" at bounding box center [349, 137] width 112 height 26
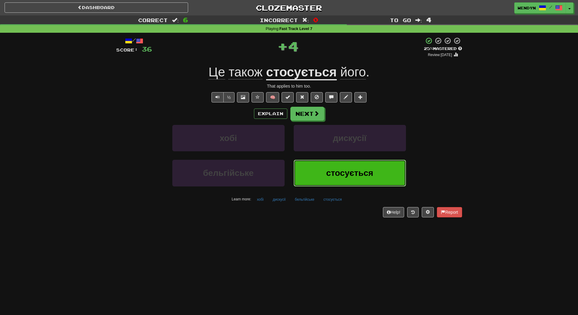
click at [343, 171] on span "стосується" at bounding box center [349, 172] width 47 height 9
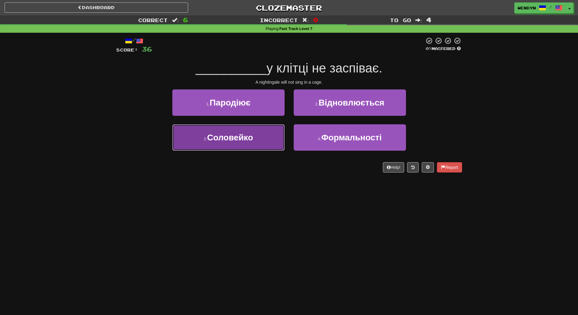
click at [257, 140] on button "3 . [GEOGRAPHIC_DATA]" at bounding box center [228, 137] width 112 height 26
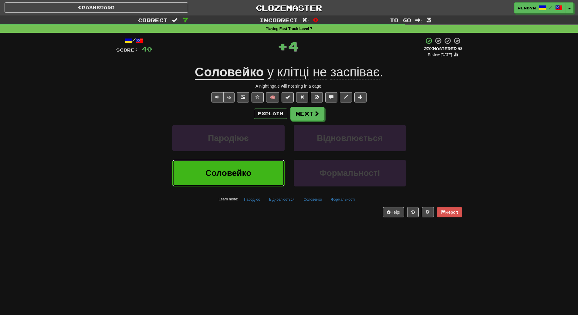
click at [254, 182] on button "Соловейко" at bounding box center [228, 173] width 112 height 26
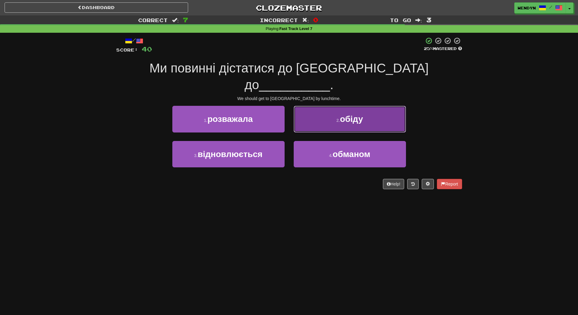
click at [346, 112] on button "2 . обіду" at bounding box center [349, 119] width 112 height 26
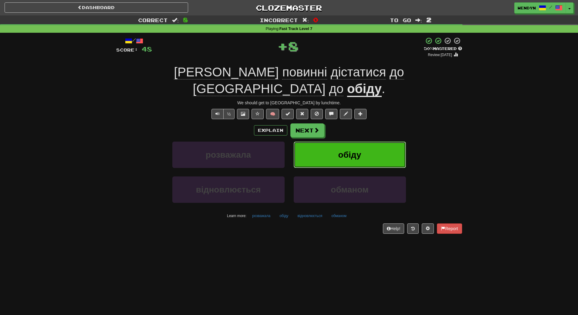
click at [345, 150] on span "обіду" at bounding box center [349, 154] width 23 height 9
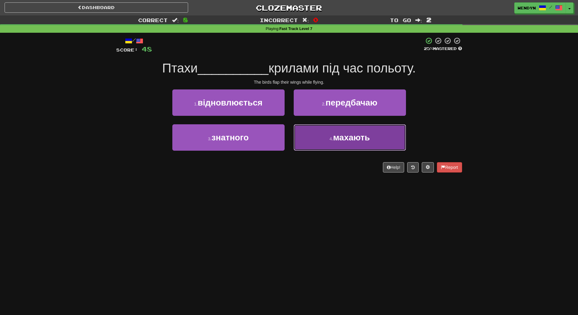
drag, startPoint x: 344, startPoint y: 141, endPoint x: 339, endPoint y: 149, distance: 9.8
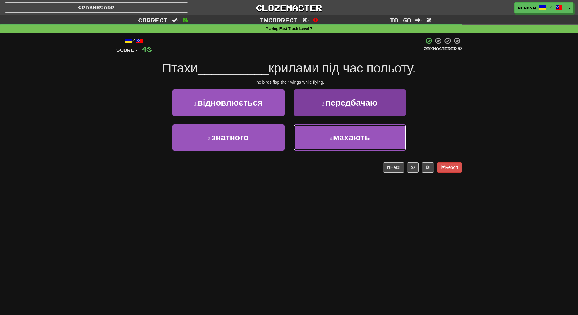
click at [344, 142] on span "махають" at bounding box center [351, 137] width 37 height 9
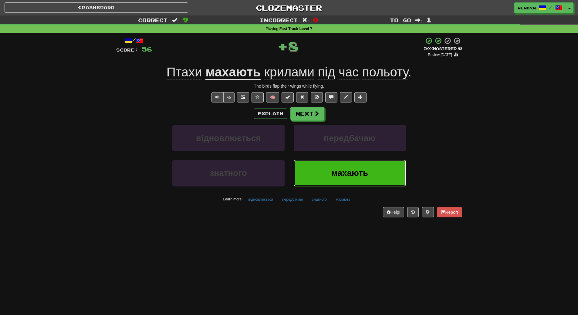
click at [317, 175] on button "махають" at bounding box center [349, 173] width 112 height 26
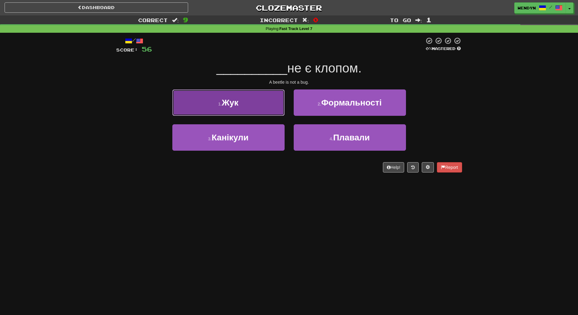
click at [255, 104] on button "1 . Жук" at bounding box center [228, 102] width 112 height 26
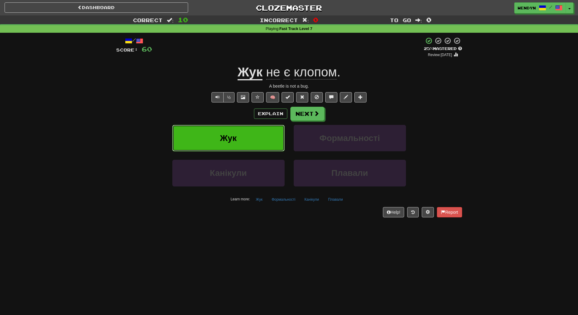
click at [240, 135] on button "Жук" at bounding box center [228, 138] width 112 height 26
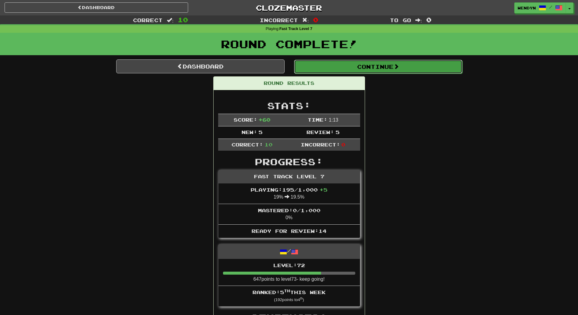
click at [387, 70] on button "Continue" at bounding box center [378, 67] width 168 height 14
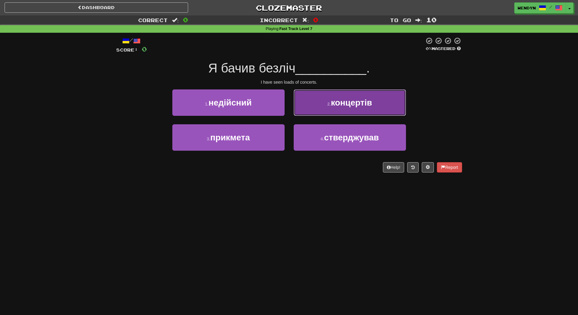
click at [353, 108] on button "2 . концертів" at bounding box center [349, 102] width 112 height 26
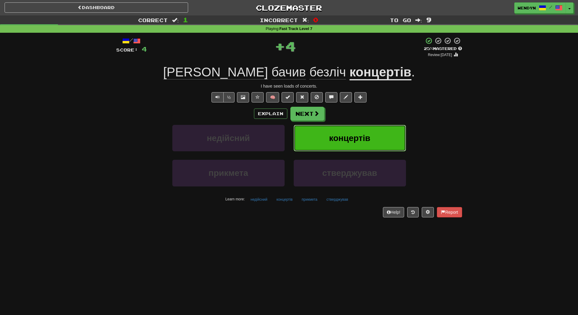
click at [350, 146] on button "концертів" at bounding box center [349, 138] width 112 height 26
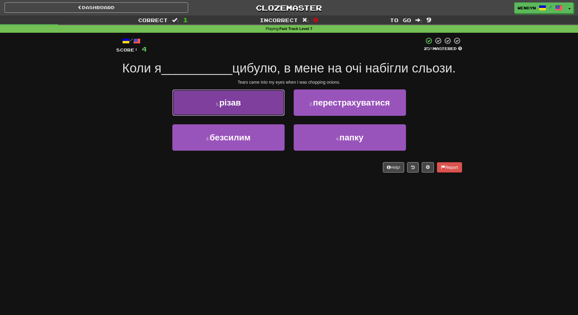
click at [256, 112] on button "1 . різав" at bounding box center [228, 102] width 112 height 26
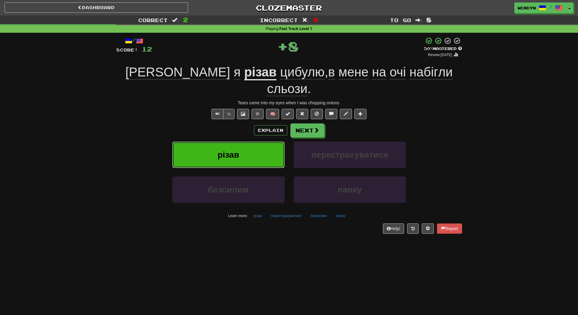
click at [254, 142] on button "різав" at bounding box center [228, 155] width 112 height 26
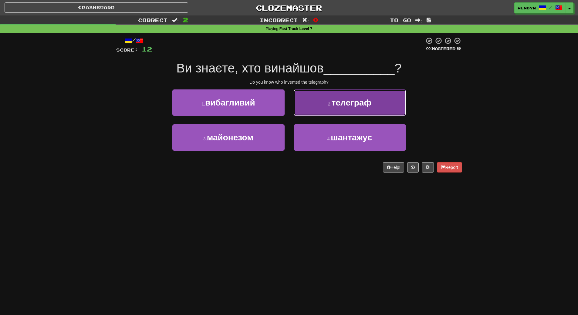
click at [333, 107] on button "2 . телеграф" at bounding box center [349, 102] width 112 height 26
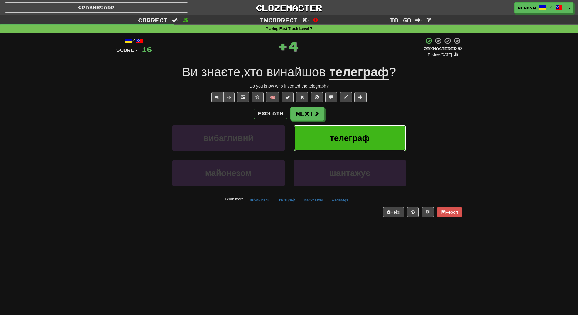
click at [330, 135] on span "телеграф" at bounding box center [350, 137] width 40 height 9
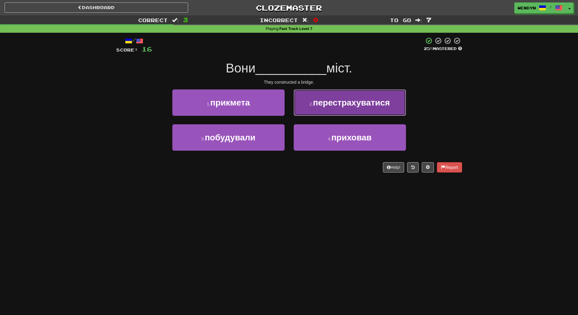
click at [359, 99] on span "перестрахуватися" at bounding box center [351, 102] width 77 height 9
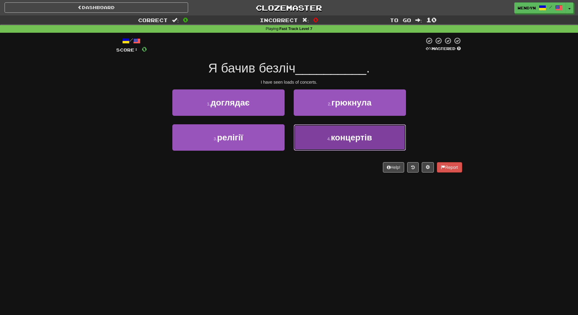
click at [350, 140] on span "концертів" at bounding box center [350, 137] width 41 height 9
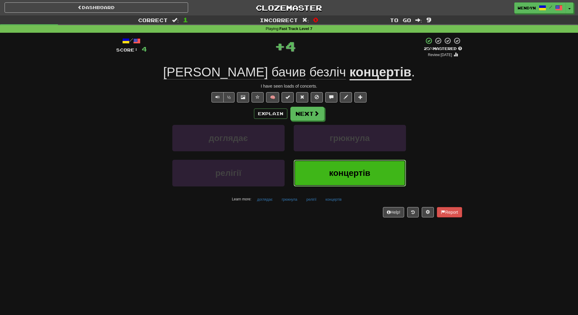
click at [349, 178] on span "концертів" at bounding box center [349, 172] width 41 height 9
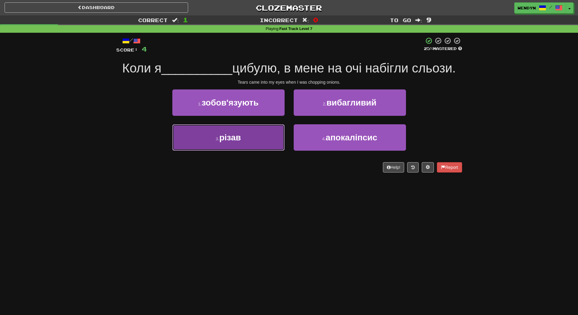
click at [262, 147] on button "3 . різав" at bounding box center [228, 137] width 112 height 26
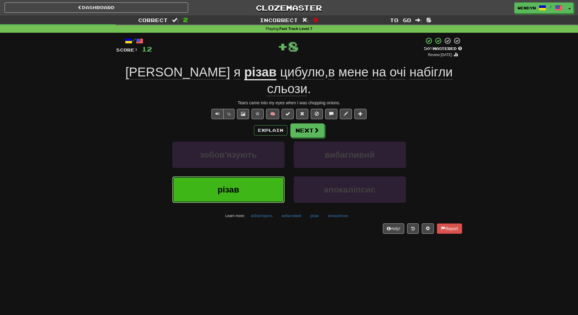
click at [262, 176] on button "різав" at bounding box center [228, 189] width 112 height 26
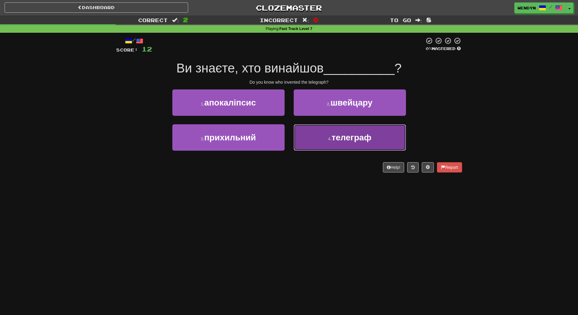
click at [356, 131] on button "4 . телеграф" at bounding box center [349, 137] width 112 height 26
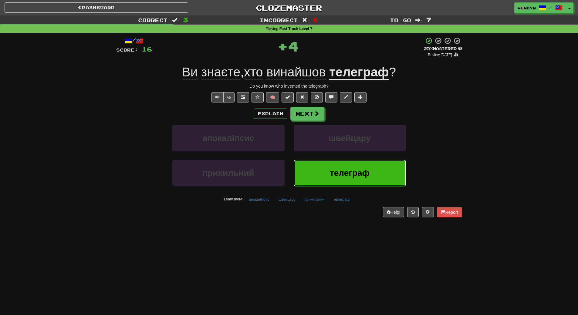
click at [355, 167] on button "телеграф" at bounding box center [349, 173] width 112 height 26
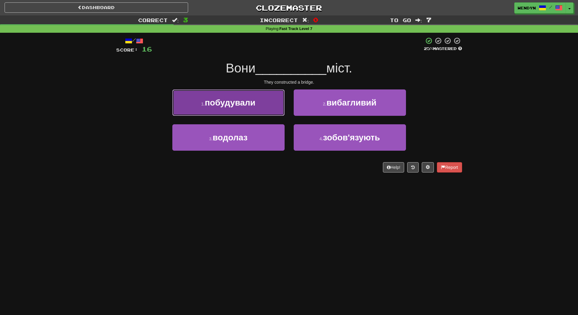
click at [266, 107] on button "1 . побудували" at bounding box center [228, 102] width 112 height 26
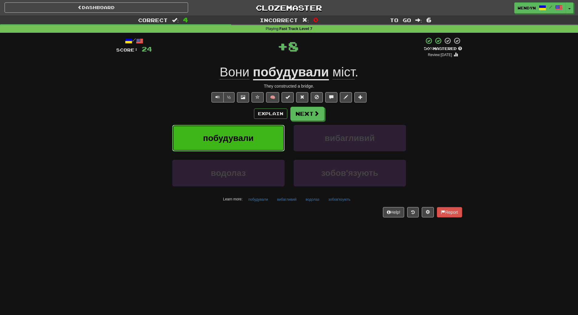
click at [262, 142] on button "побудували" at bounding box center [228, 138] width 112 height 26
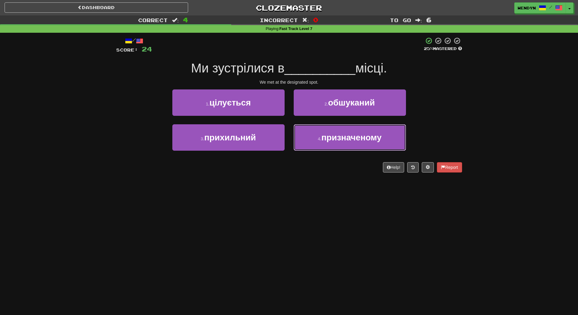
drag, startPoint x: 329, startPoint y: 141, endPoint x: 325, endPoint y: 156, distance: 15.6
click at [329, 141] on span "призначеному" at bounding box center [351, 137] width 60 height 9
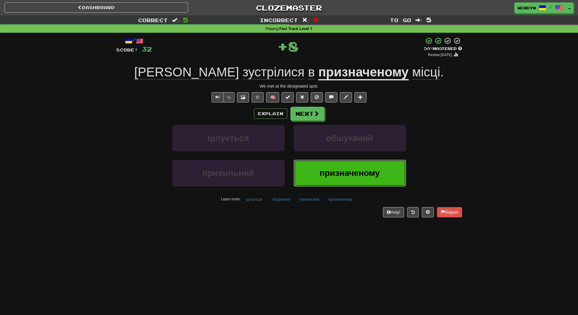
click at [324, 171] on span "призначеному" at bounding box center [349, 172] width 60 height 9
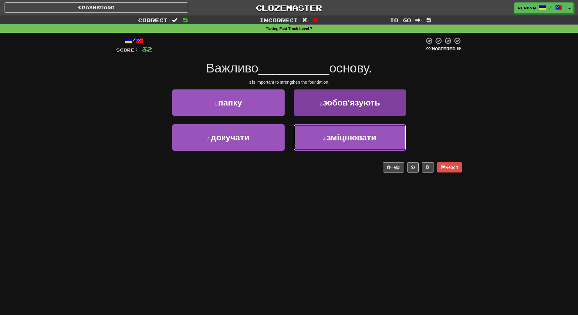
drag, startPoint x: 357, startPoint y: 138, endPoint x: 358, endPoint y: 146, distance: 7.7
click at [357, 138] on span "зміцнювати" at bounding box center [351, 137] width 49 height 9
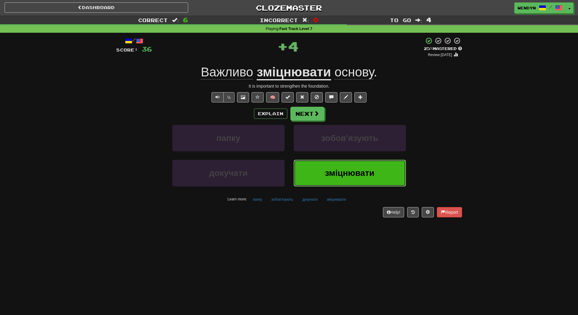
click at [359, 165] on button "зміцнювати" at bounding box center [349, 173] width 112 height 26
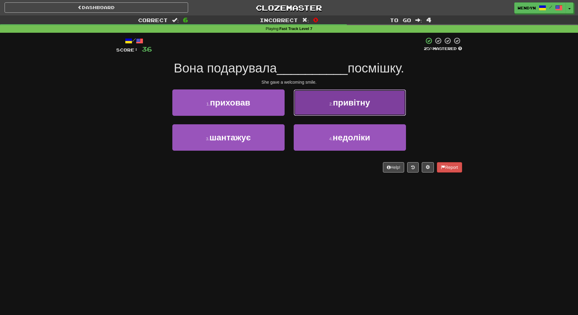
click at [369, 105] on span "привітну" at bounding box center [351, 102] width 37 height 9
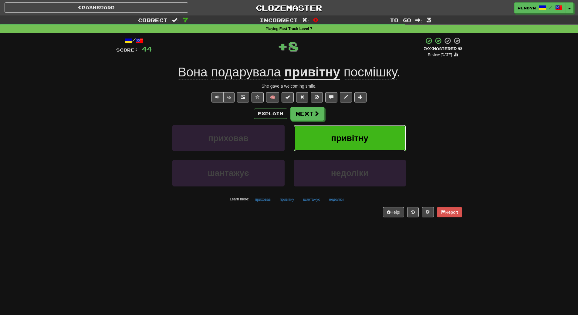
click at [364, 131] on button "привітну" at bounding box center [349, 138] width 112 height 26
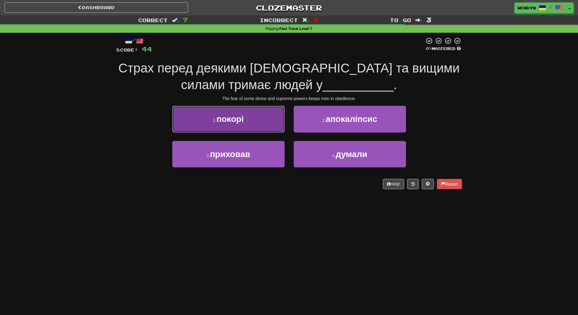
click at [250, 125] on button "1 . покорі" at bounding box center [228, 119] width 112 height 26
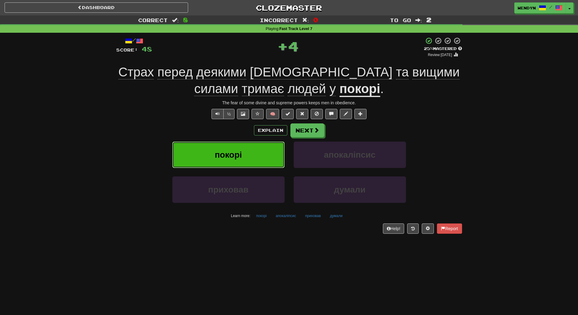
click at [240, 150] on span "покорі" at bounding box center [228, 154] width 27 height 9
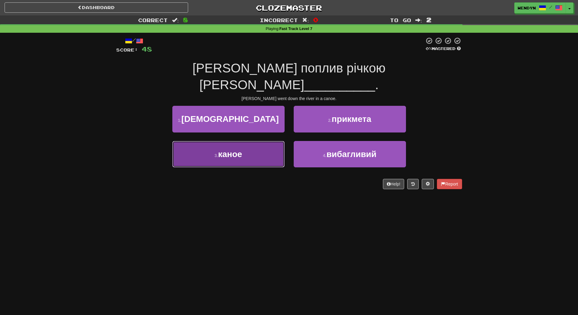
click at [243, 141] on button "3 . каное" at bounding box center [228, 154] width 112 height 26
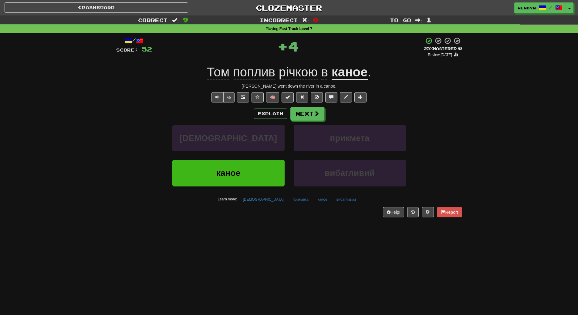
click at [242, 158] on div "шану" at bounding box center [228, 142] width 121 height 35
click at [239, 171] on span "каное" at bounding box center [228, 172] width 24 height 9
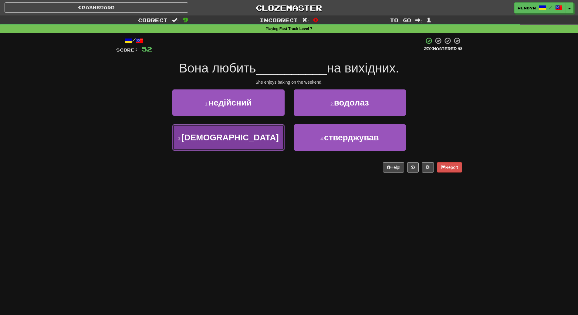
click at [240, 140] on span "випікати" at bounding box center [229, 137] width 97 height 9
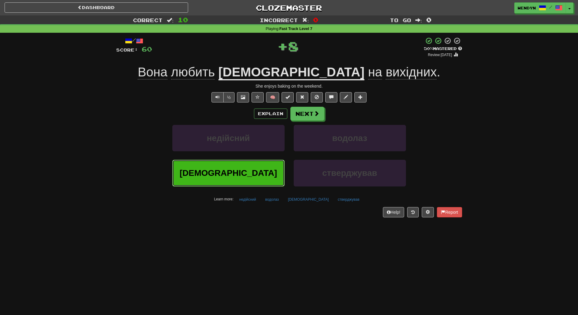
click at [230, 175] on span "випікати" at bounding box center [227, 172] width 97 height 9
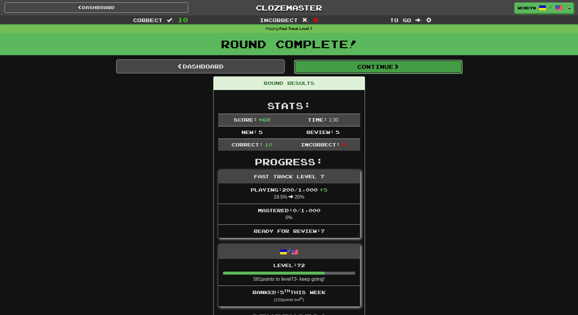
click at [399, 71] on button "Continue" at bounding box center [378, 67] width 168 height 14
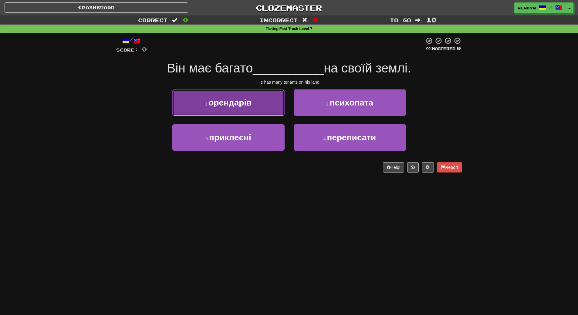
click at [231, 109] on button "1 . орендарів" at bounding box center [228, 102] width 112 height 26
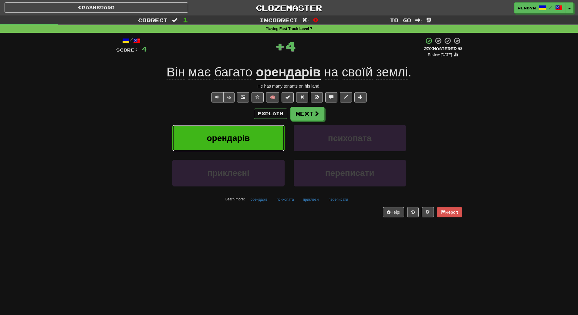
click at [226, 132] on button "орендарів" at bounding box center [228, 138] width 112 height 26
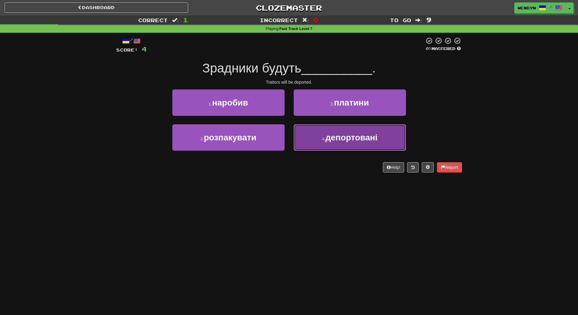
click at [337, 131] on button "4 . депортовані" at bounding box center [349, 137] width 112 height 26
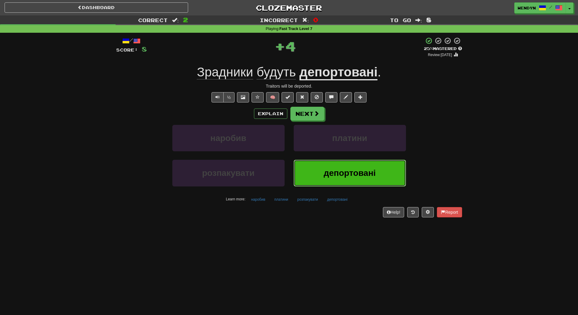
click at [334, 168] on button "депортовані" at bounding box center [349, 173] width 112 height 26
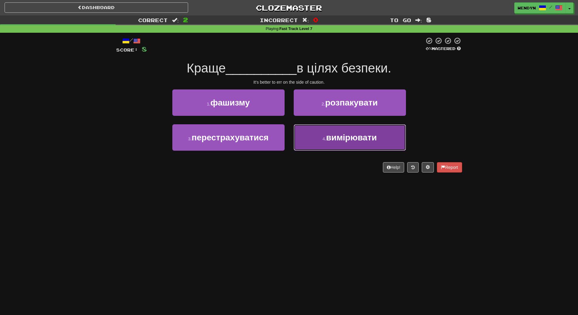
click at [321, 144] on button "4 . вимірювати" at bounding box center [349, 137] width 112 height 26
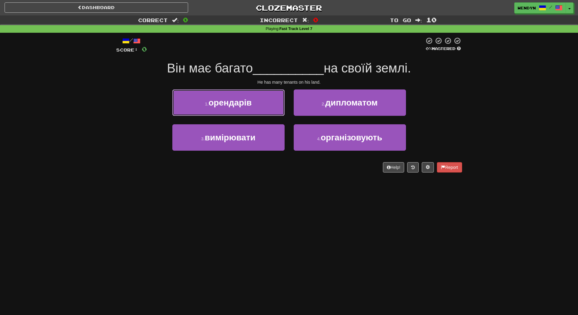
drag, startPoint x: 252, startPoint y: 106, endPoint x: 250, endPoint y: 123, distance: 17.4
click at [251, 107] on button "1 . орендарів" at bounding box center [228, 102] width 112 height 26
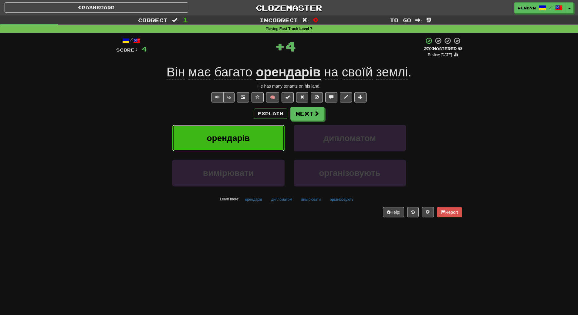
click at [250, 130] on button "орендарів" at bounding box center [228, 138] width 112 height 26
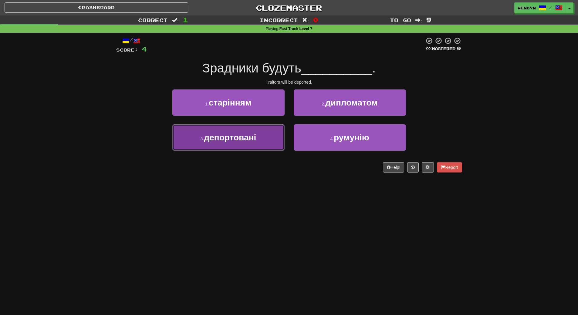
click at [248, 143] on button "3 . депортовані" at bounding box center [228, 137] width 112 height 26
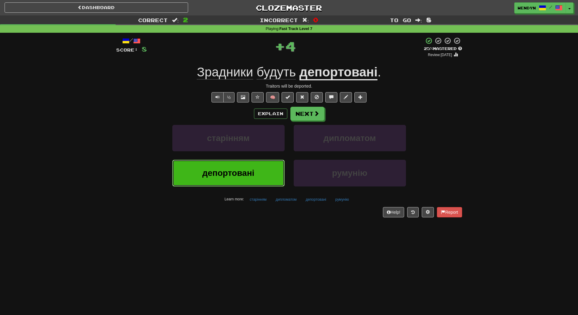
click at [249, 169] on span "депортовані" at bounding box center [228, 172] width 52 height 9
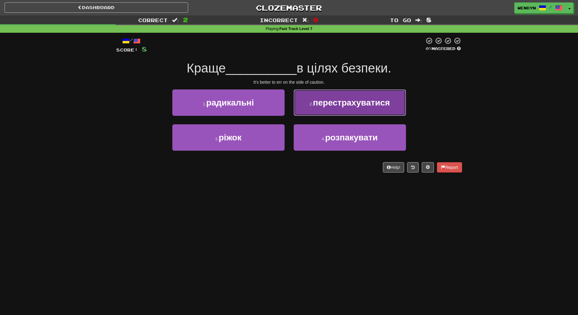
click at [352, 111] on button "2 . перестрахуватися" at bounding box center [349, 102] width 112 height 26
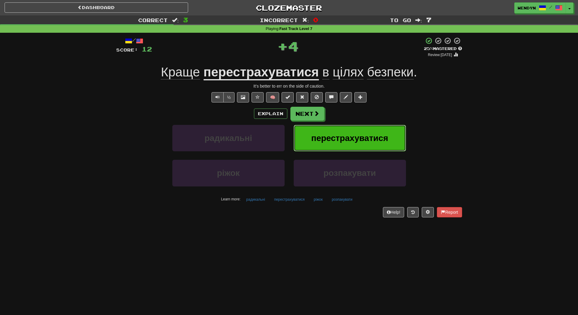
click at [364, 136] on span "перестрахуватися" at bounding box center [349, 137] width 77 height 9
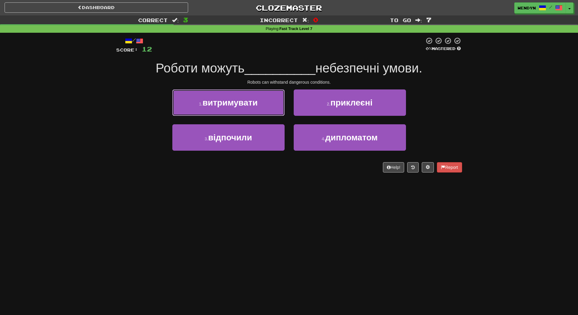
click at [253, 102] on span "витримувати" at bounding box center [229, 102] width 55 height 9
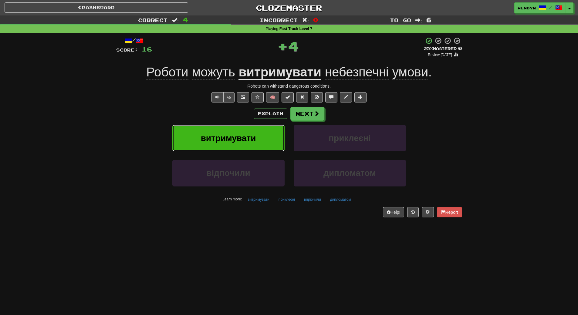
click at [252, 138] on span "витримувати" at bounding box center [228, 137] width 55 height 9
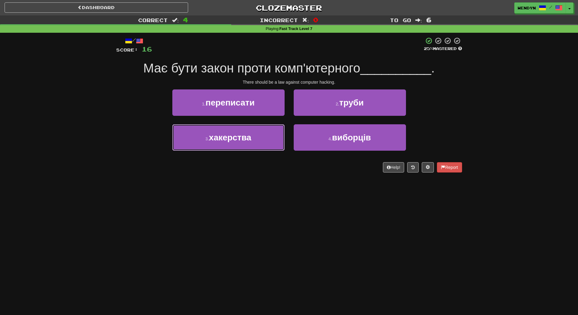
click at [252, 138] on button "3 . хакерства" at bounding box center [228, 137] width 112 height 26
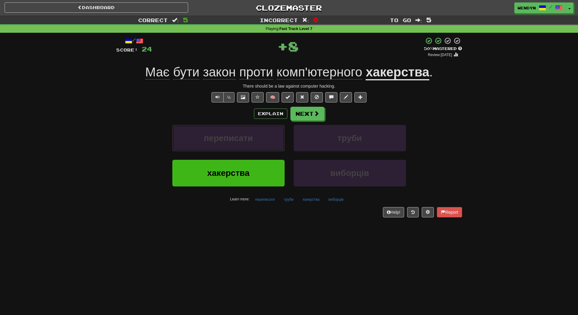
click at [252, 138] on span "переписати" at bounding box center [228, 137] width 49 height 9
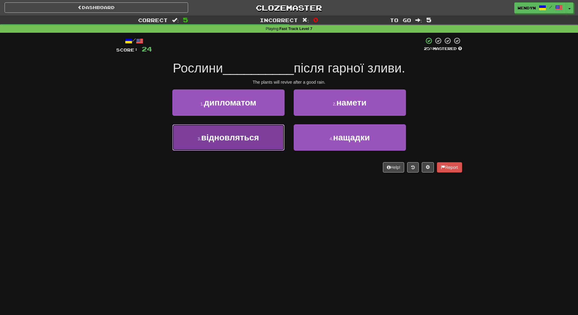
click at [264, 142] on button "3 . відновляться" at bounding box center [228, 137] width 112 height 26
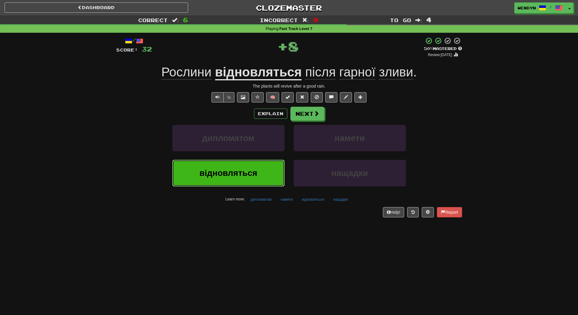
click at [260, 174] on button "відновляться" at bounding box center [228, 173] width 112 height 26
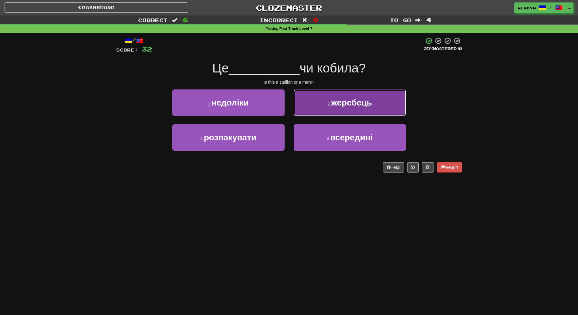
click at [376, 109] on button "2 . жеребець" at bounding box center [349, 102] width 112 height 26
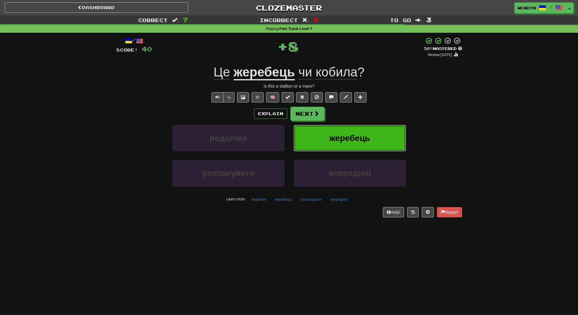
click at [375, 139] on button "жеребець" at bounding box center [349, 138] width 112 height 26
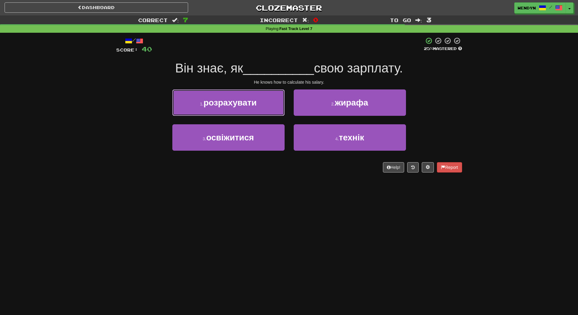
drag, startPoint x: 258, startPoint y: 103, endPoint x: 256, endPoint y: 121, distance: 18.6
click at [258, 103] on button "1 . розрахувати" at bounding box center [228, 102] width 112 height 26
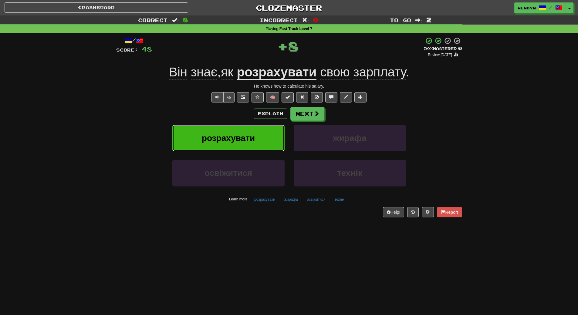
click at [257, 134] on button "розрахувати" at bounding box center [228, 138] width 112 height 26
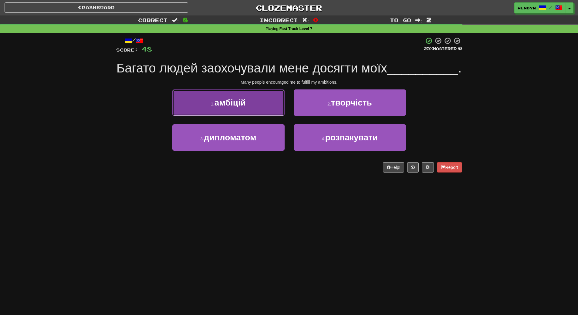
click at [251, 116] on button "1 . амбіцій" at bounding box center [228, 102] width 112 height 26
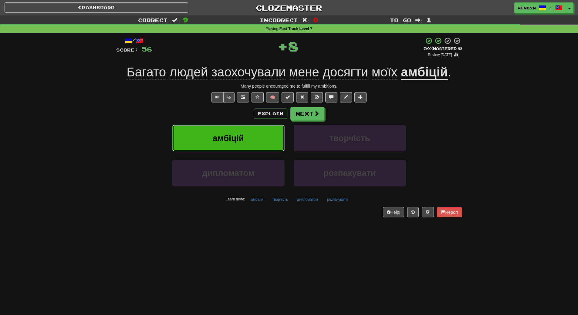
click at [251, 151] on button "амбіцій" at bounding box center [228, 138] width 112 height 26
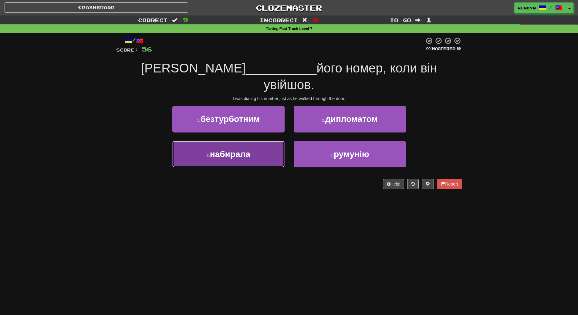
click at [256, 142] on button "3 . набирала" at bounding box center [228, 154] width 112 height 26
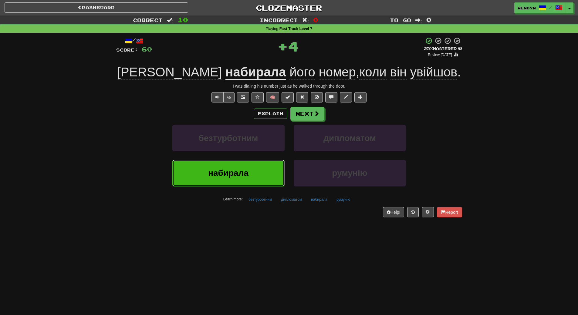
click at [255, 171] on button "набирала" at bounding box center [228, 173] width 112 height 26
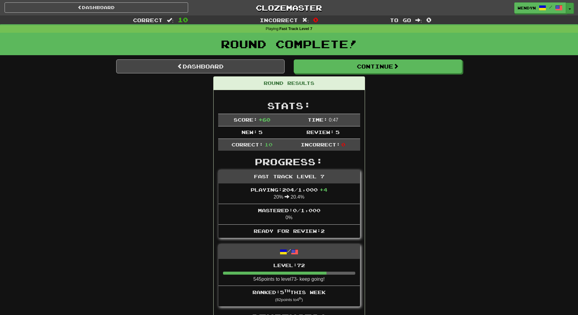
click at [570, 8] on span "button" at bounding box center [569, 8] width 2 height 1
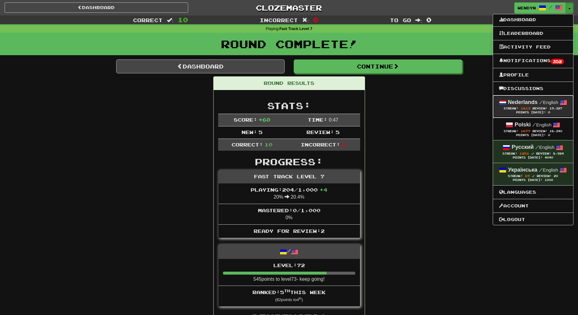
click at [518, 99] on div "Nederlands / English" at bounding box center [533, 103] width 68 height 8
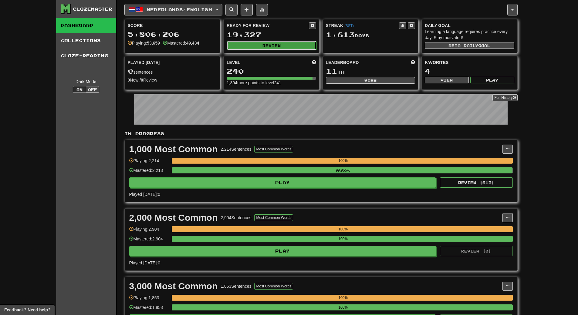
click at [287, 46] on button "Review" at bounding box center [271, 45] width 89 height 9
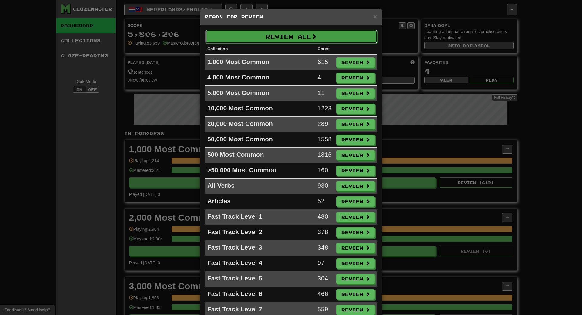
click at [291, 37] on button "Review All" at bounding box center [291, 37] width 172 height 14
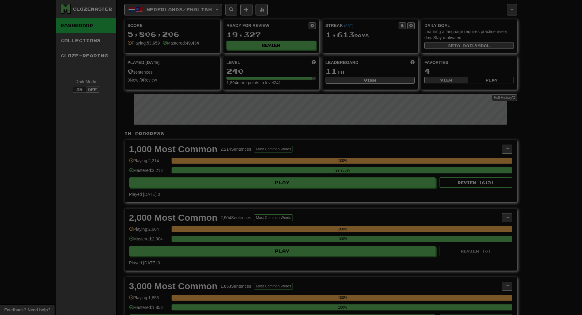
select select "**"
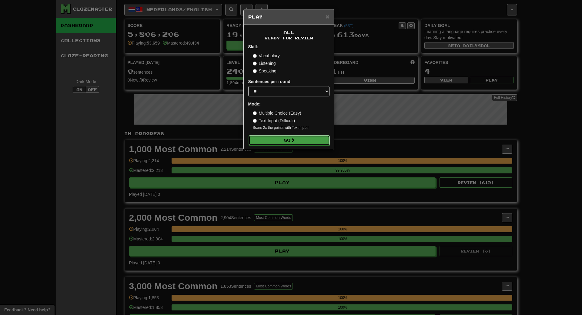
click at [278, 138] on button "Go" at bounding box center [289, 140] width 81 height 10
click at [300, 135] on button "Go" at bounding box center [289, 140] width 81 height 10
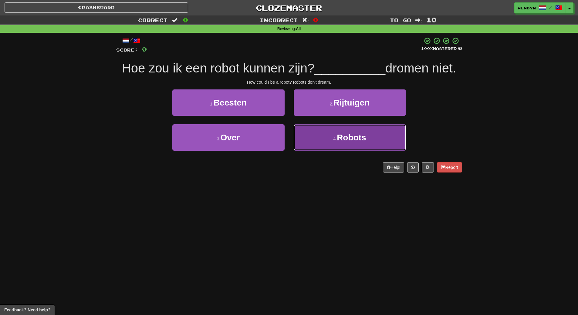
click at [337, 145] on button "4 . Robots" at bounding box center [349, 137] width 112 height 26
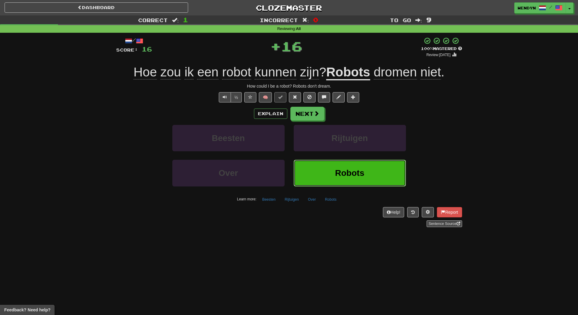
click at [330, 179] on button "Robots" at bounding box center [349, 173] width 112 height 26
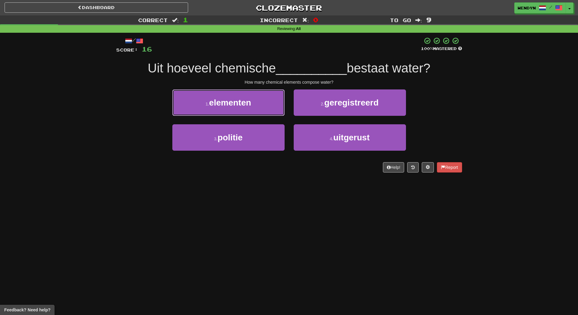
click at [256, 105] on button "1 . elementen" at bounding box center [228, 102] width 112 height 26
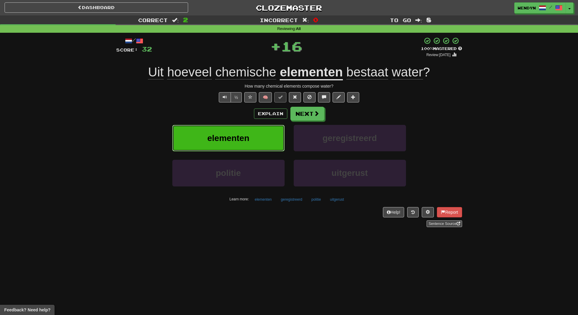
click at [253, 139] on button "elementen" at bounding box center [228, 138] width 112 height 26
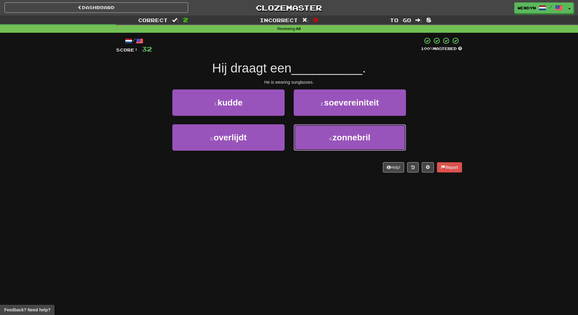
drag, startPoint x: 353, startPoint y: 136, endPoint x: 344, endPoint y: 105, distance: 31.9
click at [351, 131] on button "4 . zonnebril" at bounding box center [349, 137] width 112 height 26
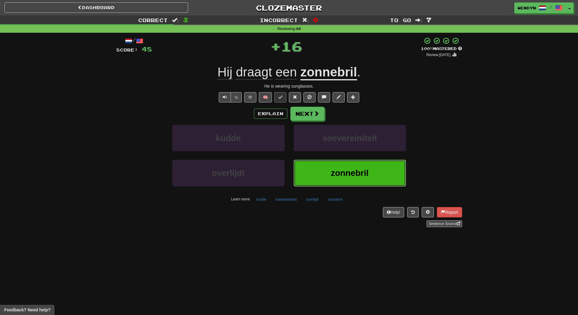
click at [337, 167] on button "zonnebril" at bounding box center [349, 173] width 112 height 26
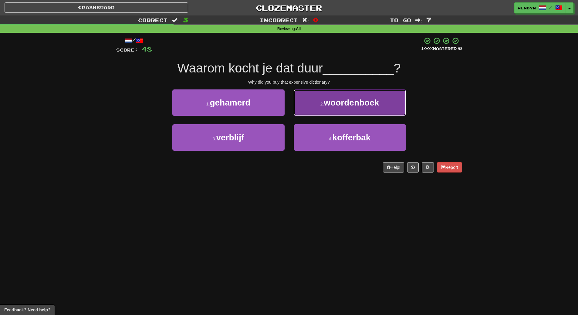
click at [346, 110] on button "2 . woordenboek" at bounding box center [349, 102] width 112 height 26
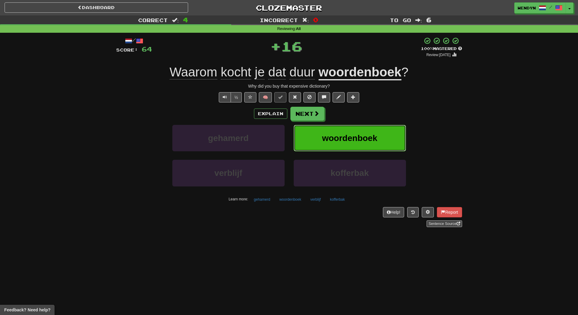
click at [343, 132] on button "woordenboek" at bounding box center [349, 138] width 112 height 26
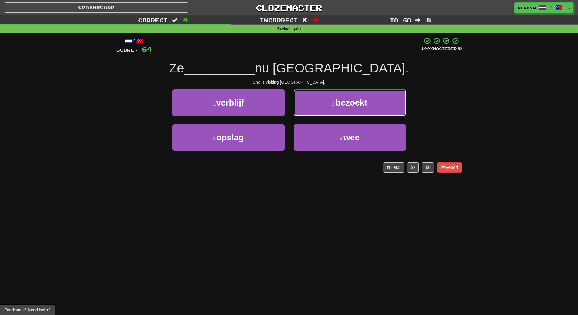
click at [333, 106] on small "2 ." at bounding box center [334, 104] width 4 height 5
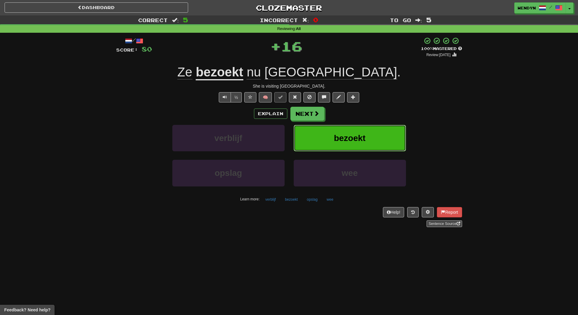
click at [332, 136] on button "bezoekt" at bounding box center [349, 138] width 112 height 26
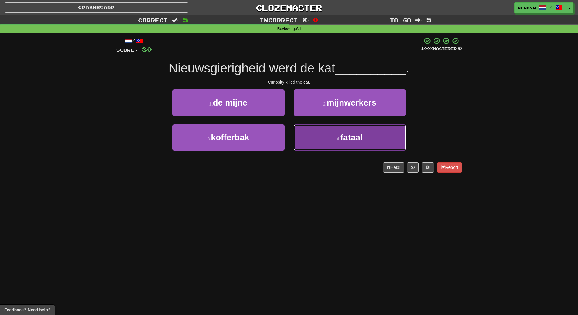
click at [350, 143] on button "4 . fataal" at bounding box center [349, 137] width 112 height 26
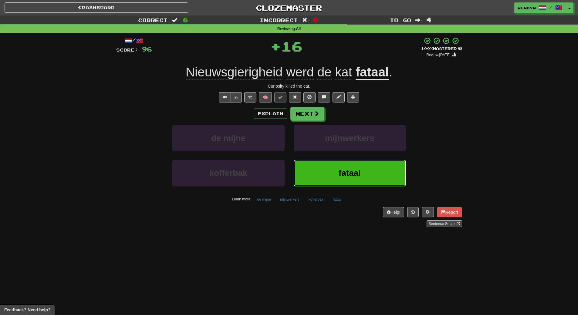
click at [346, 172] on span "fataal" at bounding box center [349, 172] width 22 height 9
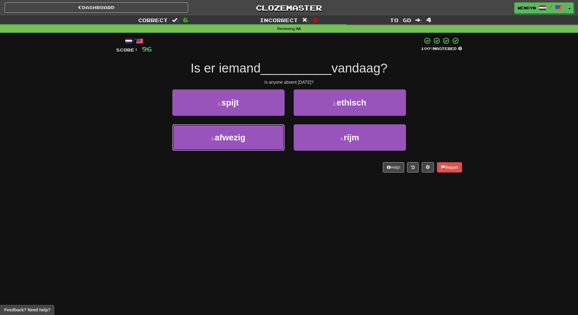
drag, startPoint x: 245, startPoint y: 139, endPoint x: 243, endPoint y: 158, distance: 19.1
click at [243, 142] on button "3 . afwezig" at bounding box center [228, 137] width 112 height 26
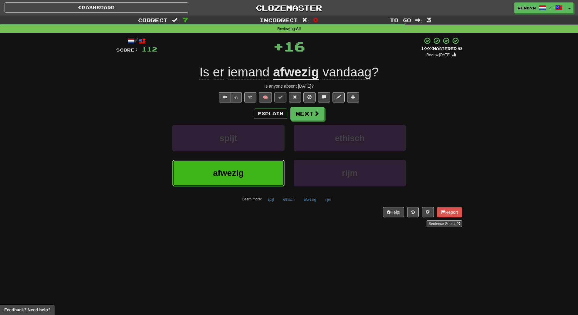
click at [244, 170] on button "afwezig" at bounding box center [228, 173] width 112 height 26
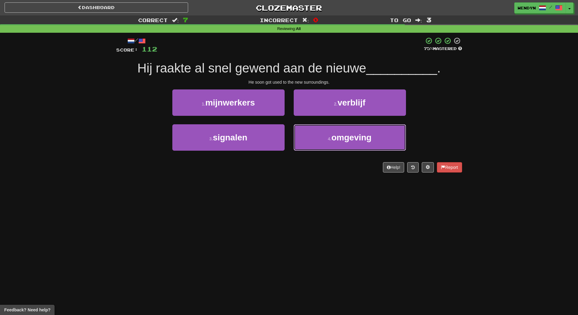
drag, startPoint x: 341, startPoint y: 140, endPoint x: 340, endPoint y: 155, distance: 14.9
click at [340, 143] on button "4 . omgeving" at bounding box center [349, 137] width 112 height 26
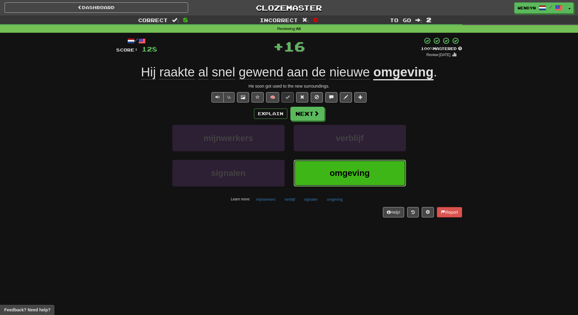
click at [338, 174] on span "omgeving" at bounding box center [349, 172] width 40 height 9
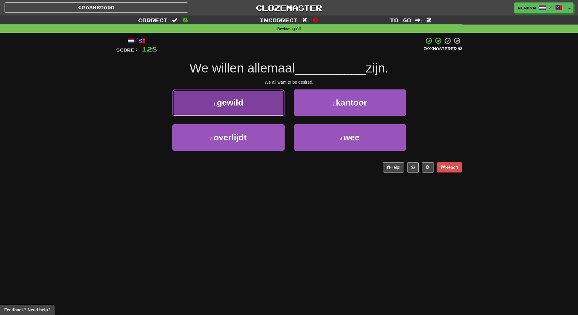
click at [240, 100] on span "gewild" at bounding box center [230, 102] width 26 height 9
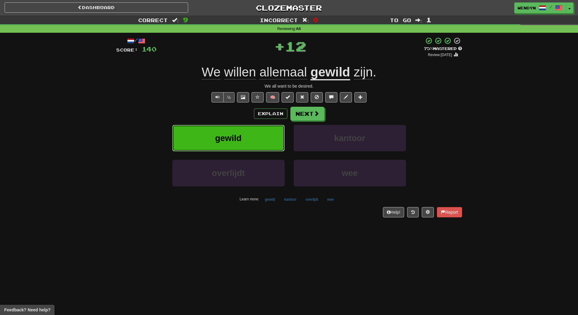
click at [238, 129] on button "gewild" at bounding box center [228, 138] width 112 height 26
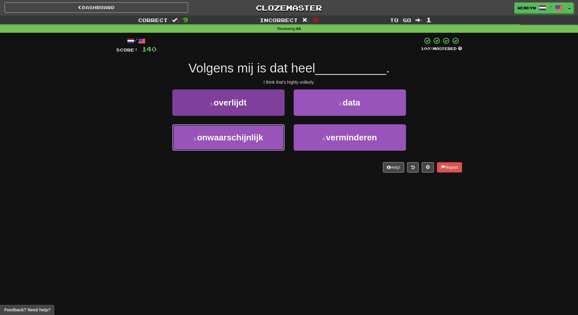
drag, startPoint x: 243, startPoint y: 137, endPoint x: 241, endPoint y: 144, distance: 7.4
click at [242, 138] on span "onwaarschijnlijk" at bounding box center [230, 137] width 66 height 9
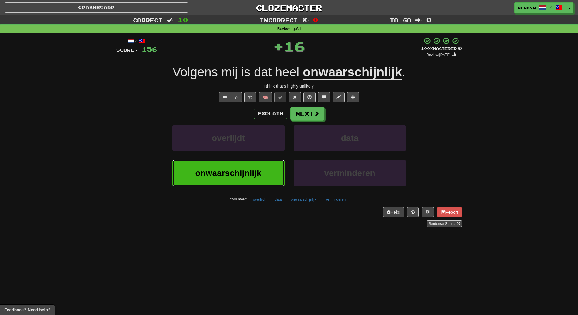
click at [240, 176] on span "onwaarschijnlijk" at bounding box center [228, 172] width 66 height 9
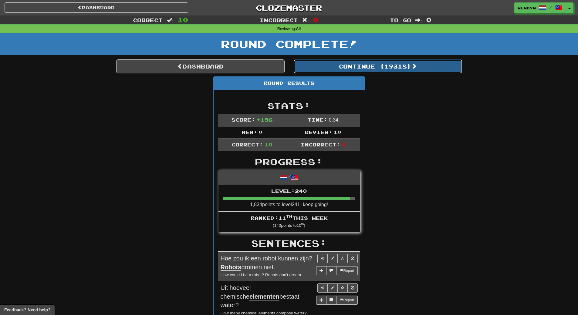
click at [394, 66] on button "Continue ( 19318 )" at bounding box center [377, 66] width 168 height 14
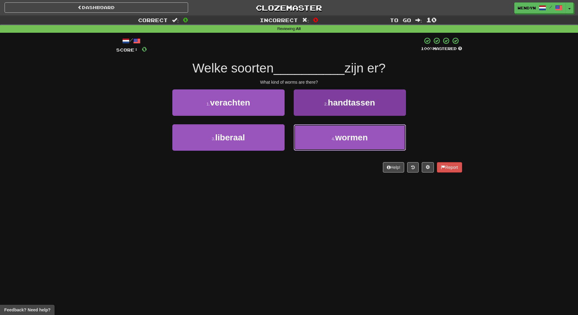
click at [327, 148] on button "4 . wormen" at bounding box center [349, 137] width 112 height 26
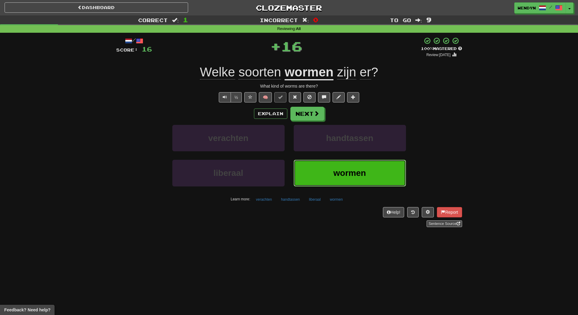
click at [320, 171] on button "wormen" at bounding box center [349, 173] width 112 height 26
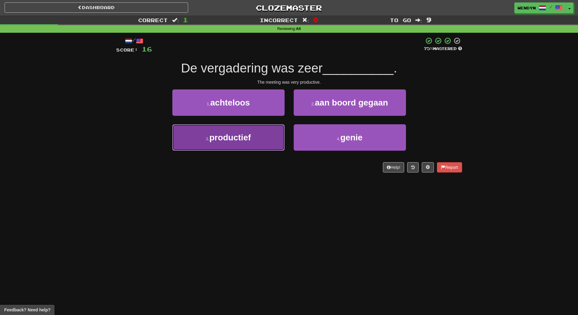
click at [257, 142] on button "3 . productief" at bounding box center [228, 137] width 112 height 26
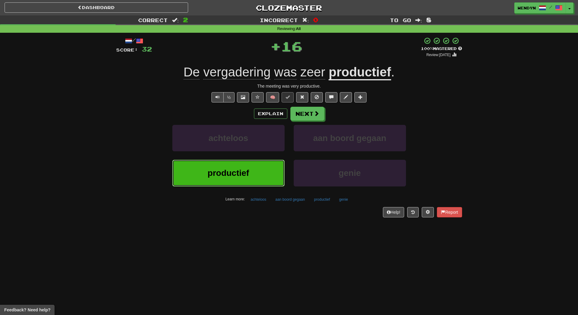
click at [251, 176] on button "productief" at bounding box center [228, 173] width 112 height 26
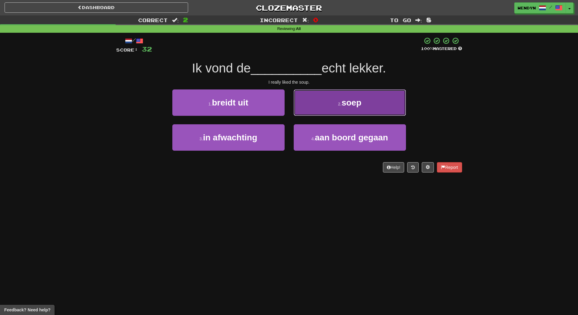
click at [369, 102] on button "2 . soep" at bounding box center [349, 102] width 112 height 26
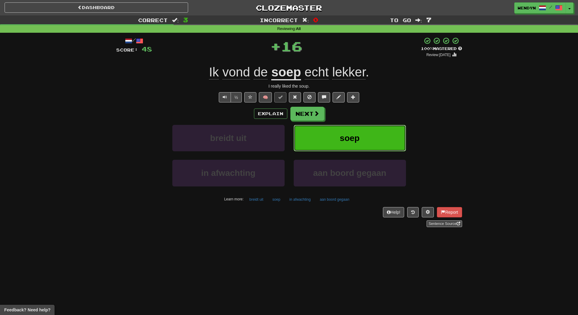
click at [371, 132] on button "soep" at bounding box center [349, 138] width 112 height 26
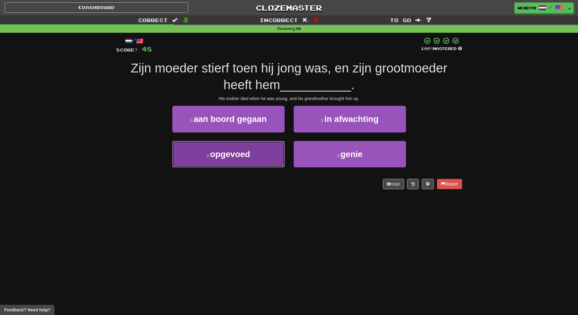
click at [230, 162] on button "3 . opgevoed" at bounding box center [228, 154] width 112 height 26
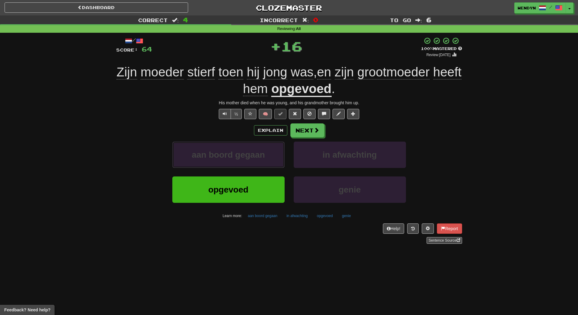
click at [230, 162] on button "aan boord gegaan" at bounding box center [228, 155] width 112 height 26
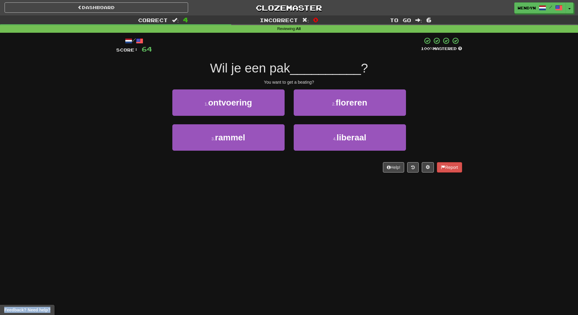
click at [229, 162] on div "/ Score: 64 100 % Mastered Wil je een pak __________ ? You want to get a beatin…" at bounding box center [289, 105] width 346 height 136
drag, startPoint x: 231, startPoint y: 132, endPoint x: 231, endPoint y: 154, distance: 21.8
click at [230, 137] on button "3 . rammel" at bounding box center [228, 137] width 112 height 26
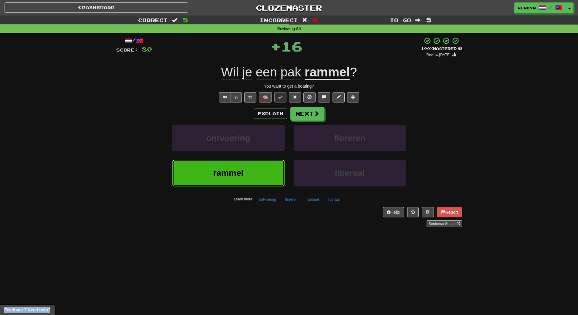
click at [230, 167] on button "rammel" at bounding box center [228, 173] width 112 height 26
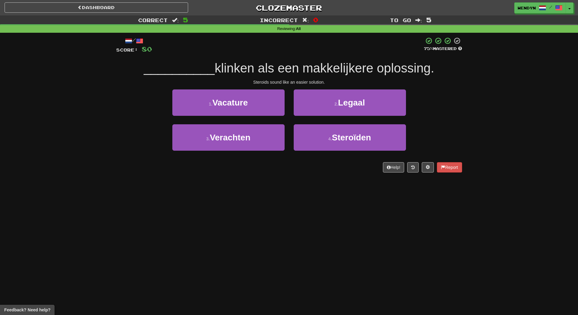
click at [223, 194] on div "Dashboard Clozemaster WendyN / Toggle Dropdown Dashboard Leaderboard Activity F…" at bounding box center [289, 157] width 578 height 315
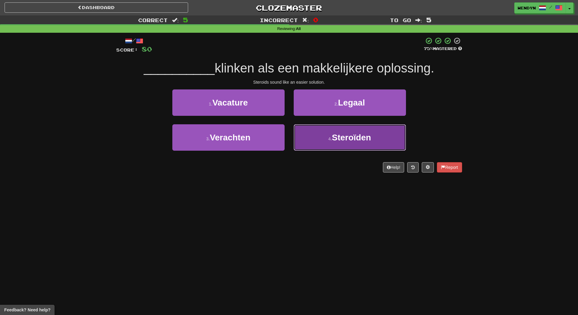
click at [354, 144] on button "4 . Steroïden" at bounding box center [349, 137] width 112 height 26
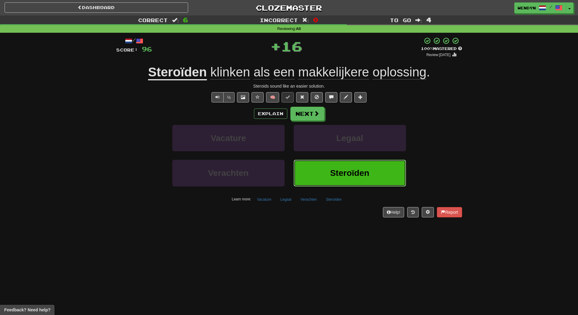
click at [351, 167] on button "Steroïden" at bounding box center [349, 173] width 112 height 26
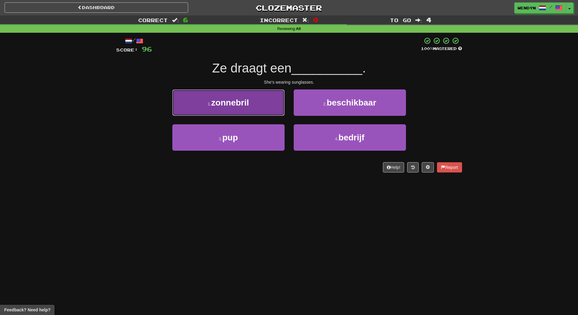
click at [243, 106] on span "zonnebril" at bounding box center [230, 102] width 38 height 9
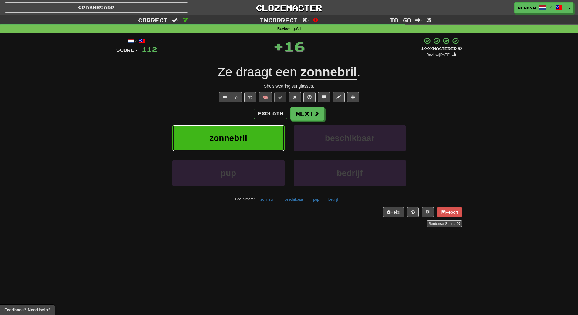
click at [243, 138] on span "zonnebril" at bounding box center [228, 137] width 38 height 9
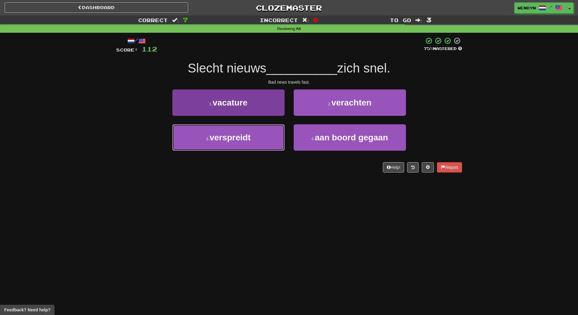
click at [252, 136] on button "3 . verspreidt" at bounding box center [228, 137] width 112 height 26
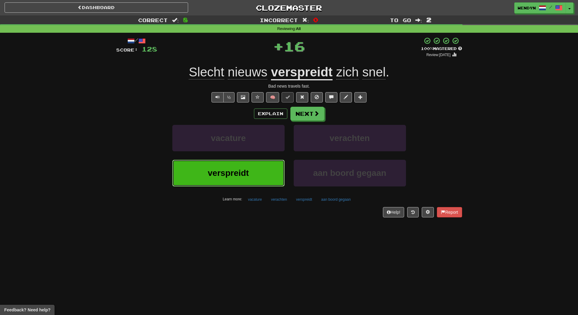
click at [249, 165] on button "verspreidt" at bounding box center [228, 173] width 112 height 26
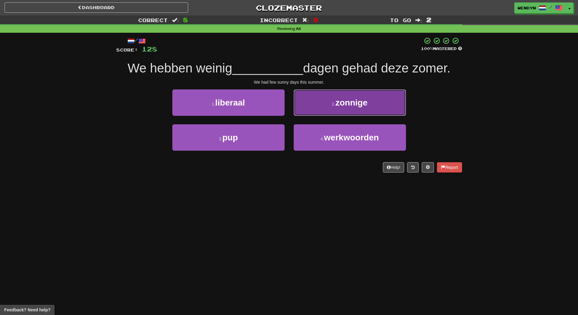
click at [347, 104] on span "zonnige" at bounding box center [351, 102] width 32 height 9
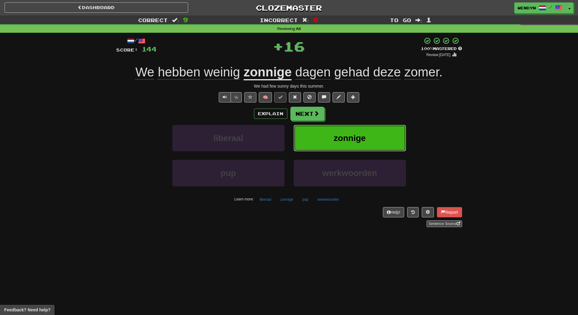
click at [356, 131] on button "zonnige" at bounding box center [349, 138] width 112 height 26
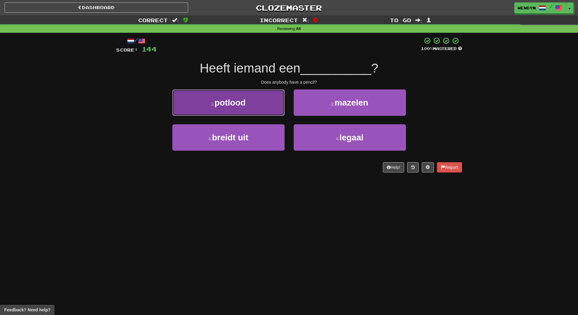
click at [254, 107] on button "1 . potlood" at bounding box center [228, 102] width 112 height 26
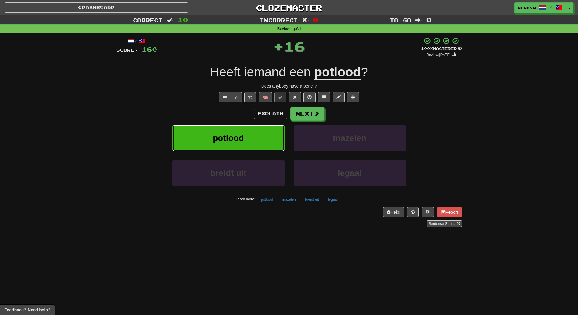
click at [253, 137] on button "potlood" at bounding box center [228, 138] width 112 height 26
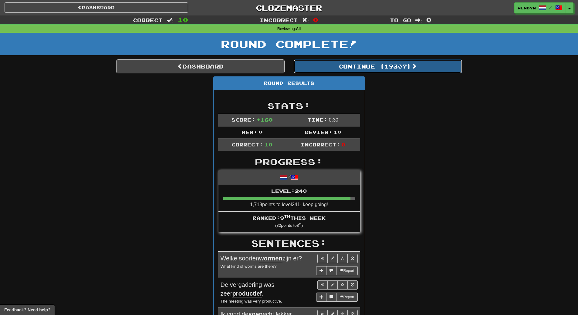
click at [394, 63] on button "Continue ( 19307 )" at bounding box center [377, 66] width 168 height 14
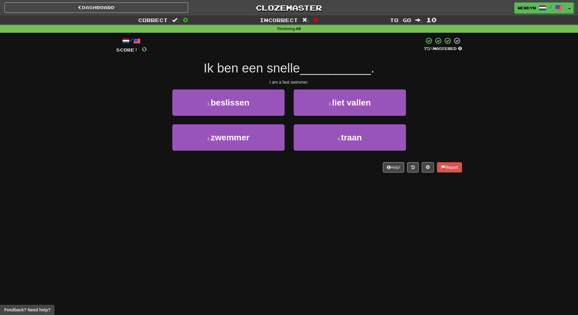
click at [264, 152] on div "3 . zwemmer" at bounding box center [228, 141] width 121 height 35
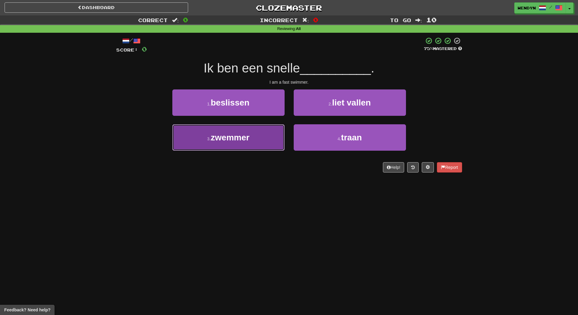
click at [263, 143] on button "3 . zwemmer" at bounding box center [228, 137] width 112 height 26
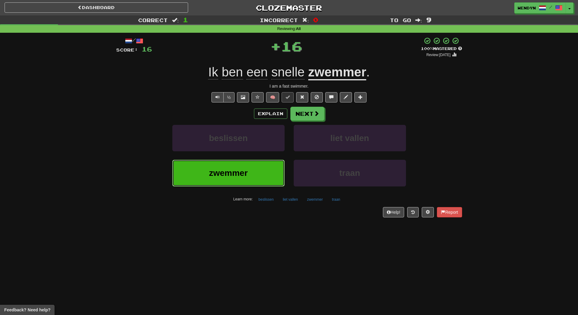
click at [253, 179] on button "zwemmer" at bounding box center [228, 173] width 112 height 26
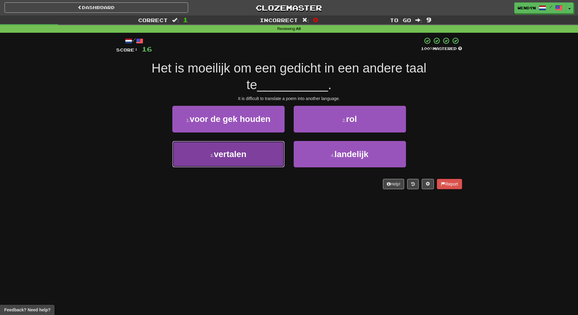
click at [252, 162] on button "3 . vertalen" at bounding box center [228, 154] width 112 height 26
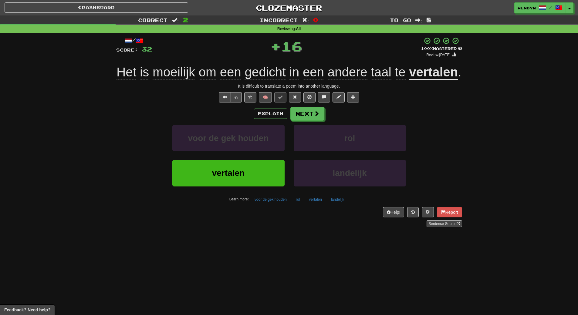
click at [247, 188] on div "vertalen" at bounding box center [228, 177] width 121 height 35
click at [252, 174] on button "vertalen" at bounding box center [228, 173] width 112 height 26
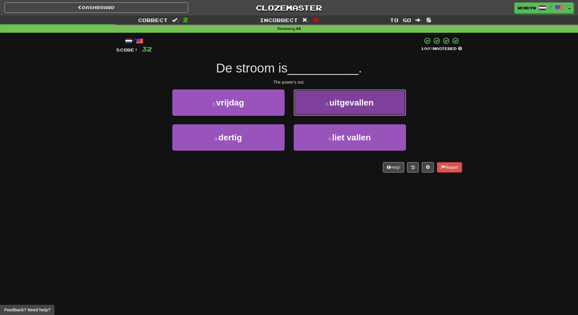
click at [345, 108] on button "2 . uitgevallen" at bounding box center [349, 102] width 112 height 26
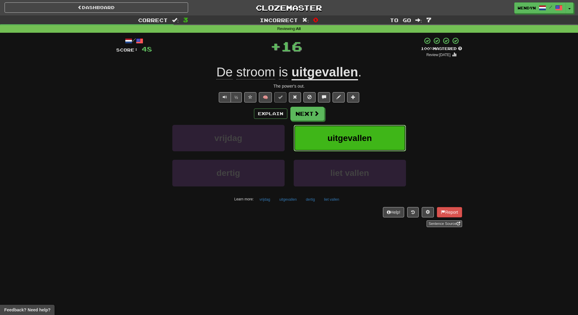
click at [351, 129] on button "uitgevallen" at bounding box center [349, 138] width 112 height 26
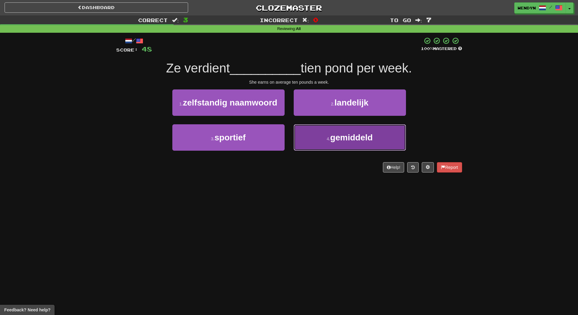
click at [350, 143] on button "4 . gemiddeld" at bounding box center [349, 137] width 112 height 26
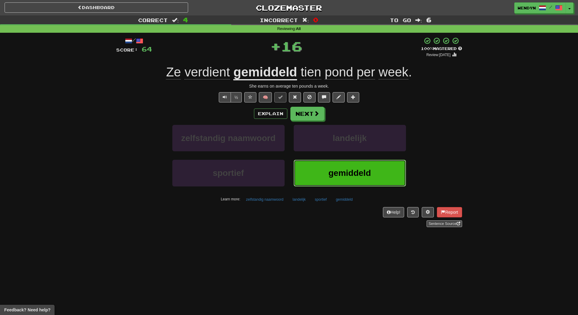
click at [346, 172] on span "gemiddeld" at bounding box center [349, 172] width 42 height 9
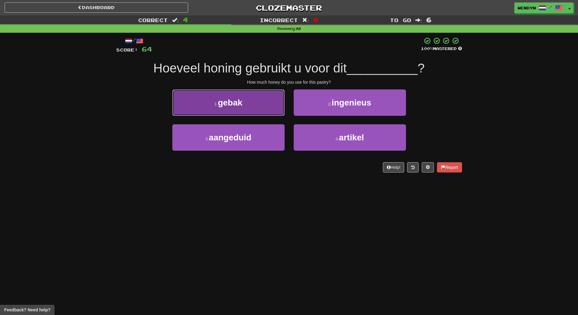
click at [253, 107] on button "1 . gebak" at bounding box center [228, 102] width 112 height 26
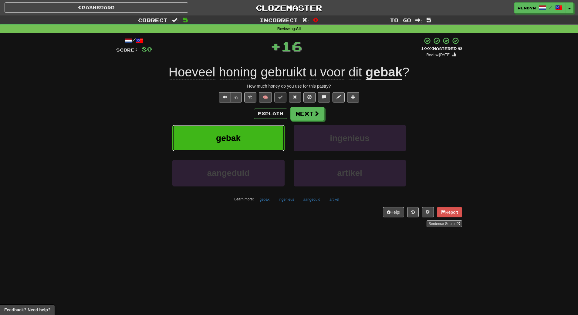
click at [250, 137] on button "gebak" at bounding box center [228, 138] width 112 height 26
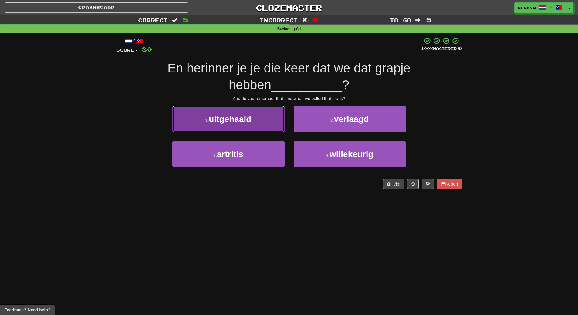
click at [253, 120] on button "1 . uitgehaald" at bounding box center [228, 119] width 112 height 26
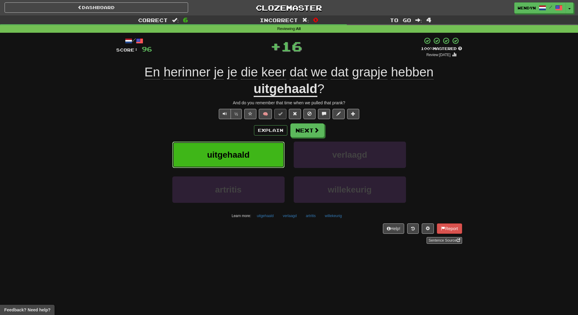
click at [250, 148] on button "uitgehaald" at bounding box center [228, 155] width 112 height 26
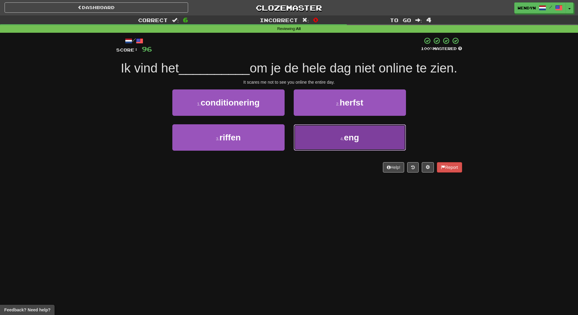
click at [330, 149] on button "4 . eng" at bounding box center [349, 137] width 112 height 26
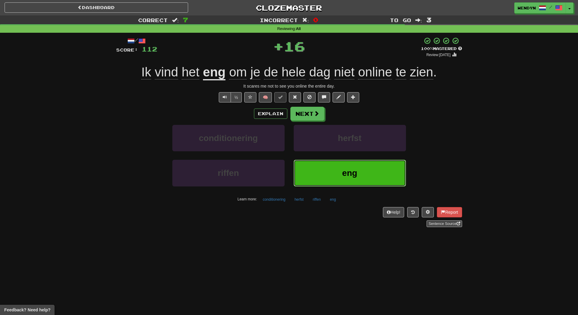
click at [331, 163] on button "eng" at bounding box center [349, 173] width 112 height 26
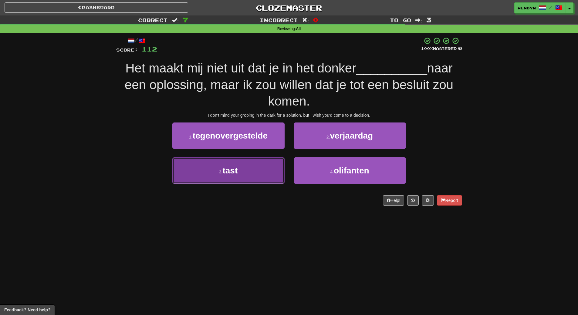
click at [273, 168] on button "3 . tast" at bounding box center [228, 170] width 112 height 26
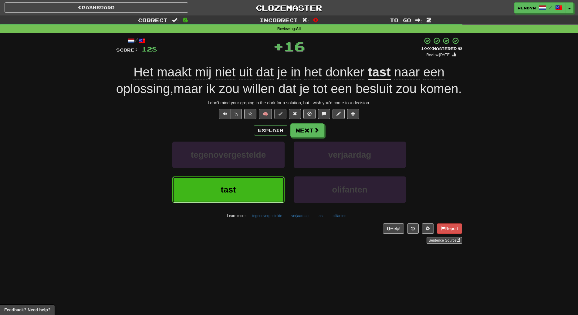
click at [269, 197] on button "tast" at bounding box center [228, 189] width 112 height 26
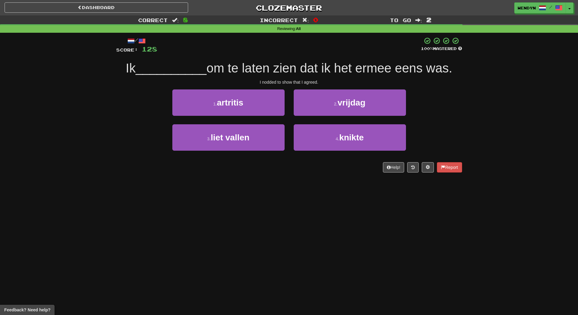
click at [331, 151] on div "4 . knikte" at bounding box center [349, 141] width 121 height 35
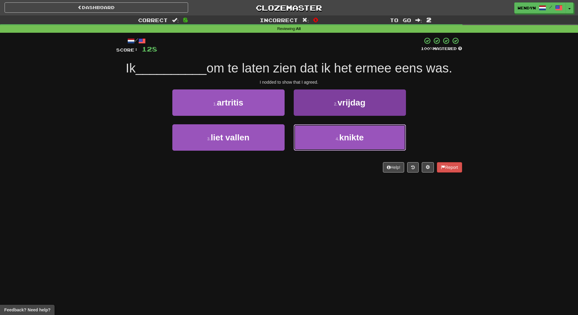
drag, startPoint x: 333, startPoint y: 142, endPoint x: 332, endPoint y: 148, distance: 6.0
click at [334, 143] on button "4 . knikte" at bounding box center [349, 137] width 112 height 26
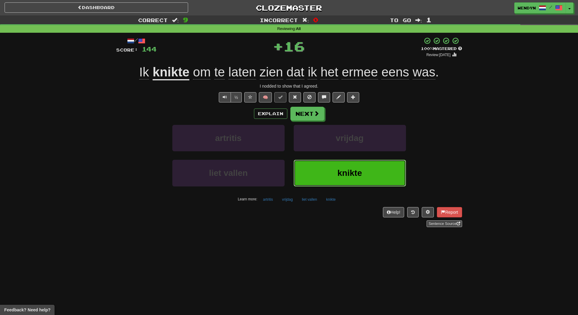
click at [330, 166] on button "knikte" at bounding box center [349, 173] width 112 height 26
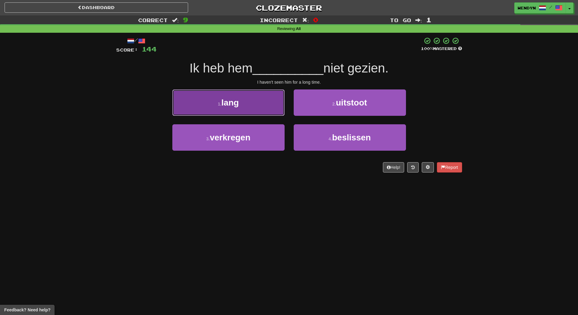
click at [259, 104] on button "1 . lang" at bounding box center [228, 102] width 112 height 26
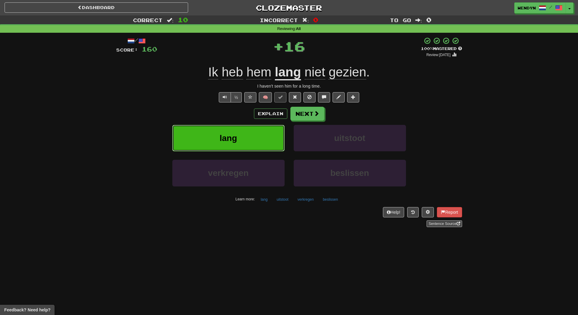
click at [260, 140] on button "lang" at bounding box center [228, 138] width 112 height 26
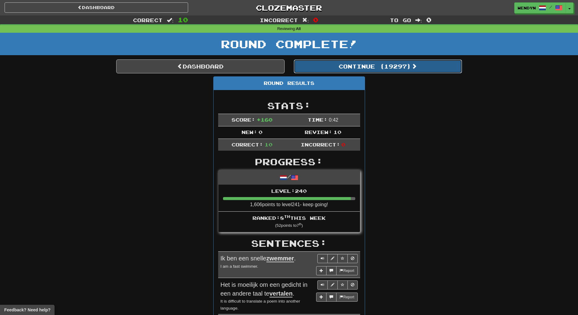
click at [391, 65] on button "Continue ( 19297 )" at bounding box center [377, 66] width 168 height 14
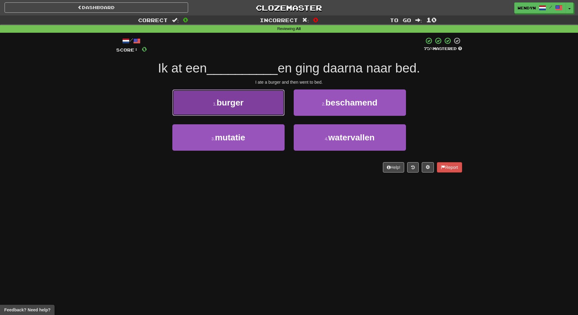
click at [240, 104] on span "burger" at bounding box center [229, 102] width 27 height 9
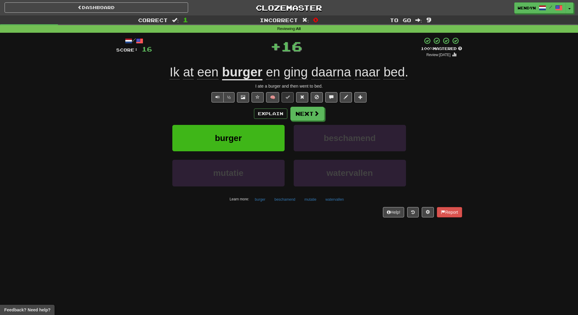
click at [238, 111] on div "Explain Next" at bounding box center [289, 114] width 346 height 14
click at [238, 132] on button "burger" at bounding box center [228, 138] width 112 height 26
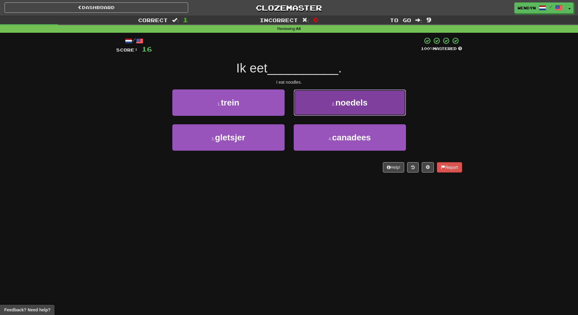
click at [364, 110] on button "2 . noedels" at bounding box center [349, 102] width 112 height 26
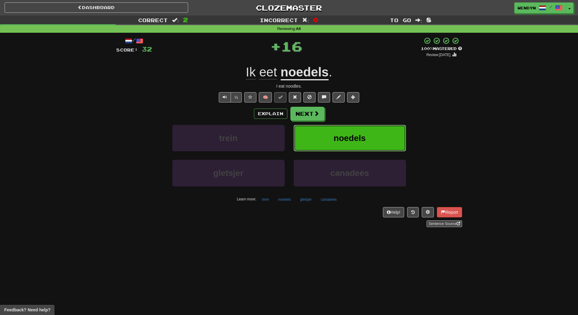
click at [368, 143] on button "noedels" at bounding box center [349, 138] width 112 height 26
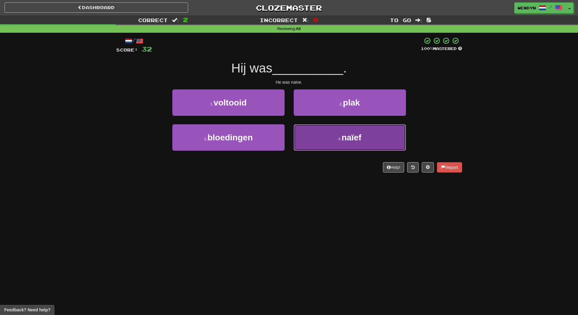
click at [324, 144] on button "4 . naïef" at bounding box center [349, 137] width 112 height 26
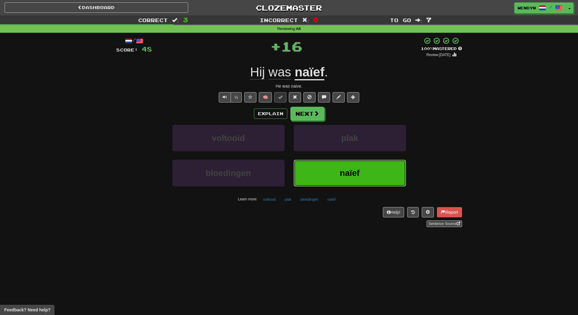
click at [329, 164] on button "naïef" at bounding box center [349, 173] width 112 height 26
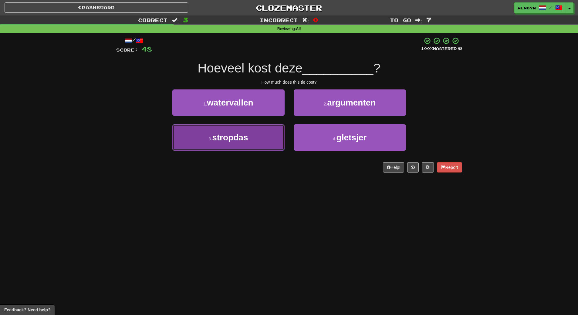
click at [260, 142] on button "3 . stropdas" at bounding box center [228, 137] width 112 height 26
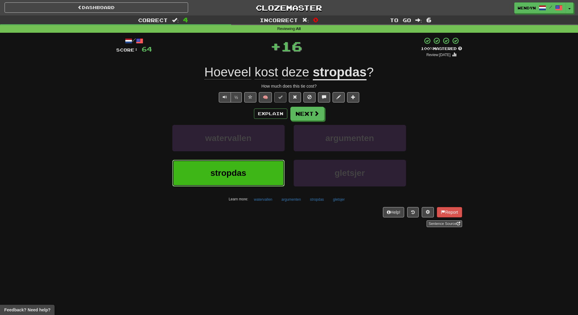
click at [260, 166] on button "stropdas" at bounding box center [228, 173] width 112 height 26
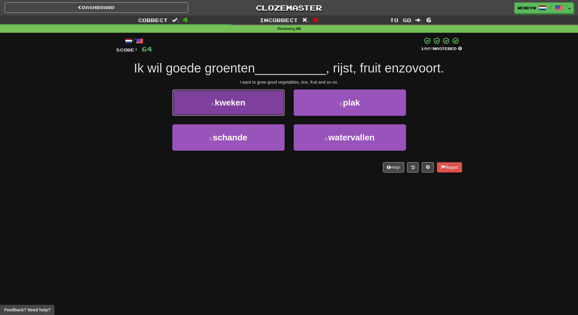
drag, startPoint x: 252, startPoint y: 103, endPoint x: 251, endPoint y: 106, distance: 3.4
click at [251, 106] on button "1 . kweken" at bounding box center [228, 102] width 112 height 26
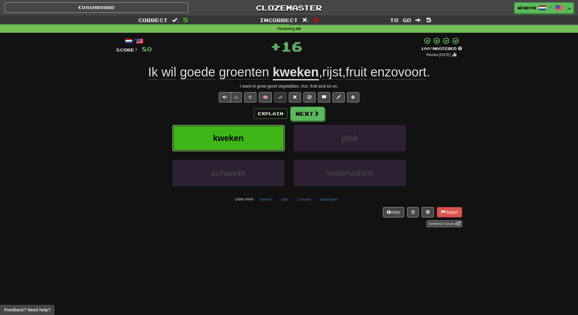
click at [253, 140] on button "kweken" at bounding box center [228, 138] width 112 height 26
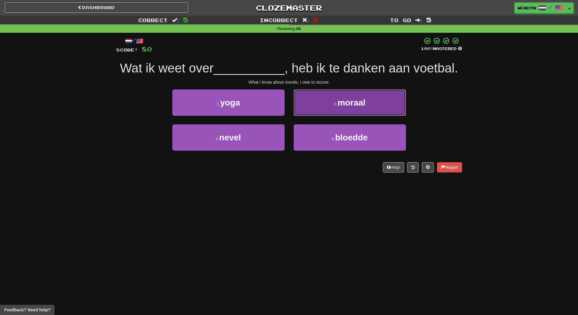
click at [360, 109] on button "2 . moraal" at bounding box center [349, 102] width 112 height 26
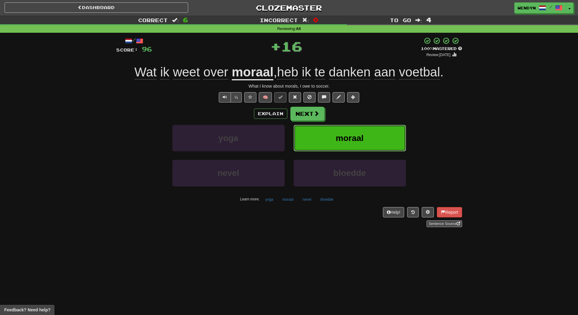
click at [362, 131] on button "moraal" at bounding box center [349, 138] width 112 height 26
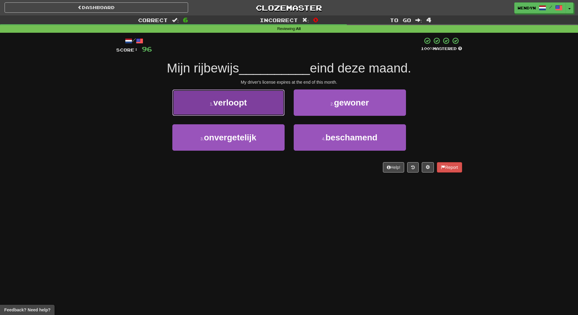
click at [251, 99] on button "1 . verloopt" at bounding box center [228, 102] width 112 height 26
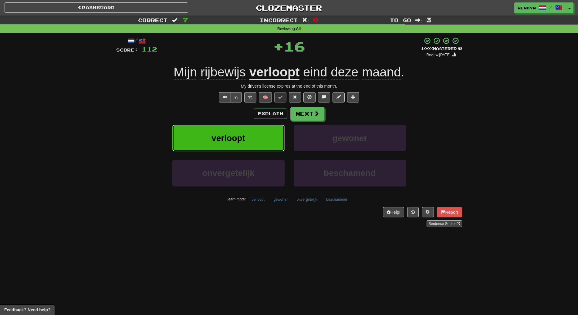
click at [252, 133] on button "verloopt" at bounding box center [228, 138] width 112 height 26
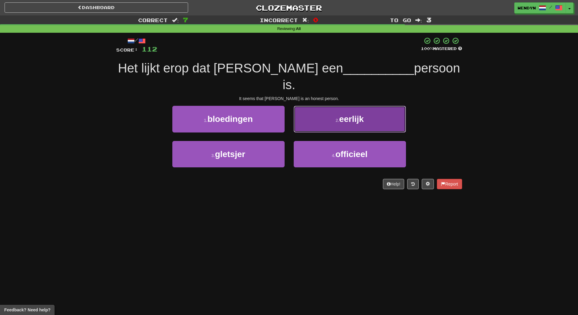
click at [368, 110] on button "2 . eerlijk" at bounding box center [349, 119] width 112 height 26
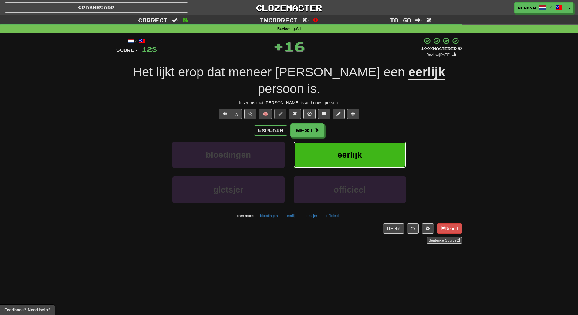
click at [364, 142] on button "eerlijk" at bounding box center [349, 155] width 112 height 26
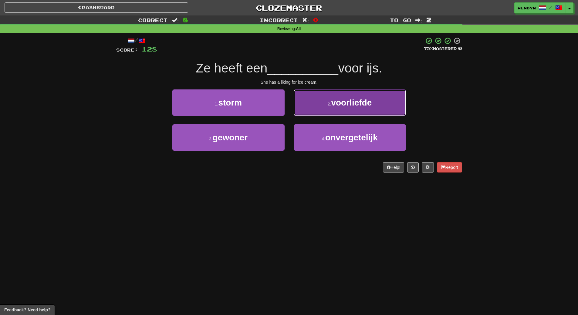
click at [375, 102] on button "2 . voorliefde" at bounding box center [349, 102] width 112 height 26
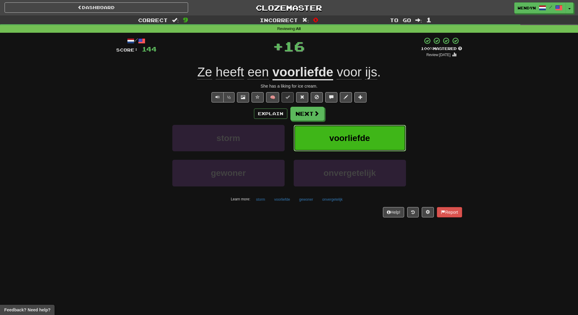
click at [371, 129] on button "voorliefde" at bounding box center [349, 138] width 112 height 26
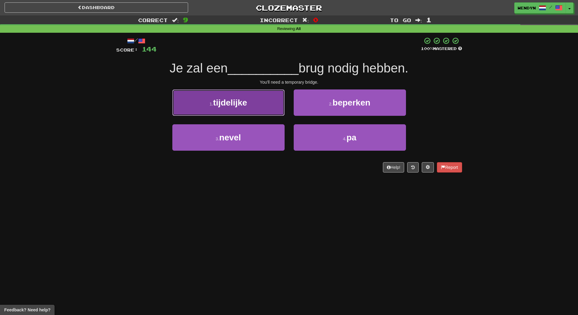
click at [253, 111] on button "1 . tijdelijke" at bounding box center [228, 102] width 112 height 26
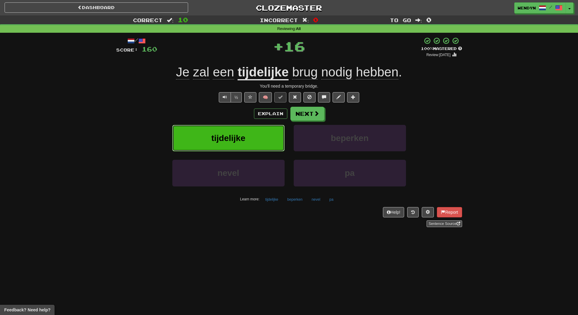
click at [252, 138] on button "tijdelijke" at bounding box center [228, 138] width 112 height 26
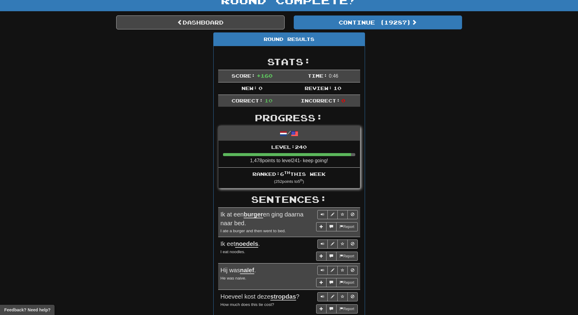
scroll to position [30, 0]
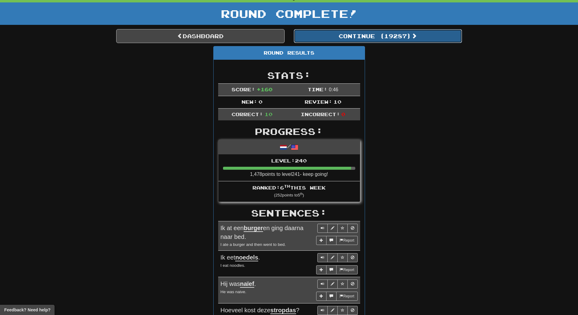
click at [395, 35] on button "Continue ( 19287 )" at bounding box center [377, 36] width 168 height 14
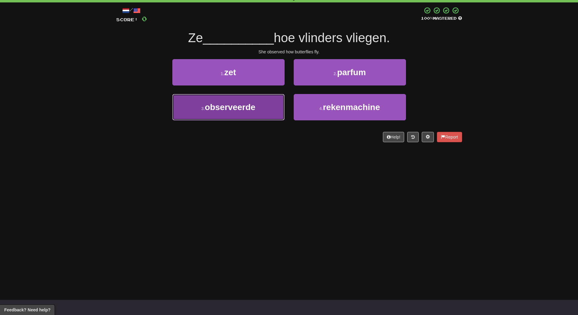
click at [258, 111] on button "3 . observeerde" at bounding box center [228, 107] width 112 height 26
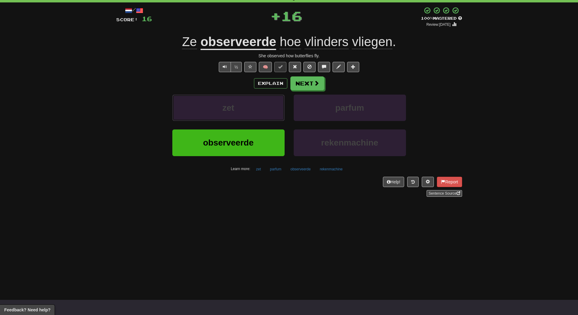
click at [258, 111] on button "zet" at bounding box center [228, 108] width 112 height 26
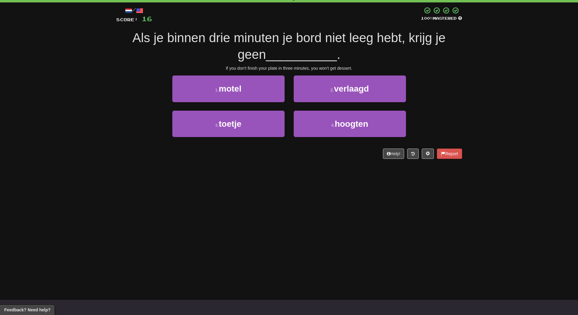
click at [256, 184] on div "Dashboard Clozemaster WendyN / Toggle Dropdown Dashboard Leaderboard Activity F…" at bounding box center [289, 127] width 578 height 315
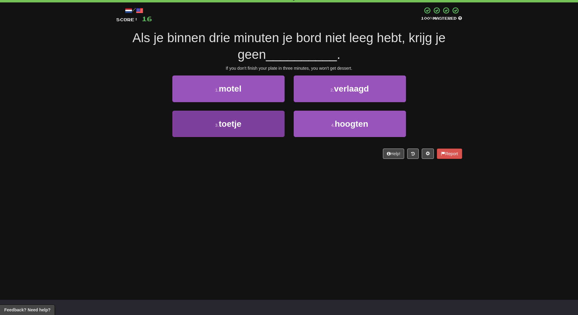
click at [252, 132] on button "3 . toetje" at bounding box center [228, 124] width 112 height 26
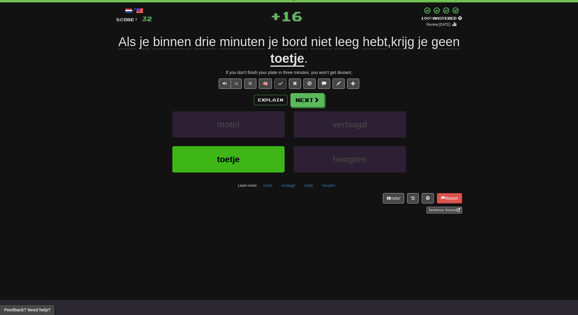
drag, startPoint x: 236, startPoint y: 227, endPoint x: 237, endPoint y: 214, distance: 13.1
click at [236, 226] on div "Dashboard Clozemaster WendyN / Toggle Dropdown Dashboard Leaderboard Activity F…" at bounding box center [289, 127] width 578 height 315
click at [240, 164] on button "toetje" at bounding box center [228, 159] width 112 height 26
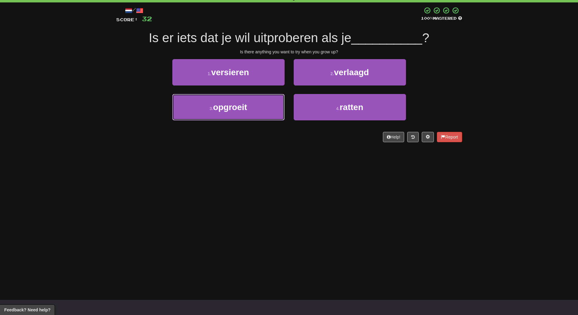
drag, startPoint x: 238, startPoint y: 108, endPoint x: 238, endPoint y: 122, distance: 14.3
click at [238, 109] on span "opgroeit" at bounding box center [230, 106] width 34 height 9
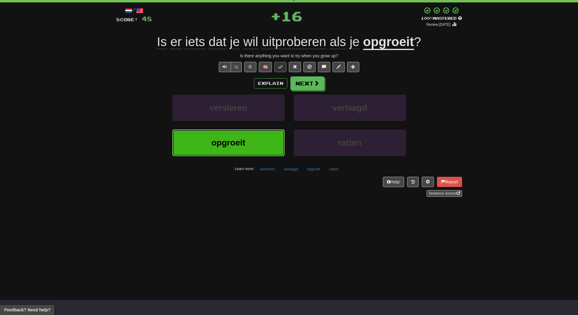
click at [239, 135] on button "opgroeit" at bounding box center [228, 142] width 112 height 26
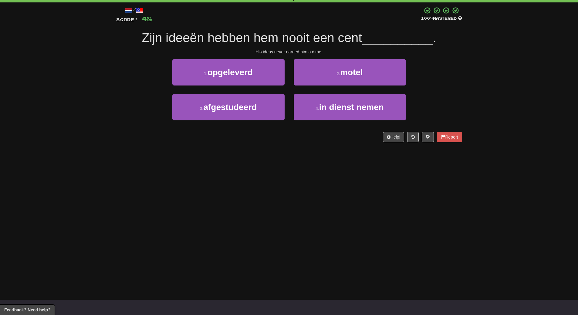
click at [239, 135] on div "Help! Report" at bounding box center [289, 137] width 346 height 10
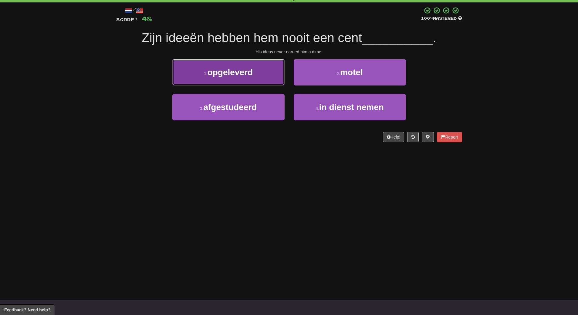
click at [223, 67] on button "1 . opgeleverd" at bounding box center [228, 72] width 112 height 26
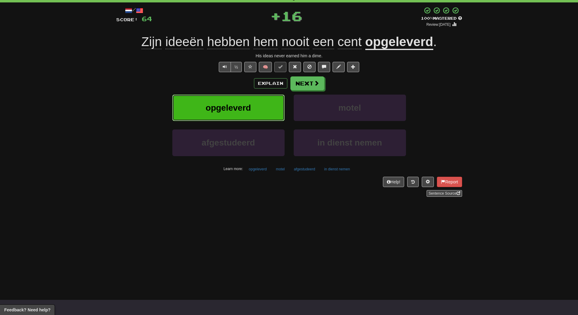
click at [220, 103] on span "opgeleverd" at bounding box center [228, 107] width 45 height 9
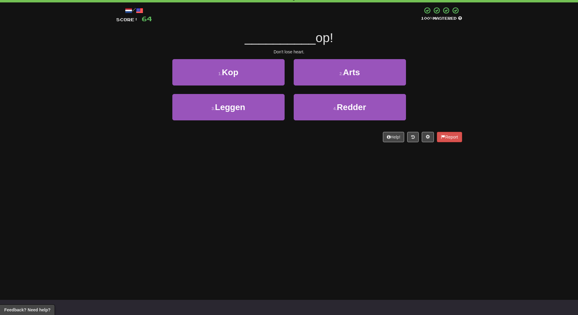
click at [214, 173] on div "Dashboard Clozemaster WendyN / Toggle Dropdown Dashboard Leaderboard Activity F…" at bounding box center [289, 127] width 578 height 315
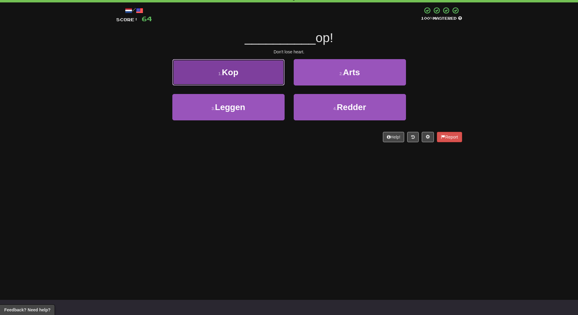
click at [242, 74] on button "1 . Kop" at bounding box center [228, 72] width 112 height 26
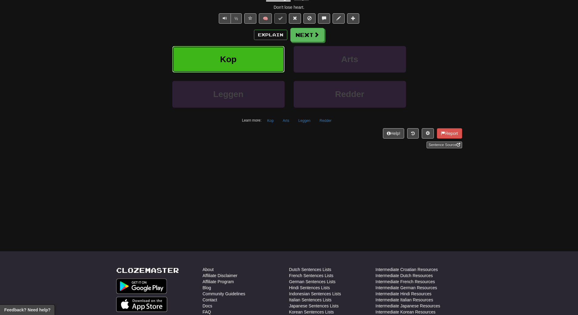
scroll to position [0, 0]
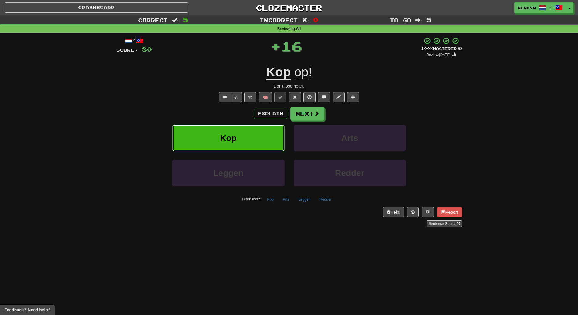
click at [232, 132] on button "Kop" at bounding box center [228, 138] width 112 height 26
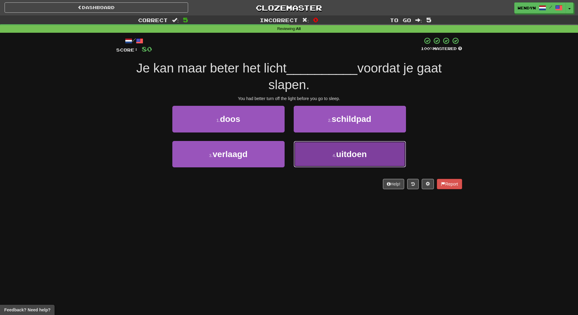
click at [367, 158] on span "uitdoen" at bounding box center [351, 153] width 31 height 9
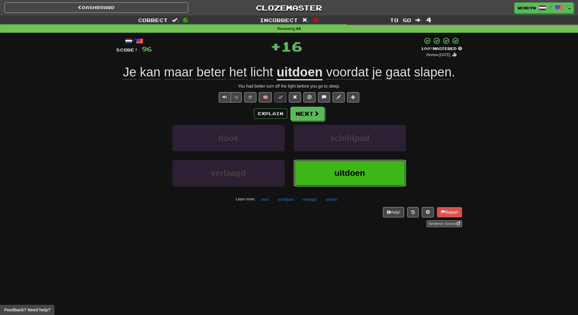
click at [346, 172] on span "uitdoen" at bounding box center [349, 172] width 31 height 9
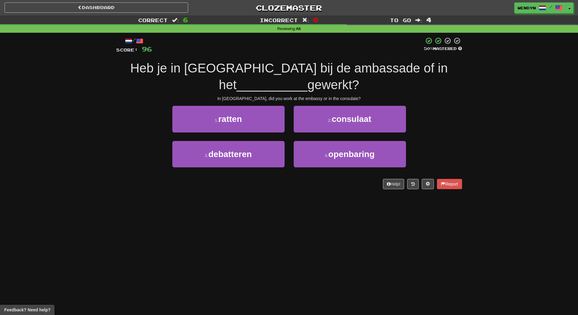
click at [281, 184] on div "Help! Report" at bounding box center [289, 184] width 346 height 10
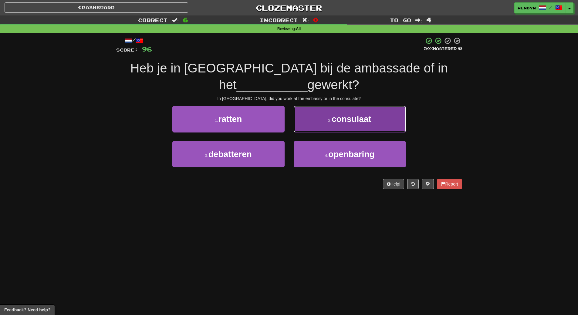
click at [346, 116] on span "consulaat" at bounding box center [351, 118] width 40 height 9
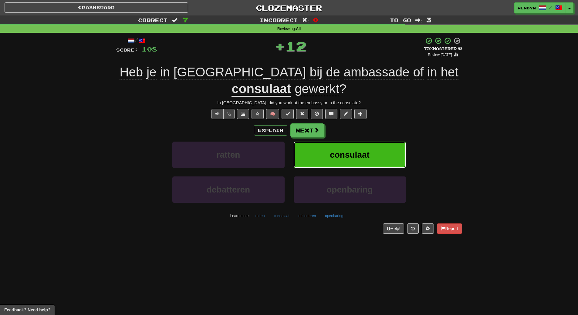
drag, startPoint x: 355, startPoint y: 148, endPoint x: 306, endPoint y: 183, distance: 60.5
click at [340, 166] on button "consulaat" at bounding box center [349, 155] width 112 height 26
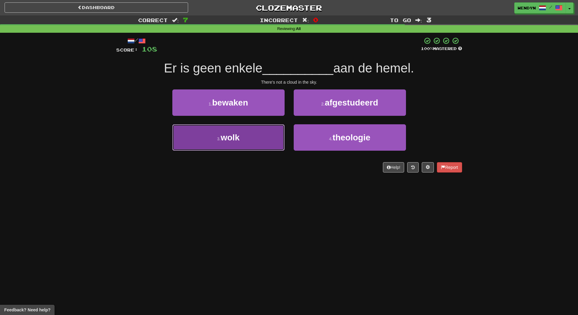
click at [266, 137] on button "3 . wolk" at bounding box center [228, 137] width 112 height 26
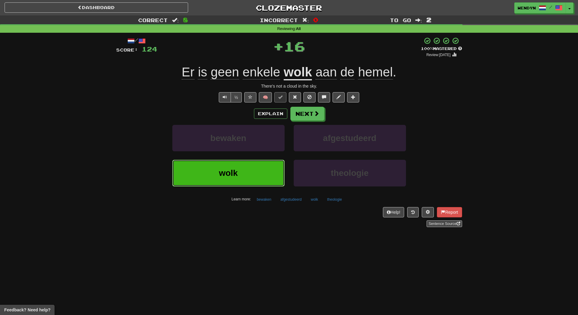
click at [255, 180] on button "wolk" at bounding box center [228, 173] width 112 height 26
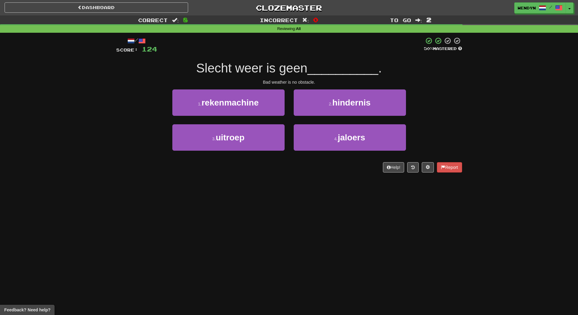
click at [255, 180] on div "/ Score: 124 50 % Mastered Slecht weer is geen __________ . Bad weather is no o…" at bounding box center [289, 107] width 346 height 148
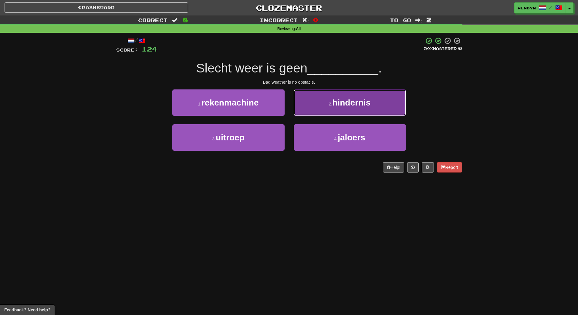
drag, startPoint x: 372, startPoint y: 103, endPoint x: 375, endPoint y: 84, distance: 19.0
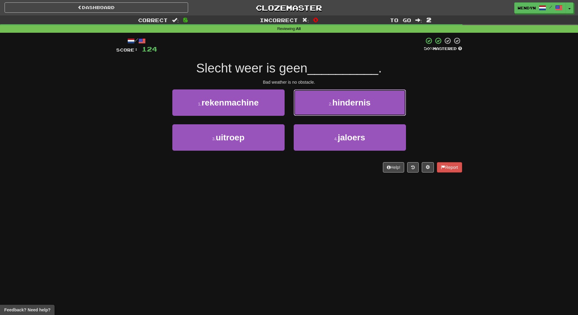
click at [372, 102] on button "2 . hindernis" at bounding box center [349, 102] width 112 height 26
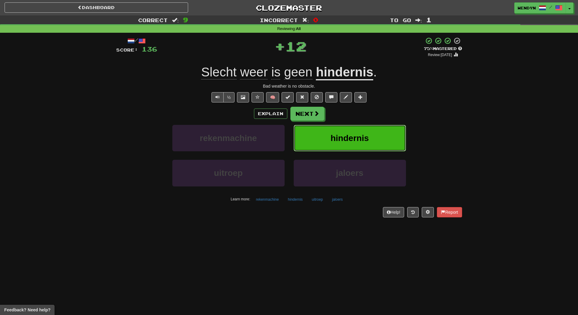
click at [374, 136] on button "hindernis" at bounding box center [349, 138] width 112 height 26
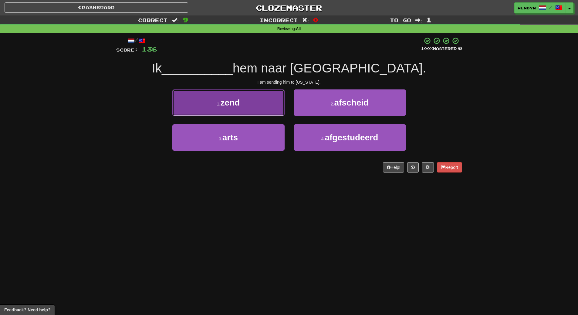
click at [261, 107] on button "1 . zend" at bounding box center [228, 102] width 112 height 26
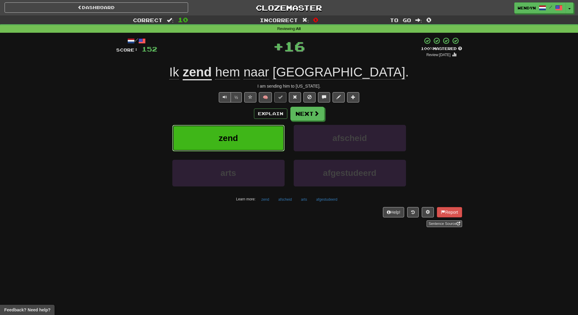
click at [258, 138] on button "zend" at bounding box center [228, 138] width 112 height 26
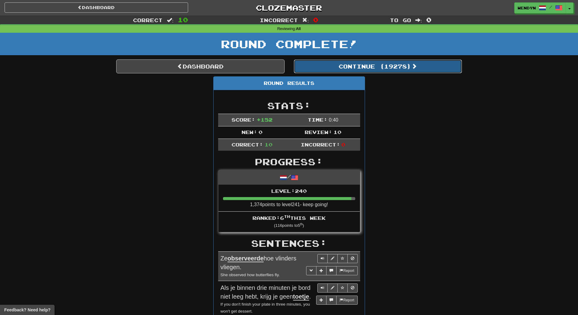
click at [392, 68] on button "Continue ( 19278 )" at bounding box center [377, 66] width 168 height 14
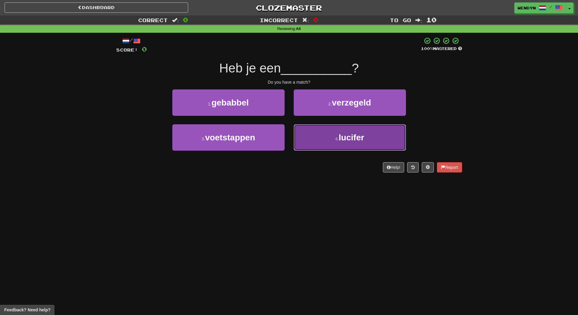
click at [320, 144] on button "4 . lucifer" at bounding box center [349, 137] width 112 height 26
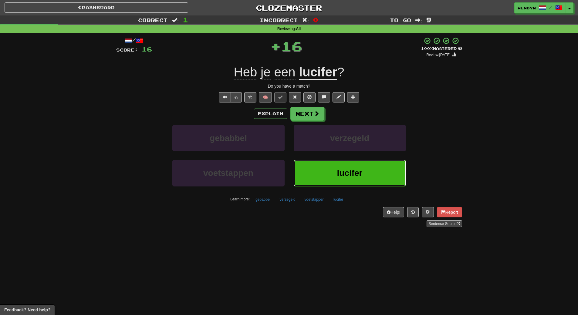
click at [323, 168] on button "lucifer" at bounding box center [349, 173] width 112 height 26
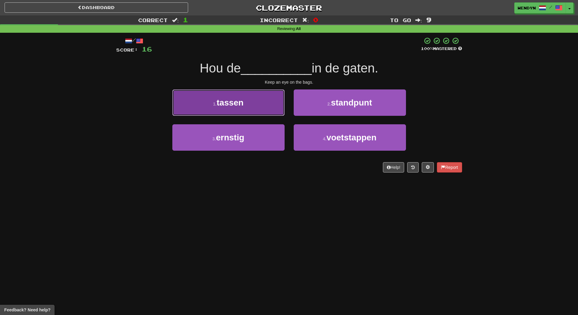
click at [246, 95] on button "1 . tassen" at bounding box center [228, 102] width 112 height 26
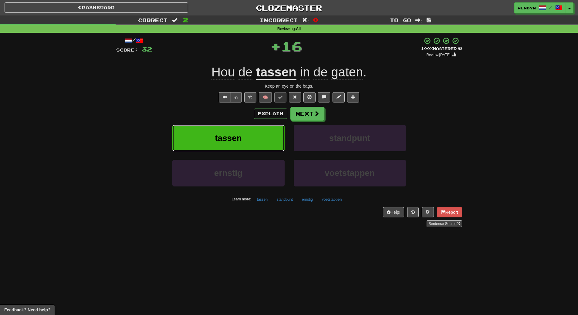
click at [245, 130] on button "tassen" at bounding box center [228, 138] width 112 height 26
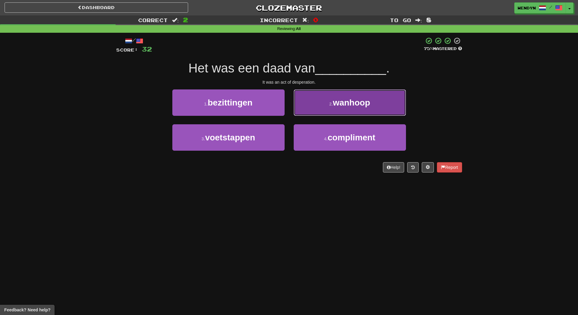
click at [342, 111] on button "2 . wanhoop" at bounding box center [349, 102] width 112 height 26
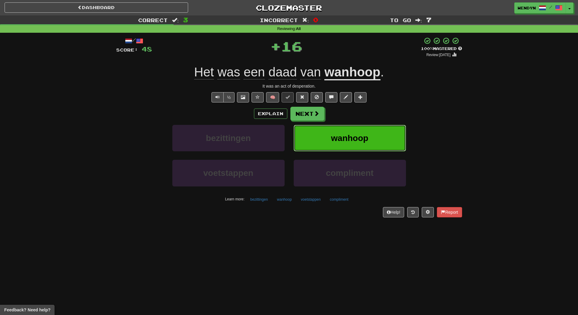
click at [357, 130] on button "wanhoop" at bounding box center [349, 138] width 112 height 26
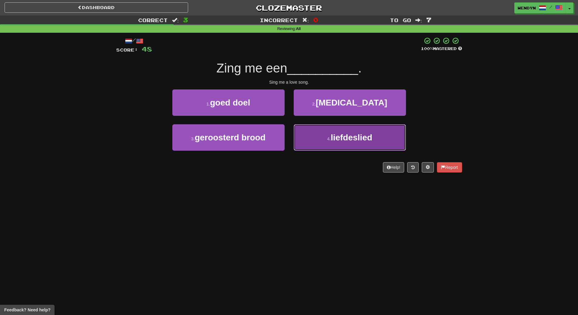
click at [360, 139] on span "liefdeslied" at bounding box center [351, 137] width 42 height 9
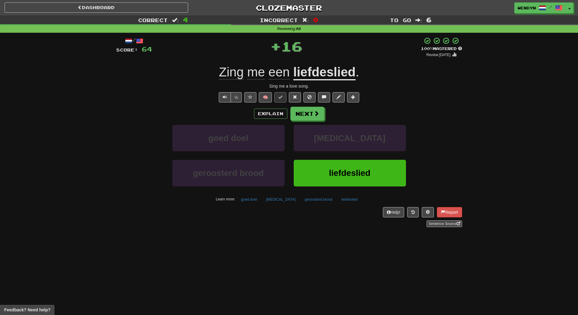
click at [323, 215] on div "Help! Report Sentence Source" at bounding box center [289, 217] width 346 height 20
click at [330, 179] on button "liefdeslied" at bounding box center [349, 173] width 112 height 26
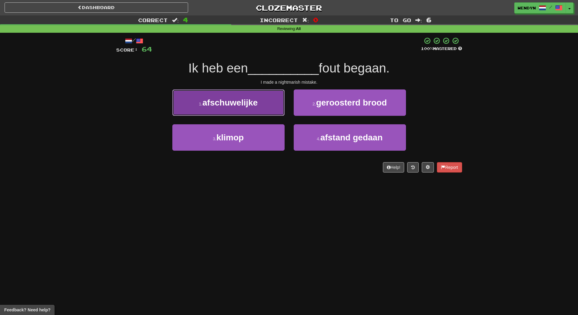
click at [220, 106] on span "afschuwelijke" at bounding box center [229, 102] width 55 height 9
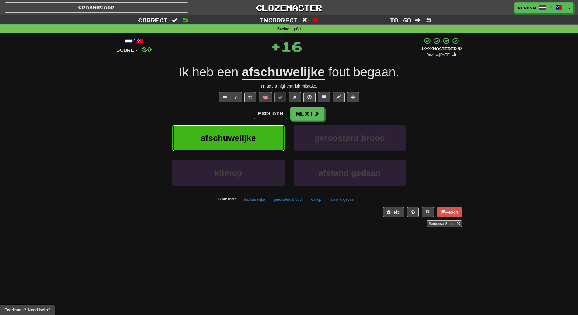
click at [220, 139] on span "afschuwelijke" at bounding box center [227, 137] width 55 height 9
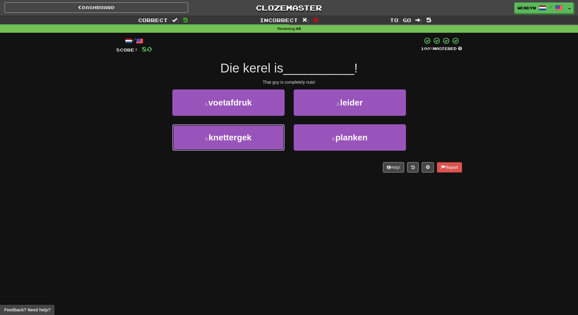
drag, startPoint x: 231, startPoint y: 136, endPoint x: 230, endPoint y: 158, distance: 22.2
click at [230, 136] on span "knettergek" at bounding box center [230, 137] width 43 height 9
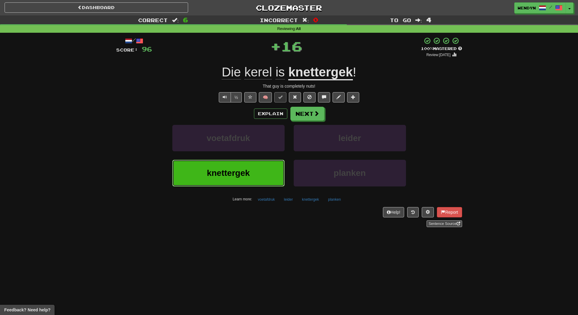
click at [231, 163] on button "knettergek" at bounding box center [228, 173] width 112 height 26
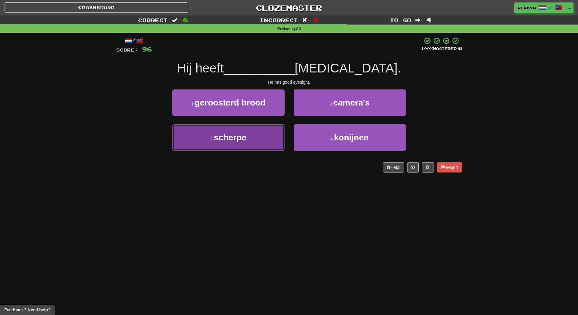
click at [252, 143] on button "3 . scherpe" at bounding box center [228, 137] width 112 height 26
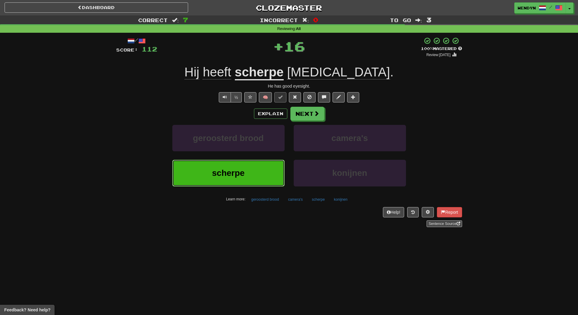
click at [254, 179] on button "scherpe" at bounding box center [228, 173] width 112 height 26
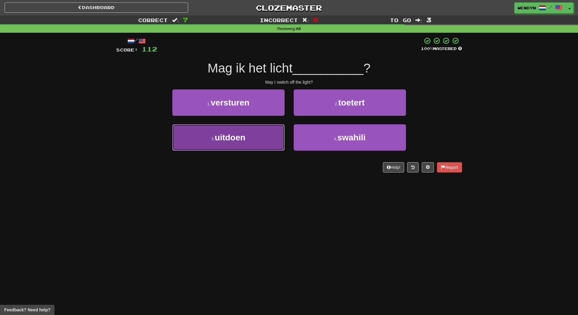
click at [252, 150] on button "3 . uitdoen" at bounding box center [228, 137] width 112 height 26
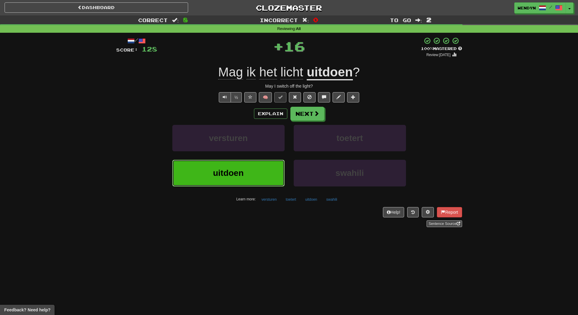
click at [251, 174] on button "uitdoen" at bounding box center [228, 173] width 112 height 26
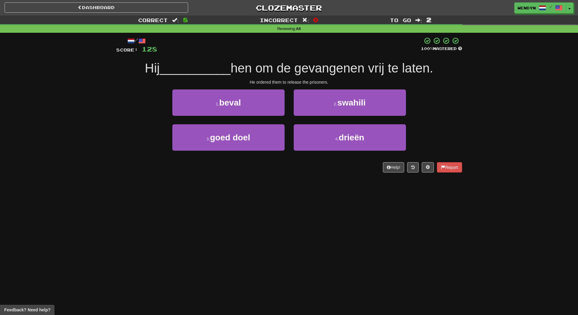
click at [246, 191] on div "Dashboard Clozemaster WendyN / Toggle Dropdown Dashboard Leaderboard Activity F…" at bounding box center [289, 157] width 578 height 315
drag, startPoint x: 249, startPoint y: 94, endPoint x: 247, endPoint y: 104, distance: 10.1
click at [247, 101] on button "1 . beval" at bounding box center [228, 102] width 112 height 26
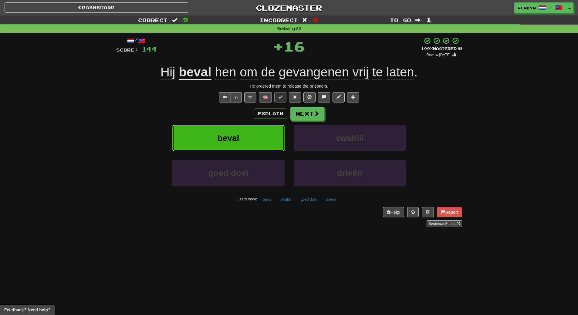
click at [249, 132] on button "beval" at bounding box center [228, 138] width 112 height 26
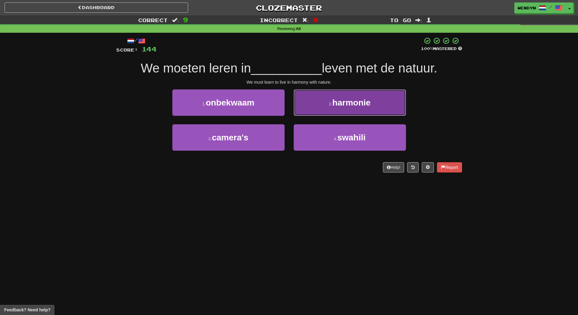
click at [368, 108] on button "2 . harmonie" at bounding box center [349, 102] width 112 height 26
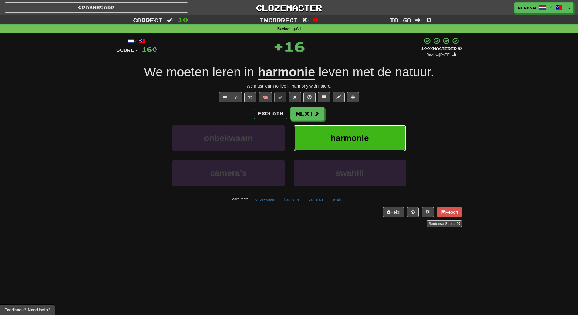
click at [367, 141] on span "harmonie" at bounding box center [349, 137] width 38 height 9
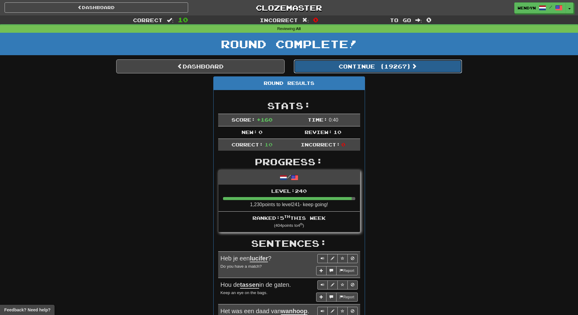
click at [394, 65] on button "Continue ( 19267 )" at bounding box center [377, 66] width 168 height 14
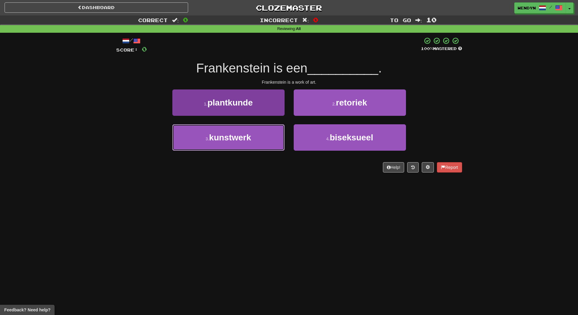
click at [269, 141] on button "3 . kunstwerk" at bounding box center [228, 137] width 112 height 26
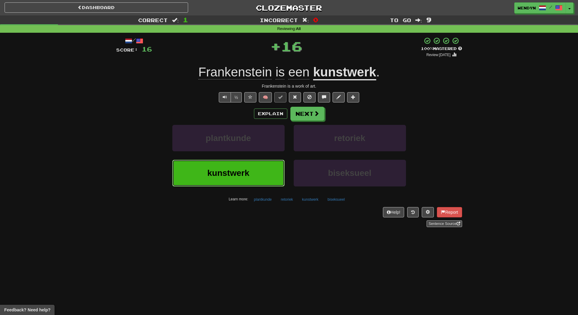
drag, startPoint x: 264, startPoint y: 179, endPoint x: 246, endPoint y: 211, distance: 36.9
click at [263, 181] on button "kunstwerk" at bounding box center [228, 173] width 112 height 26
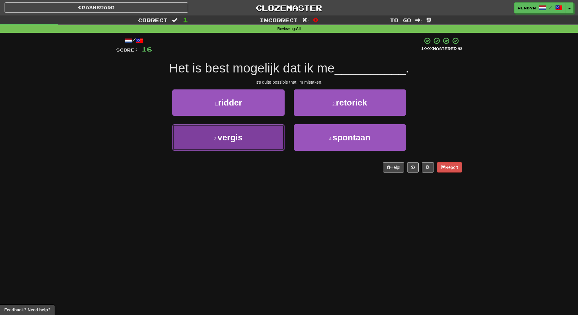
click at [256, 136] on button "3 . vergis" at bounding box center [228, 137] width 112 height 26
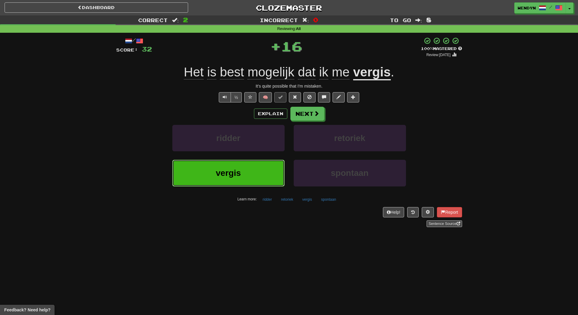
click at [251, 176] on button "vergis" at bounding box center [228, 173] width 112 height 26
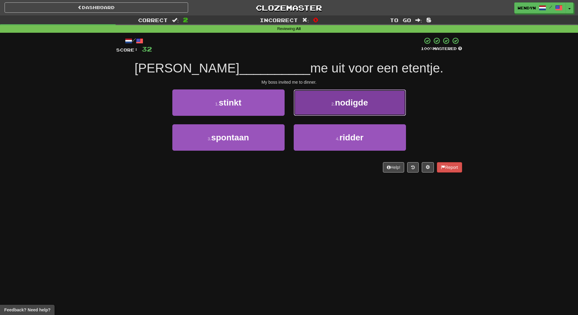
click at [354, 100] on span "nodigde" at bounding box center [351, 102] width 33 height 9
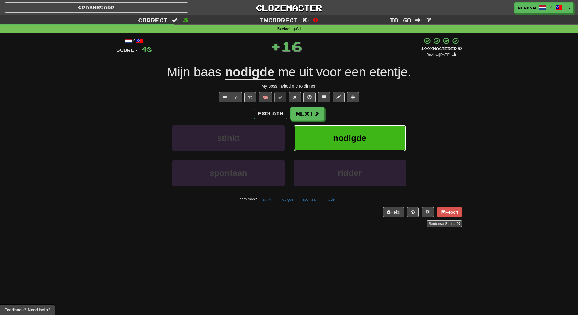
click at [363, 138] on span "nodigde" at bounding box center [349, 137] width 33 height 9
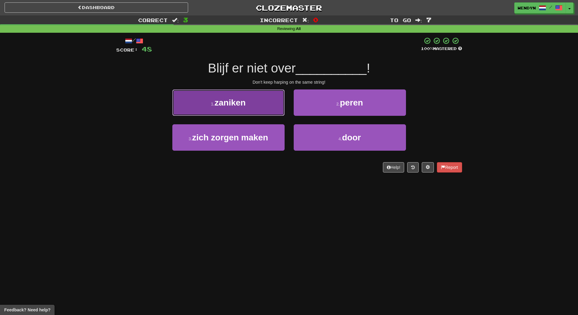
click at [245, 108] on button "1 . zaniken" at bounding box center [228, 102] width 112 height 26
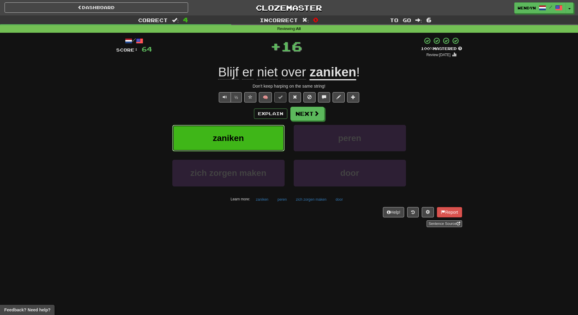
click at [244, 132] on button "zaniken" at bounding box center [228, 138] width 112 height 26
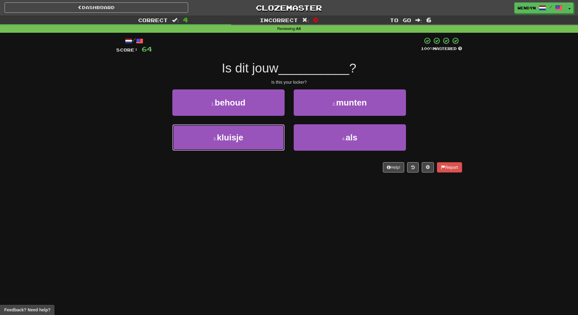
click at [244, 132] on button "3 . kluisje" at bounding box center [228, 137] width 112 height 26
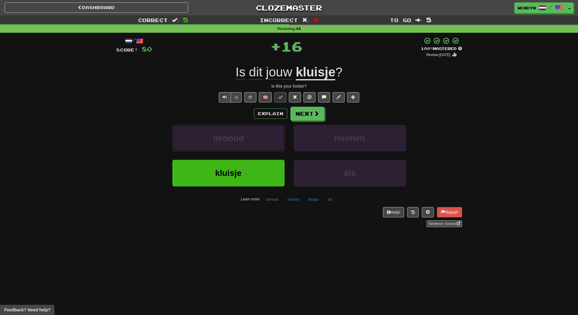
click at [244, 132] on button "behoud" at bounding box center [228, 138] width 112 height 26
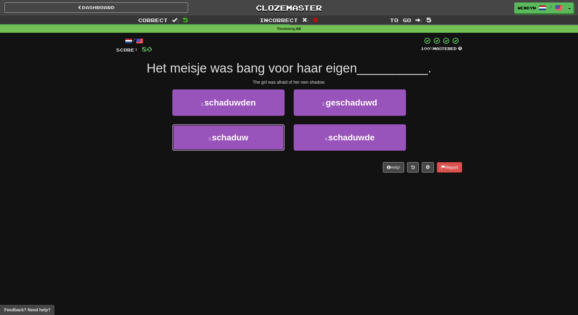
click at [244, 132] on button "3 . schaduw" at bounding box center [228, 137] width 112 height 26
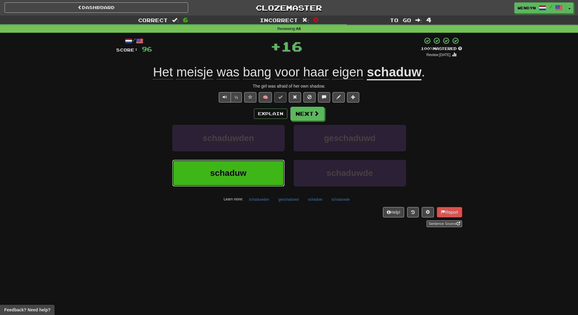
click at [243, 163] on button "schaduw" at bounding box center [228, 173] width 112 height 26
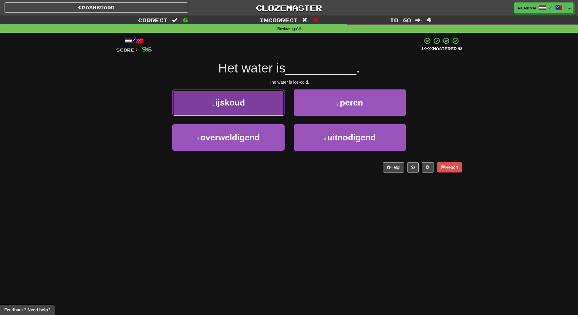
click at [241, 109] on button "1 . ijskoud" at bounding box center [228, 102] width 112 height 26
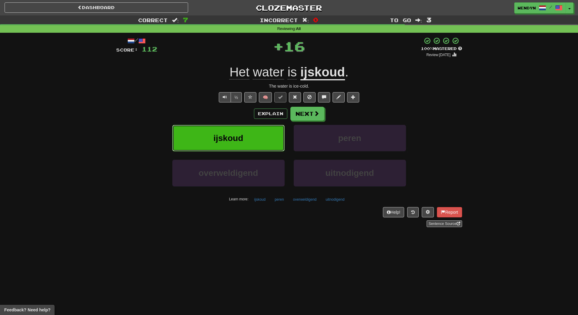
click at [241, 146] on button "ijskoud" at bounding box center [228, 138] width 112 height 26
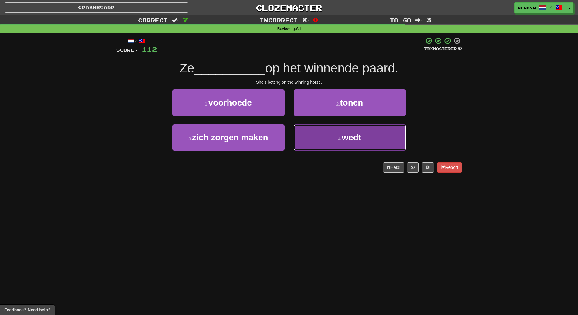
click at [332, 149] on button "4 . wedt" at bounding box center [349, 137] width 112 height 26
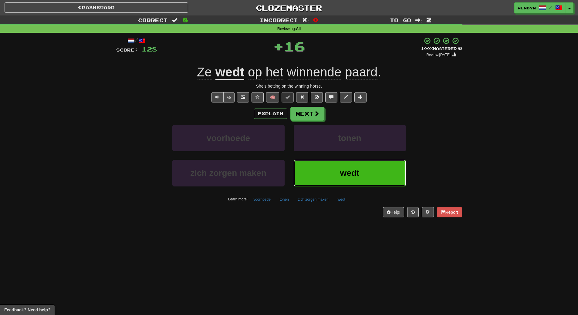
click at [332, 161] on button "wedt" at bounding box center [349, 173] width 112 height 26
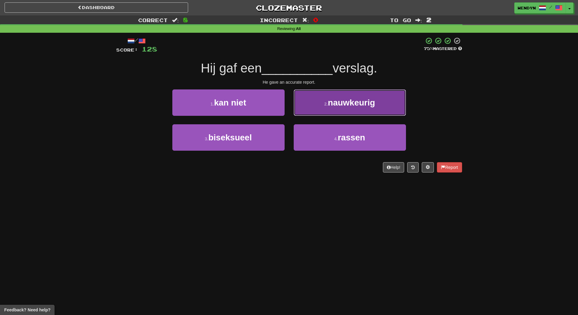
click at [360, 99] on span "nauwkeurig" at bounding box center [351, 102] width 47 height 9
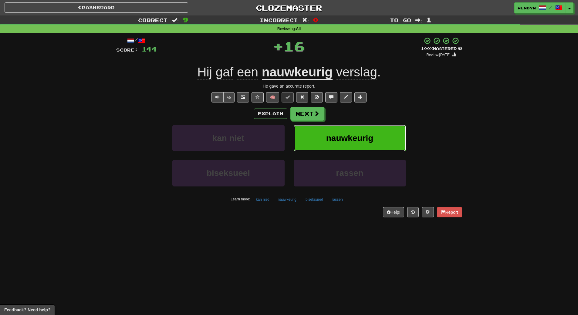
click at [360, 136] on span "nauwkeurig" at bounding box center [349, 137] width 47 height 9
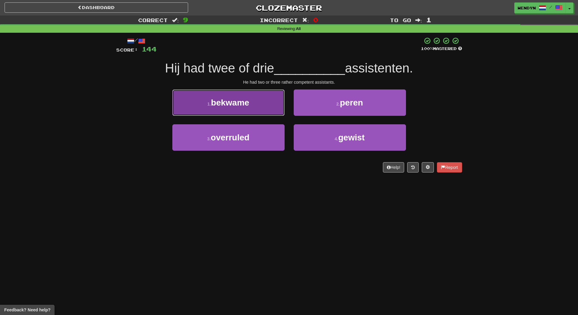
click at [216, 107] on span "bekwame" at bounding box center [230, 102] width 38 height 9
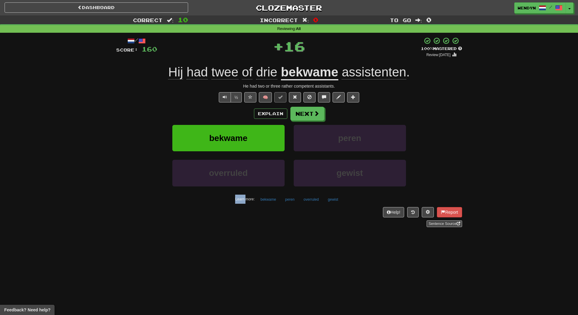
click at [216, 107] on div "Explain Next" at bounding box center [289, 114] width 346 height 14
click at [216, 134] on span "bekwame" at bounding box center [228, 137] width 38 height 9
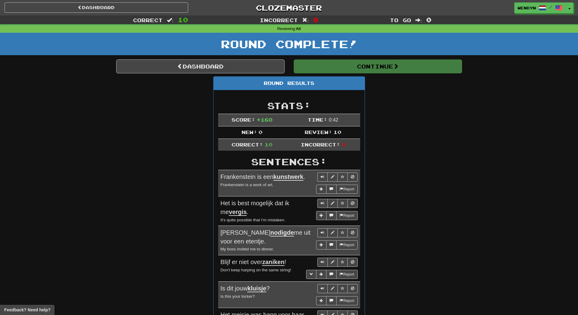
drag, startPoint x: 216, startPoint y: 134, endPoint x: 291, endPoint y: 126, distance: 76.3
click at [291, 126] on td "Time: 0 : 42" at bounding box center [323, 120] width 74 height 12
click at [382, 60] on div "Correct : 10 Incorrect : 0 To go : 0 Reviewing : All Round Complete! Dashboard …" at bounding box center [289, 243] width 578 height 457
click at [433, 103] on div "Round Results Stats: Score: + 160 Time: 0 : 42 New: 0 Review: 10 Correct: 10 In…" at bounding box center [289, 265] width 346 height 379
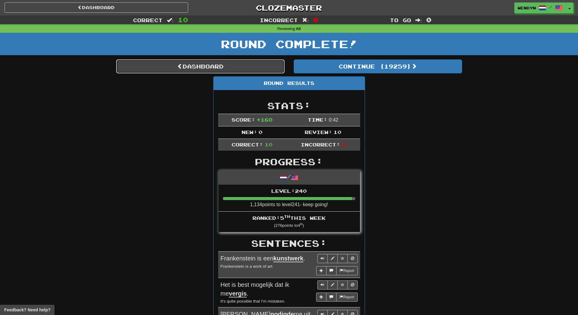
click at [205, 66] on link "Dashboard" at bounding box center [200, 66] width 168 height 14
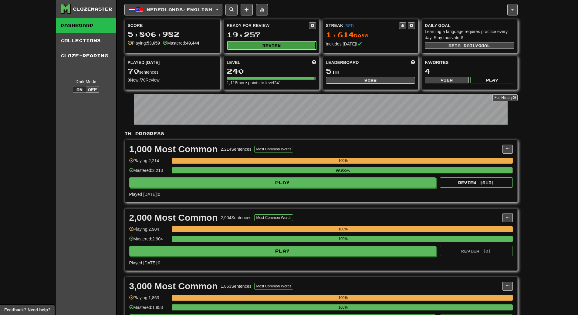
click at [288, 43] on button "Review" at bounding box center [271, 45] width 89 height 9
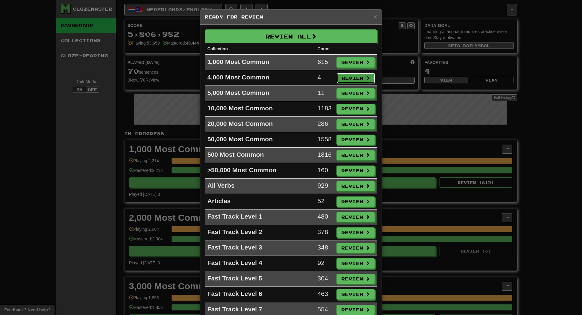
click at [350, 75] on button "Review" at bounding box center [356, 78] width 38 height 10
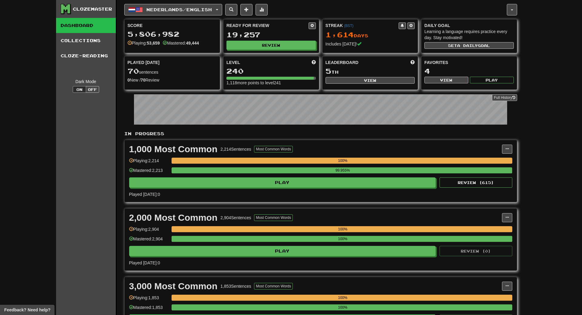
select select "**"
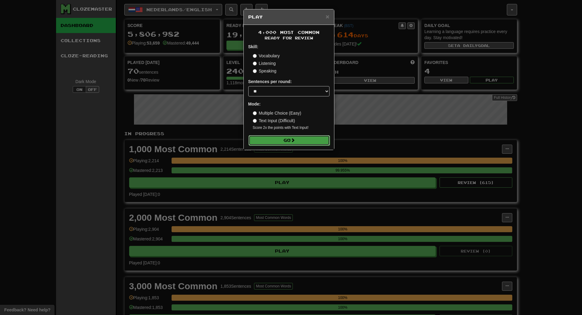
click at [310, 136] on button "Go" at bounding box center [289, 140] width 81 height 10
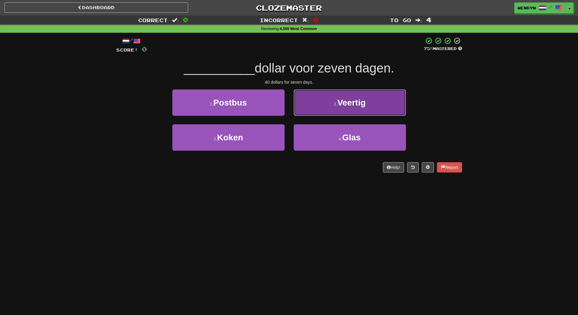
click at [365, 106] on span "Veertig" at bounding box center [351, 102] width 28 height 9
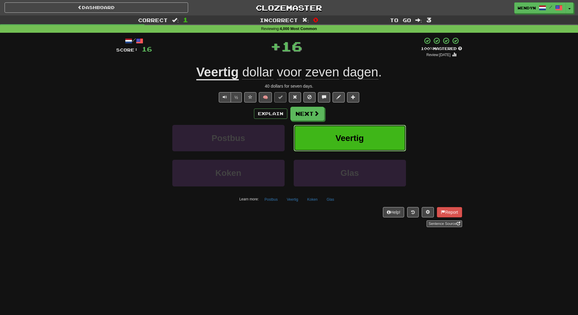
click at [360, 137] on span "Veertig" at bounding box center [349, 137] width 28 height 9
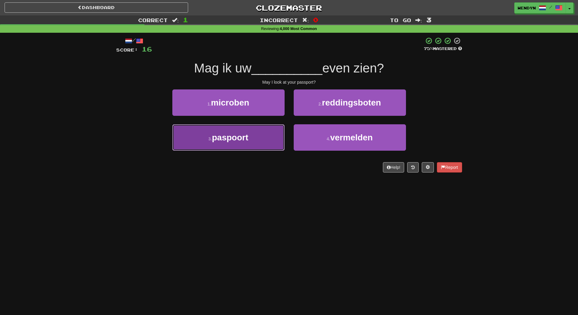
click at [258, 140] on button "3 . paspoort" at bounding box center [228, 137] width 112 height 26
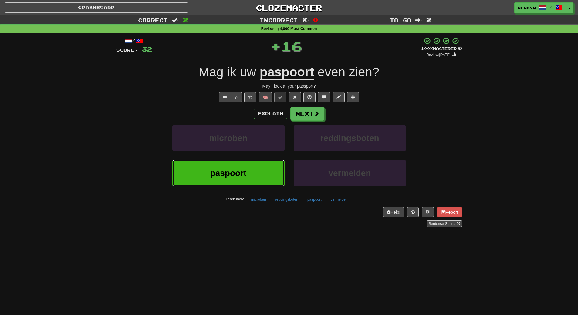
click at [257, 182] on button "paspoort" at bounding box center [228, 173] width 112 height 26
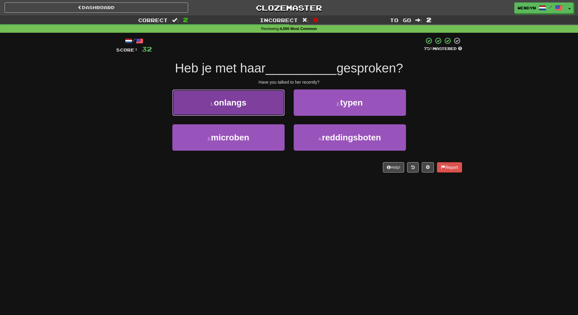
click at [204, 105] on button "1 . onlangs" at bounding box center [228, 102] width 112 height 26
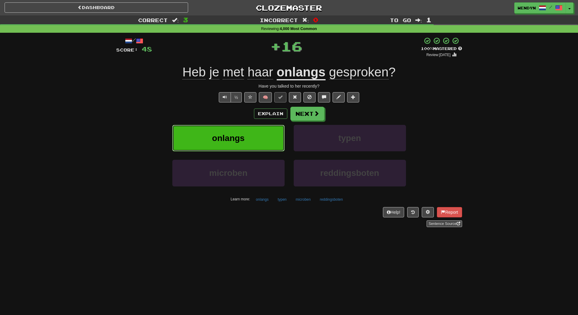
click at [213, 133] on span "onlangs" at bounding box center [228, 137] width 32 height 9
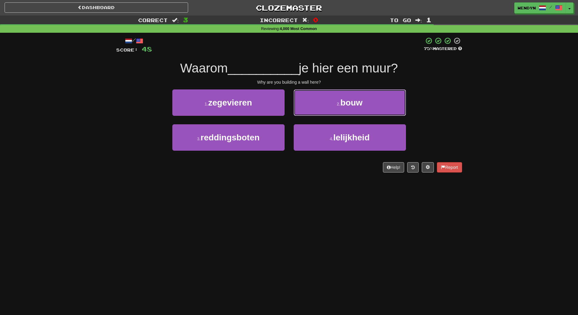
click at [352, 106] on span "bouw" at bounding box center [351, 102] width 22 height 9
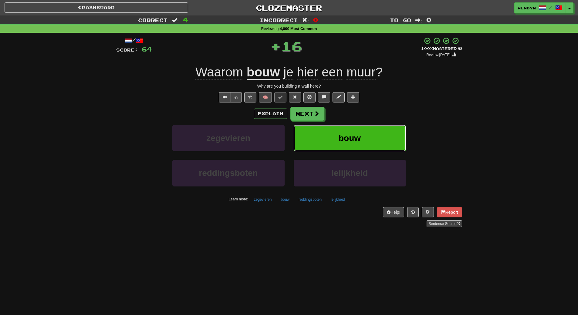
click at [364, 126] on button "bouw" at bounding box center [349, 138] width 112 height 26
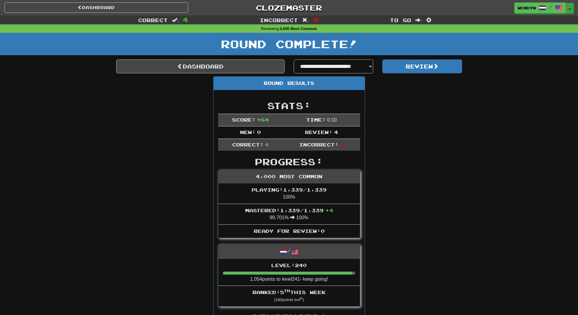
click at [568, 8] on button "Toggle Dropdown" at bounding box center [569, 8] width 8 height 11
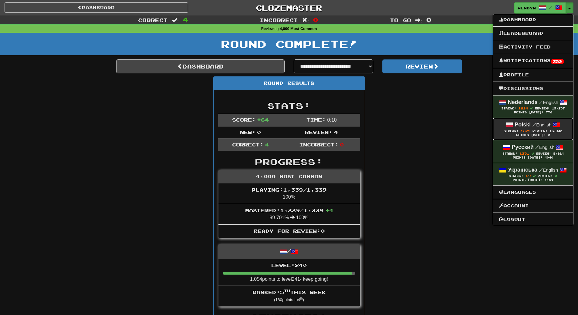
click at [529, 126] on strong "Polski" at bounding box center [522, 125] width 16 height 6
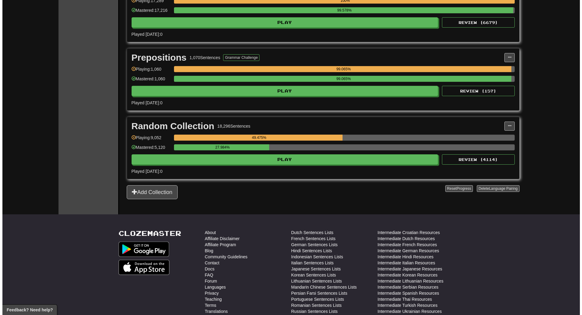
scroll to position [1082, 0]
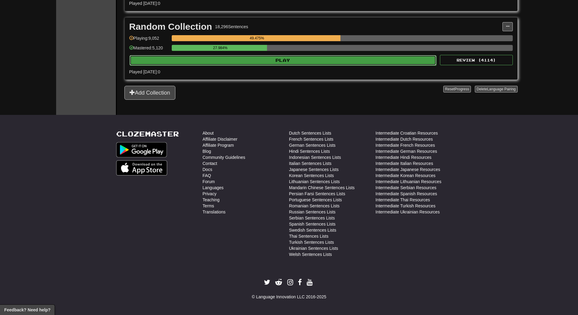
click at [272, 60] on button "Play" at bounding box center [282, 60] width 307 height 10
select select "**"
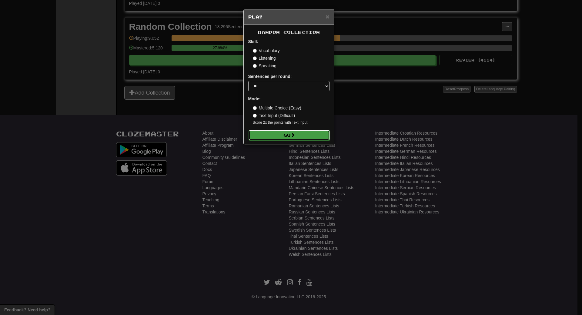
click at [286, 132] on button "Go" at bounding box center [289, 135] width 81 height 10
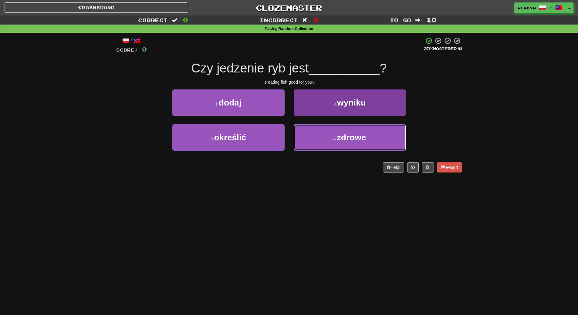
click at [348, 137] on span "zdrowe" at bounding box center [351, 137] width 29 height 9
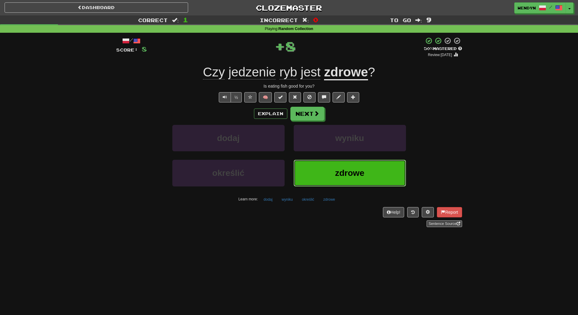
click at [348, 162] on button "zdrowe" at bounding box center [349, 173] width 112 height 26
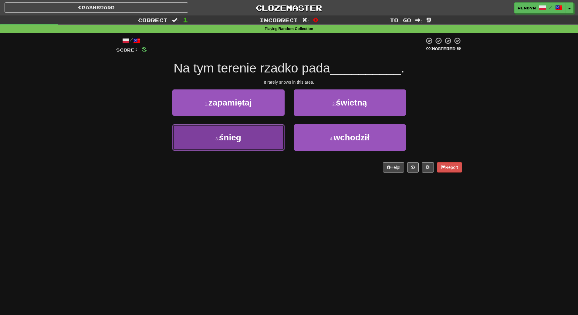
drag, startPoint x: 242, startPoint y: 136, endPoint x: 244, endPoint y: 166, distance: 30.4
click at [242, 137] on button "3 . śnieg" at bounding box center [228, 137] width 112 height 26
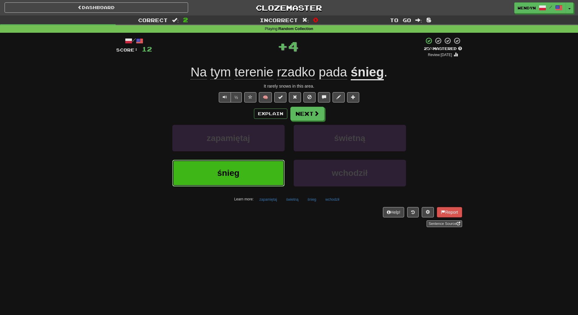
click at [245, 181] on button "śnieg" at bounding box center [228, 173] width 112 height 26
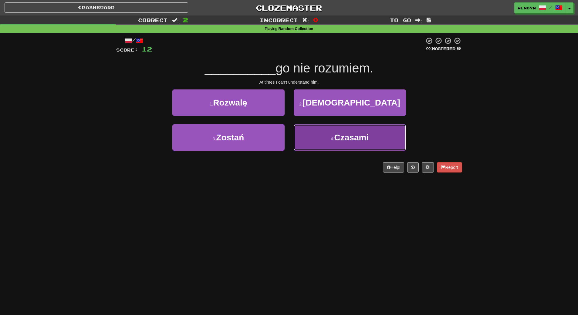
drag, startPoint x: 344, startPoint y: 144, endPoint x: 351, endPoint y: 165, distance: 21.9
click at [344, 145] on button "4 . Czasami" at bounding box center [349, 137] width 112 height 26
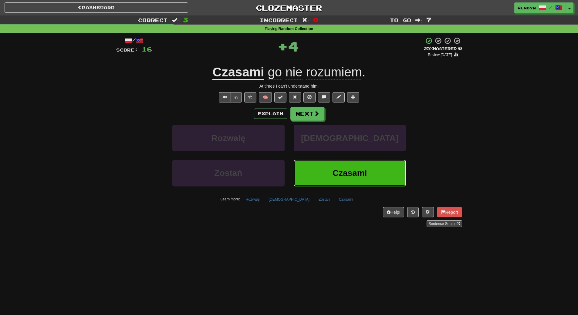
click at [353, 171] on span "Czasami" at bounding box center [349, 172] width 35 height 9
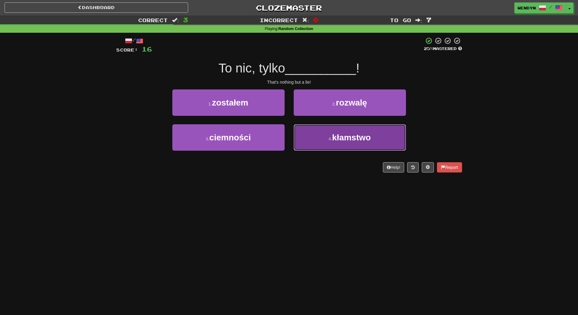
click at [327, 150] on button "4 . kłamstwo" at bounding box center [349, 137] width 112 height 26
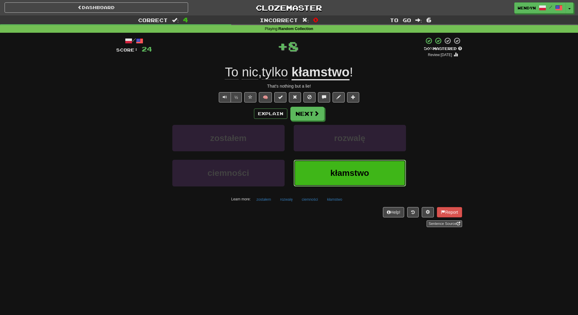
click at [324, 173] on button "kłamstwo" at bounding box center [349, 173] width 112 height 26
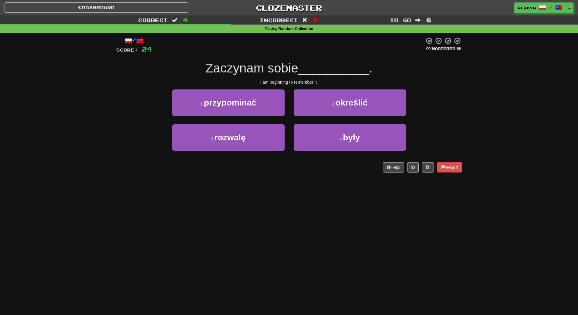
click at [317, 189] on div "Dashboard Clozemaster WendyN / Toggle Dropdown Dashboard Leaderboard Activity F…" at bounding box center [289, 157] width 578 height 315
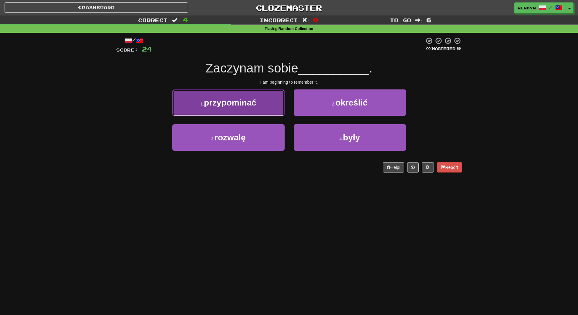
click at [223, 105] on span "przypominać" at bounding box center [230, 102] width 52 height 9
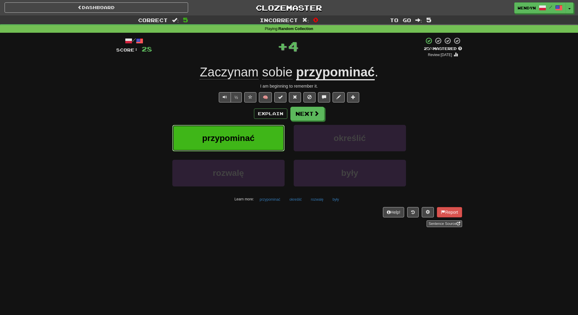
click at [223, 131] on button "przypominać" at bounding box center [228, 138] width 112 height 26
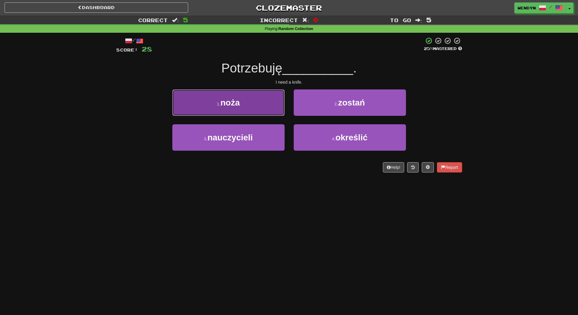
click at [226, 108] on button "1 . noża" at bounding box center [228, 102] width 112 height 26
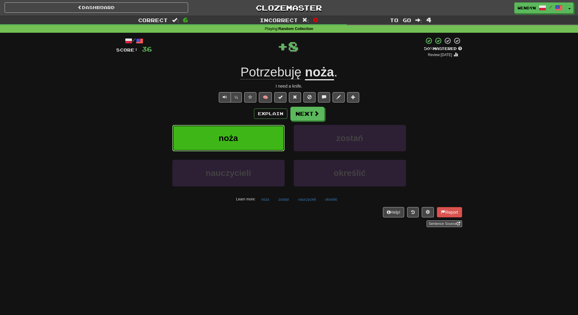
click at [223, 134] on span "noża" at bounding box center [228, 137] width 19 height 9
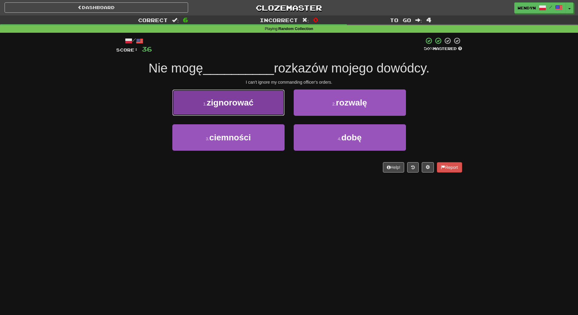
drag, startPoint x: 261, startPoint y: 102, endPoint x: 260, endPoint y: 106, distance: 4.0
click at [261, 102] on button "1 . zignorować" at bounding box center [228, 102] width 112 height 26
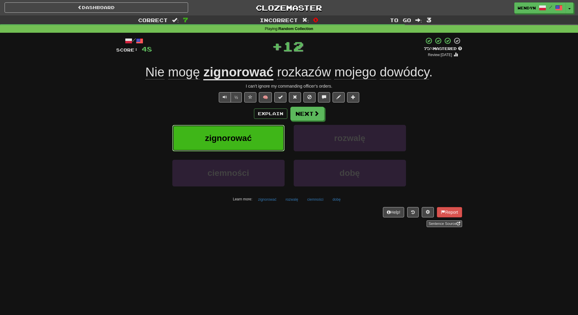
click at [262, 133] on button "zignorować" at bounding box center [228, 138] width 112 height 26
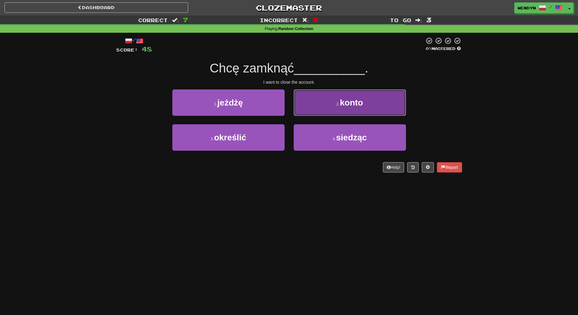
click at [382, 103] on button "2 . konto" at bounding box center [349, 102] width 112 height 26
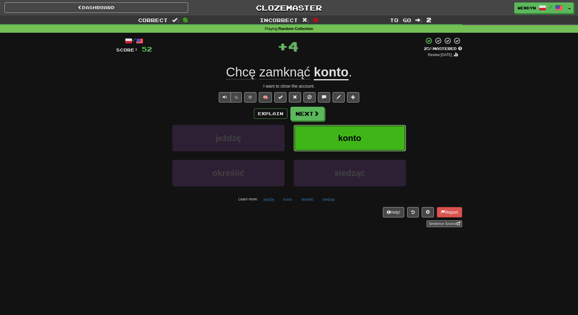
click at [377, 134] on button "konto" at bounding box center [349, 138] width 112 height 26
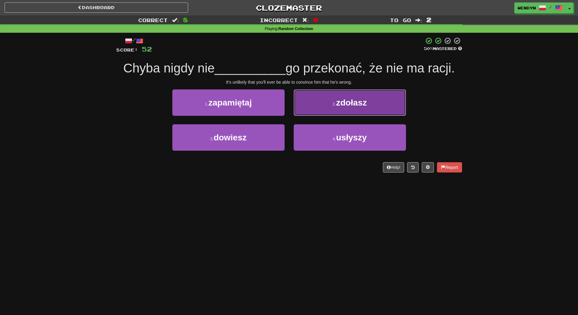
click at [386, 105] on button "2 . zdołasz" at bounding box center [349, 102] width 112 height 26
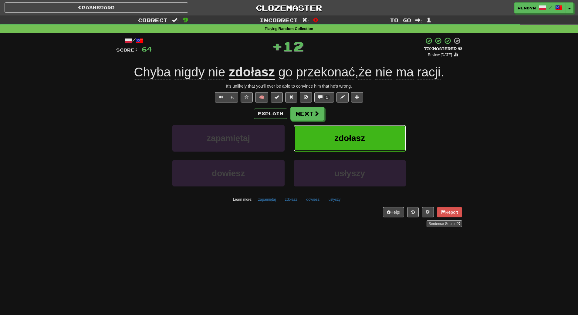
click at [377, 136] on button "zdołasz" at bounding box center [349, 138] width 112 height 26
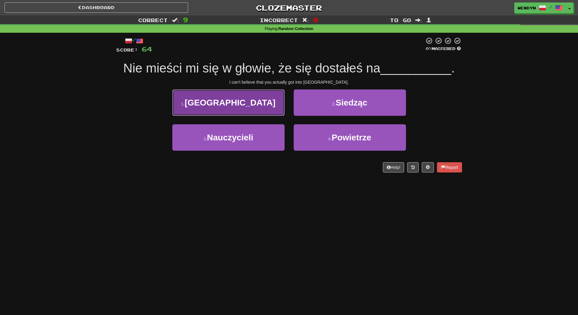
click at [246, 104] on span "[GEOGRAPHIC_DATA]" at bounding box center [230, 102] width 91 height 9
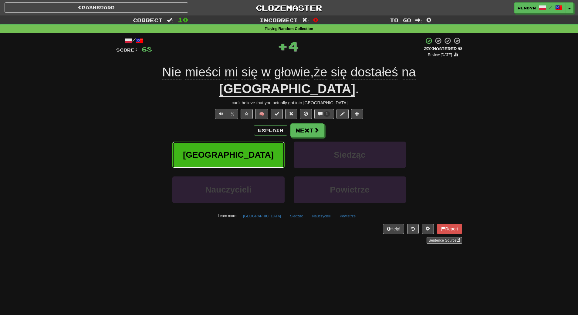
click at [251, 142] on button "[GEOGRAPHIC_DATA]" at bounding box center [228, 155] width 112 height 26
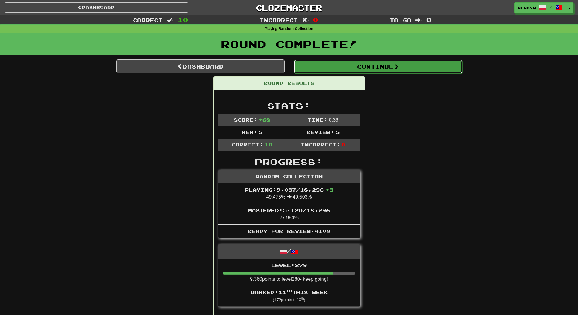
click at [391, 70] on button "Continue" at bounding box center [378, 67] width 168 height 14
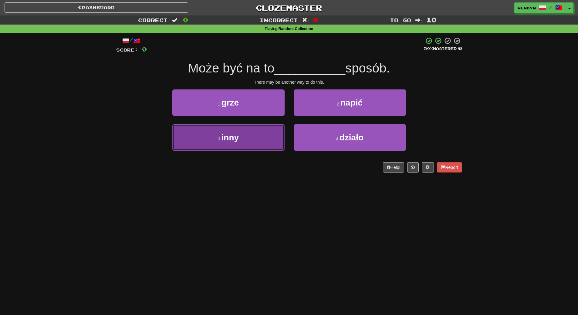
click at [249, 144] on button "3 . inny" at bounding box center [228, 137] width 112 height 26
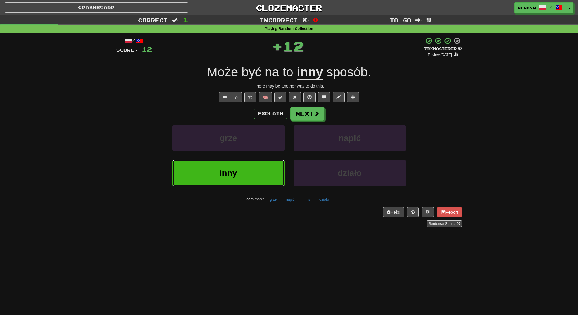
click at [246, 172] on button "inny" at bounding box center [228, 173] width 112 height 26
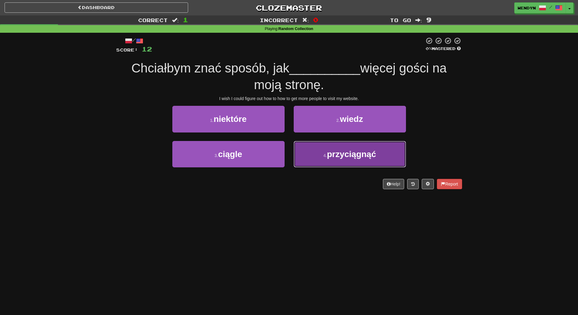
click at [306, 160] on button "4 . przyciągnąć" at bounding box center [349, 154] width 112 height 26
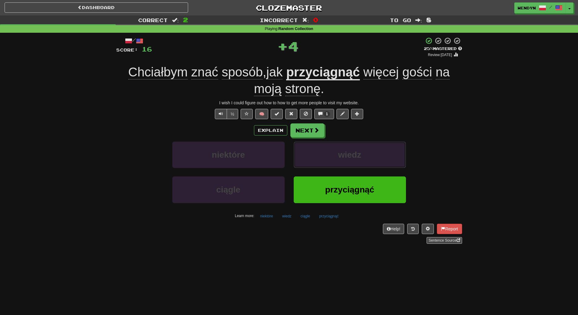
click at [306, 160] on button "wiedz" at bounding box center [349, 155] width 112 height 26
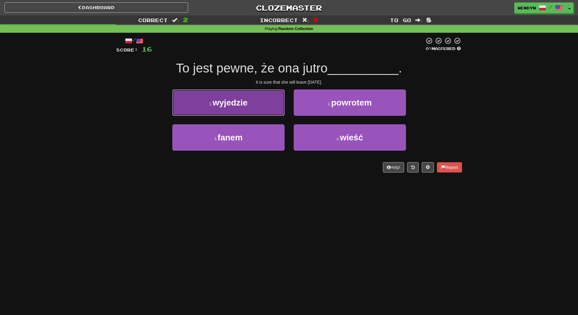
click at [275, 112] on button "1 . wyjedzie" at bounding box center [228, 102] width 112 height 26
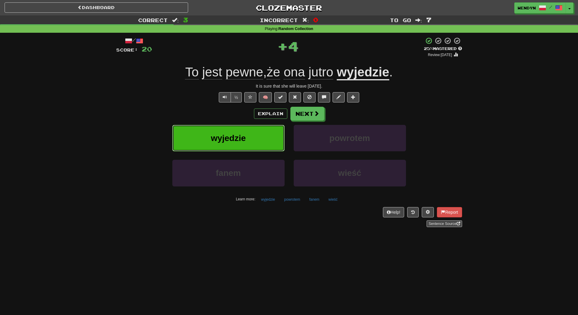
click at [268, 144] on button "wyjedzie" at bounding box center [228, 138] width 112 height 26
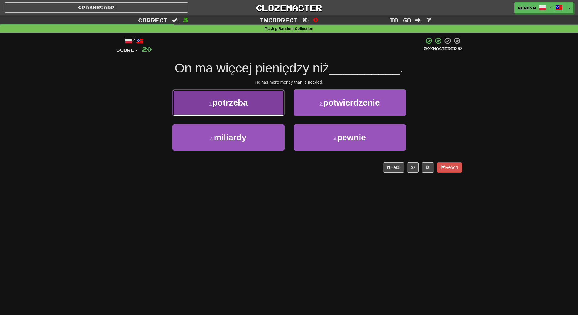
click at [229, 99] on span "potrzeba" at bounding box center [229, 102] width 35 height 9
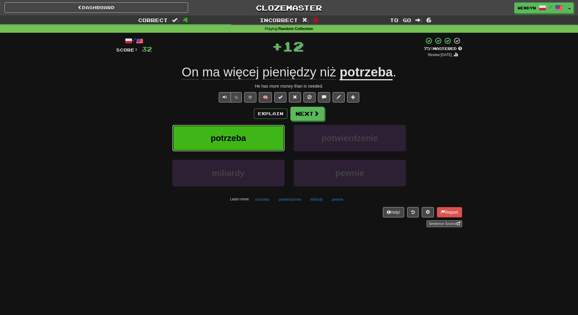
click at [236, 139] on span "potrzeba" at bounding box center [227, 137] width 35 height 9
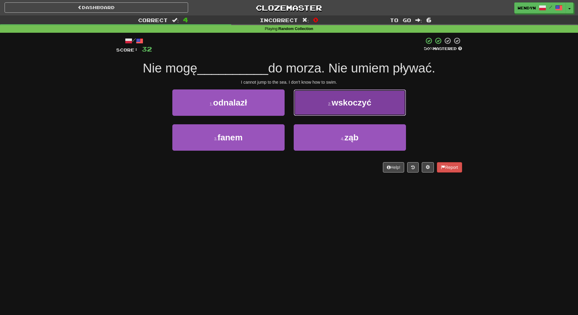
click at [344, 103] on span "wskoczyć" at bounding box center [351, 102] width 40 height 9
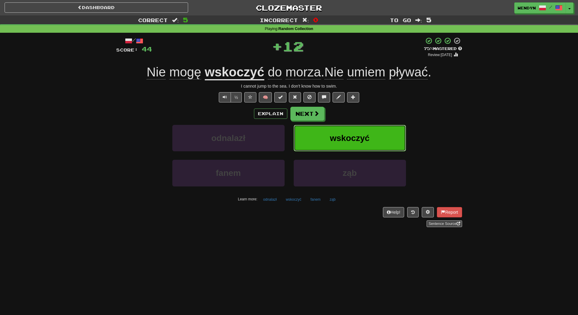
click at [347, 132] on button "wskoczyć" at bounding box center [349, 138] width 112 height 26
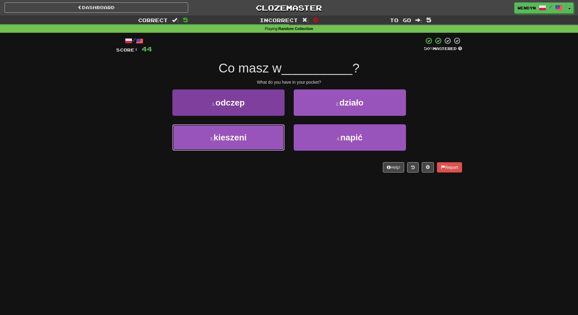
drag, startPoint x: 245, startPoint y: 136, endPoint x: 245, endPoint y: 150, distance: 13.6
click at [245, 136] on span "kieszeni" at bounding box center [229, 137] width 33 height 9
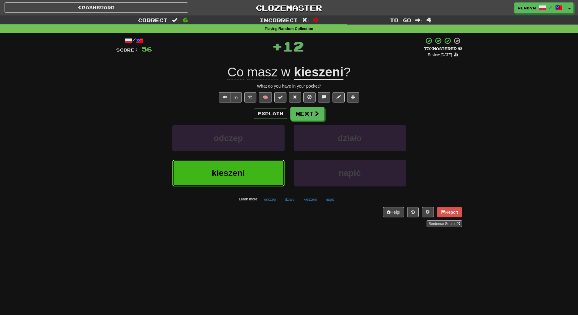
click at [247, 166] on button "kieszeni" at bounding box center [228, 173] width 112 height 26
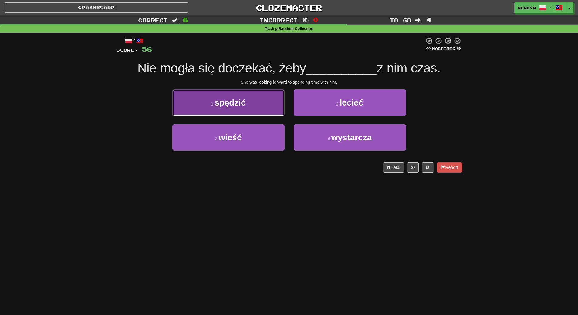
drag, startPoint x: 250, startPoint y: 109, endPoint x: 250, endPoint y: 128, distance: 18.8
click at [251, 110] on button "1 . spędzić" at bounding box center [228, 102] width 112 height 26
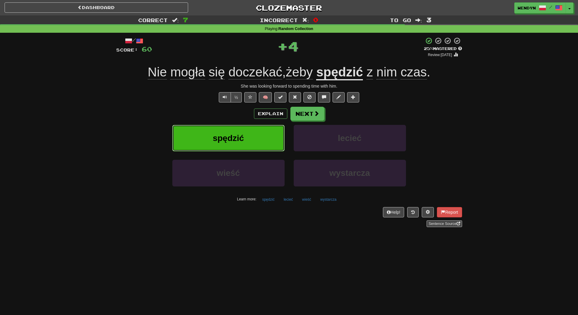
click at [252, 140] on button "spędzić" at bounding box center [228, 138] width 112 height 26
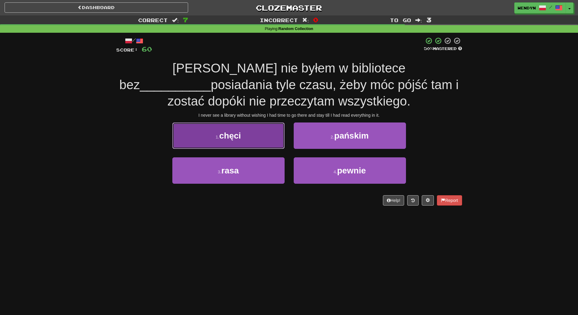
click at [252, 140] on button "1 . chęci" at bounding box center [228, 135] width 112 height 26
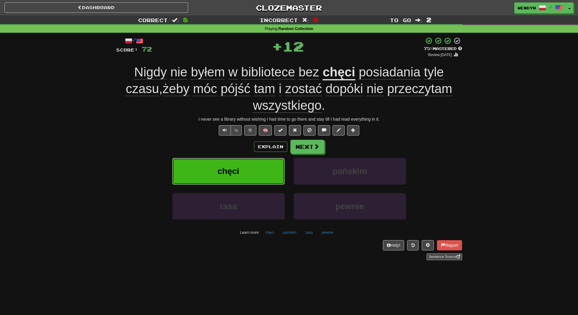
drag, startPoint x: 250, startPoint y: 161, endPoint x: 249, endPoint y: 166, distance: 4.9
click at [250, 162] on button "chęci" at bounding box center [228, 171] width 112 height 26
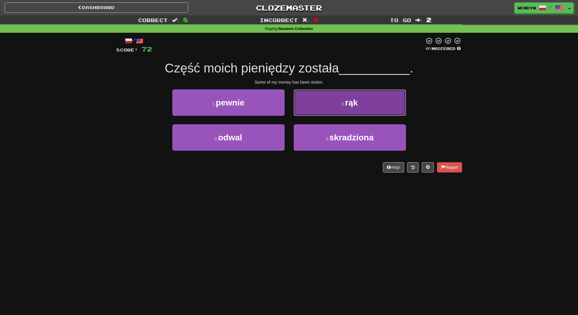
drag, startPoint x: 349, startPoint y: 91, endPoint x: 350, endPoint y: 95, distance: 4.0
click at [350, 95] on button "2 . rąk" at bounding box center [349, 102] width 112 height 26
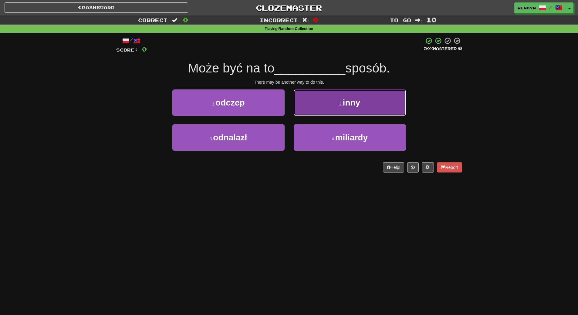
drag, startPoint x: 334, startPoint y: 110, endPoint x: 341, endPoint y: 135, distance: 26.4
click at [335, 110] on button "2 . inny" at bounding box center [349, 102] width 112 height 26
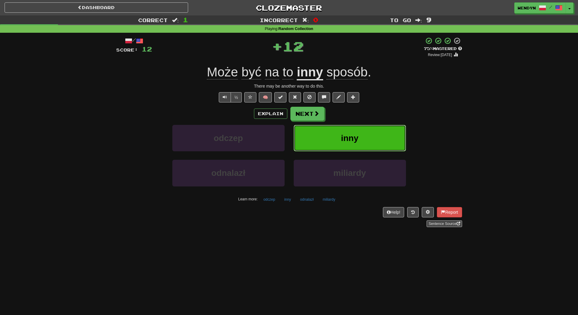
click at [342, 139] on span "inny" at bounding box center [350, 137] width 18 height 9
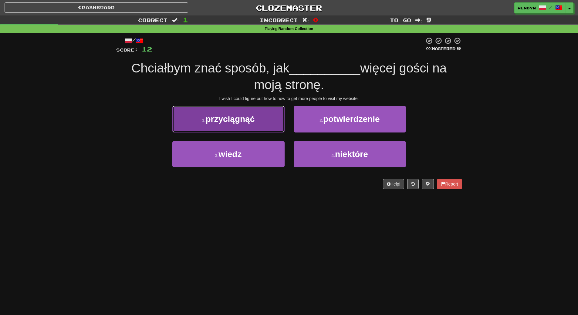
click at [255, 125] on button "1 . przyciągnąć" at bounding box center [228, 119] width 112 height 26
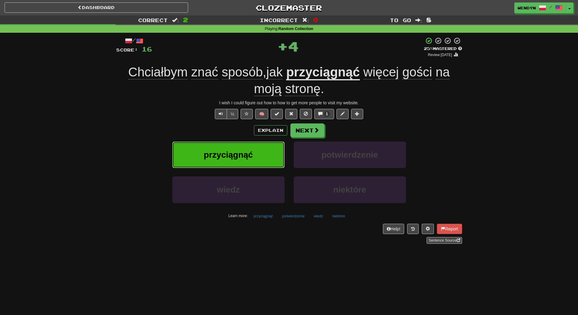
click at [254, 143] on button "przyciągnąć" at bounding box center [228, 155] width 112 height 26
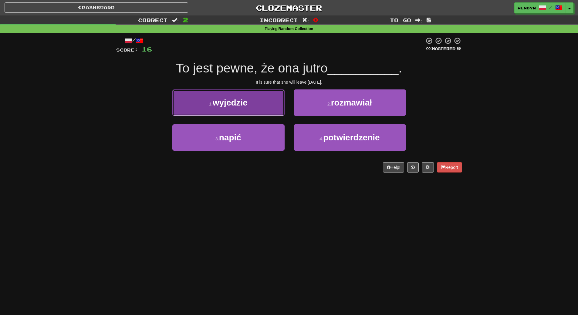
click at [260, 102] on button "1 . wyjedzie" at bounding box center [228, 102] width 112 height 26
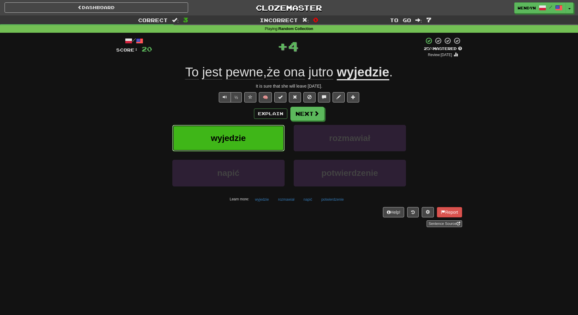
click at [261, 126] on button "wyjedzie" at bounding box center [228, 138] width 112 height 26
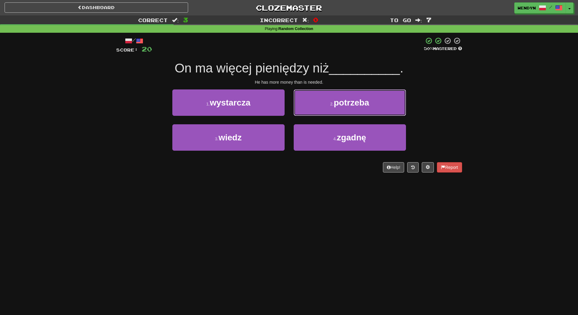
drag, startPoint x: 358, startPoint y: 102, endPoint x: 359, endPoint y: 105, distance: 3.5
click at [358, 102] on span "potrzeba" at bounding box center [351, 102] width 35 height 9
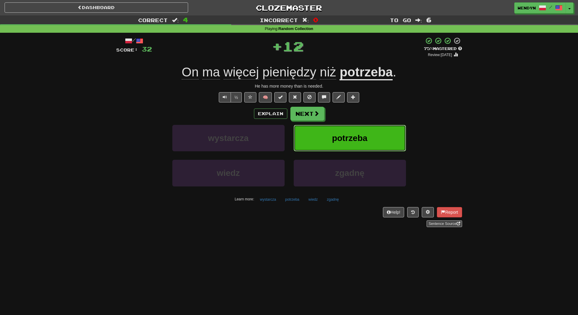
click at [366, 132] on button "potrzeba" at bounding box center [349, 138] width 112 height 26
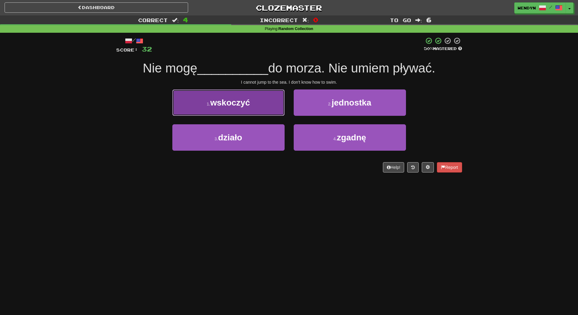
click at [267, 111] on button "1 . wskoczyć" at bounding box center [228, 102] width 112 height 26
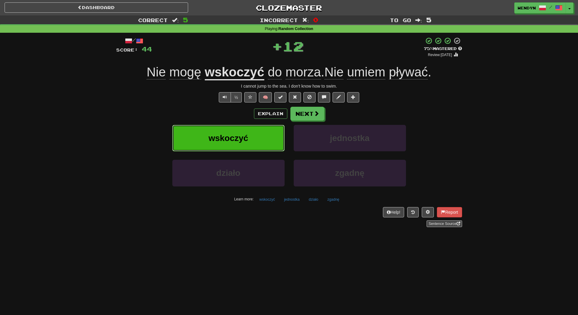
click at [265, 139] on button "wskoczyć" at bounding box center [228, 138] width 112 height 26
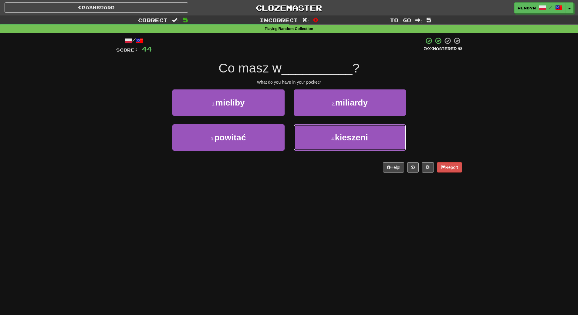
drag, startPoint x: 314, startPoint y: 143, endPoint x: 320, endPoint y: 154, distance: 12.2
click at [314, 145] on button "4 . kieszeni" at bounding box center [349, 137] width 112 height 26
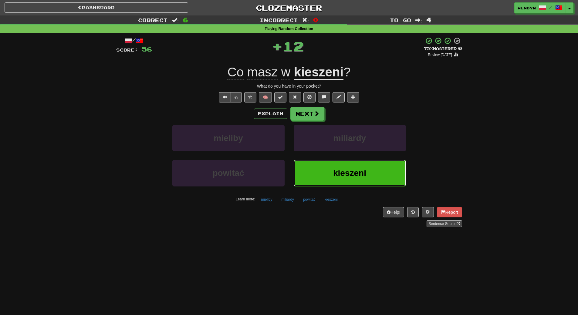
click at [328, 169] on button "kieszeni" at bounding box center [349, 173] width 112 height 26
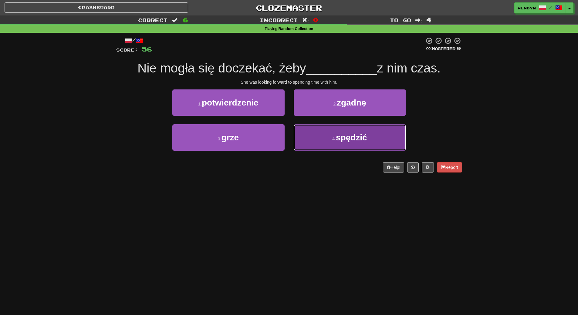
click at [343, 148] on button "4 . spędzić" at bounding box center [349, 137] width 112 height 26
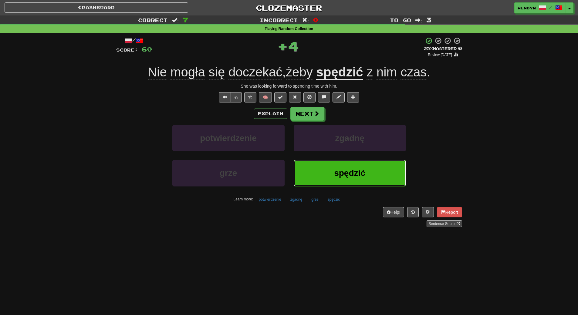
click at [346, 163] on button "spędzić" at bounding box center [349, 173] width 112 height 26
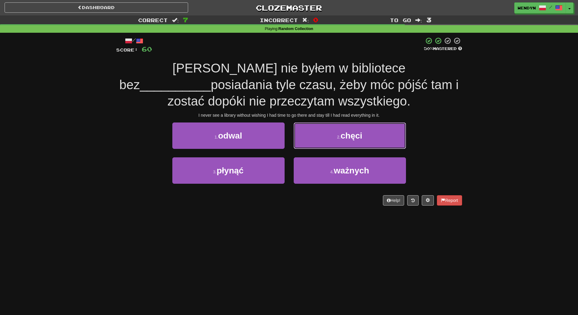
drag, startPoint x: 366, startPoint y: 134, endPoint x: 370, endPoint y: 139, distance: 6.6
click at [366, 134] on button "2 . chęci" at bounding box center [349, 135] width 112 height 26
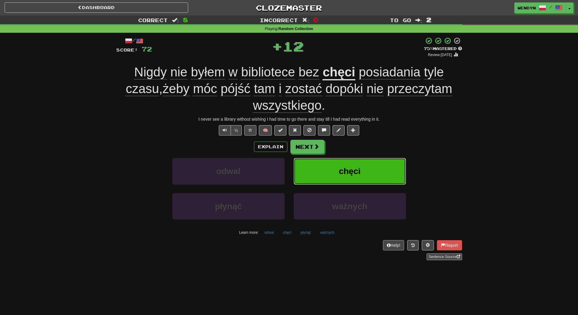
click at [382, 162] on button "chęci" at bounding box center [349, 171] width 112 height 26
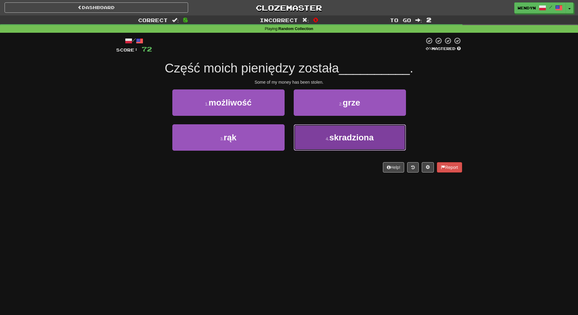
click at [365, 144] on button "4 . skradziona" at bounding box center [349, 137] width 112 height 26
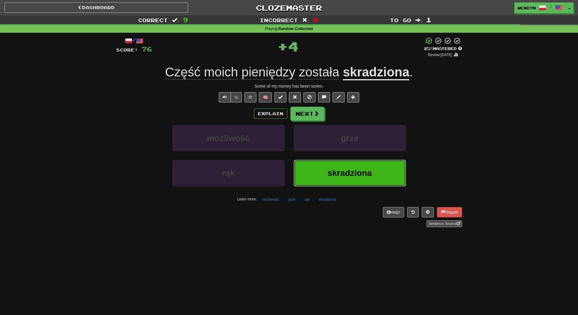
click at [366, 173] on span "skradziona" at bounding box center [349, 172] width 44 height 9
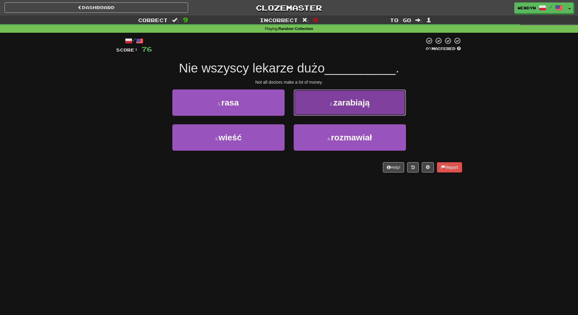
click at [380, 97] on button "2 . zarabiają" at bounding box center [349, 102] width 112 height 26
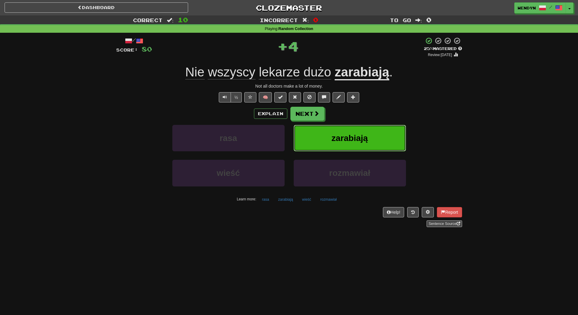
click at [384, 133] on button "zarabiają" at bounding box center [349, 138] width 112 height 26
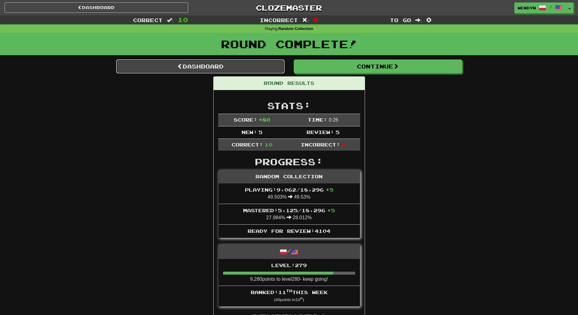
click at [225, 63] on link "Dashboard" at bounding box center [200, 66] width 168 height 14
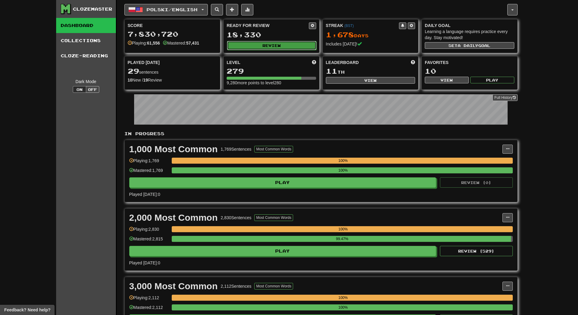
click at [298, 46] on button "Review" at bounding box center [271, 45] width 89 height 9
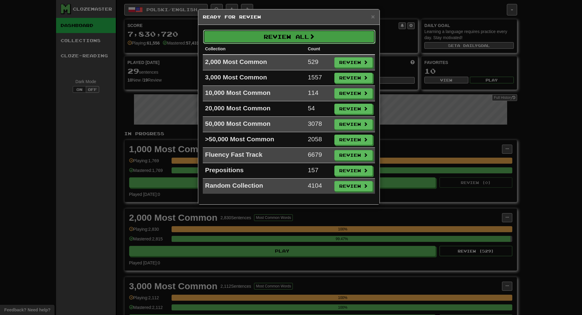
click at [301, 38] on button "Review All" at bounding box center [289, 37] width 172 height 14
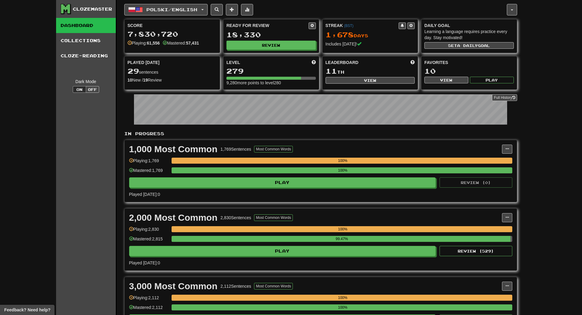
select select "**"
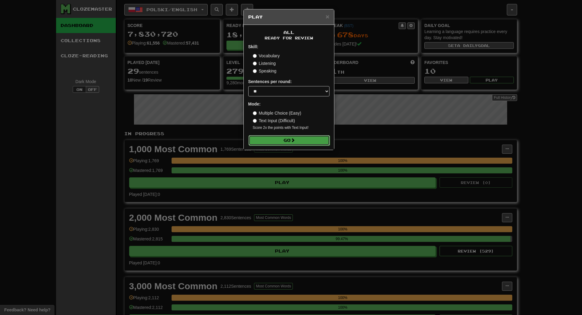
click at [312, 139] on button "Go" at bounding box center [289, 140] width 81 height 10
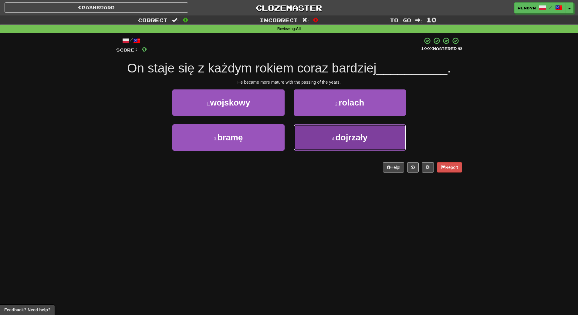
drag, startPoint x: 337, startPoint y: 143, endPoint x: 335, endPoint y: 162, distance: 18.6
click at [337, 144] on button "4 . dojrzały" at bounding box center [349, 137] width 112 height 26
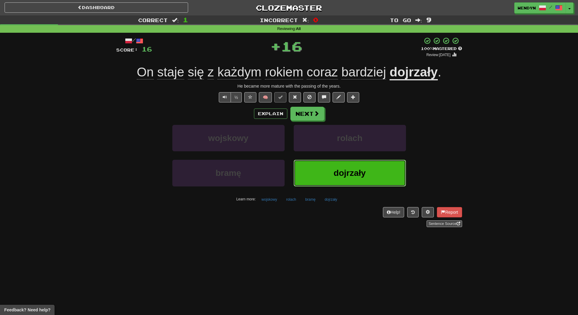
click at [335, 168] on button "dojrzały" at bounding box center [349, 173] width 112 height 26
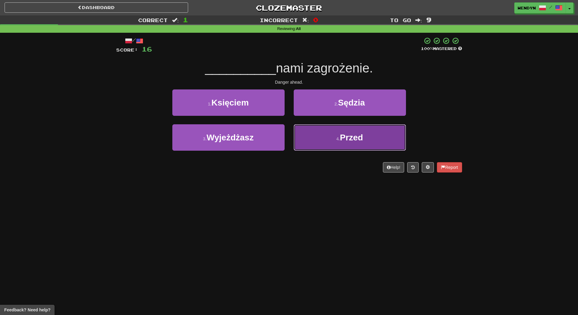
click at [359, 147] on button "4 . Przed" at bounding box center [349, 137] width 112 height 26
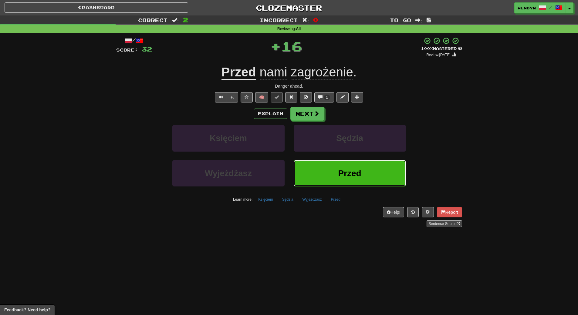
click at [355, 169] on span "Przed" at bounding box center [349, 173] width 23 height 9
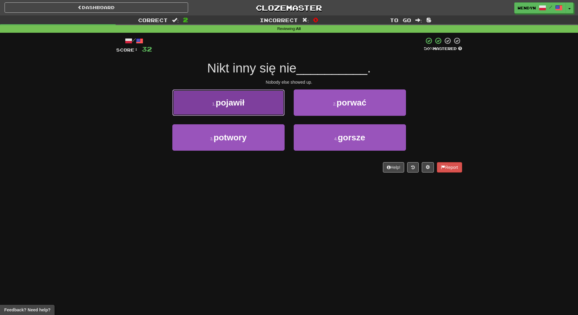
click at [199, 93] on button "1 . pojawił" at bounding box center [228, 102] width 112 height 26
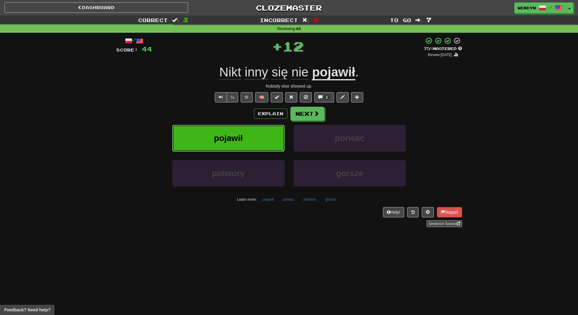
click at [199, 147] on button "pojawił" at bounding box center [228, 138] width 112 height 26
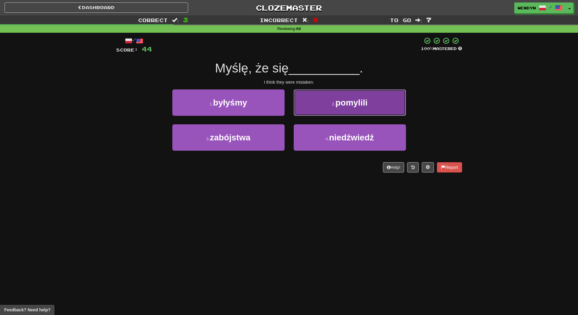
click at [355, 99] on span "pomylili" at bounding box center [351, 102] width 32 height 9
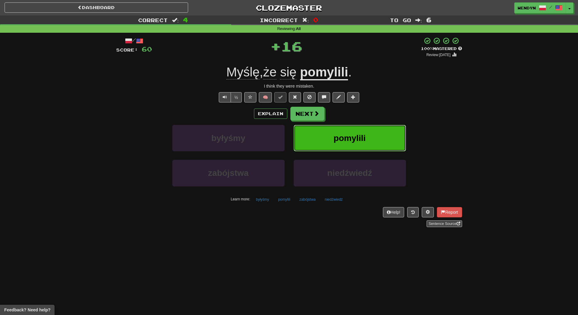
click at [364, 143] on span "pomylili" at bounding box center [350, 137] width 32 height 9
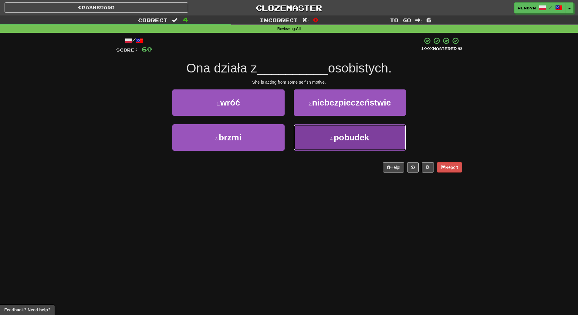
click at [362, 145] on button "4 . pobudek" at bounding box center [349, 137] width 112 height 26
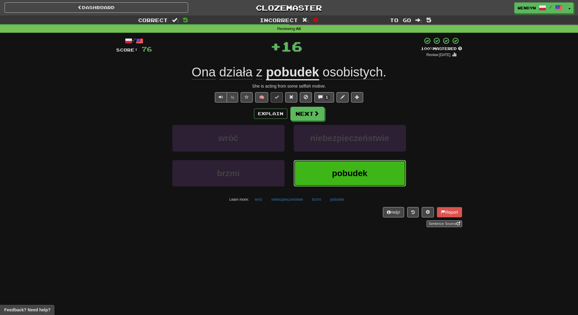
click at [355, 166] on button "pobudek" at bounding box center [349, 173] width 112 height 26
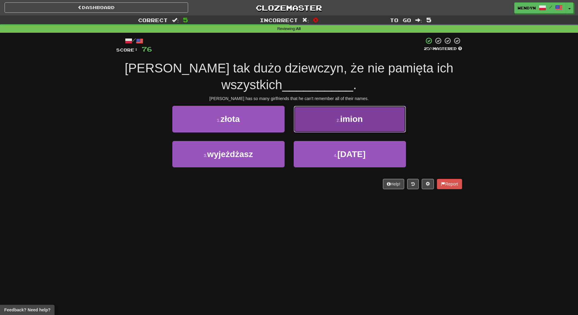
click at [358, 126] on button "2 . imion" at bounding box center [349, 119] width 112 height 26
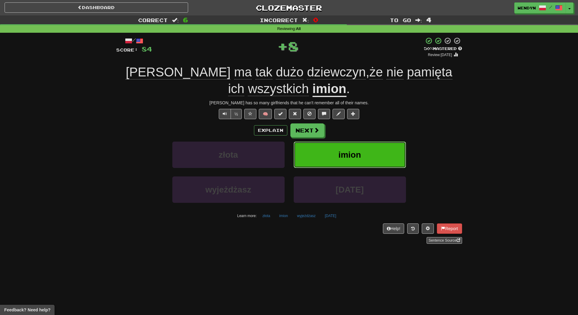
click at [356, 149] on button "imion" at bounding box center [349, 155] width 112 height 26
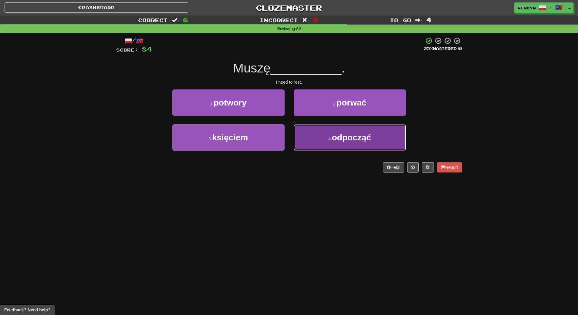
click at [356, 145] on button "4 . odpocząć" at bounding box center [349, 137] width 112 height 26
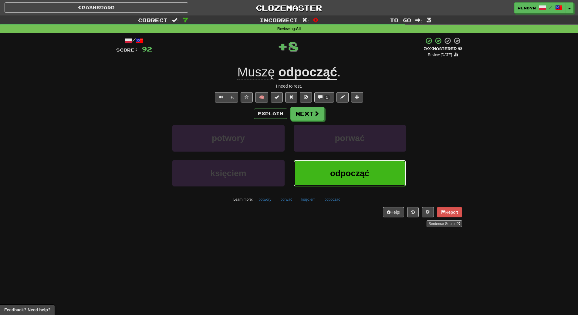
click at [348, 172] on span "odpocząć" at bounding box center [349, 173] width 39 height 9
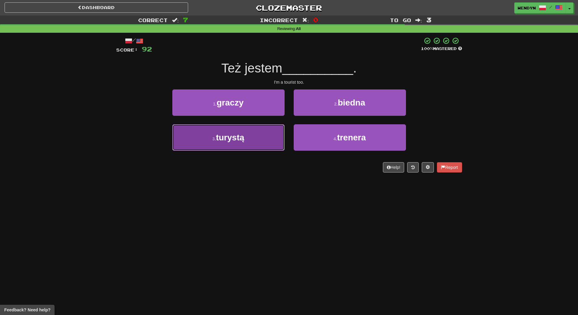
click at [253, 134] on button "3 . turystą" at bounding box center [228, 137] width 112 height 26
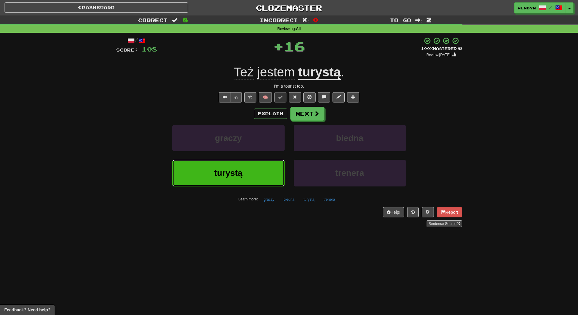
click at [256, 165] on button "turystą" at bounding box center [228, 173] width 112 height 26
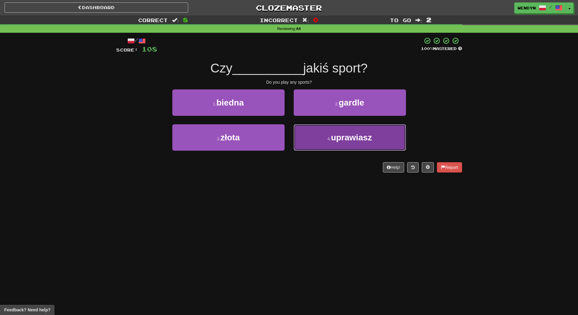
click at [348, 137] on span "uprawiasz" at bounding box center [351, 137] width 41 height 9
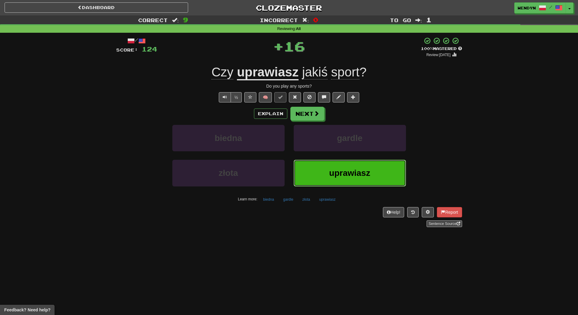
click at [351, 163] on button "uprawiasz" at bounding box center [349, 173] width 112 height 26
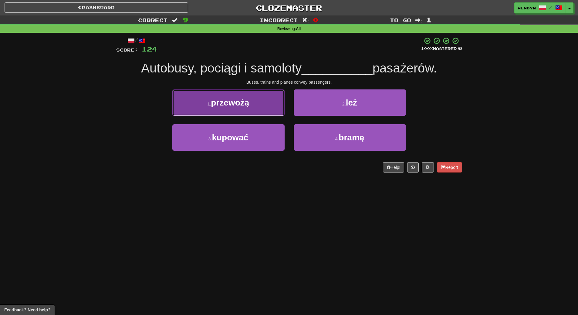
click at [243, 102] on span "przewożą" at bounding box center [230, 102] width 38 height 9
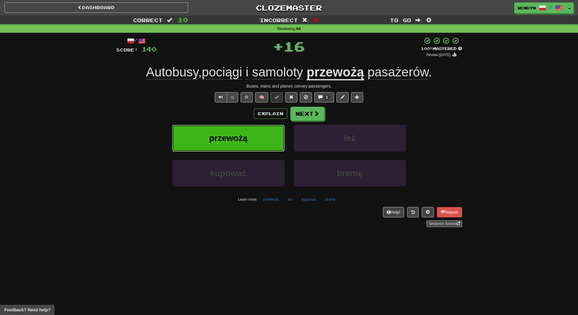
click at [238, 131] on button "przewożą" at bounding box center [228, 138] width 112 height 26
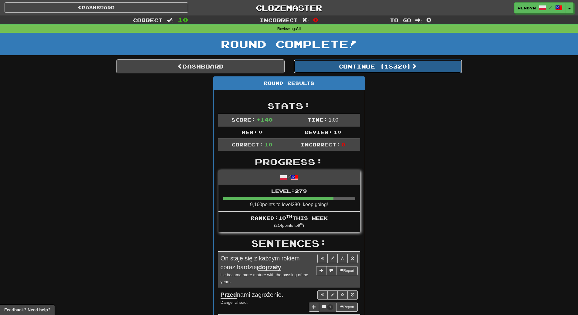
click at [399, 69] on button "Continue ( 18320 )" at bounding box center [377, 66] width 168 height 14
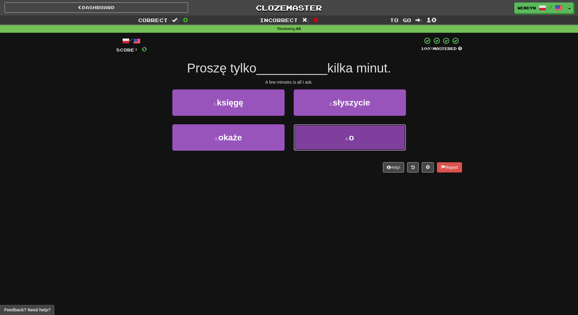
click at [350, 138] on span "o" at bounding box center [351, 137] width 5 height 9
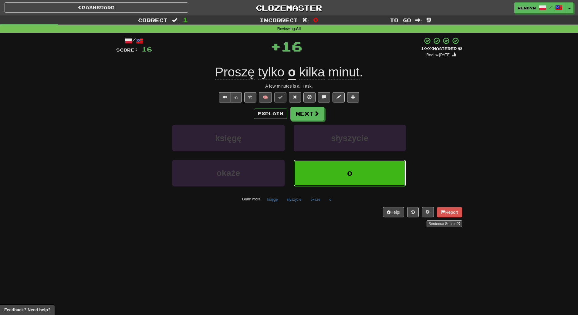
click at [353, 167] on button "o" at bounding box center [349, 173] width 112 height 26
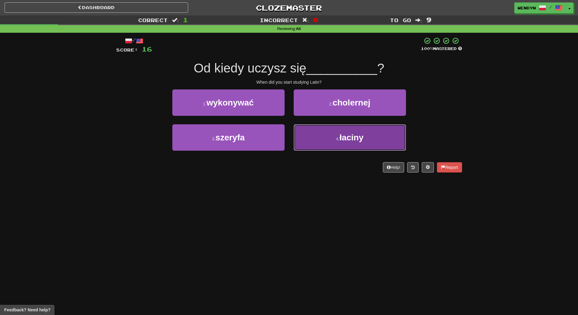
click at [322, 147] on button "4 . łaciny" at bounding box center [349, 137] width 112 height 26
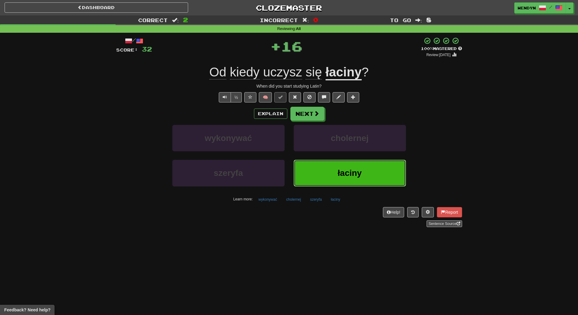
drag, startPoint x: 325, startPoint y: 176, endPoint x: 307, endPoint y: 202, distance: 30.9
click at [322, 182] on button "łaciny" at bounding box center [349, 173] width 112 height 26
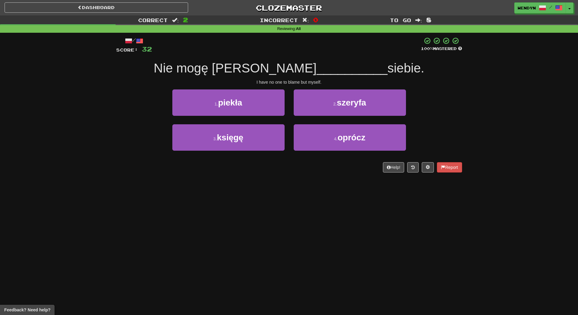
click at [330, 152] on div "4 . oprócz" at bounding box center [349, 141] width 121 height 35
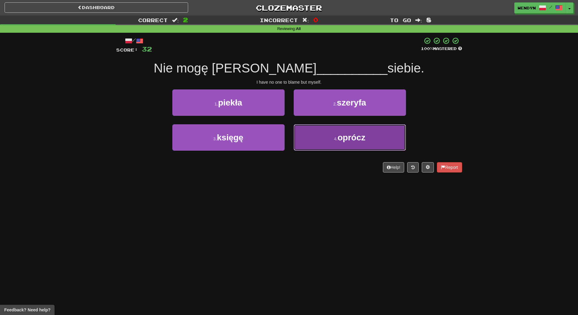
click at [335, 137] on small "4 ." at bounding box center [336, 138] width 4 height 5
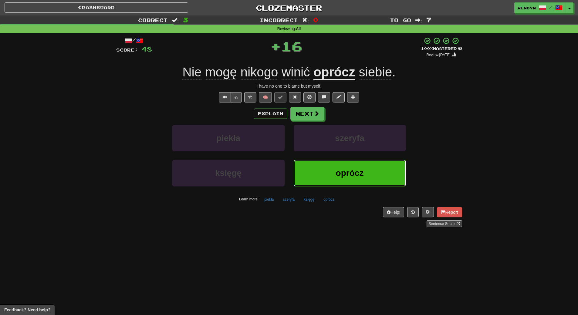
click at [331, 179] on button "oprócz" at bounding box center [349, 173] width 112 height 26
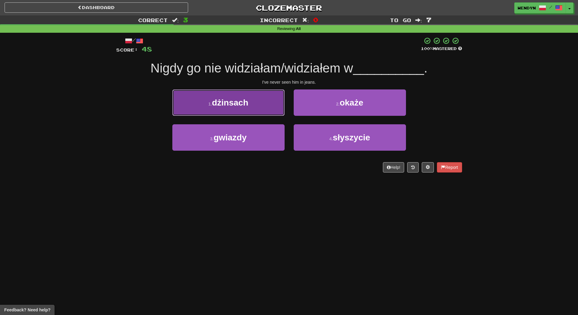
click at [232, 109] on button "1 . dżinsach" at bounding box center [228, 102] width 112 height 26
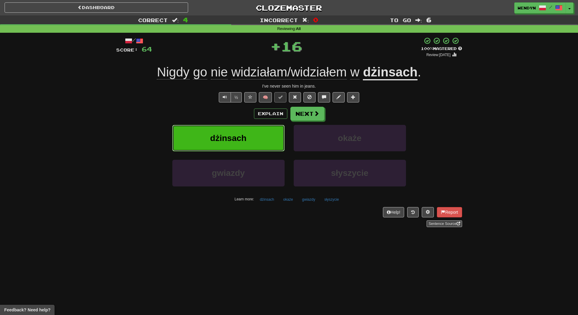
click at [227, 144] on button "dżinsach" at bounding box center [228, 138] width 112 height 26
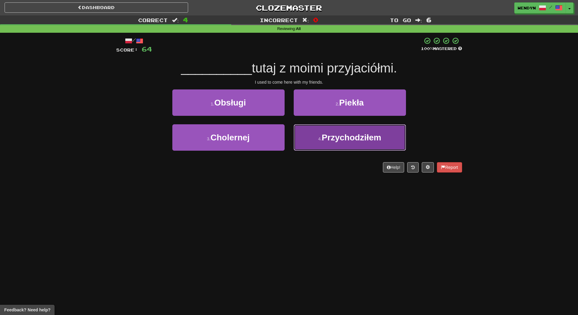
click at [340, 138] on span "Przychodziłem" at bounding box center [350, 137] width 59 height 9
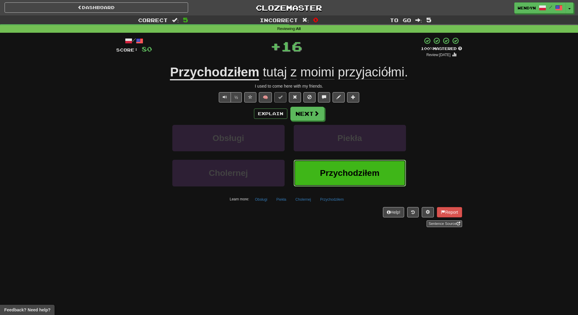
click at [338, 168] on span "Przychodziłem" at bounding box center [349, 172] width 59 height 9
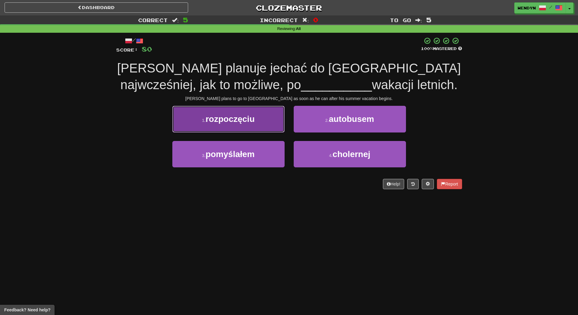
click at [243, 121] on span "rozpoczęciu" at bounding box center [229, 118] width 49 height 9
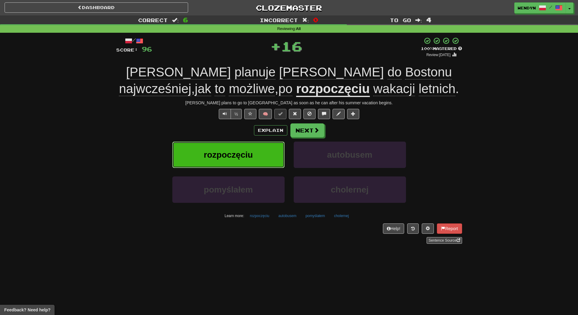
click at [242, 156] on span "rozpoczęciu" at bounding box center [228, 154] width 49 height 9
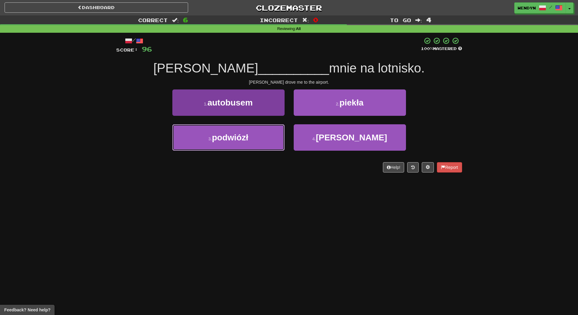
drag, startPoint x: 231, startPoint y: 137, endPoint x: 230, endPoint y: 150, distance: 12.4
click at [231, 138] on span "podwiózł" at bounding box center [230, 137] width 36 height 9
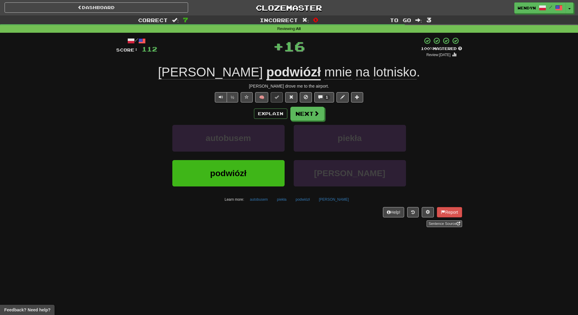
click at [236, 191] on div "podwiózł" at bounding box center [228, 177] width 121 height 35
click at [234, 173] on span "podwiózł" at bounding box center [228, 173] width 36 height 9
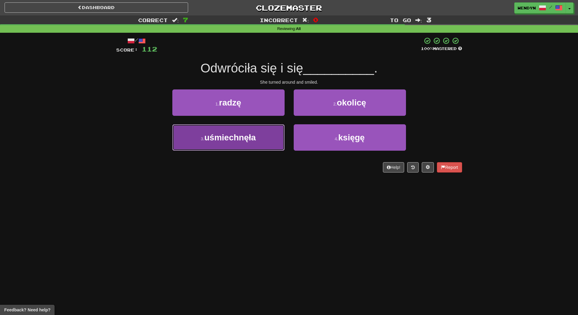
click at [259, 145] on button "3 . uśmiechnęła" at bounding box center [228, 137] width 112 height 26
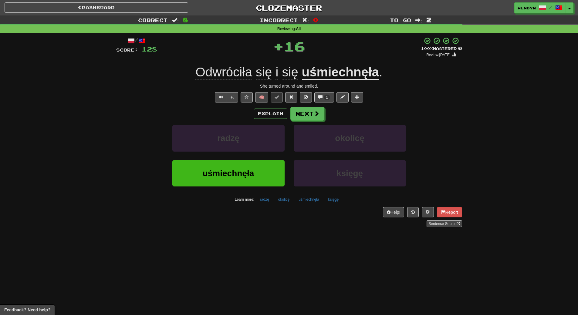
click at [252, 157] on div "radzę" at bounding box center [228, 142] width 121 height 35
click at [252, 160] on div "radzę okolicę uśmiechnęła księgę Learn more: radzę okolicę uśmiechnęła księgę" at bounding box center [289, 164] width 355 height 79
click at [251, 170] on span "uśmiechnęła" at bounding box center [229, 173] width 52 height 9
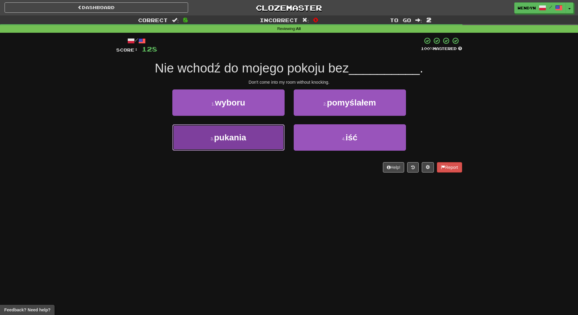
click at [251, 147] on button "3 . pukania" at bounding box center [228, 137] width 112 height 26
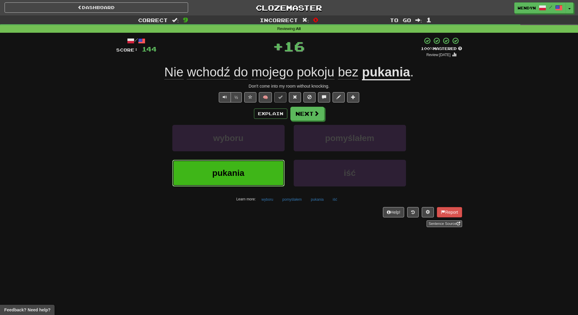
click at [245, 186] on button "pukania" at bounding box center [228, 173] width 112 height 26
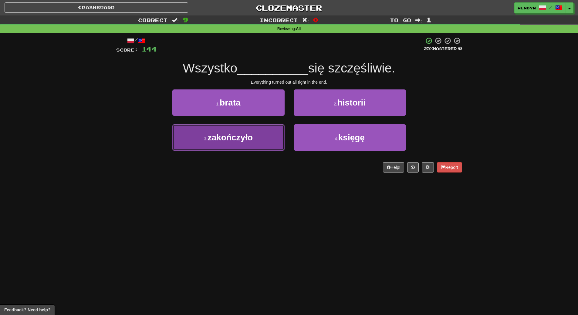
click at [256, 142] on button "3 . zakończyło" at bounding box center [228, 137] width 112 height 26
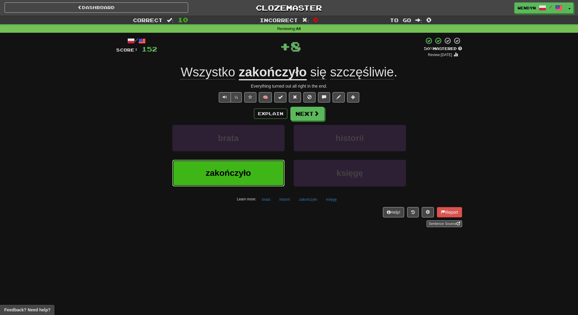
click at [255, 169] on button "zakończyło" at bounding box center [228, 173] width 112 height 26
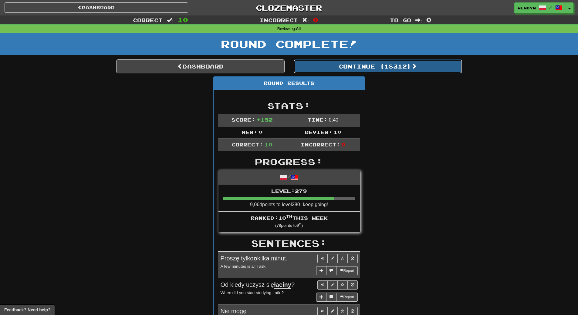
click at [397, 65] on button "Continue ( 18312 )" at bounding box center [377, 66] width 168 height 14
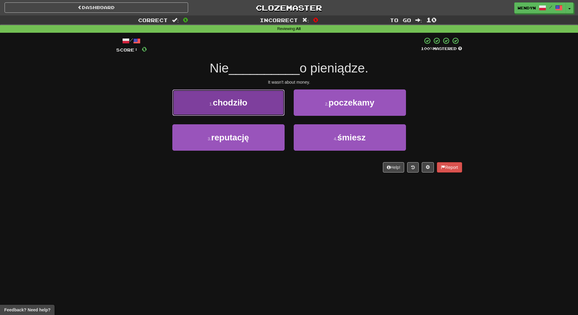
click at [277, 105] on button "1 . chodziło" at bounding box center [228, 102] width 112 height 26
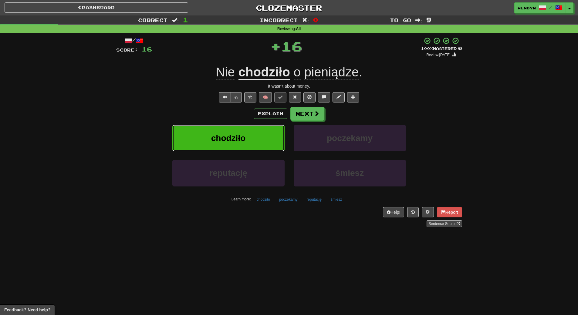
click at [264, 136] on button "chodziło" at bounding box center [228, 138] width 112 height 26
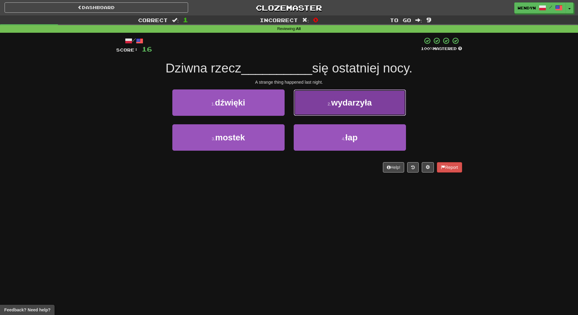
click at [391, 95] on button "2 . wydarzyła" at bounding box center [349, 102] width 112 height 26
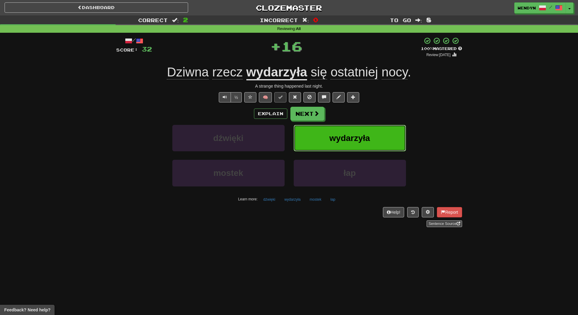
click at [368, 141] on span "wydarzyła" at bounding box center [349, 137] width 41 height 9
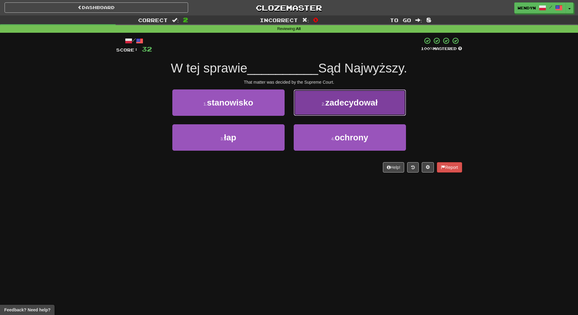
click at [369, 102] on span "zadecydował" at bounding box center [351, 102] width 52 height 9
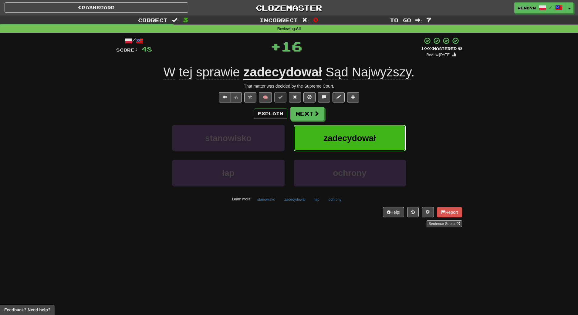
click at [374, 132] on button "zadecydował" at bounding box center [349, 138] width 112 height 26
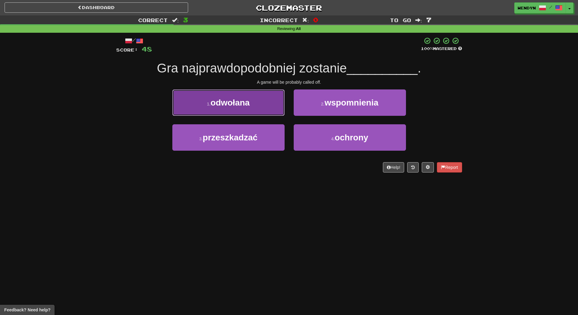
click at [258, 101] on button "1 . odwołana" at bounding box center [228, 102] width 112 height 26
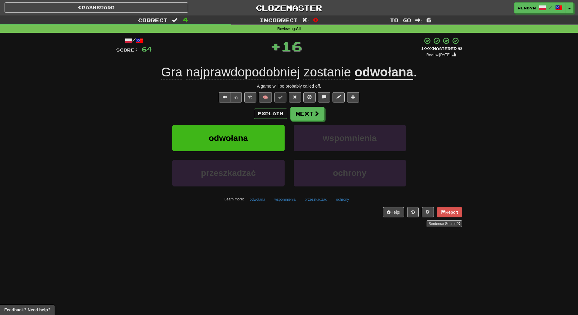
click at [250, 109] on div "Explain Next" at bounding box center [289, 114] width 346 height 14
click at [248, 128] on button "odwołana" at bounding box center [228, 138] width 112 height 26
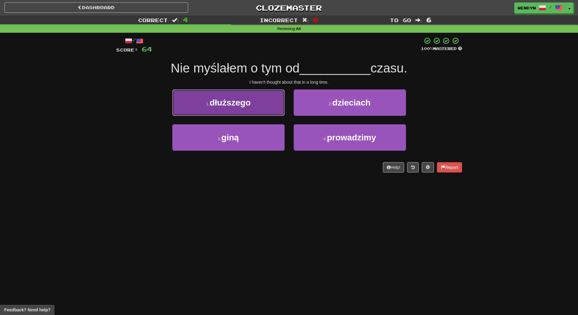
click at [250, 109] on button "1 . dłuższego" at bounding box center [228, 102] width 112 height 26
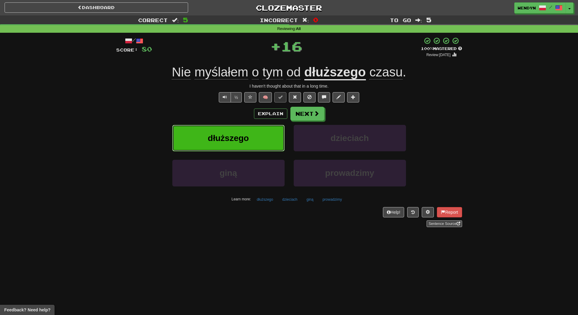
click at [245, 126] on button "dłuższego" at bounding box center [228, 138] width 112 height 26
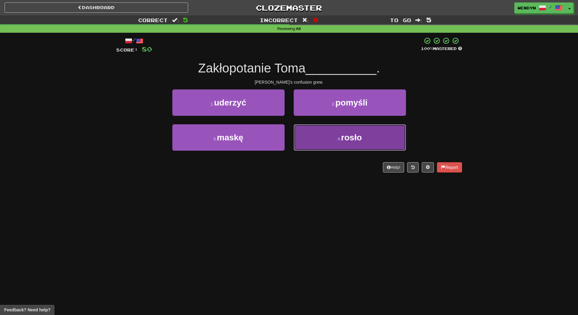
click at [350, 140] on span "rosło" at bounding box center [351, 137] width 21 height 9
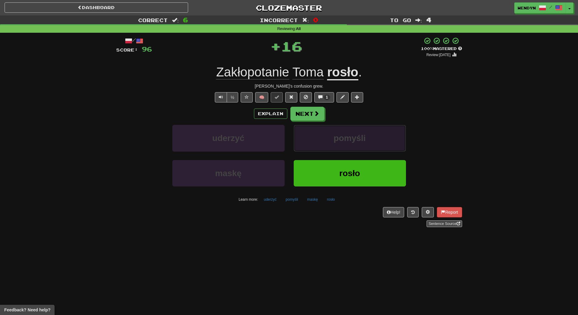
click at [350, 140] on span "pomyśli" at bounding box center [350, 137] width 32 height 9
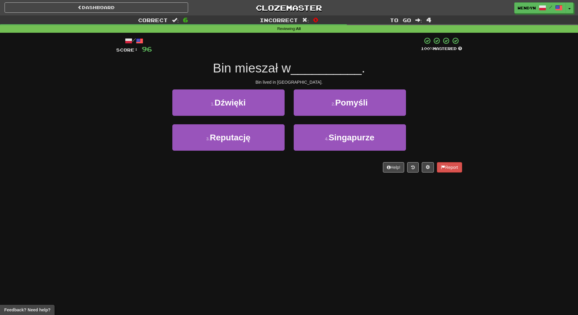
click at [350, 140] on span "Singapurze" at bounding box center [351, 137] width 46 height 9
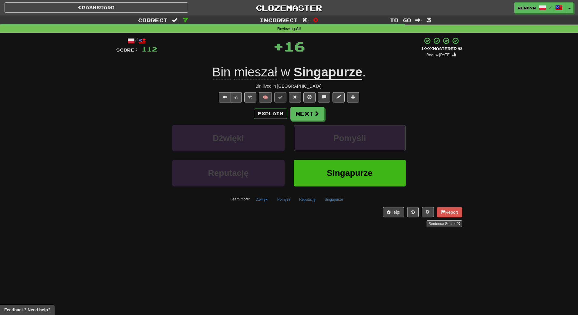
click at [350, 140] on span "Pomyśli" at bounding box center [349, 137] width 32 height 9
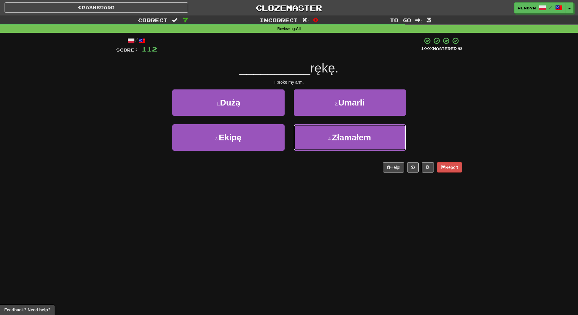
click at [350, 140] on span "Złamałem" at bounding box center [351, 137] width 39 height 9
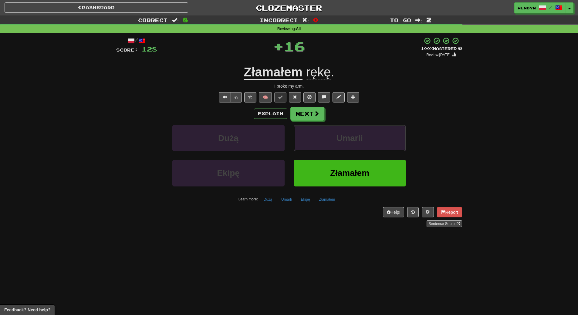
click at [350, 140] on span "Umarli" at bounding box center [349, 137] width 26 height 9
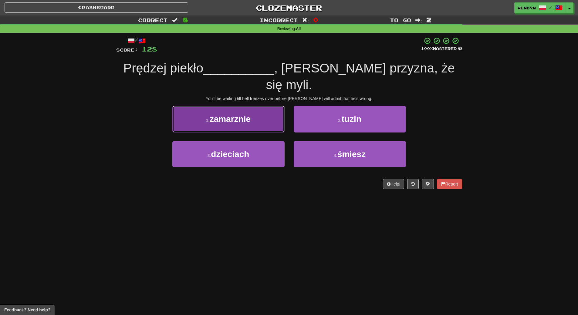
click at [244, 114] on span "zamarznie" at bounding box center [230, 118] width 41 height 9
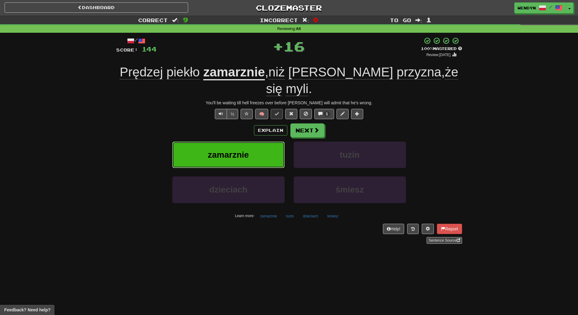
click at [243, 149] on button "zamarznie" at bounding box center [228, 155] width 112 height 26
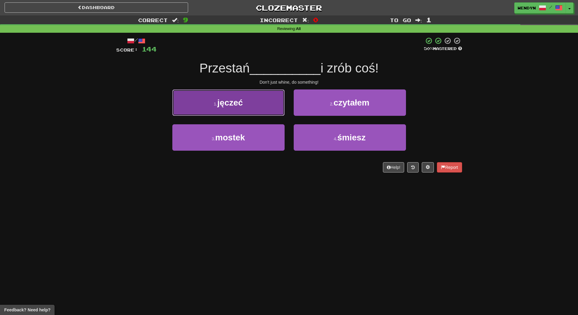
click at [249, 112] on button "1 . jęczeć" at bounding box center [228, 102] width 112 height 26
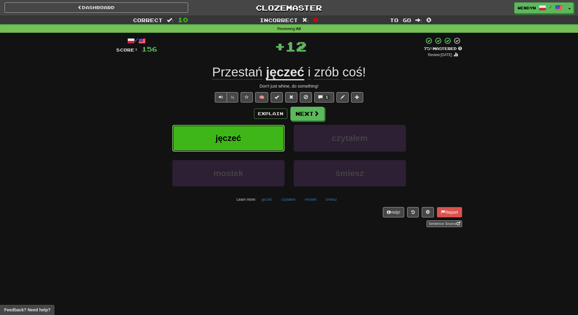
click at [248, 132] on button "jęczeć" at bounding box center [228, 138] width 112 height 26
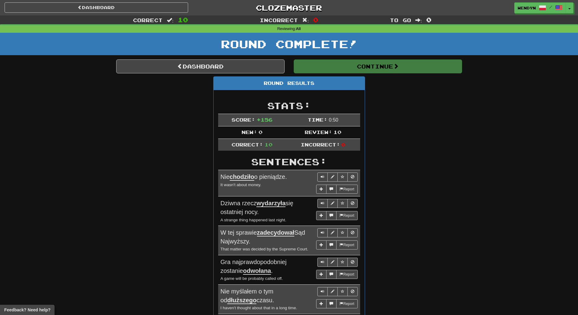
click at [420, 96] on div "Round Results Stats: Score: + 156 Time: 0 : 50 New: 0 Review: 10 Correct: 10 In…" at bounding box center [289, 275] width 346 height 398
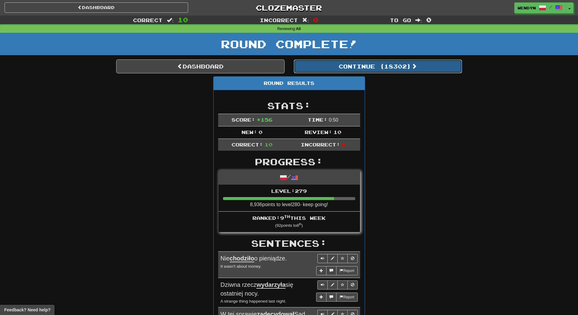
click at [400, 68] on button "Continue ( 18302 )" at bounding box center [377, 66] width 168 height 14
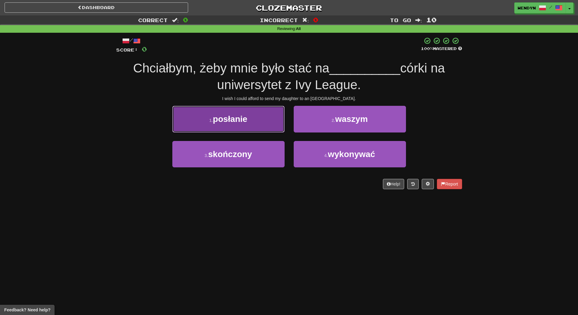
click at [267, 128] on button "1 . posłanie" at bounding box center [228, 119] width 112 height 26
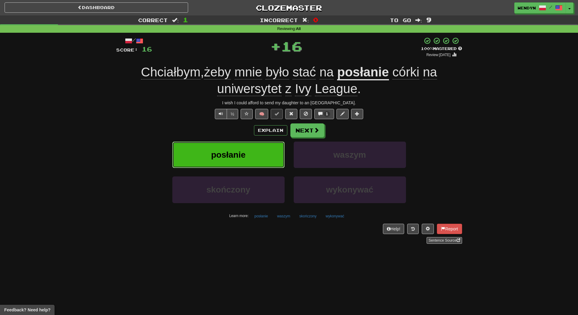
click at [257, 154] on button "posłanie" at bounding box center [228, 155] width 112 height 26
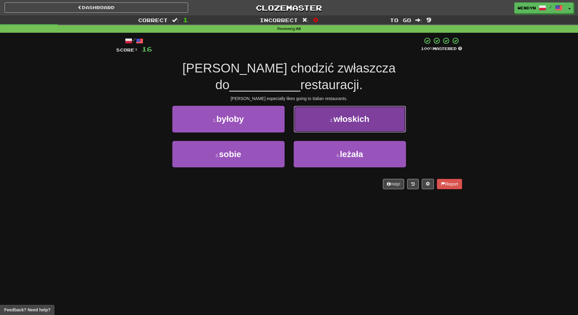
click at [358, 106] on button "2 . włoskich" at bounding box center [349, 119] width 112 height 26
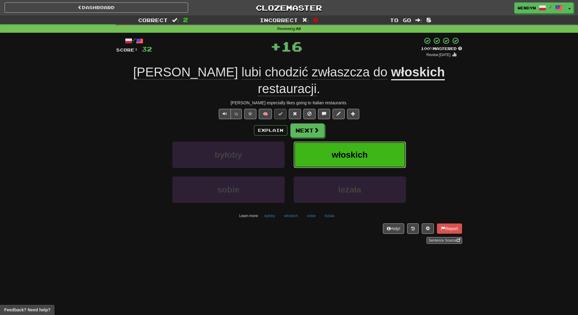
click at [352, 142] on button "włoskich" at bounding box center [349, 155] width 112 height 26
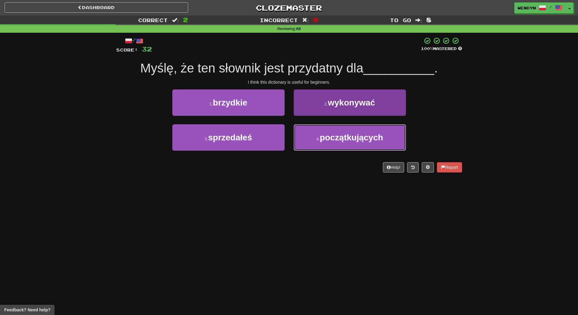
drag, startPoint x: 352, startPoint y: 140, endPoint x: 352, endPoint y: 147, distance: 6.7
click at [352, 143] on button "4 . początkujących" at bounding box center [349, 137] width 112 height 26
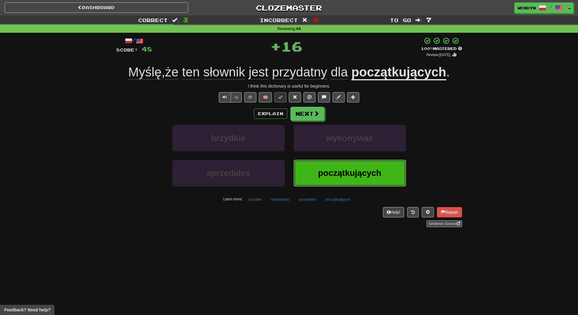
click at [356, 176] on span "początkujących" at bounding box center [349, 172] width 63 height 9
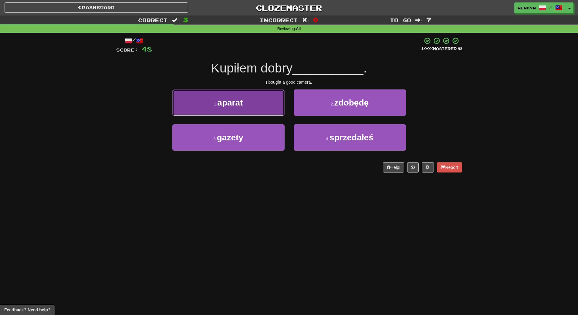
click at [248, 103] on button "1 . aparat" at bounding box center [228, 102] width 112 height 26
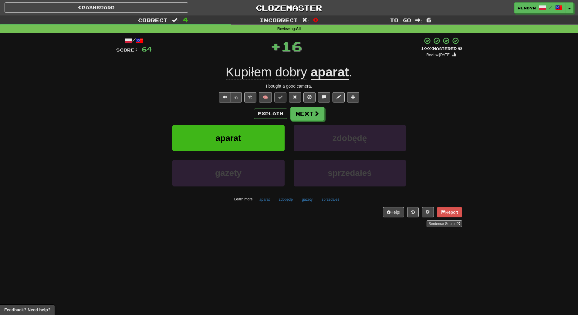
click at [244, 112] on div "Explain Next" at bounding box center [289, 114] width 346 height 14
click at [242, 134] on button "aparat" at bounding box center [228, 138] width 112 height 26
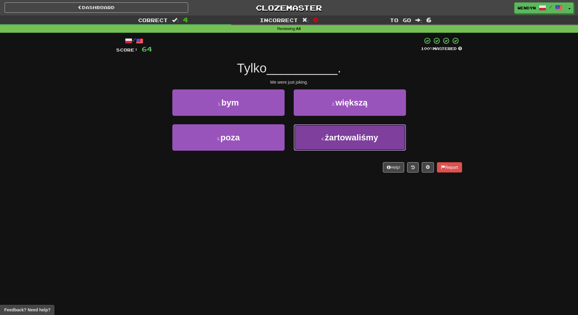
click at [381, 136] on button "4 . żartowaliśmy" at bounding box center [349, 137] width 112 height 26
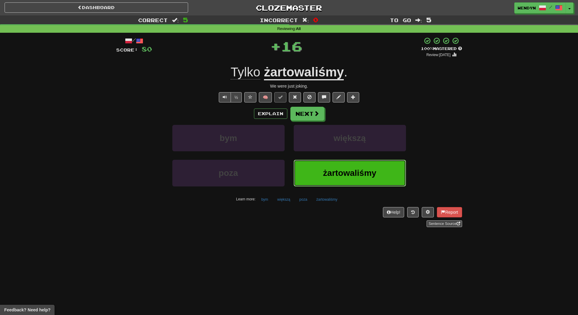
click at [375, 169] on span "żartowaliśmy" at bounding box center [349, 172] width 53 height 9
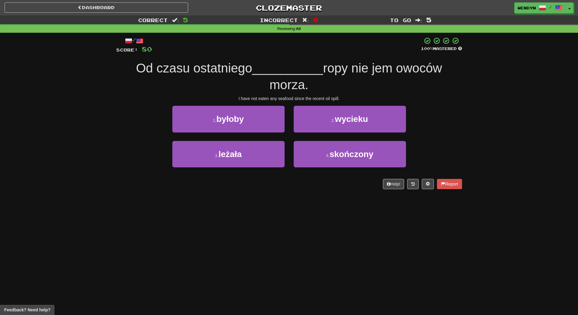
click at [355, 188] on div "Help! Report" at bounding box center [289, 184] width 346 height 10
click at [361, 121] on span "wycieku" at bounding box center [351, 118] width 33 height 9
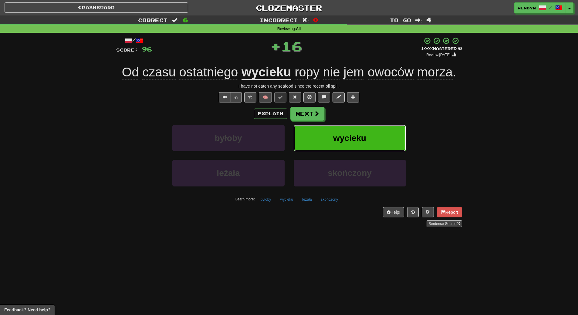
click at [374, 142] on button "wycieku" at bounding box center [349, 138] width 112 height 26
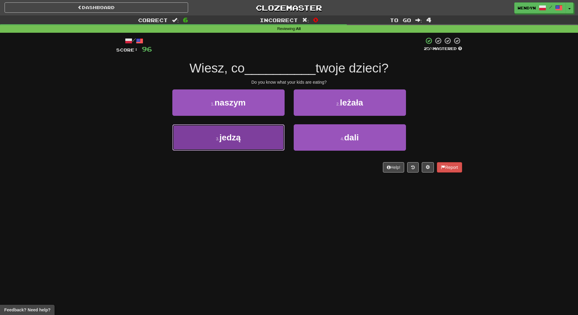
drag, startPoint x: 241, startPoint y: 135, endPoint x: 245, endPoint y: 158, distance: 23.1
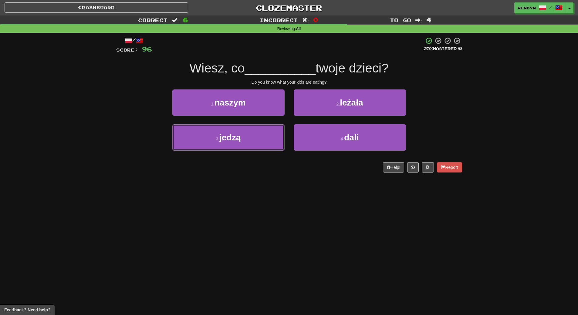
click at [242, 136] on button "3 . jedzą" at bounding box center [228, 137] width 112 height 26
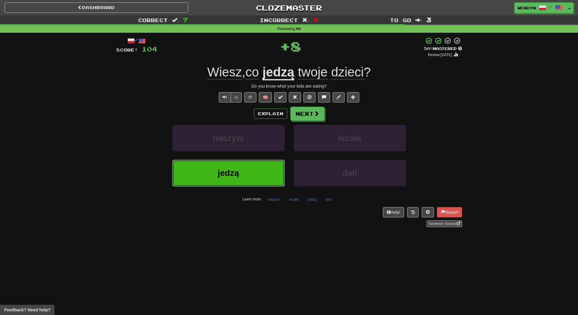
click at [246, 166] on button "jedzą" at bounding box center [228, 173] width 112 height 26
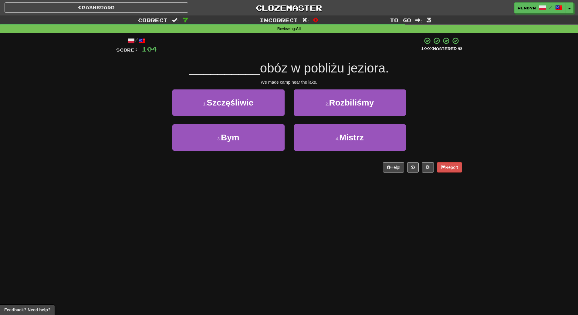
click at [247, 206] on div "Dashboard Clozemaster WendyN / Toggle Dropdown Dashboard Leaderboard Activity F…" at bounding box center [289, 157] width 578 height 315
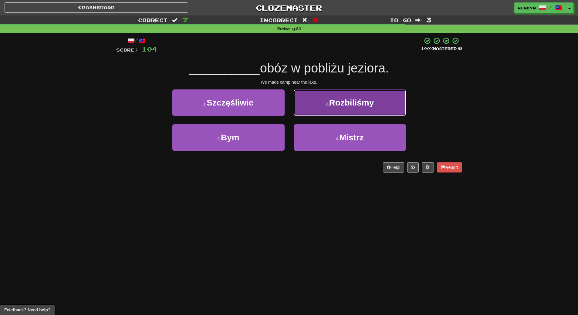
click at [349, 108] on button "2 . Rozbiliśmy" at bounding box center [349, 102] width 112 height 26
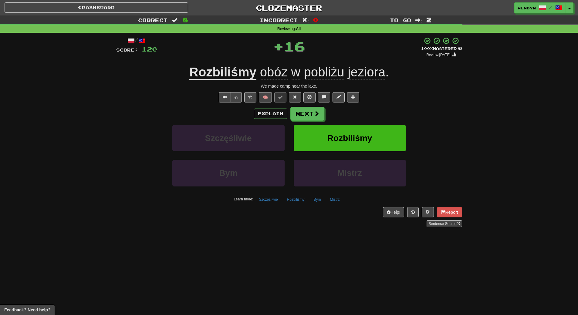
click at [349, 108] on div "Explain Next" at bounding box center [289, 114] width 346 height 14
click at [349, 141] on span "Rozbiliśmy" at bounding box center [349, 137] width 45 height 9
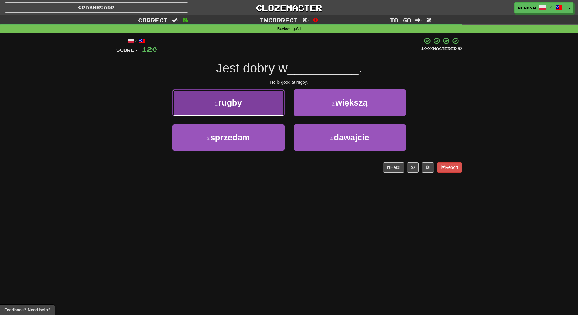
click at [256, 108] on button "1 . rugby" at bounding box center [228, 102] width 112 height 26
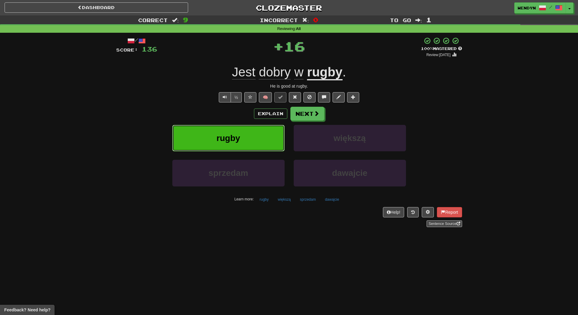
click at [255, 129] on button "rugby" at bounding box center [228, 138] width 112 height 26
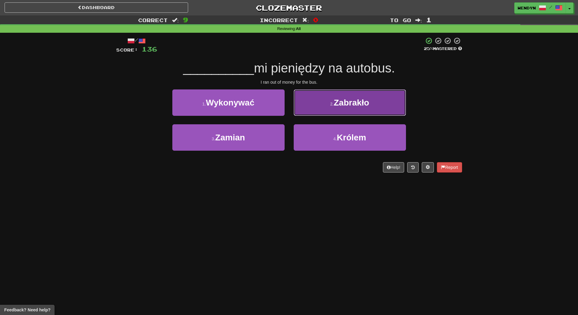
click at [366, 109] on button "2 . [GEOGRAPHIC_DATA]" at bounding box center [349, 102] width 112 height 26
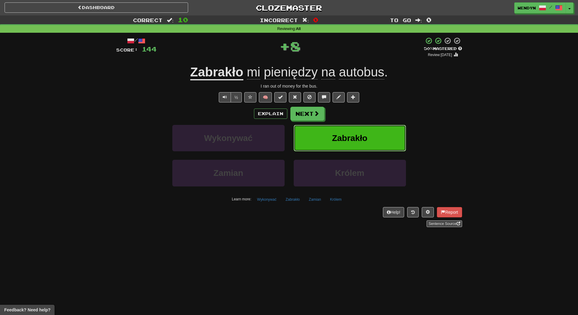
click at [364, 127] on button "Zabrakło" at bounding box center [349, 138] width 112 height 26
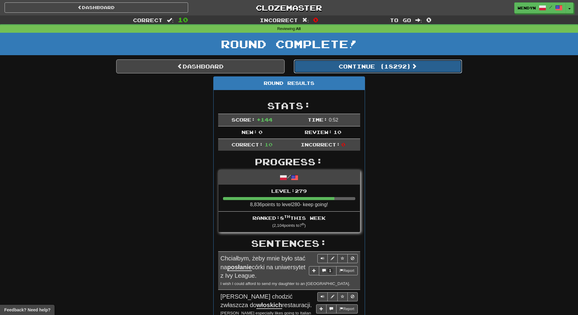
click at [412, 63] on button "Continue ( 18292 )" at bounding box center [377, 66] width 168 height 14
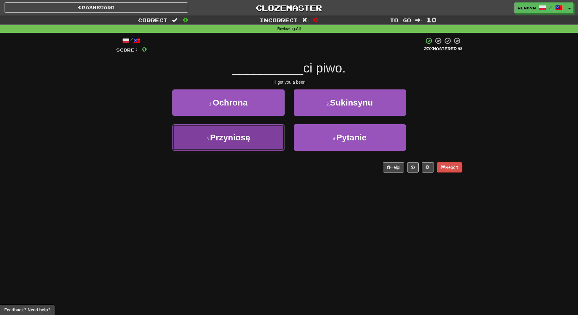
click at [275, 141] on button "3 . Przyniosę" at bounding box center [228, 137] width 112 height 26
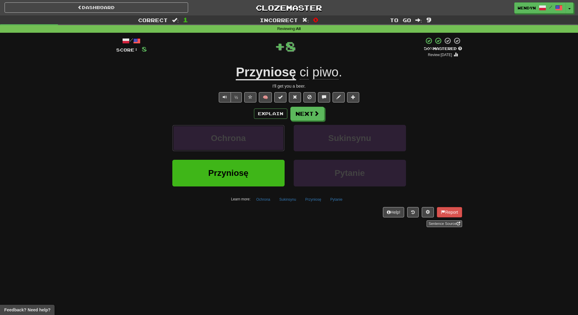
click at [275, 141] on button "Ochrona" at bounding box center [228, 138] width 112 height 26
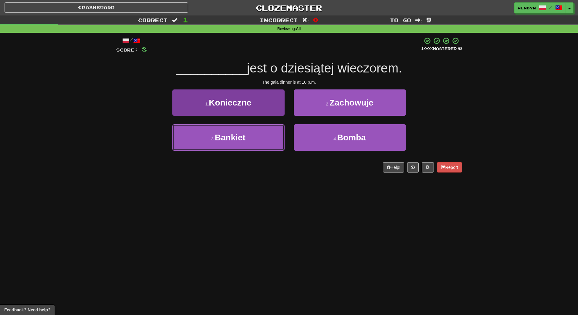
drag, startPoint x: 267, startPoint y: 130, endPoint x: 266, endPoint y: 144, distance: 14.6
click at [267, 130] on button "3 . [GEOGRAPHIC_DATA]" at bounding box center [228, 137] width 112 height 26
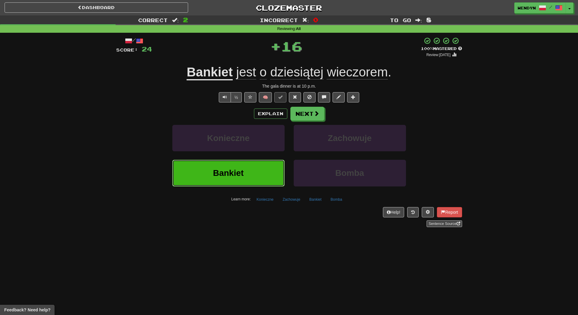
click at [266, 173] on button "Bankiet" at bounding box center [228, 173] width 112 height 26
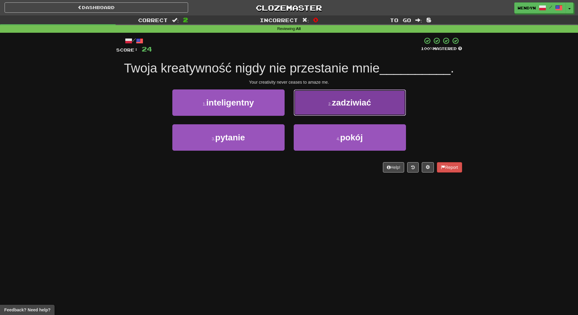
click at [368, 100] on span "zadziwiać" at bounding box center [351, 102] width 39 height 9
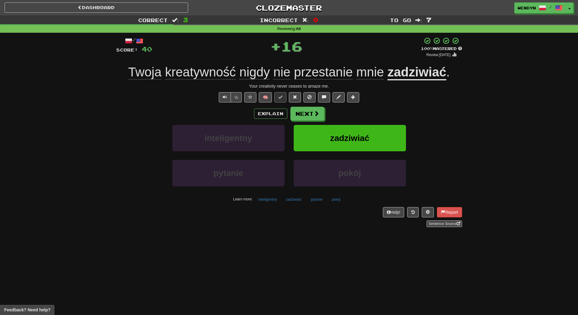
click at [368, 100] on div "½ 🧠" at bounding box center [289, 97] width 346 height 10
click at [366, 139] on span "zadziwiać" at bounding box center [349, 137] width 39 height 9
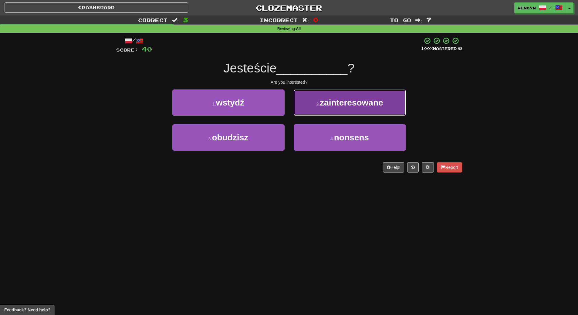
click at [369, 98] on span "zainteresowane" at bounding box center [351, 102] width 63 height 9
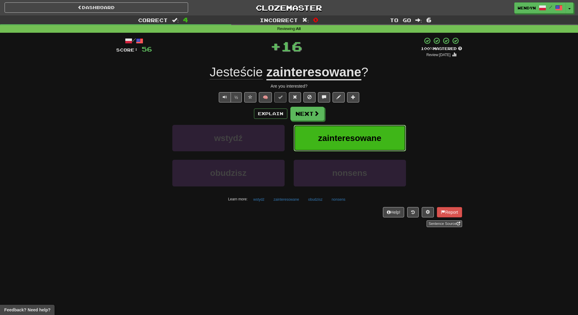
click at [364, 139] on span "zainteresowane" at bounding box center [349, 137] width 63 height 9
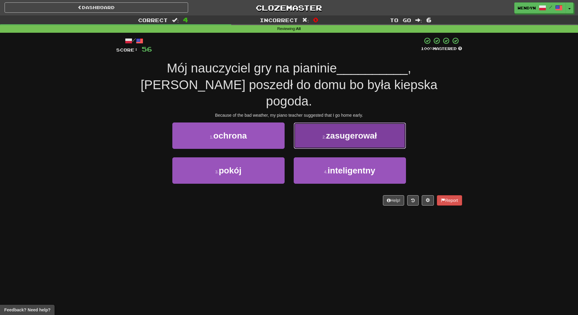
click at [358, 129] on button "2 . zasugerował" at bounding box center [349, 135] width 112 height 26
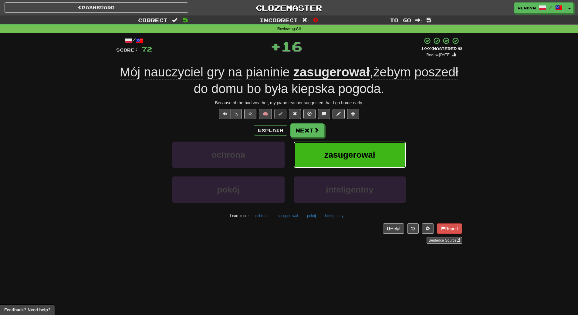
click at [355, 156] on span "zasugerował" at bounding box center [349, 154] width 51 height 9
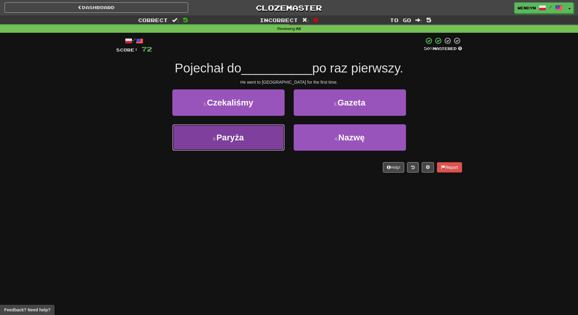
click at [263, 137] on button "3 . [GEOGRAPHIC_DATA]" at bounding box center [228, 137] width 112 height 26
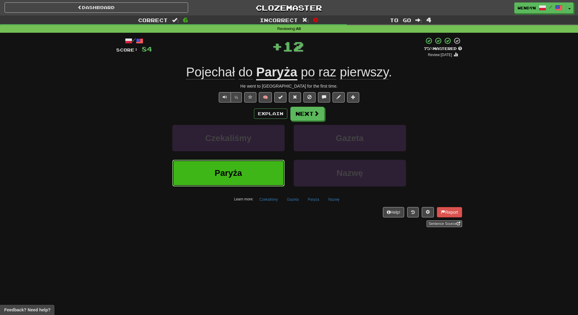
click at [260, 169] on button "Paryża" at bounding box center [228, 173] width 112 height 26
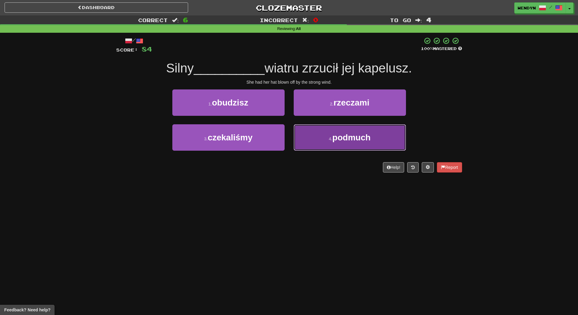
click at [366, 129] on button "4 . podmuch" at bounding box center [349, 137] width 112 height 26
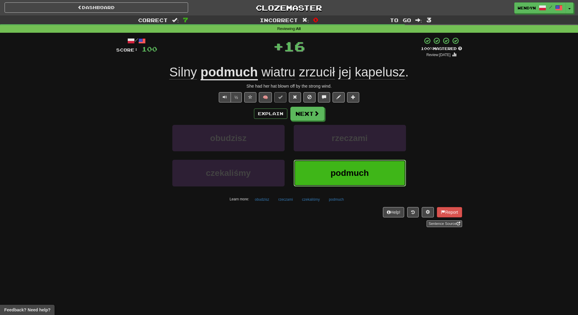
click at [367, 167] on button "podmuch" at bounding box center [349, 173] width 112 height 26
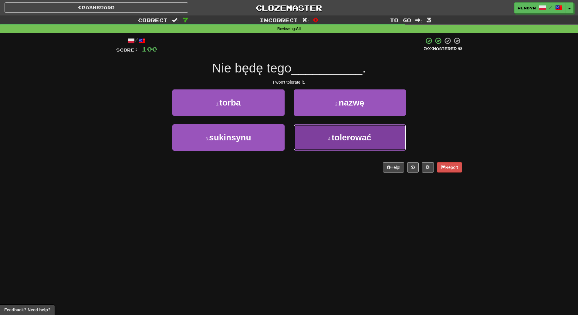
click at [366, 145] on button "4 . tolerować" at bounding box center [349, 137] width 112 height 26
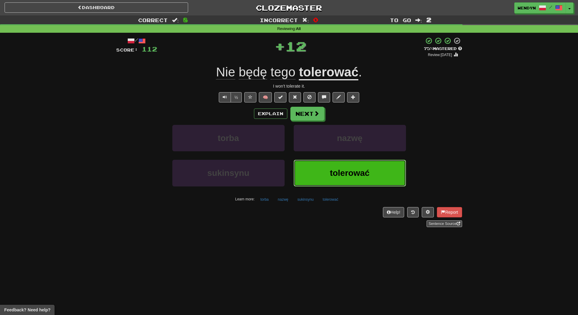
click at [359, 167] on button "tolerować" at bounding box center [349, 173] width 112 height 26
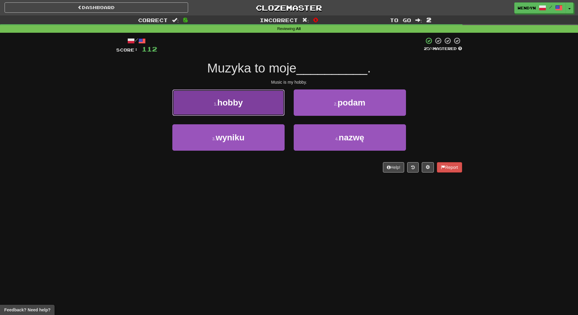
click at [270, 109] on button "1 . hobby" at bounding box center [228, 102] width 112 height 26
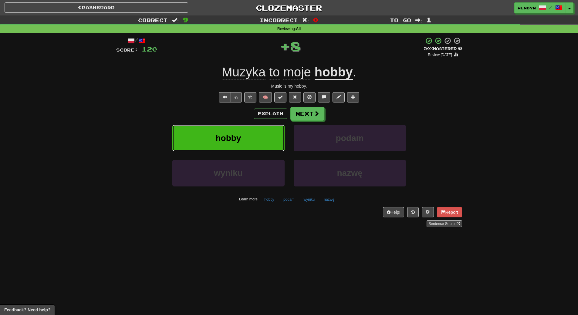
click at [259, 133] on button "hobby" at bounding box center [228, 138] width 112 height 26
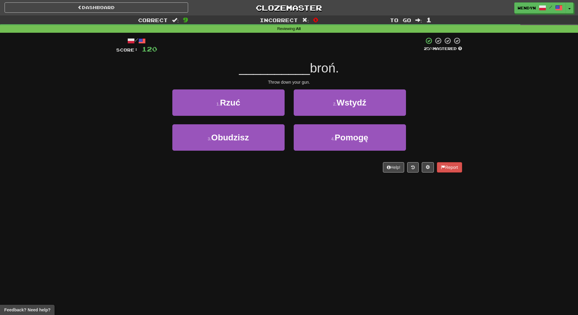
click at [256, 186] on div "Dashboard Clozemaster WendyN / Toggle Dropdown Dashboard Leaderboard Activity F…" at bounding box center [289, 157] width 578 height 315
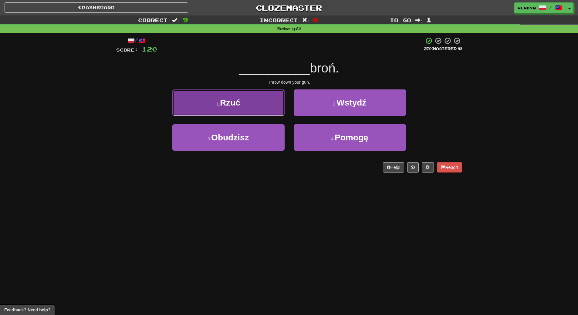
click at [284, 112] on button "1 . [PERSON_NAME]" at bounding box center [228, 102] width 112 height 26
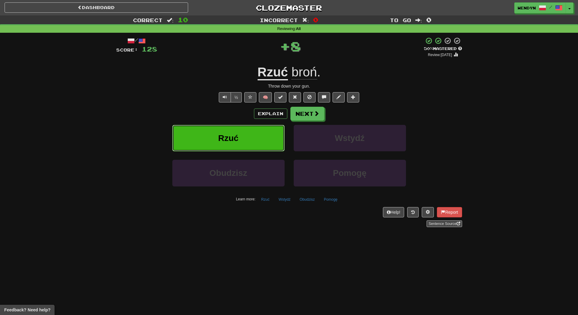
click at [276, 132] on button "Rzuć" at bounding box center [228, 138] width 112 height 26
